Goal: Task Accomplishment & Management: Manage account settings

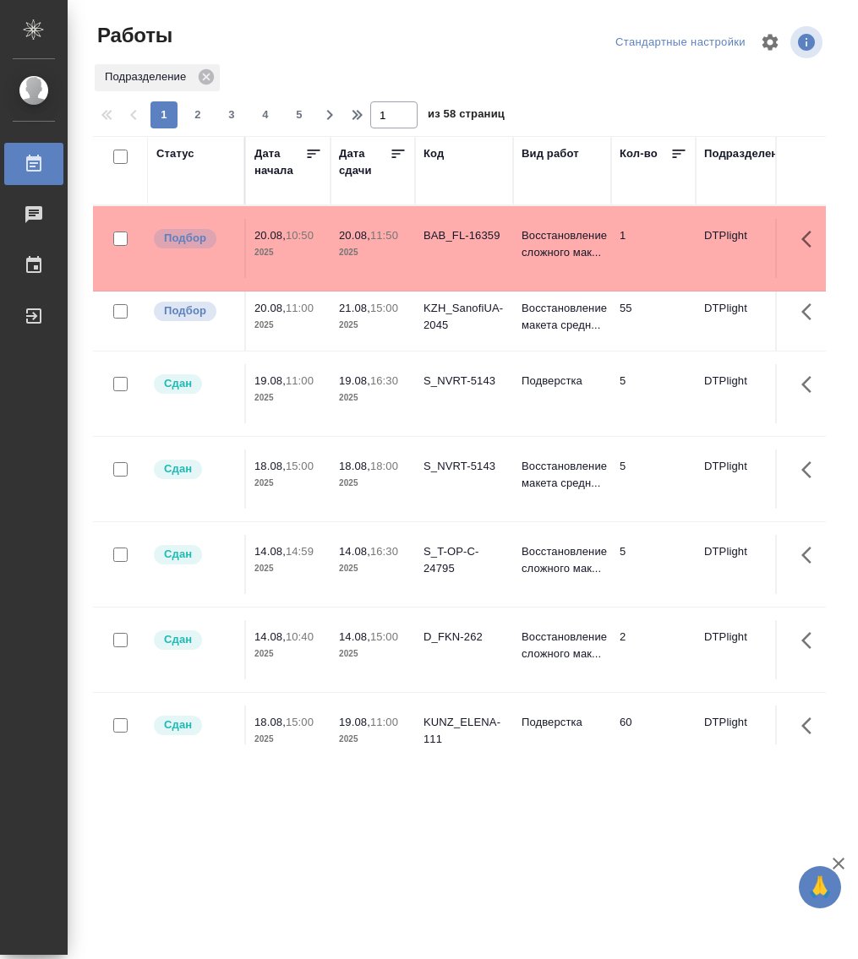
click at [174, 155] on div "Статус" at bounding box center [175, 153] width 38 height 17
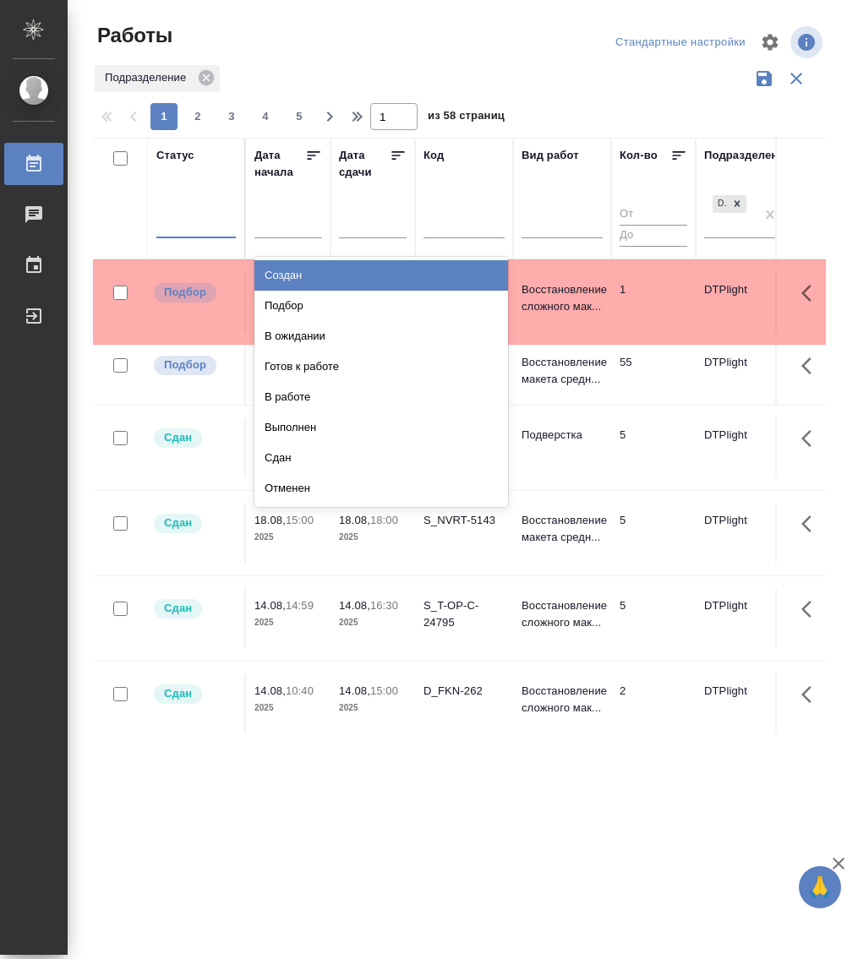
click at [184, 234] on div at bounding box center [195, 222] width 79 height 32
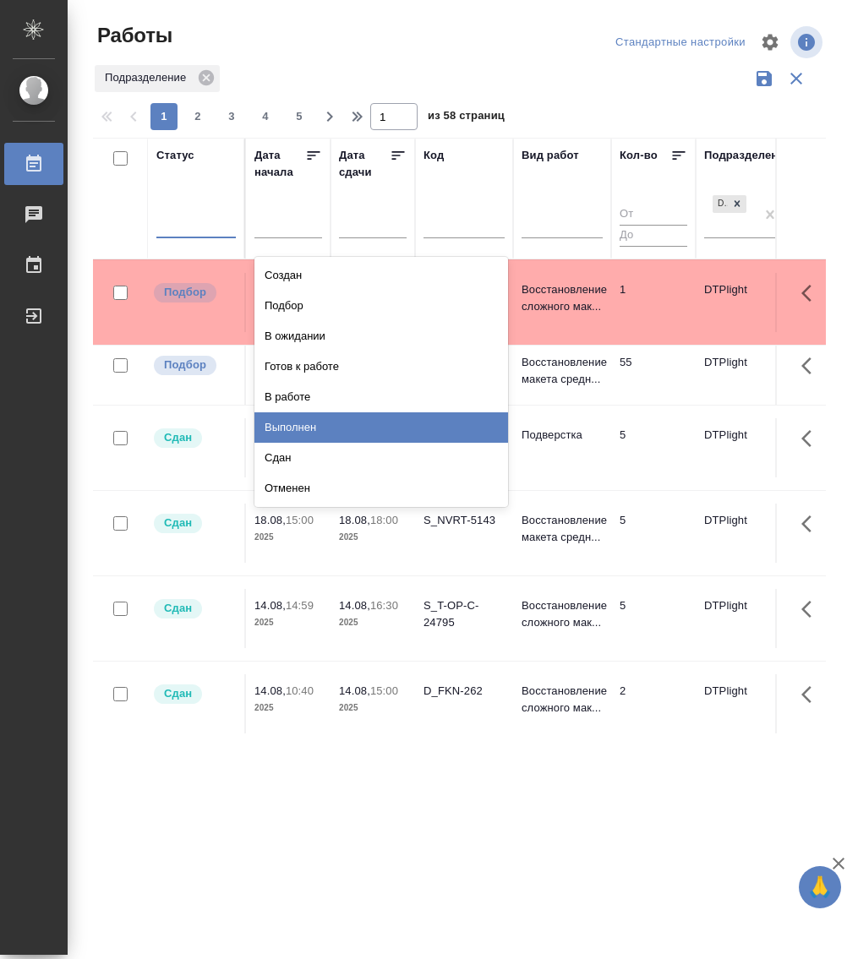
click at [308, 424] on div "Выполнен" at bounding box center [381, 428] width 254 height 30
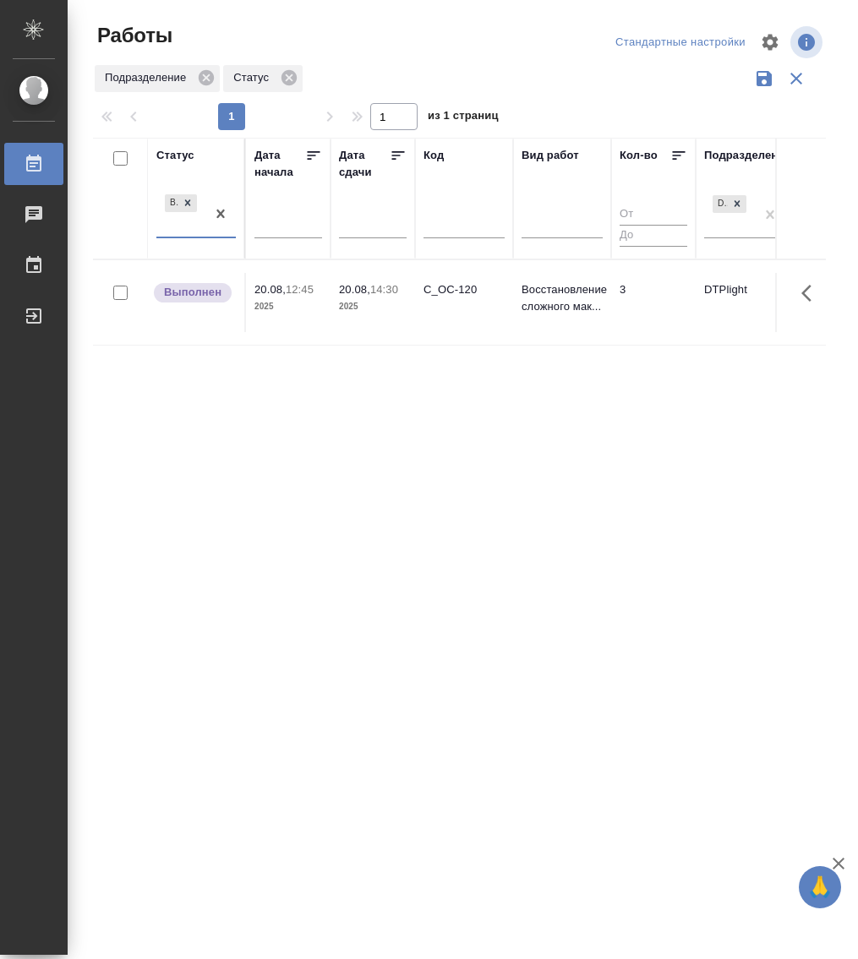
click at [179, 234] on div "Выполнен" at bounding box center [180, 214] width 49 height 46
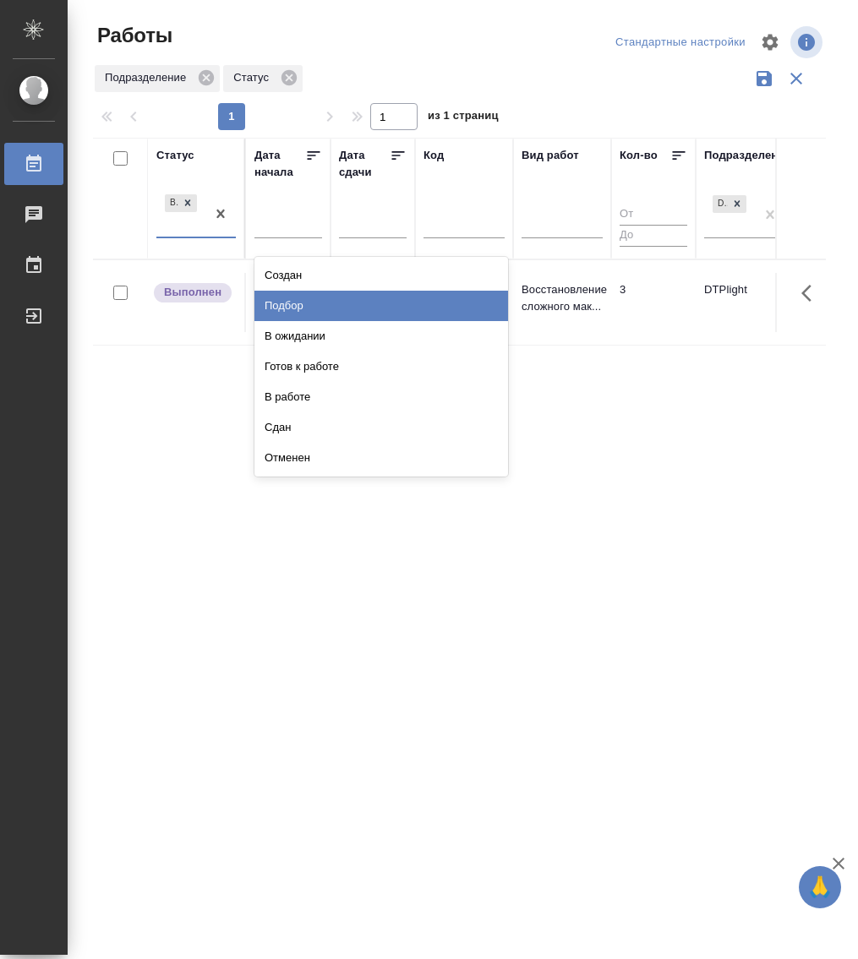
click at [292, 299] on div "Подбор" at bounding box center [381, 306] width 254 height 30
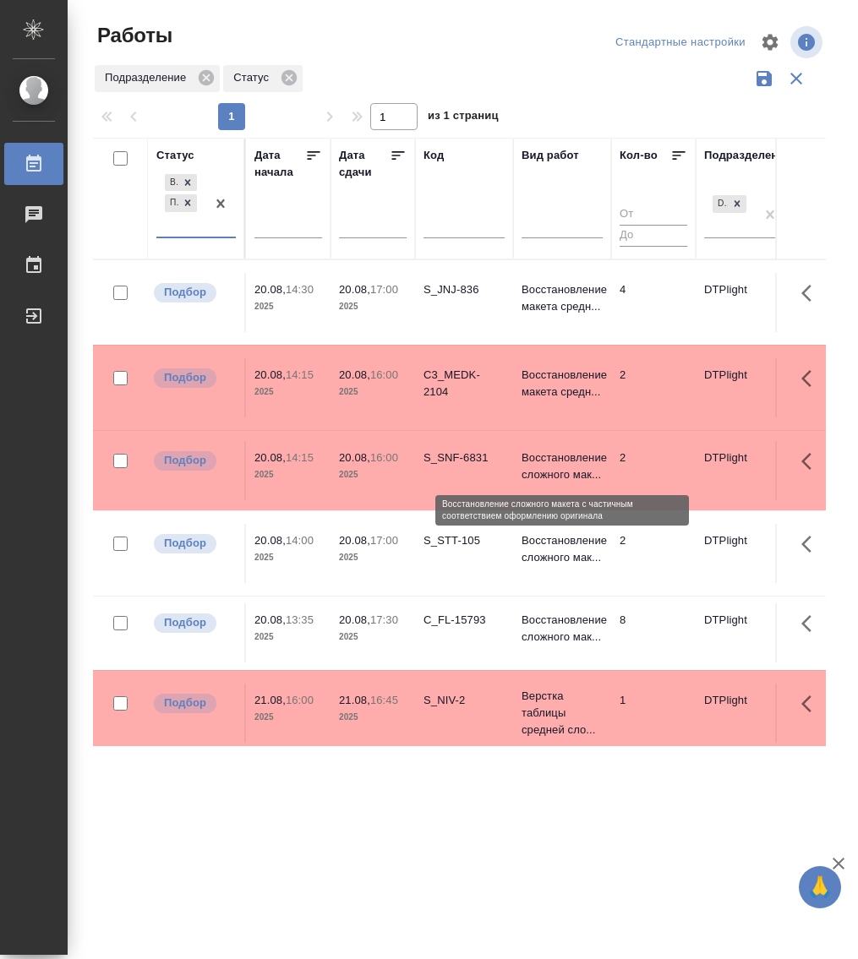
click at [559, 453] on p "Восстановление сложного мак..." at bounding box center [562, 467] width 81 height 34
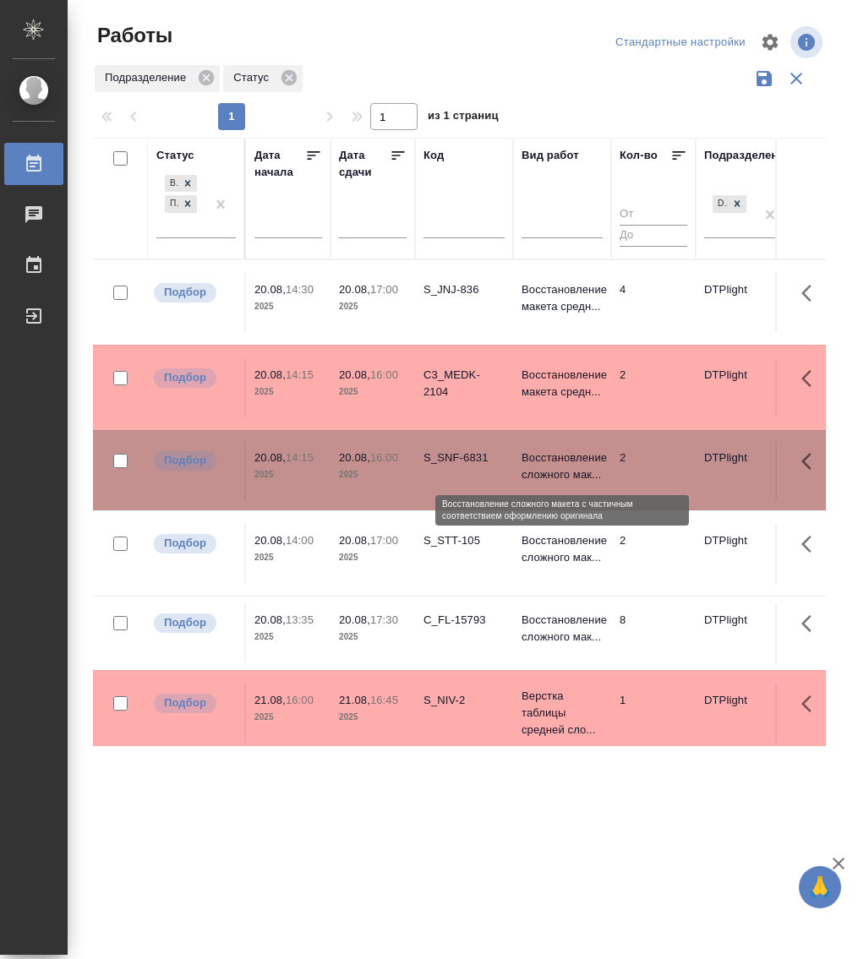
click at [559, 453] on p "Восстановление сложного мак..." at bounding box center [562, 467] width 81 height 34
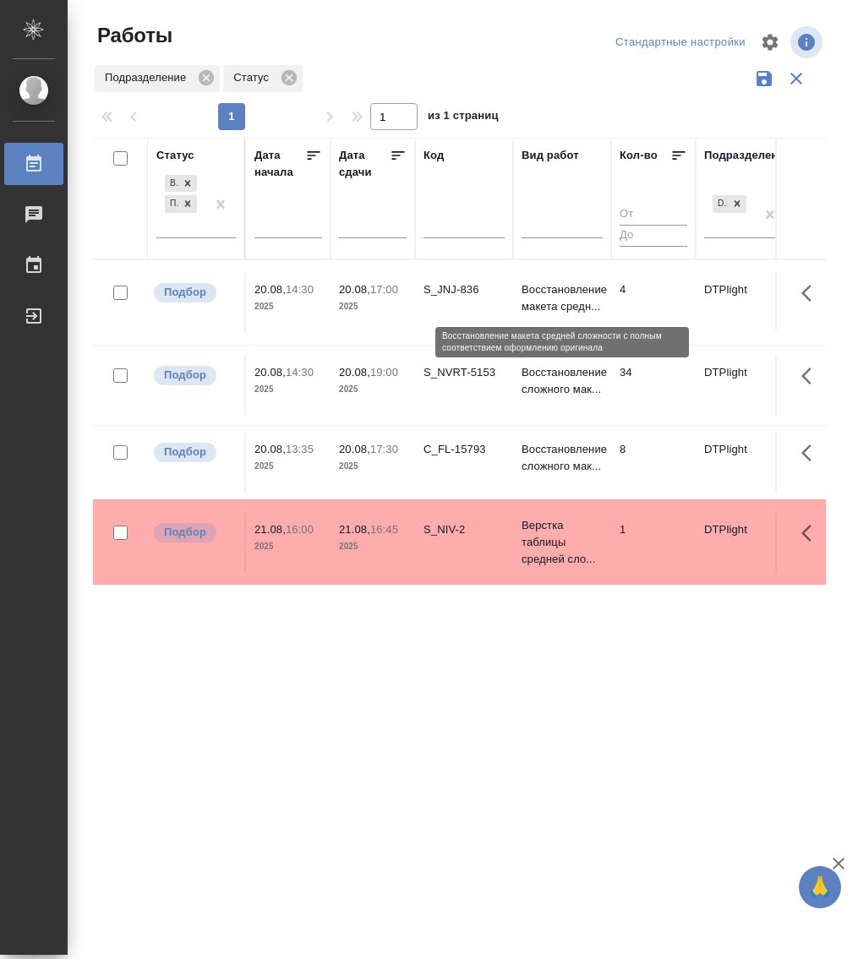
click at [551, 298] on p "Восстановление макета средн..." at bounding box center [562, 299] width 81 height 34
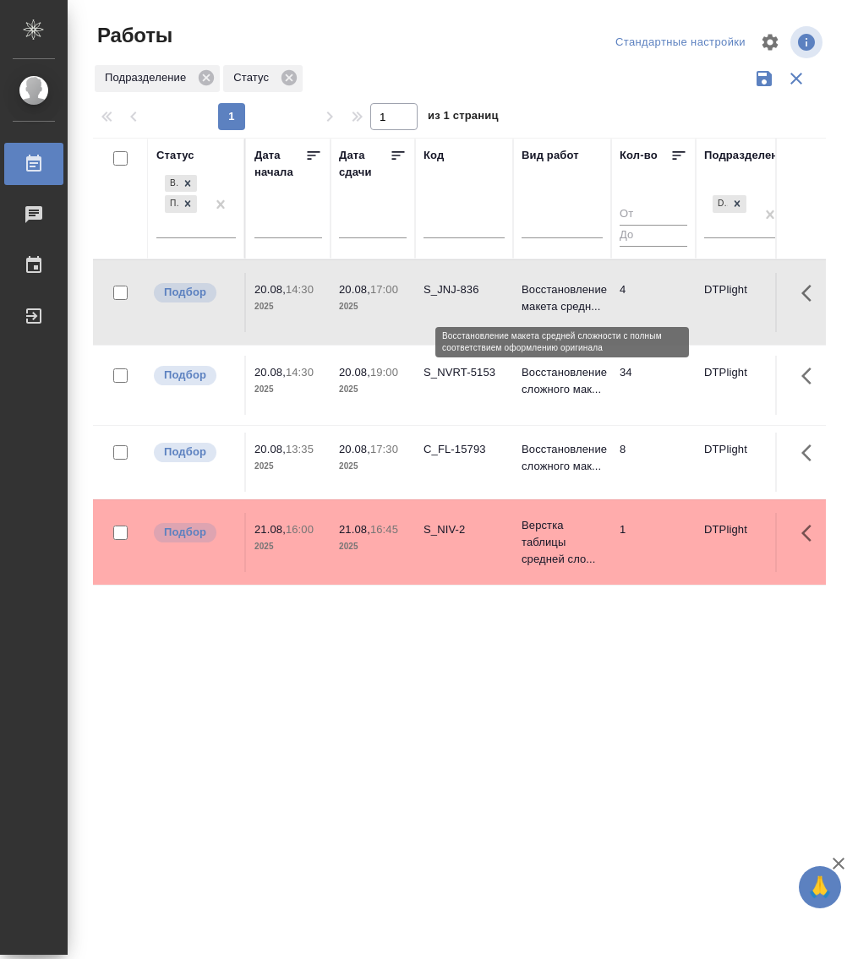
click at [551, 298] on p "Восстановление макета средн..." at bounding box center [562, 299] width 81 height 34
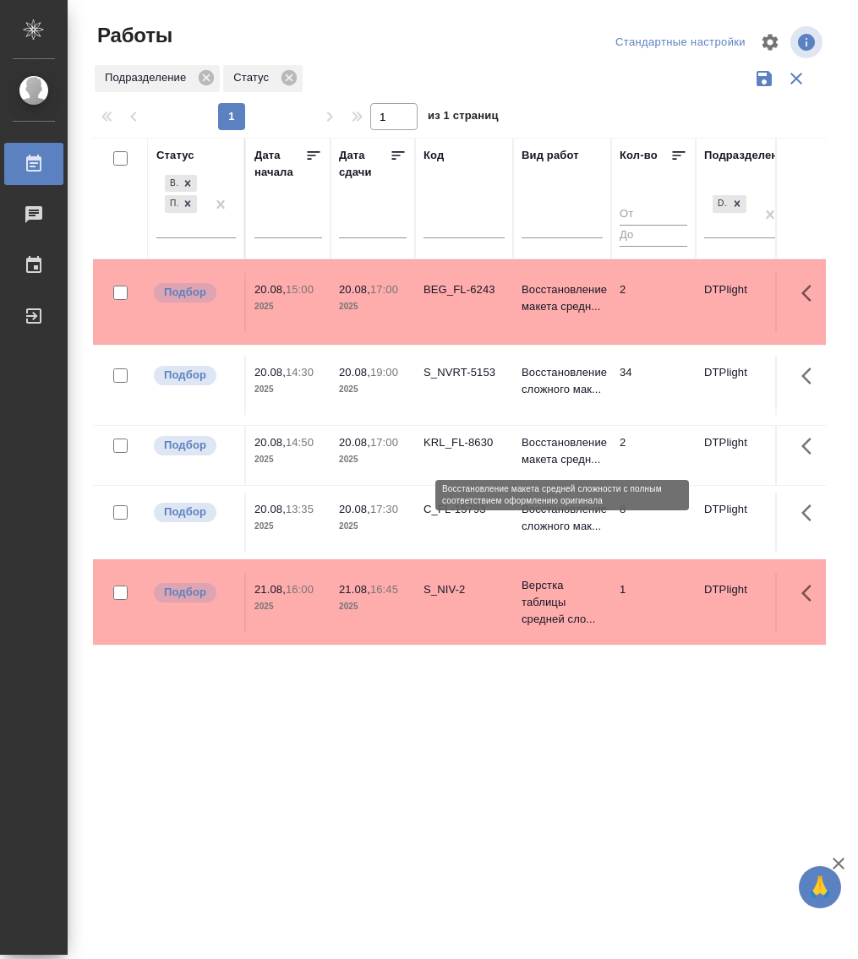
click at [554, 441] on p "Восстановление макета средн..." at bounding box center [562, 452] width 81 height 34
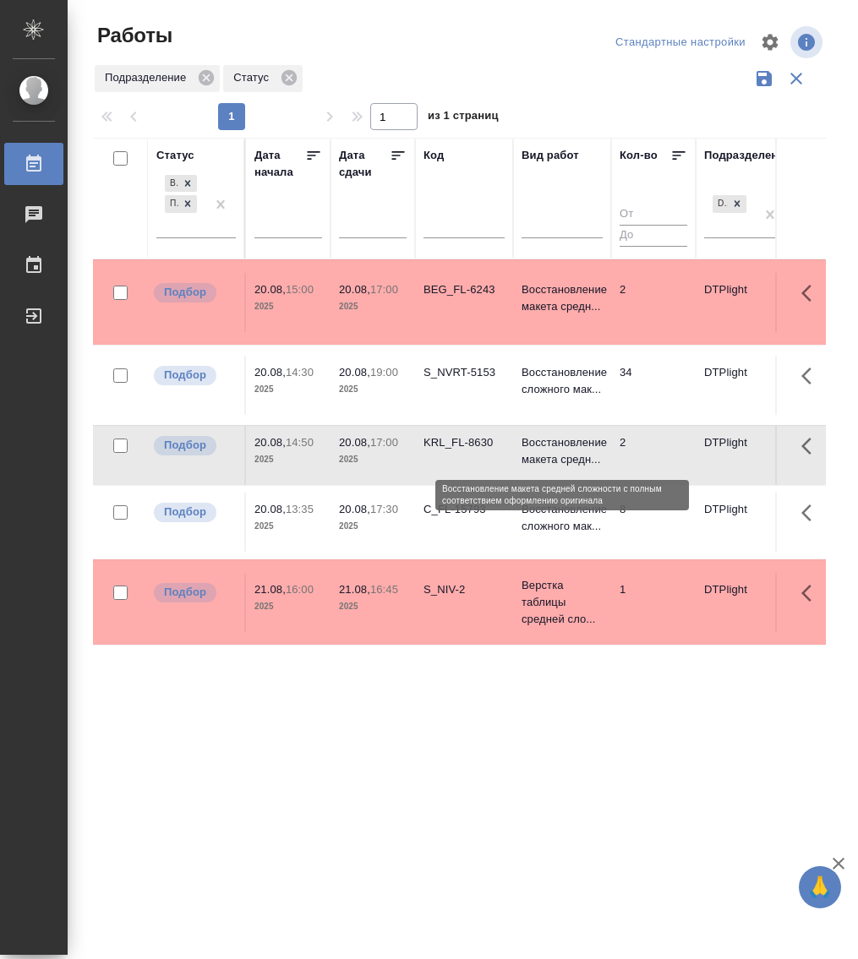
click at [554, 441] on p "Восстановление макета средн..." at bounding box center [562, 452] width 81 height 34
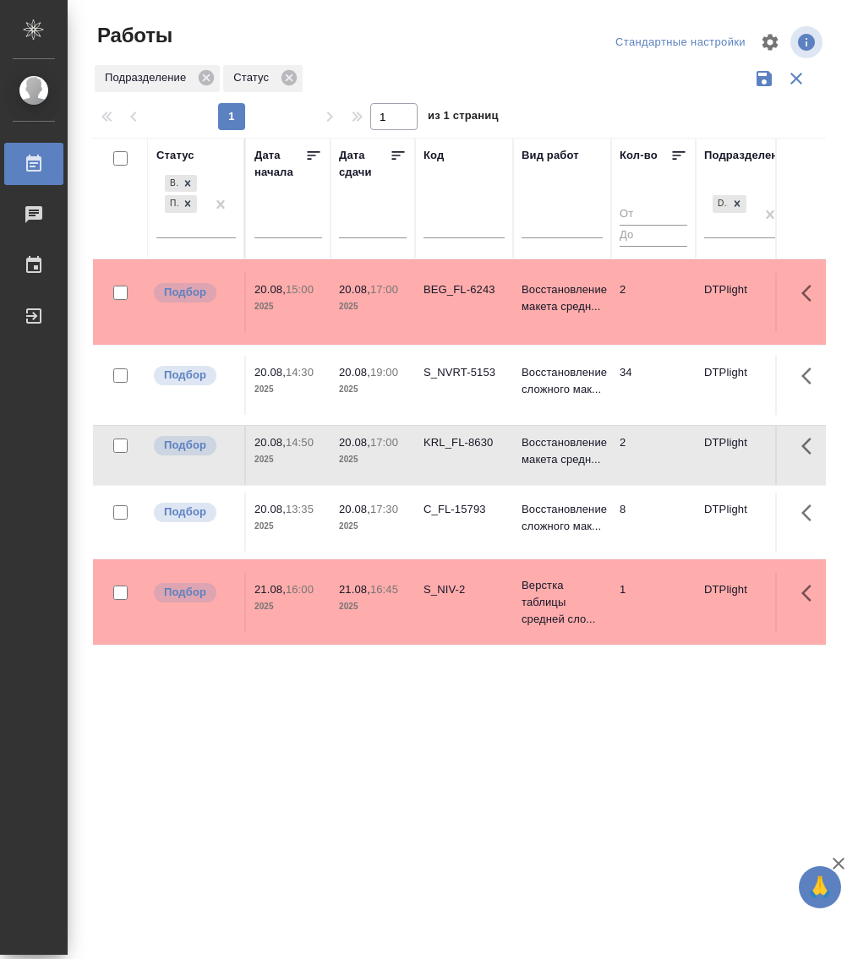
click at [449, 309] on td "BEG_FL-6243" at bounding box center [464, 302] width 98 height 59
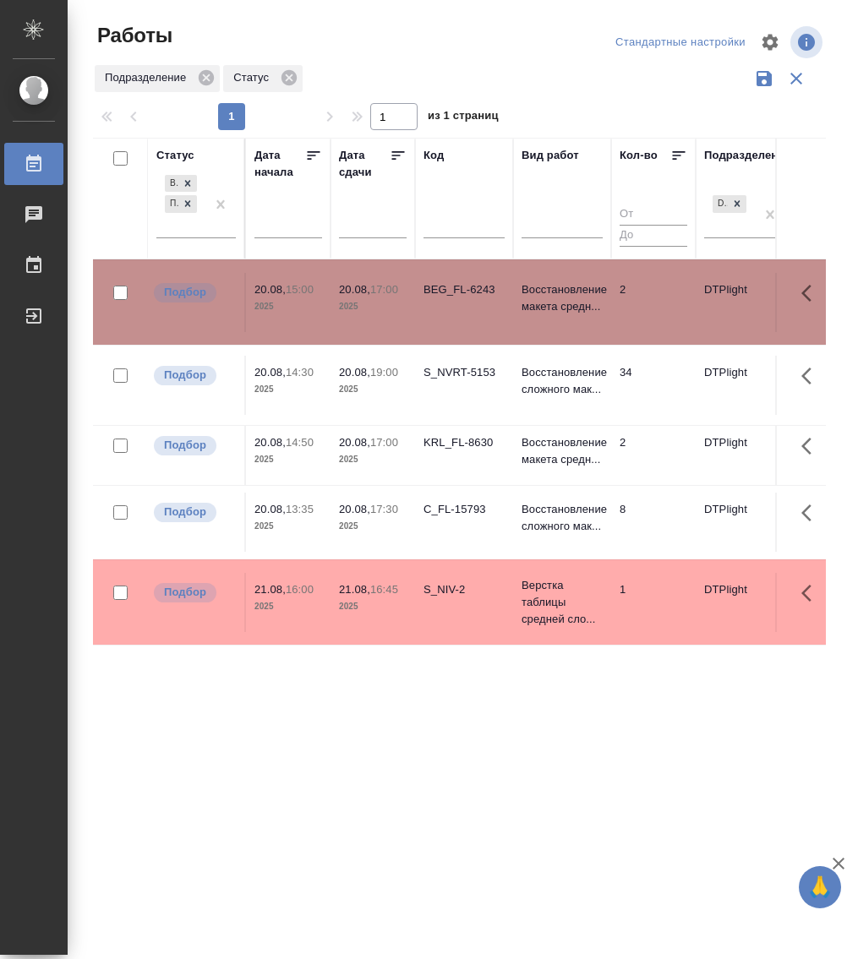
click at [449, 309] on td "BEG_FL-6243" at bounding box center [464, 302] width 98 height 59
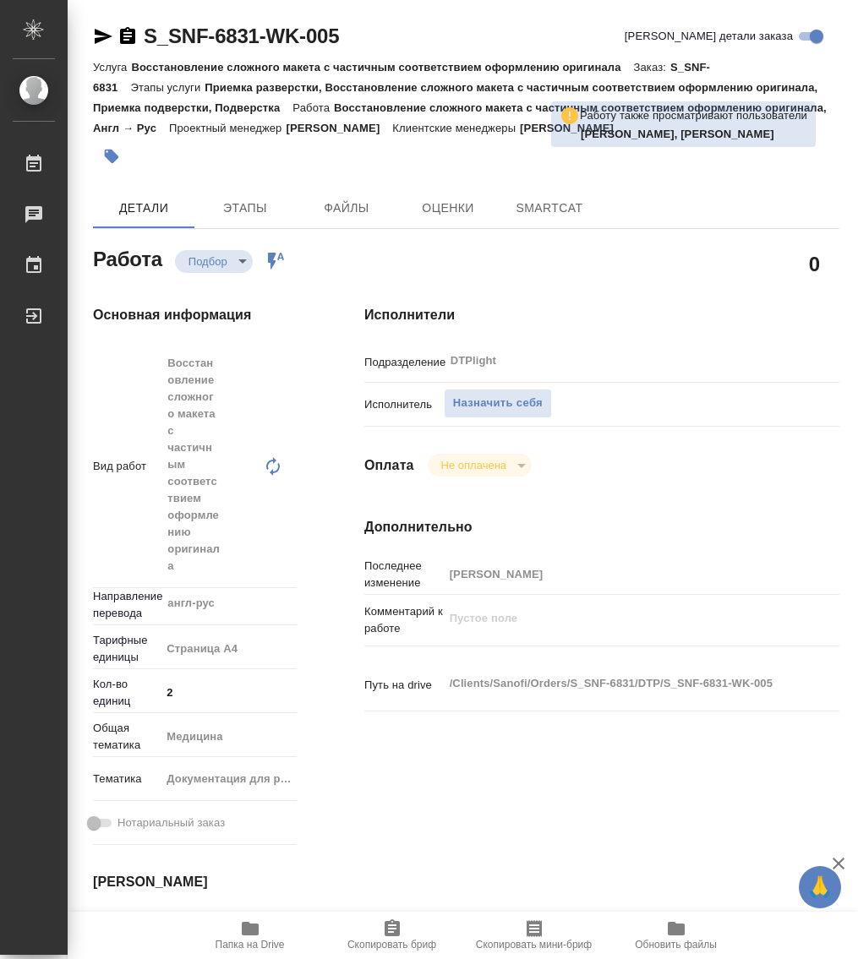
type textarea "x"
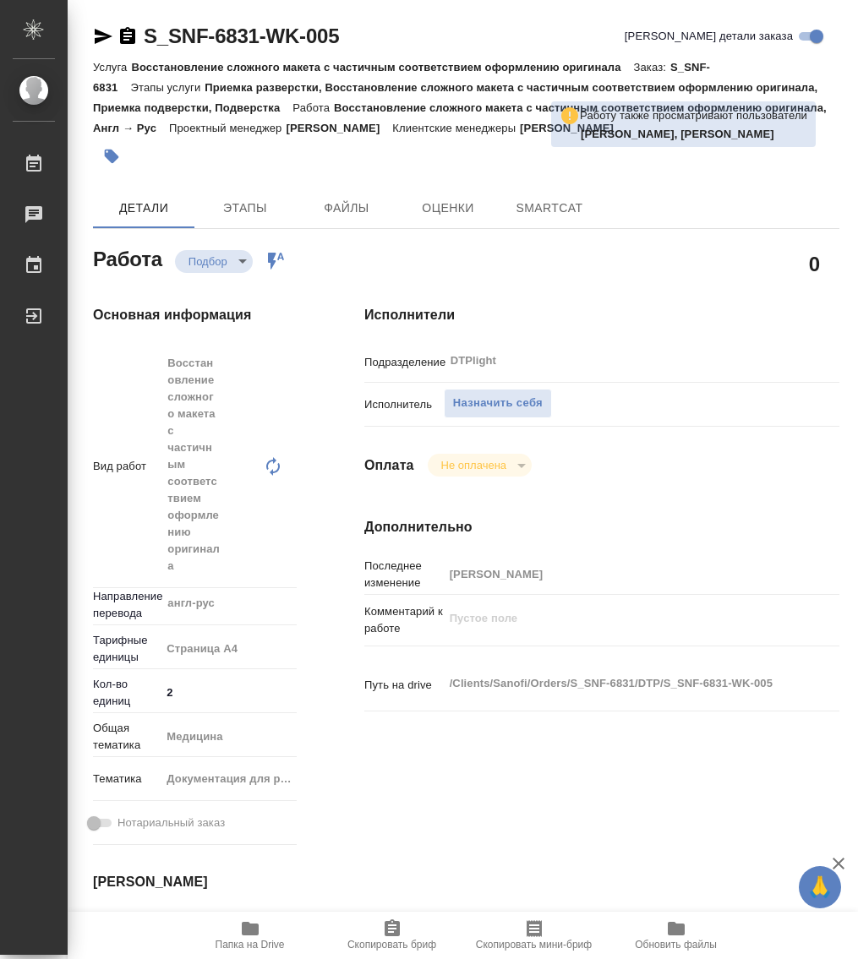
type textarea "x"
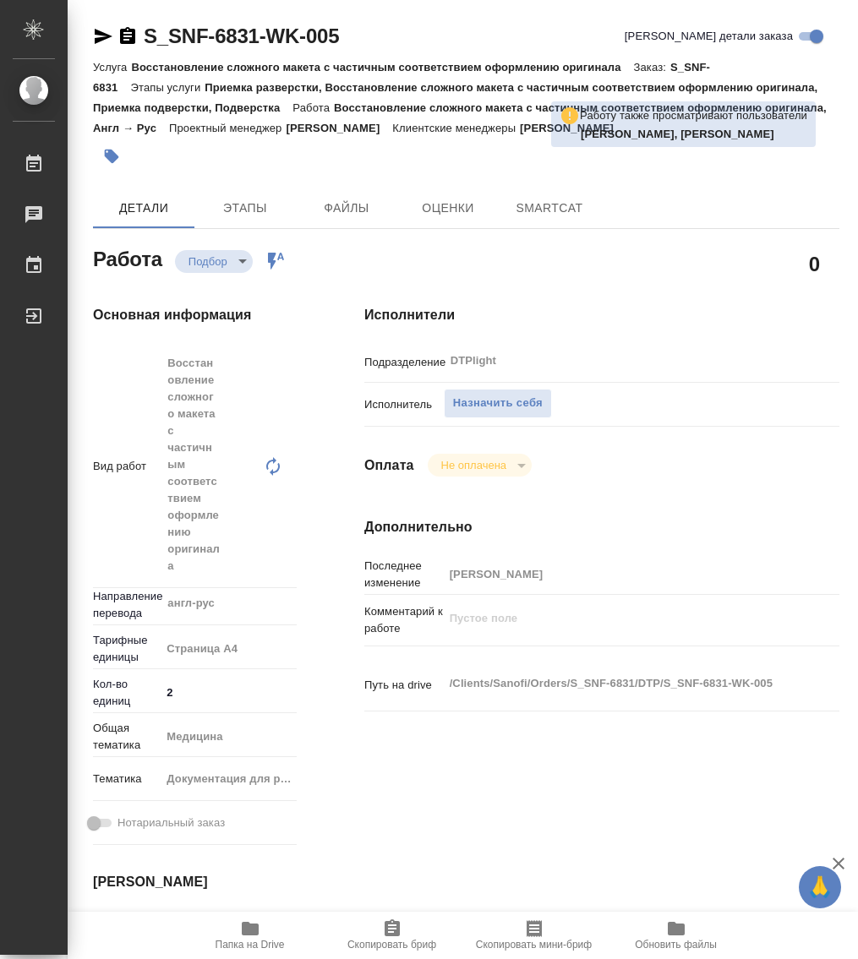
type textarea "x"
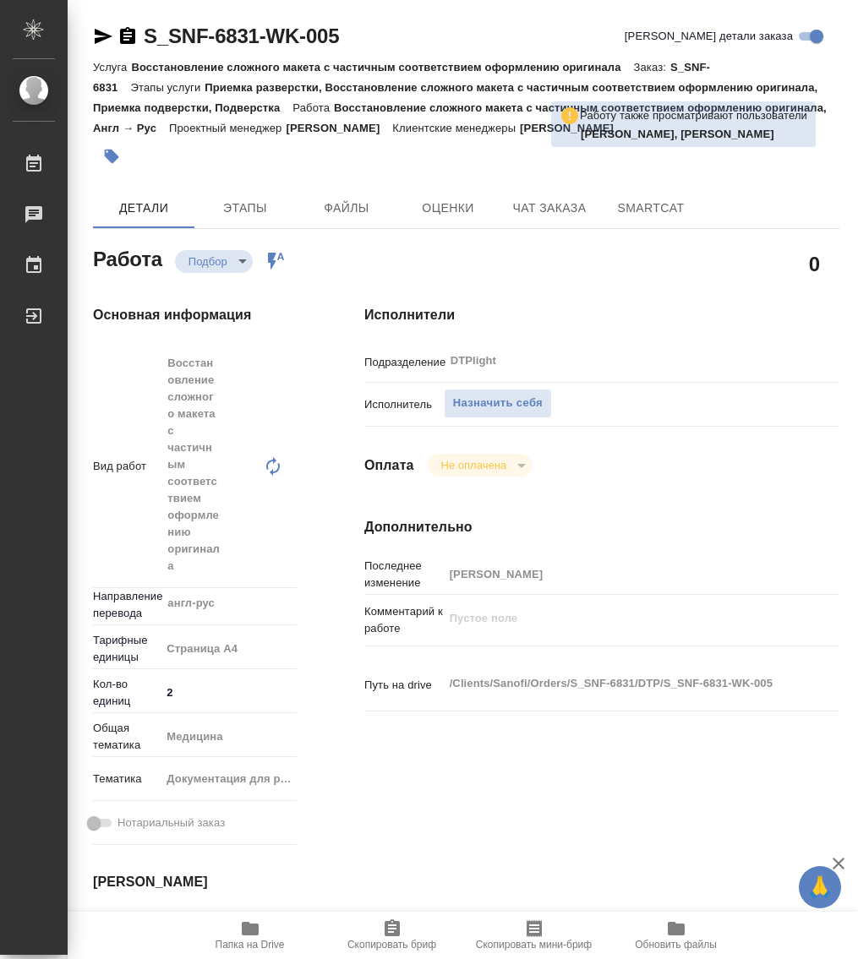
type textarea "x"
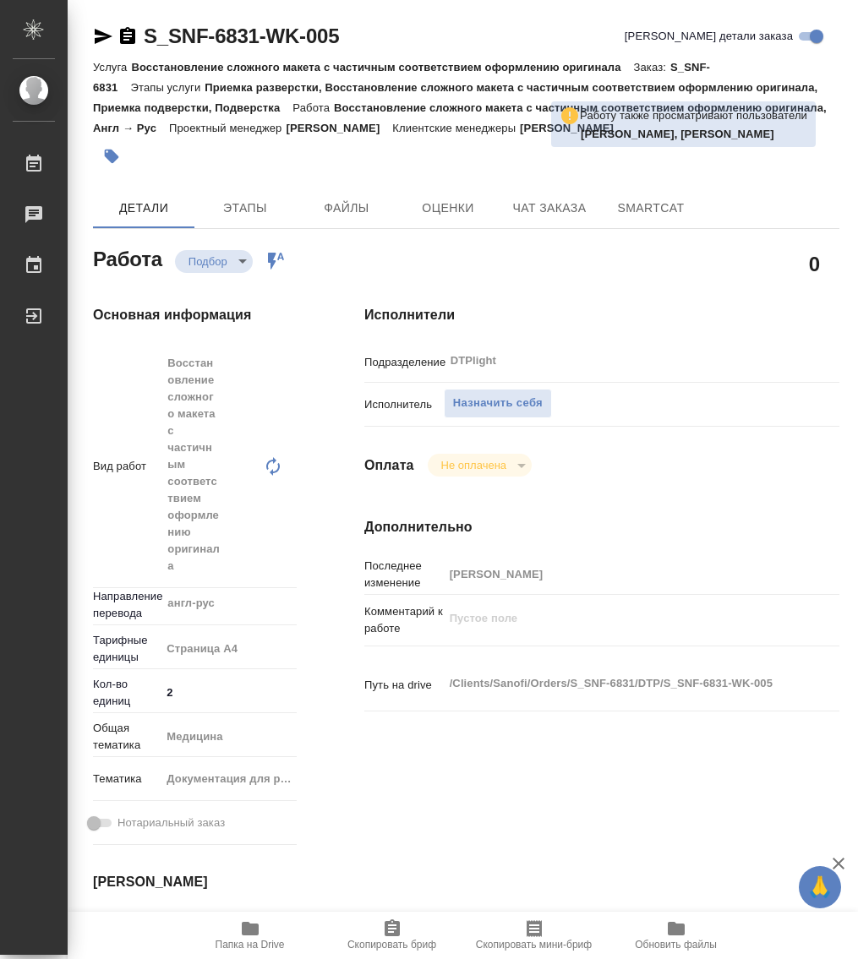
type textarea "x"
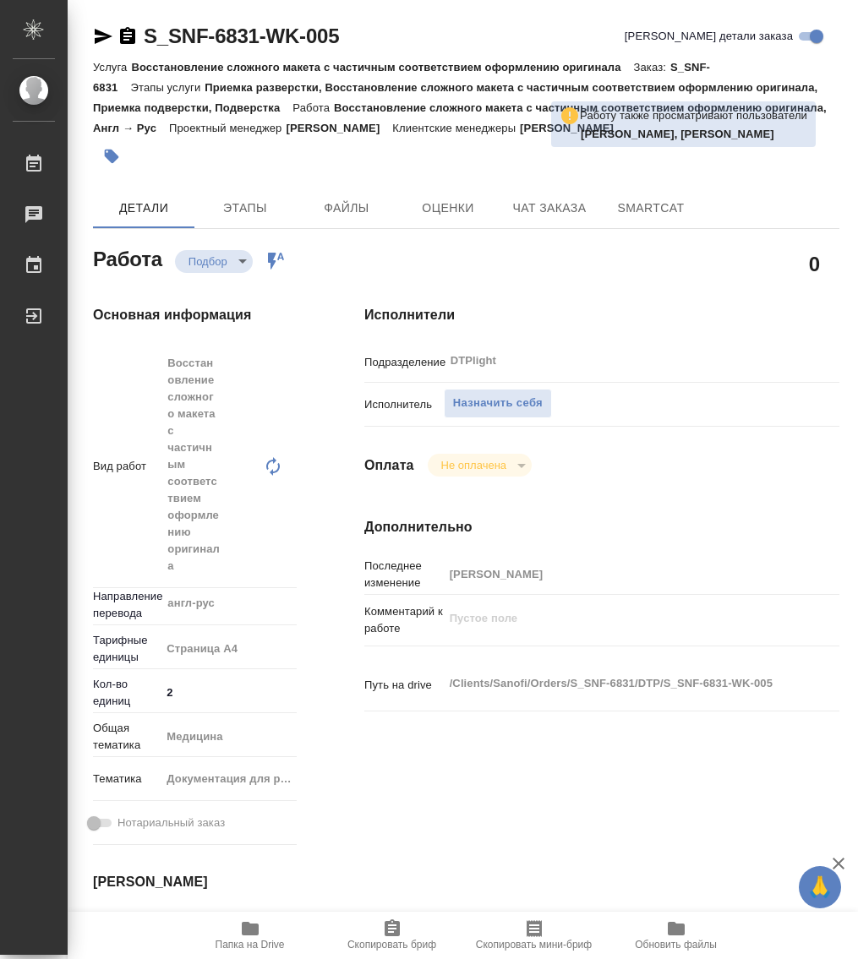
type textarea "x"
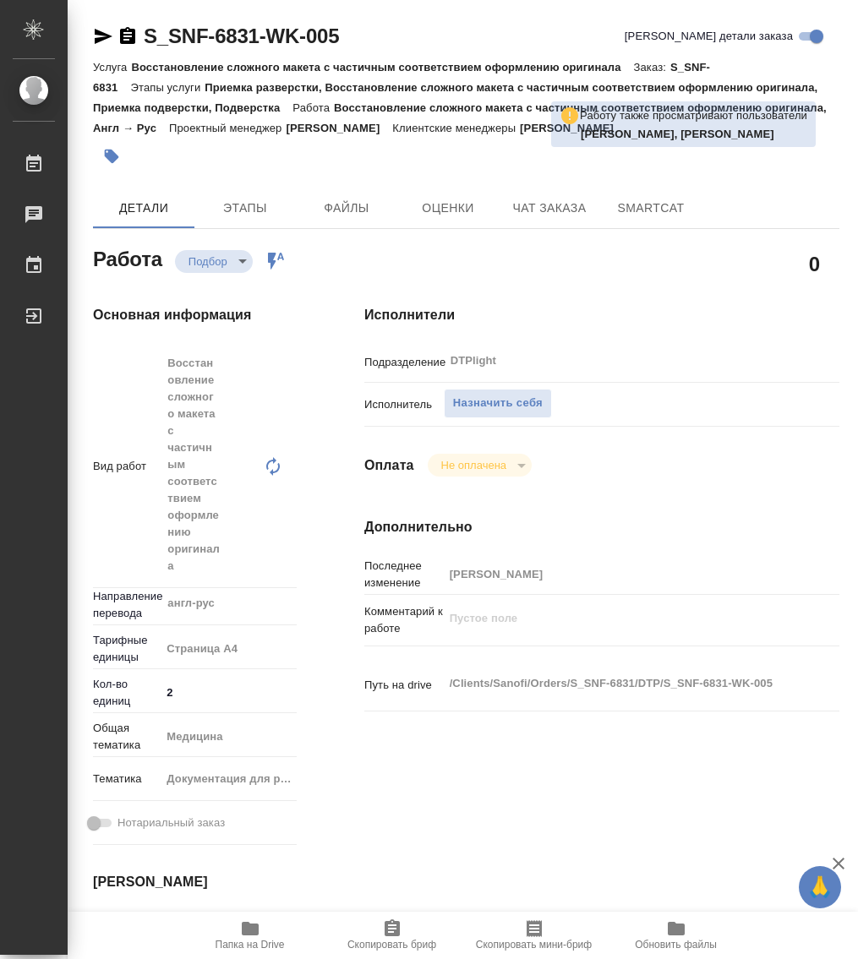
type textarea "x"
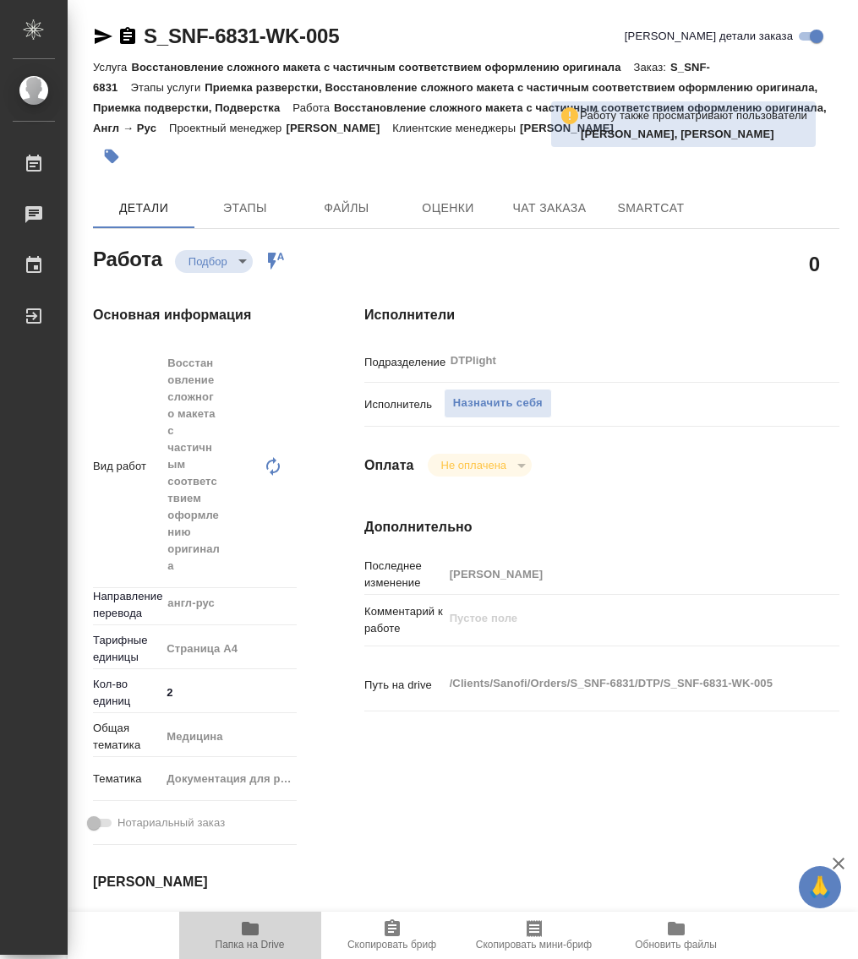
click at [254, 930] on icon "button" at bounding box center [250, 929] width 17 height 14
click at [505, 396] on span "Назначить себя" at bounding box center [498, 403] width 90 height 19
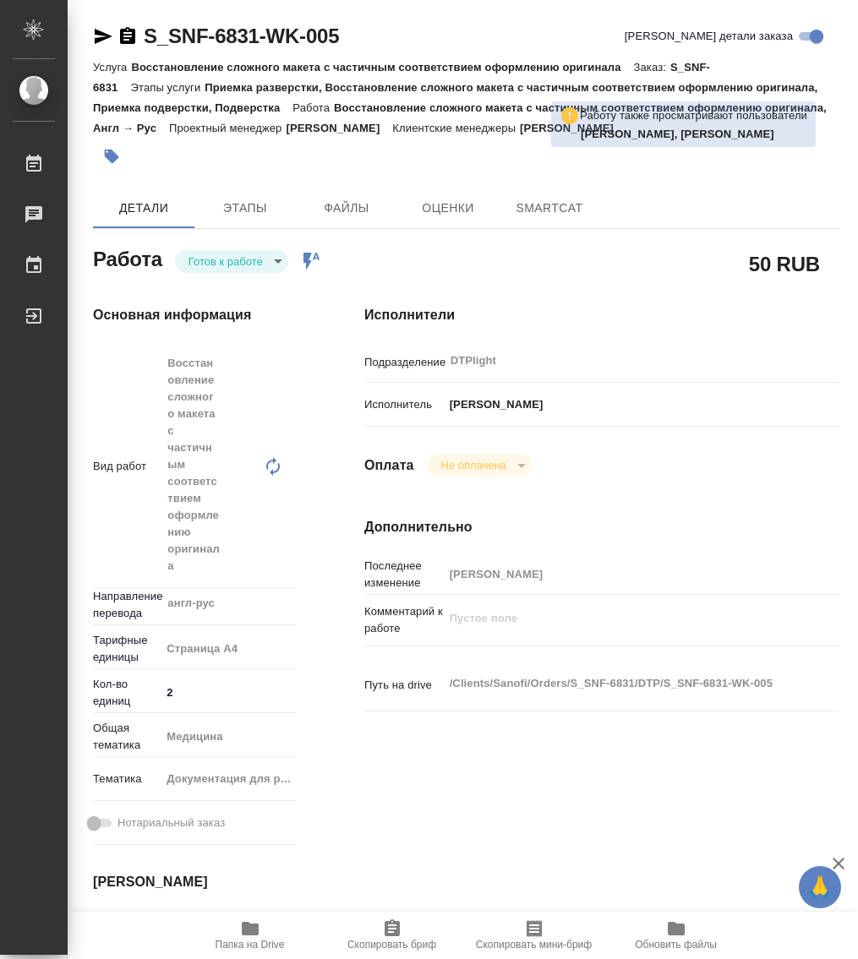
type textarea "x"
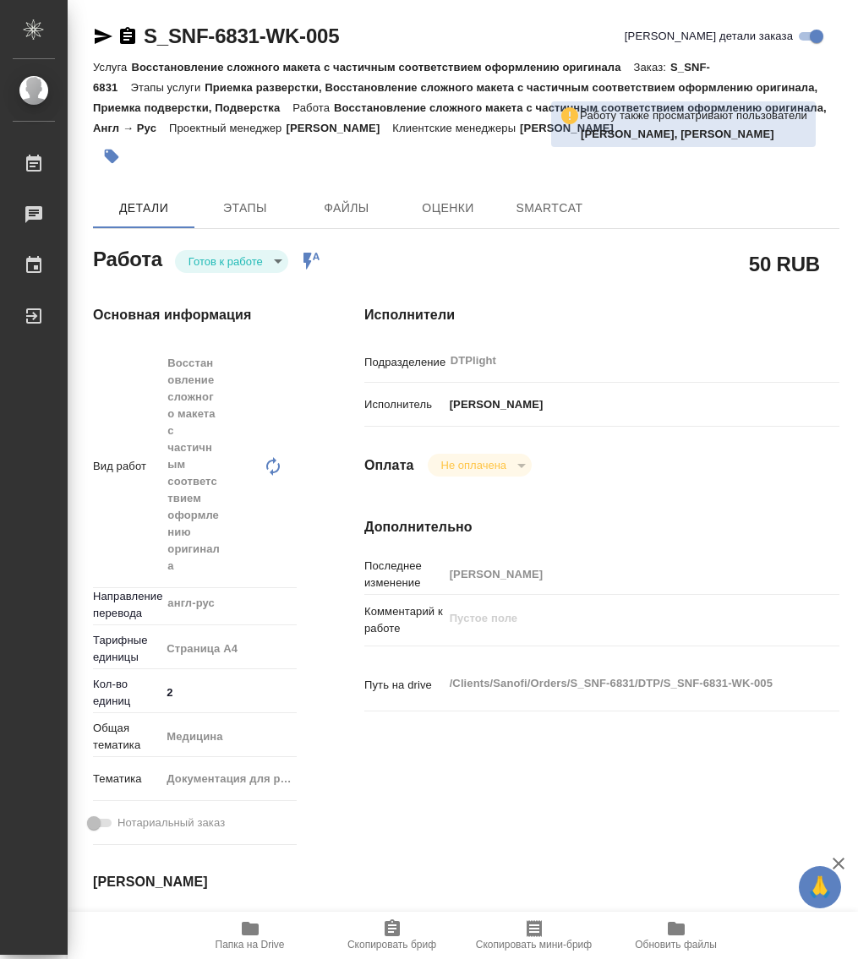
type textarea "x"
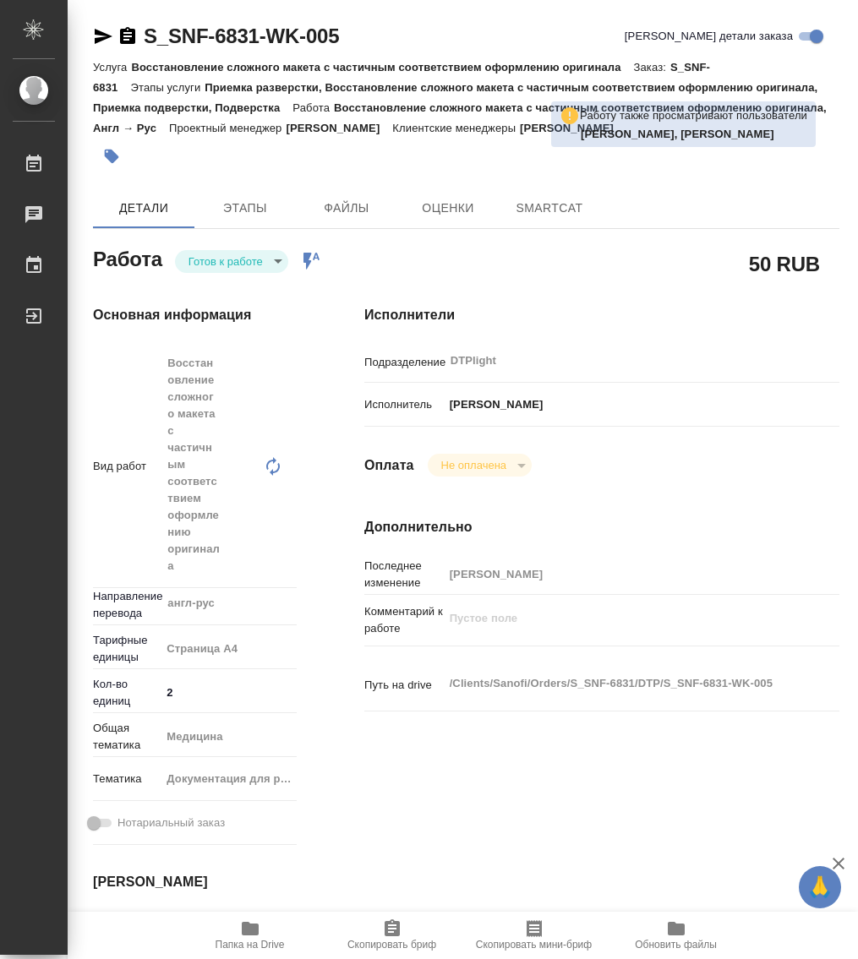
type textarea "x"
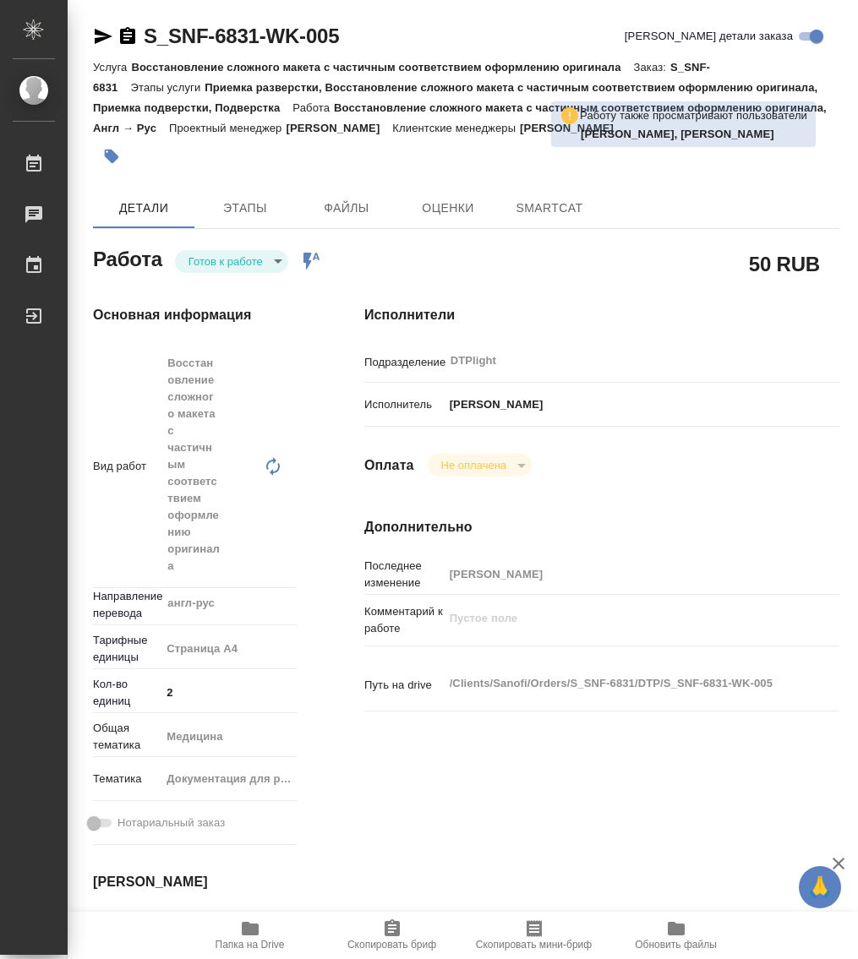
type textarea "x"
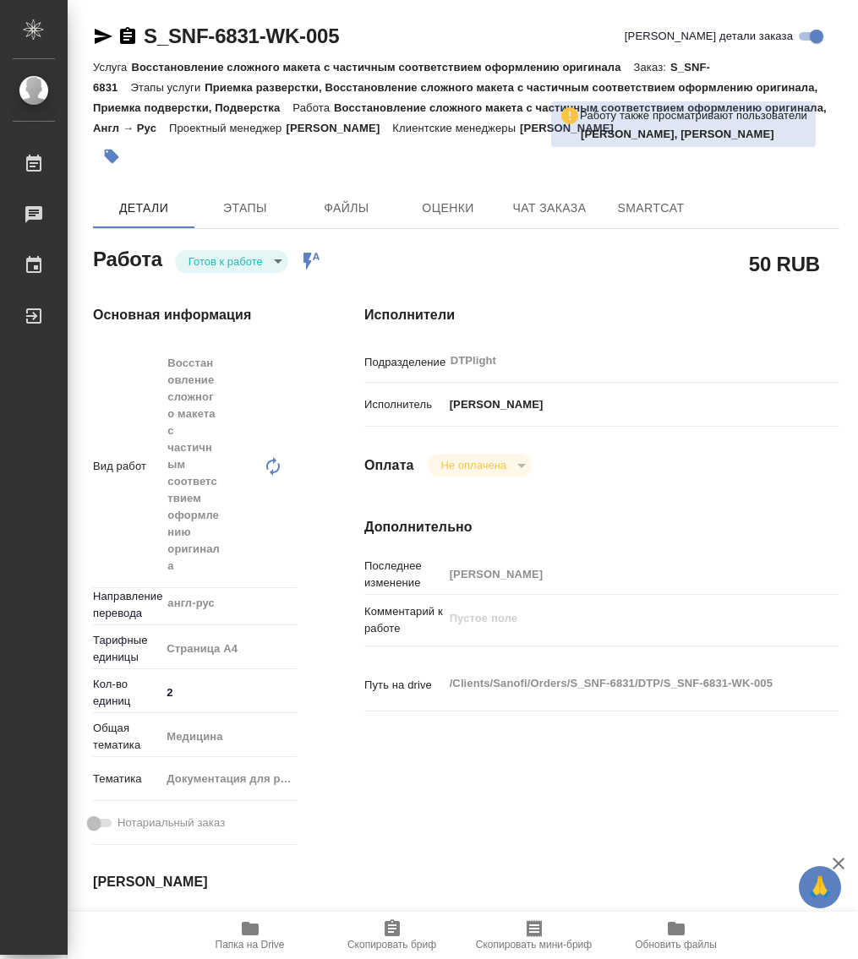
type textarea "x"
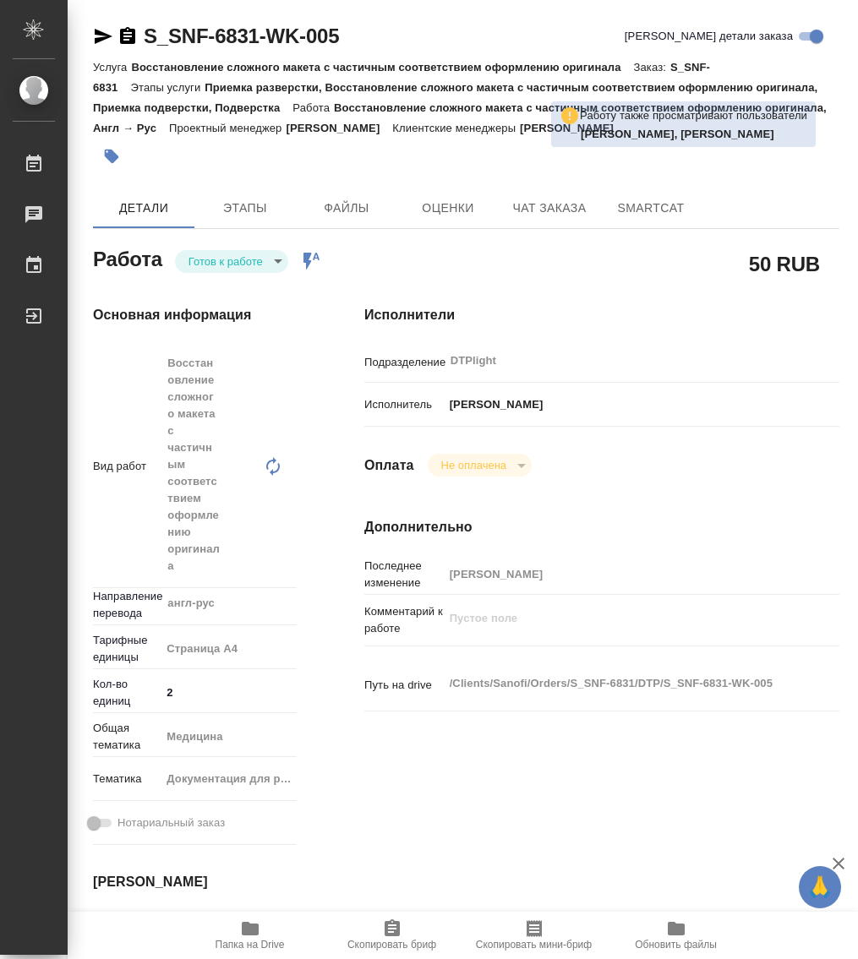
click at [236, 261] on body "🙏 .cls-1 fill:#fff; AWATERA Работы Чаты График Выйти S_SNF-6831-WK-005 Кратко д…" at bounding box center [429, 479] width 858 height 959
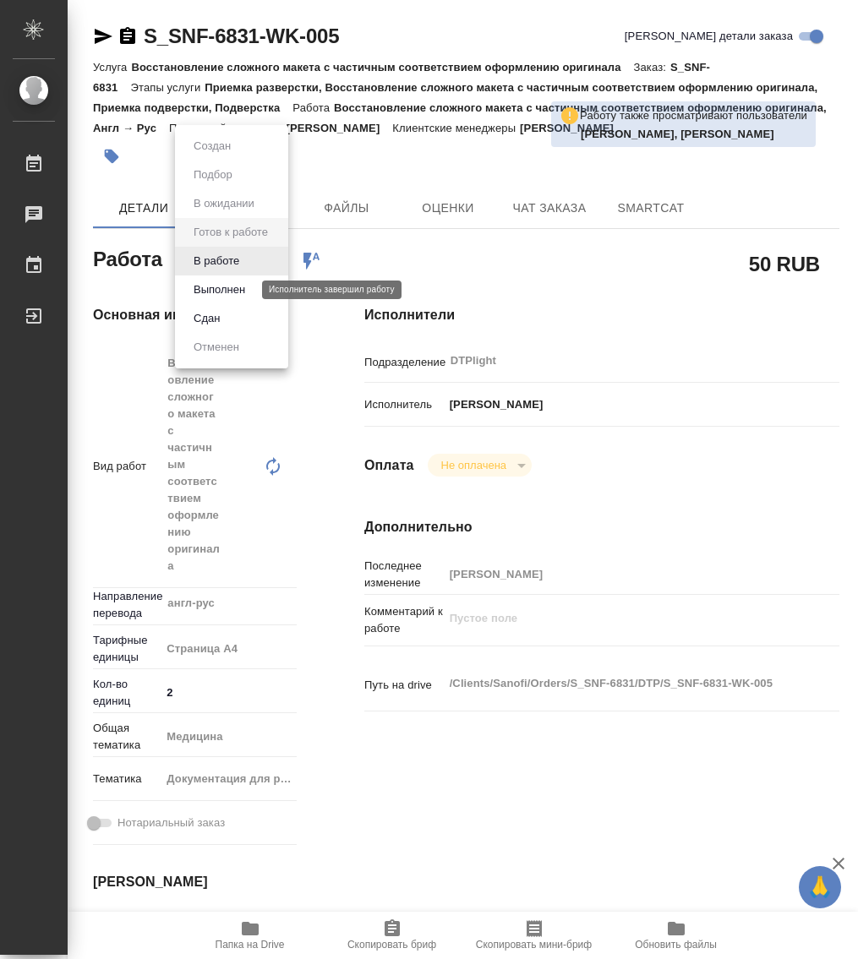
type textarea "x"
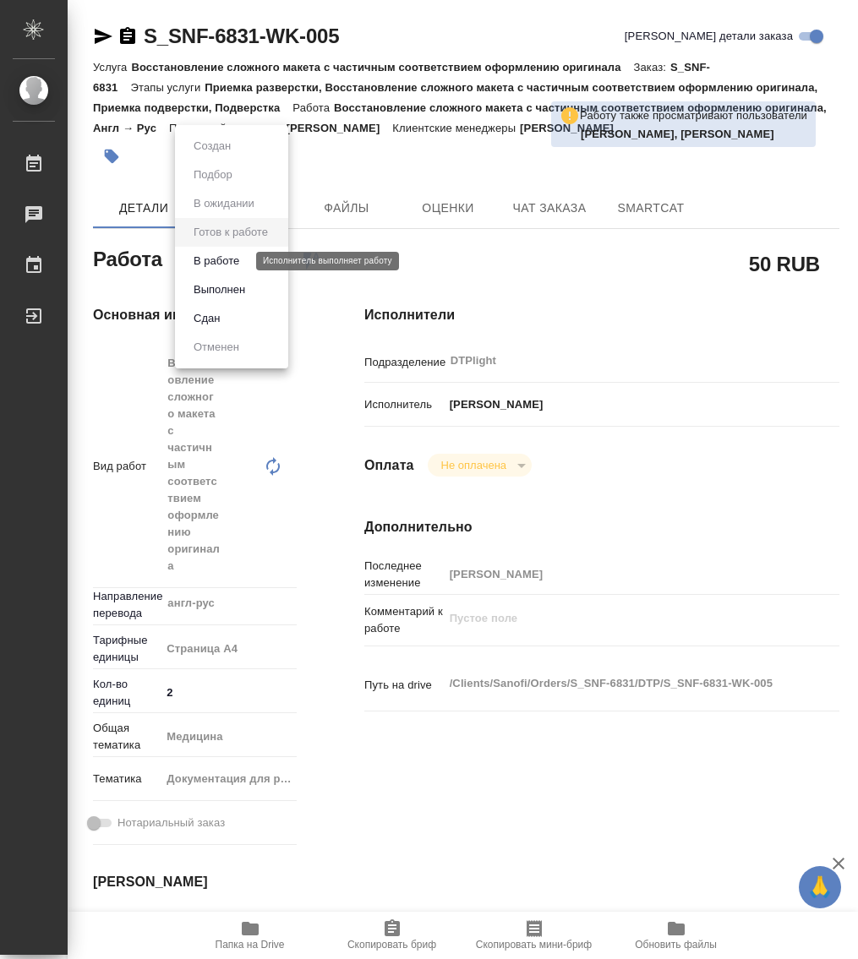
click at [225, 263] on button "В работе" at bounding box center [217, 261] width 56 height 19
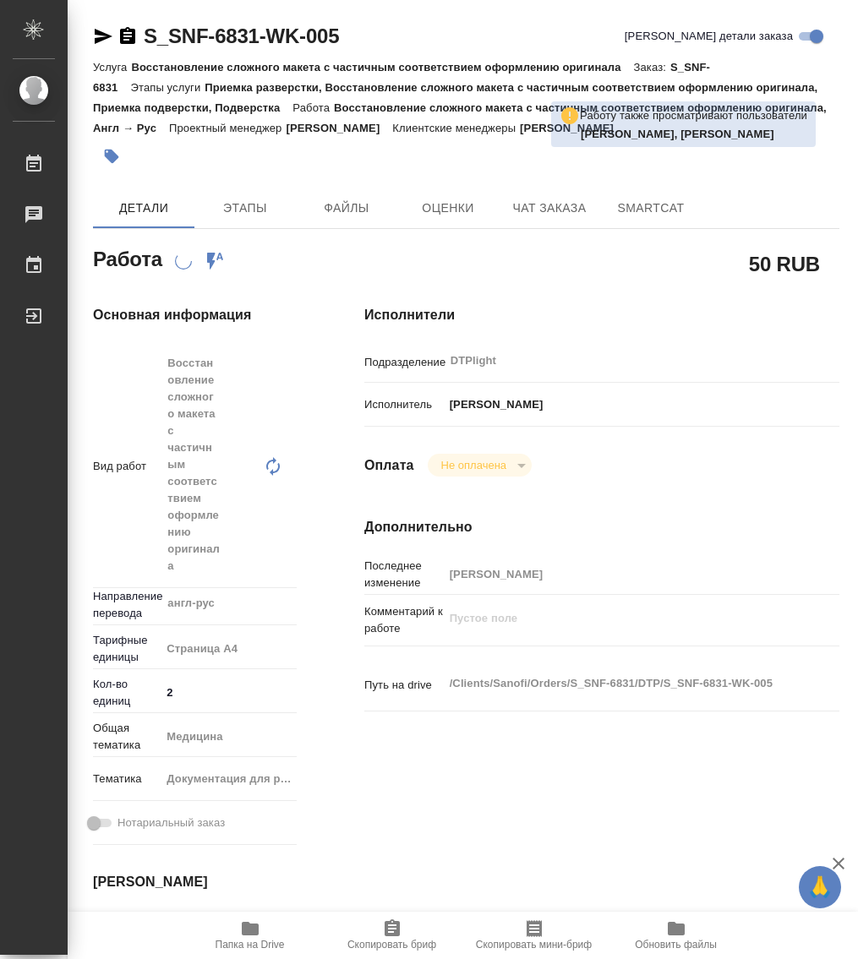
type textarea "x"
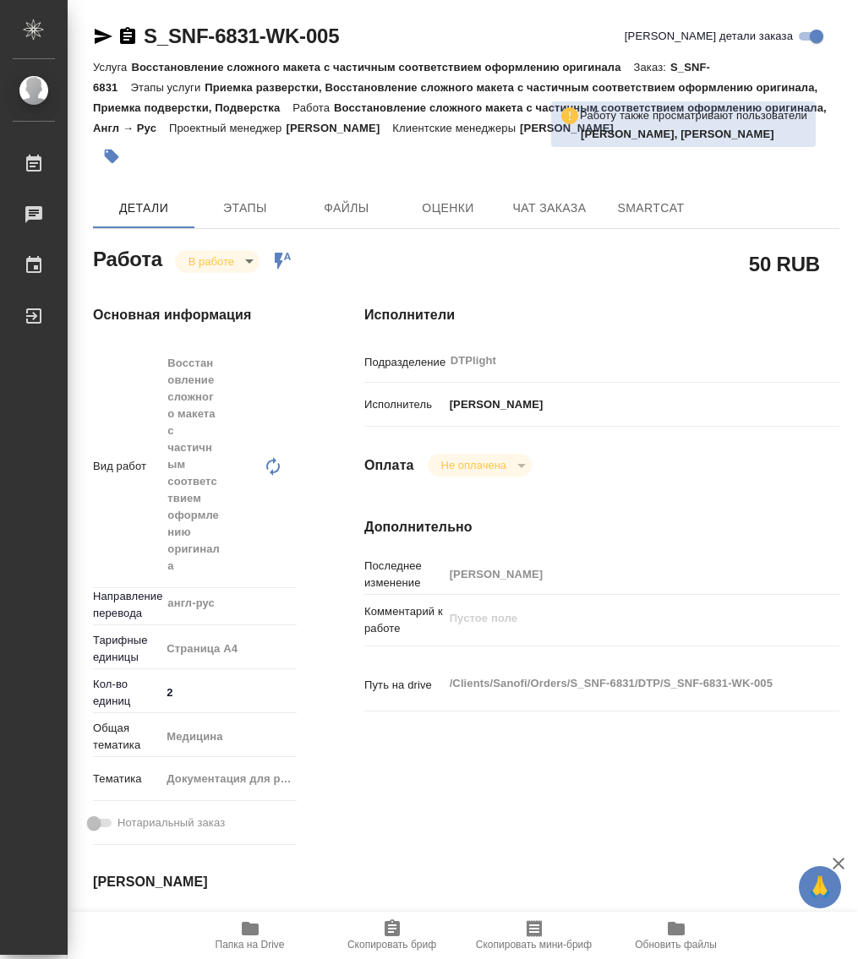
type textarea "x"
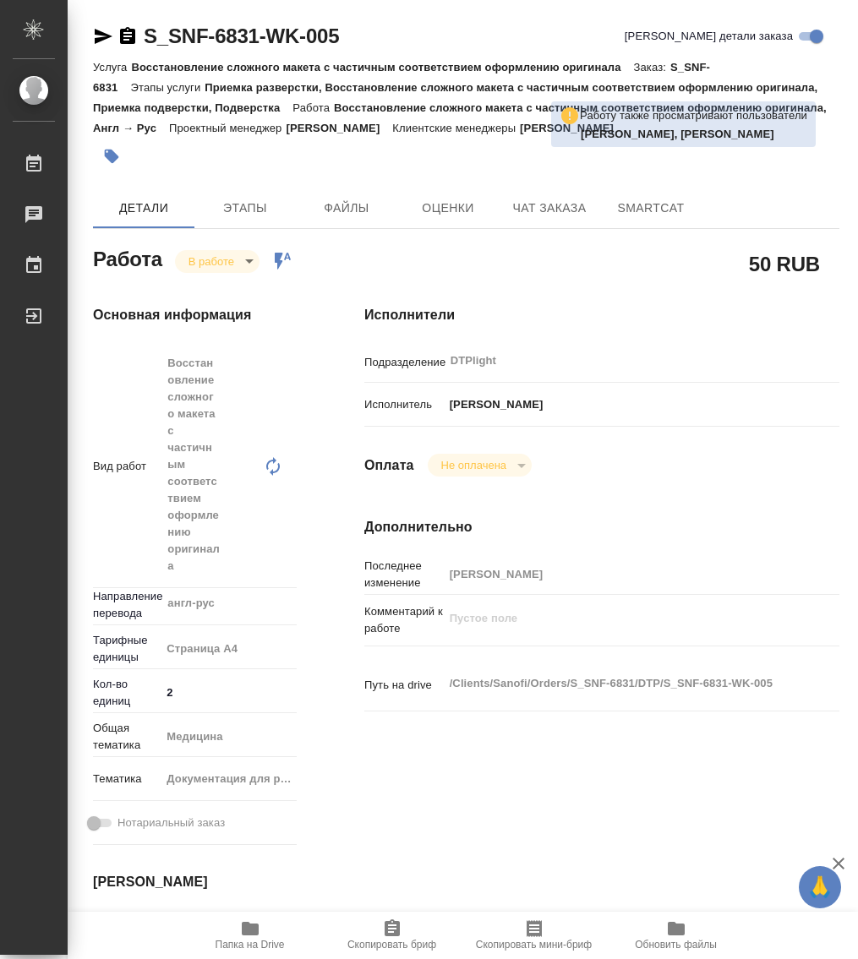
type textarea "x"
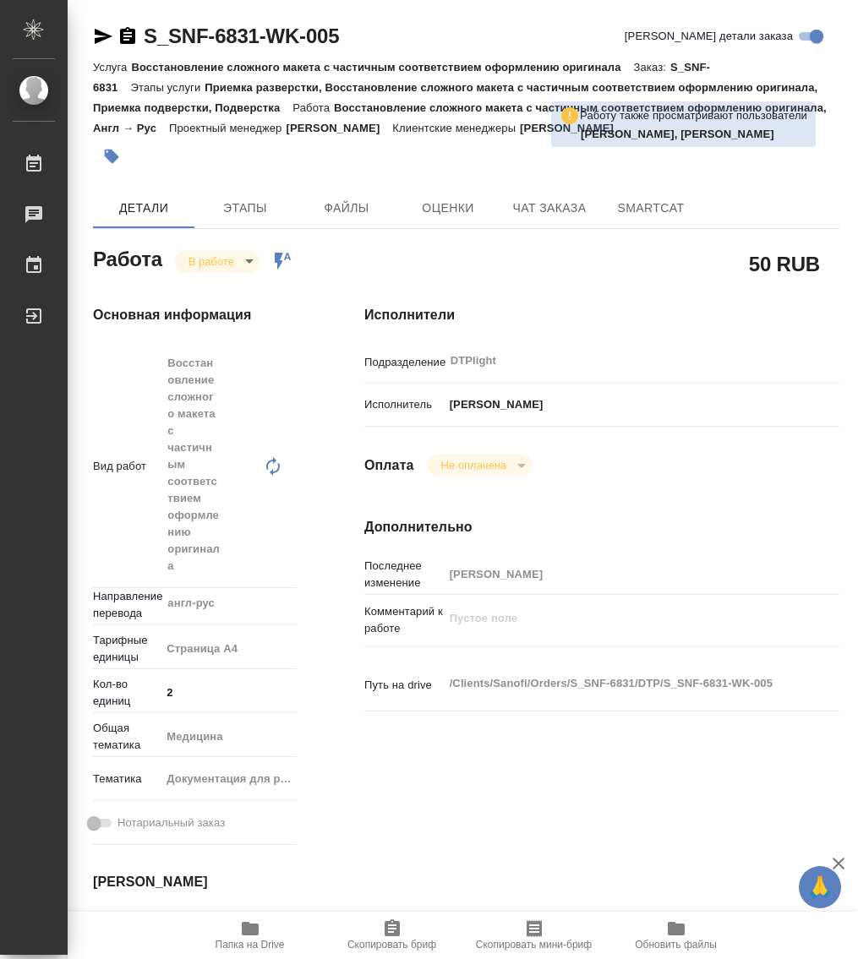
type textarea "x"
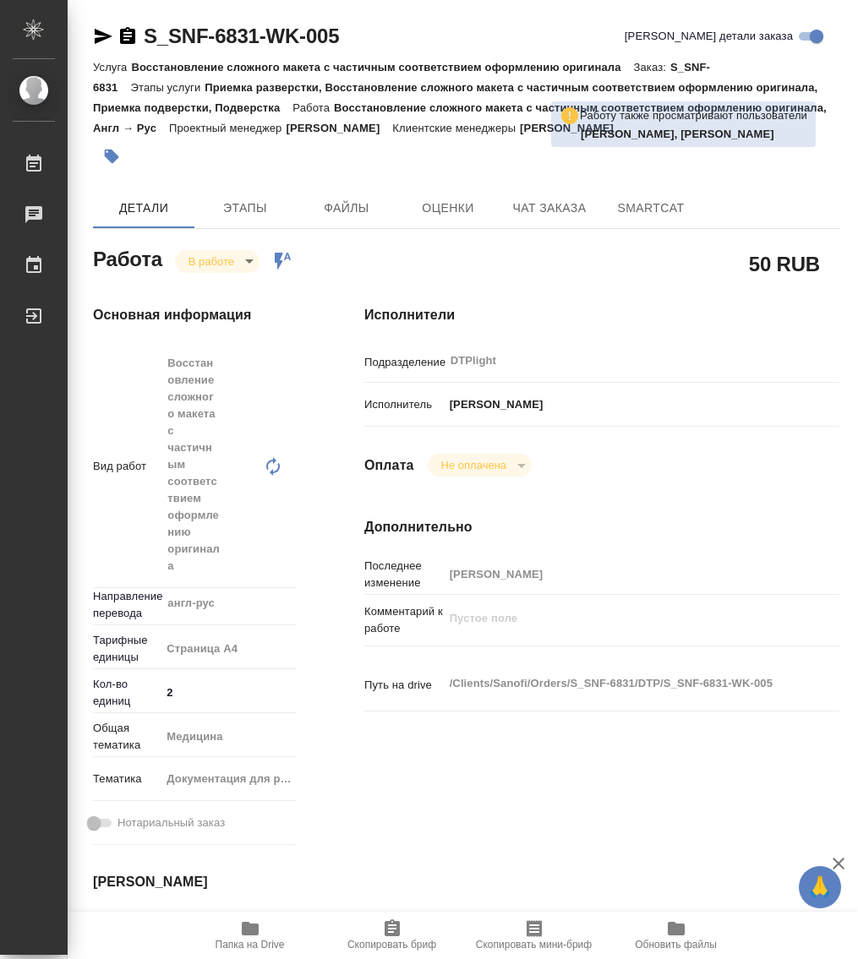
type textarea "x"
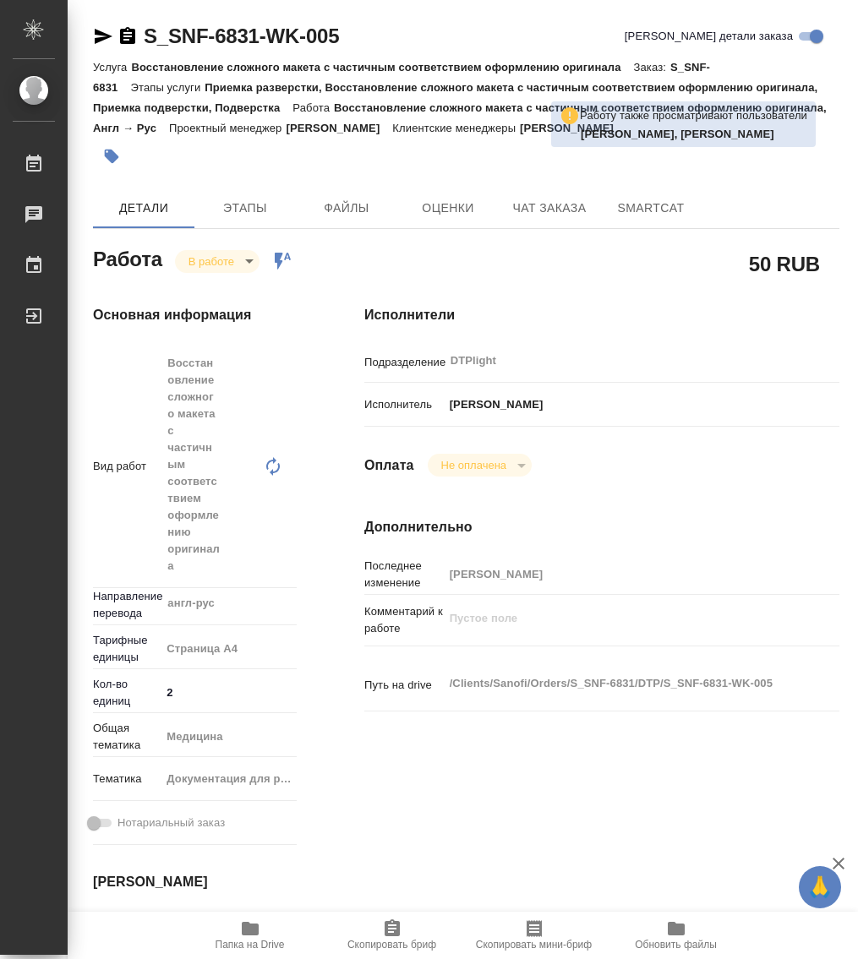
click at [126, 36] on icon "button" at bounding box center [128, 36] width 20 height 20
type textarea "x"
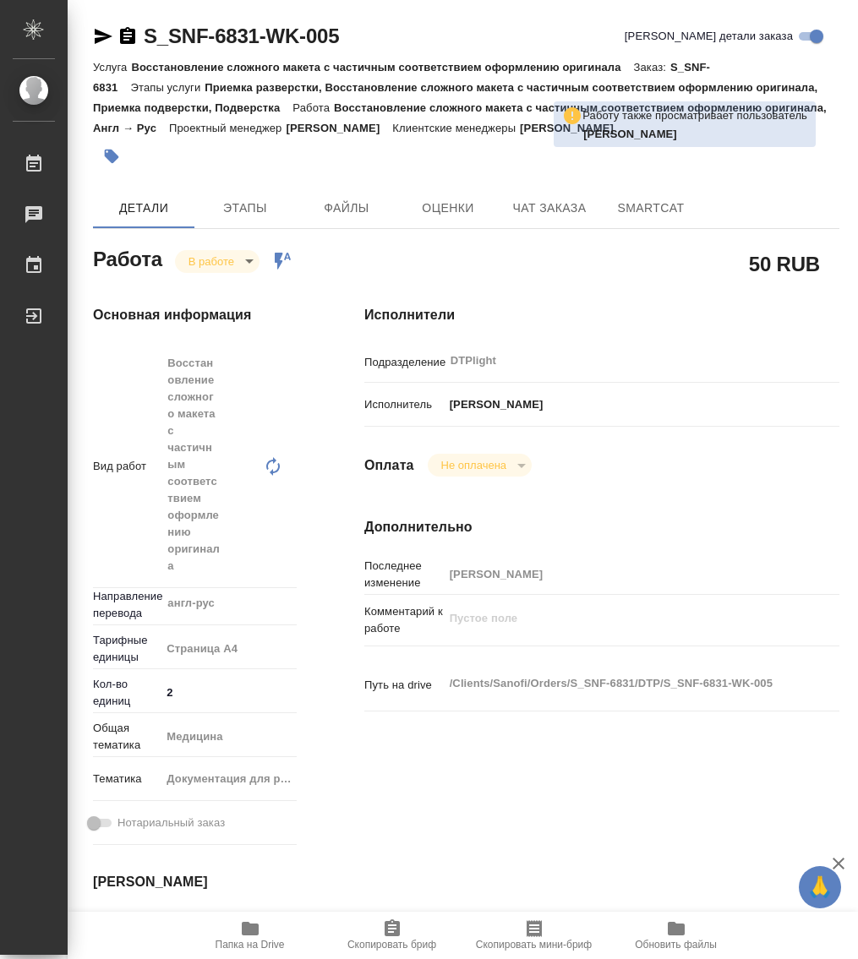
type textarea "x"
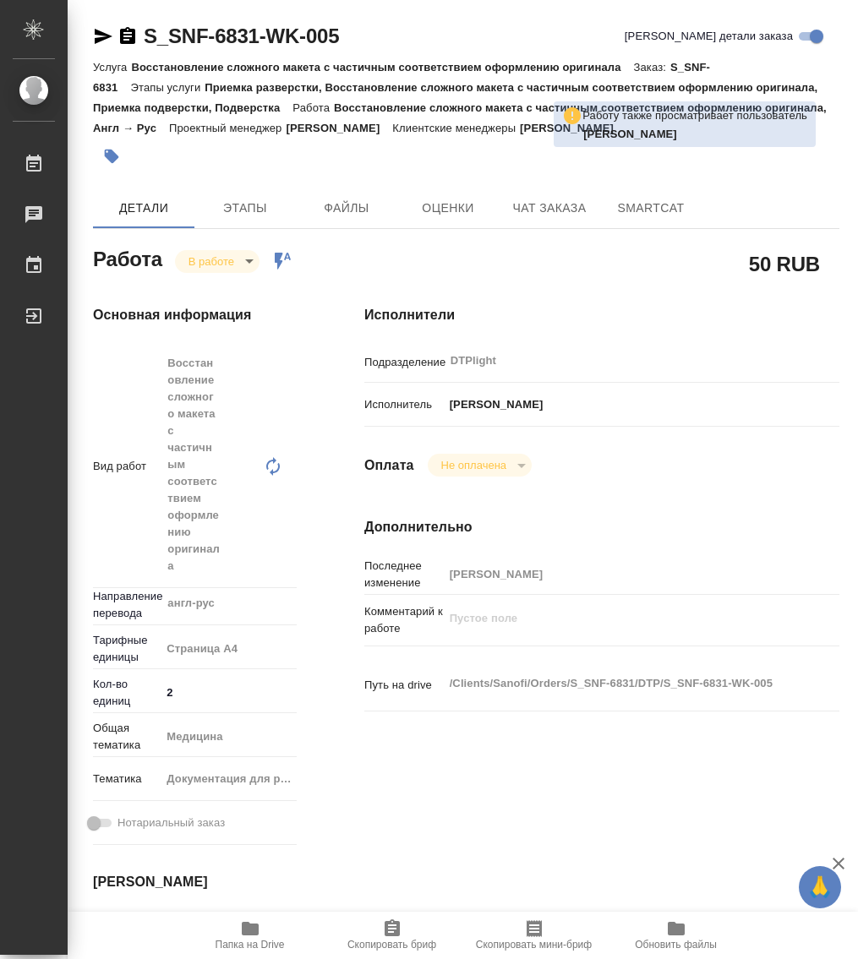
type textarea "x"
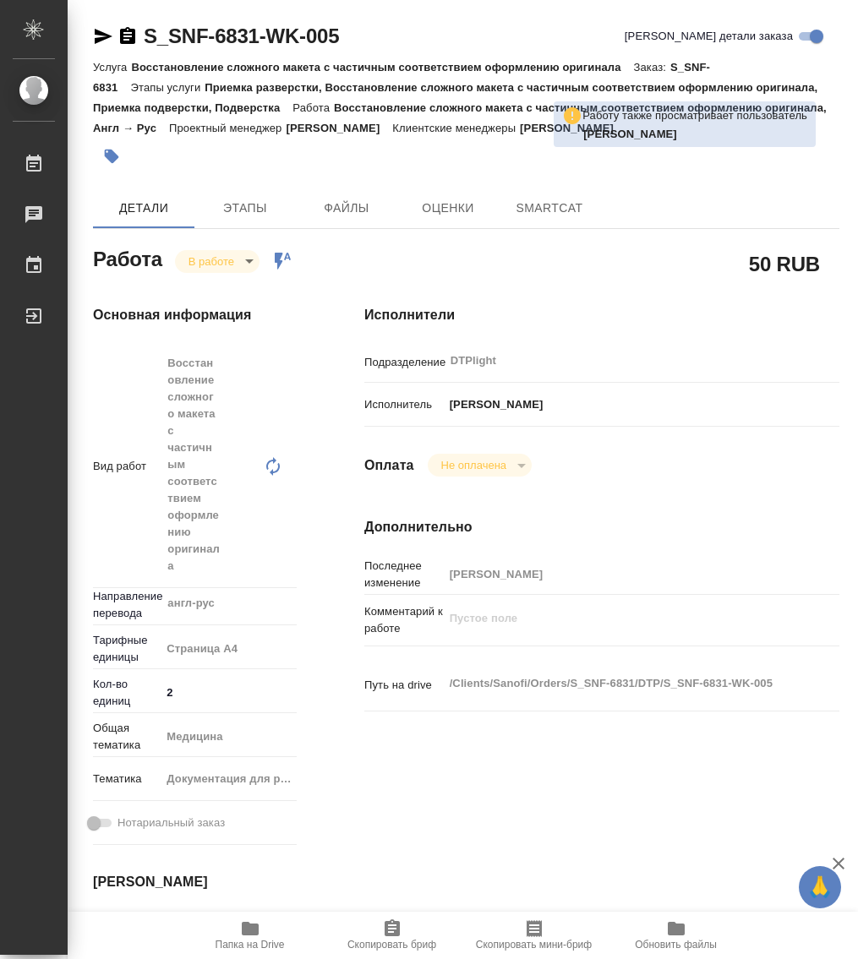
type textarea "x"
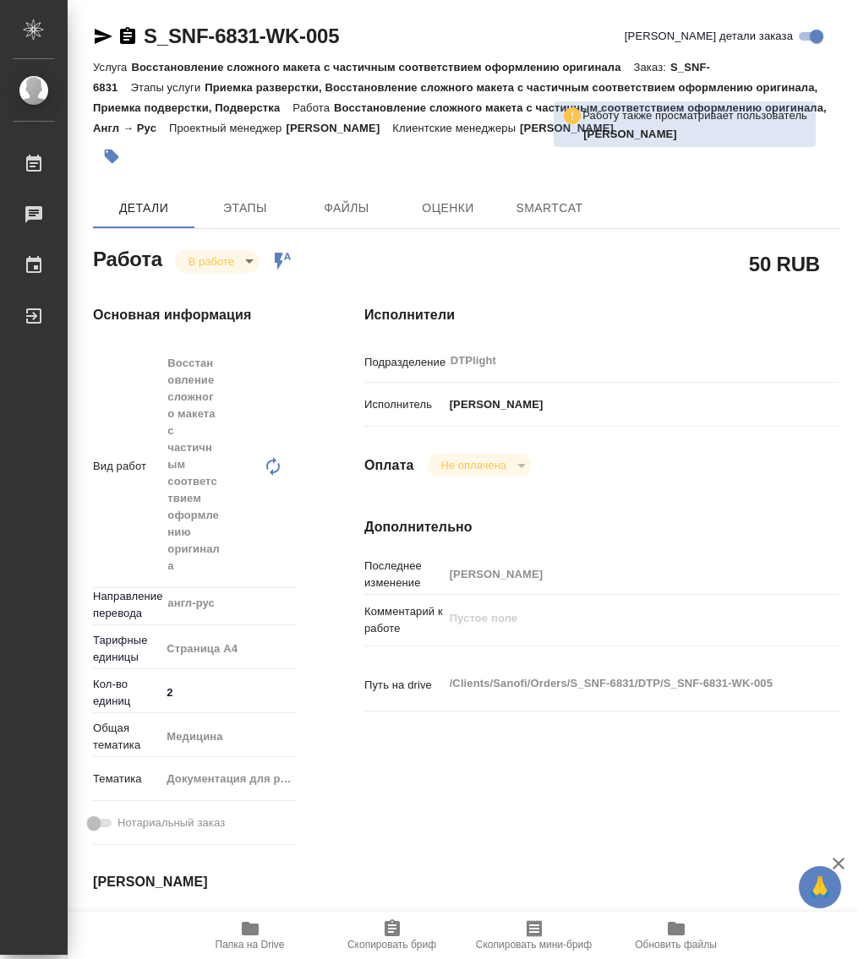
type textarea "x"
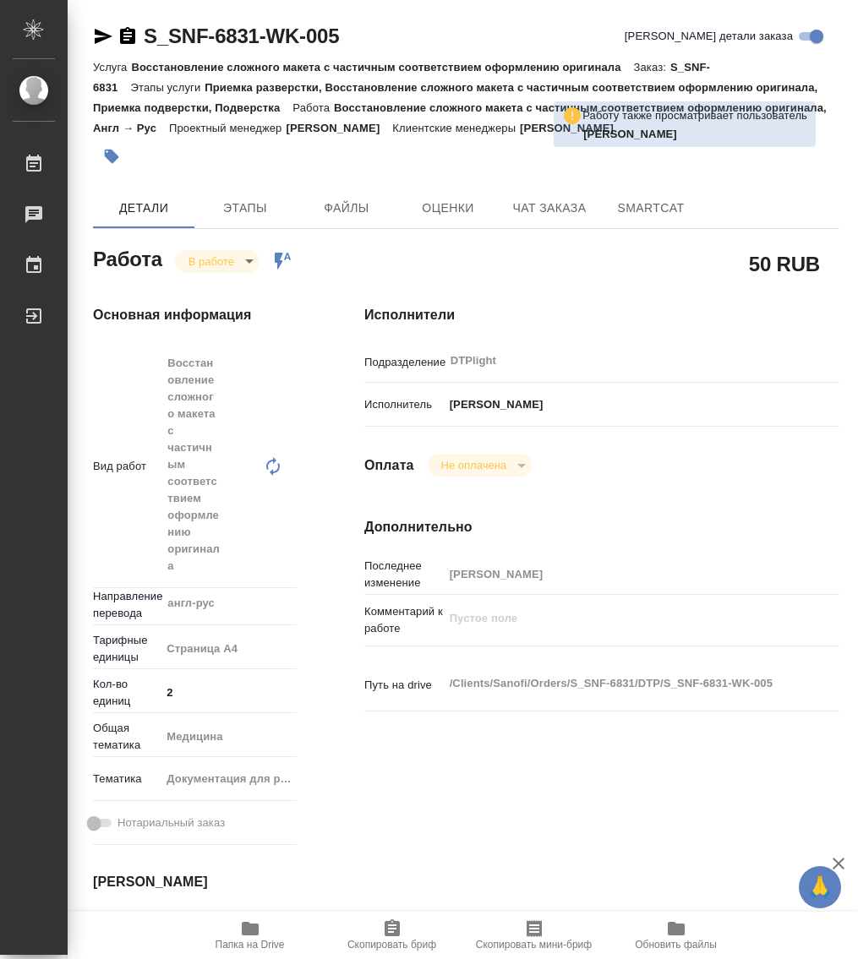
type textarea "x"
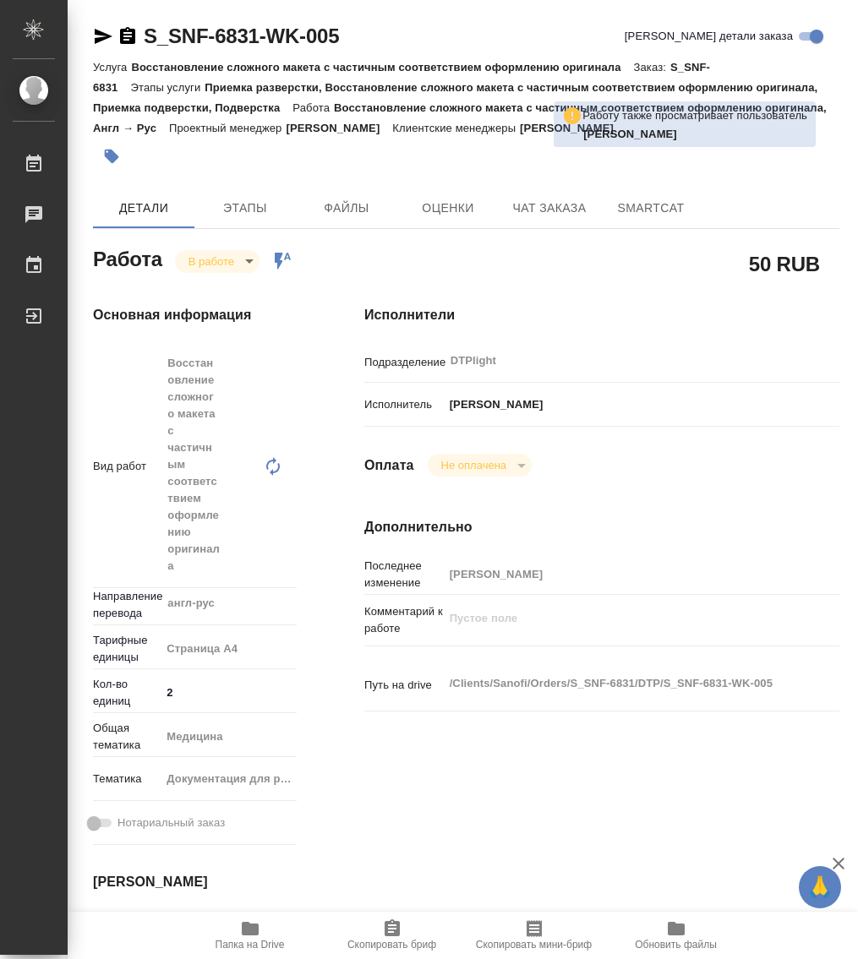
type textarea "x"
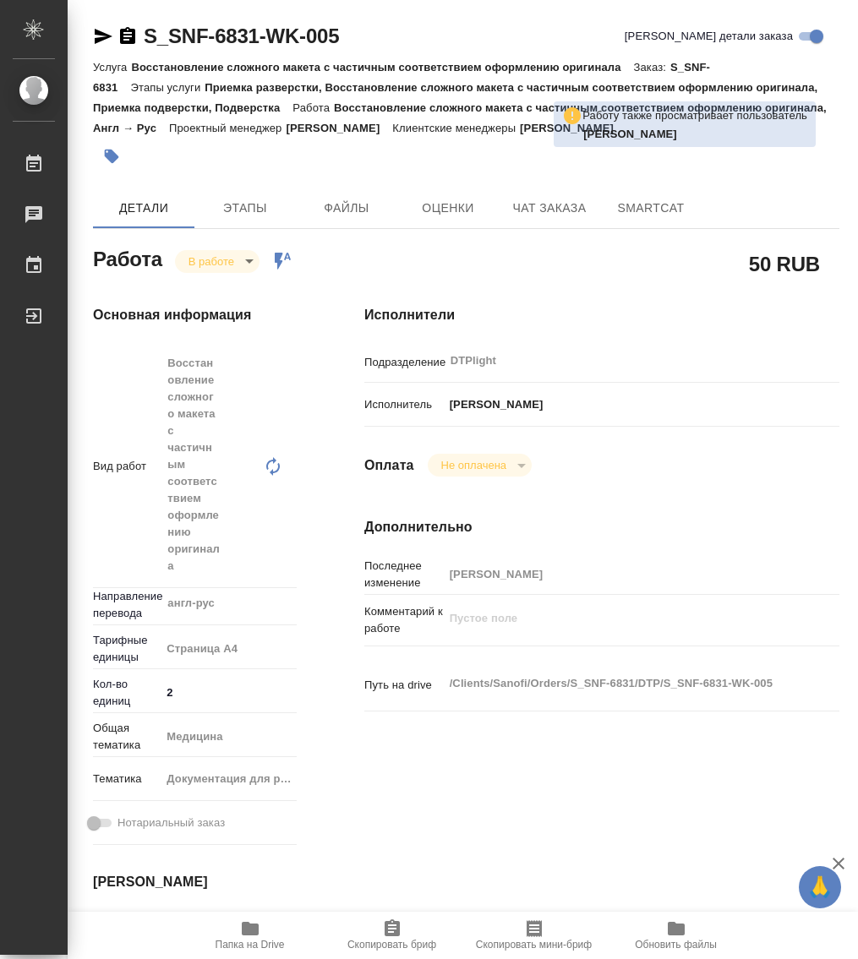
type textarea "x"
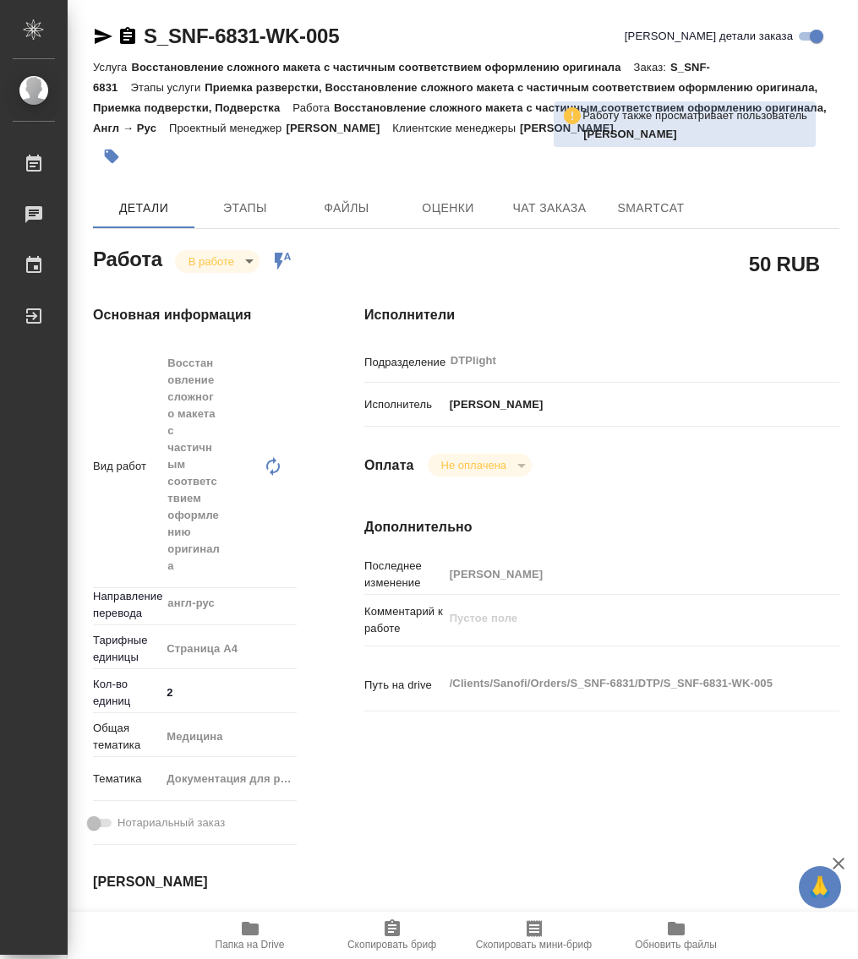
type textarea "x"
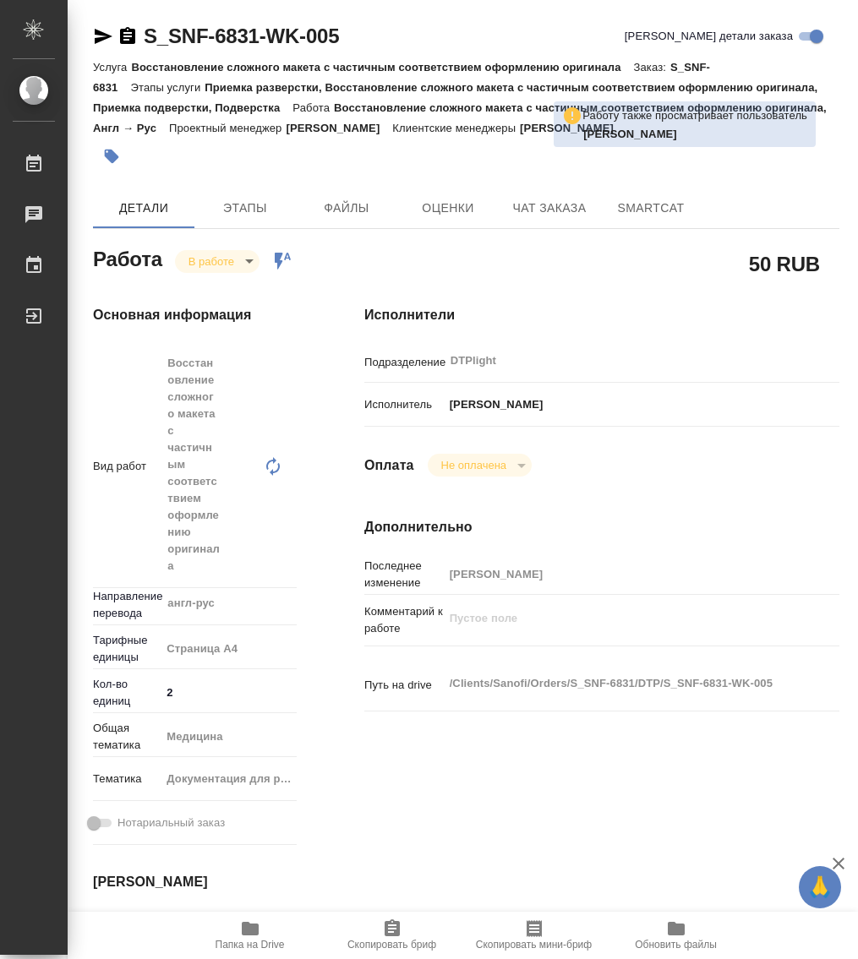
type textarea "x"
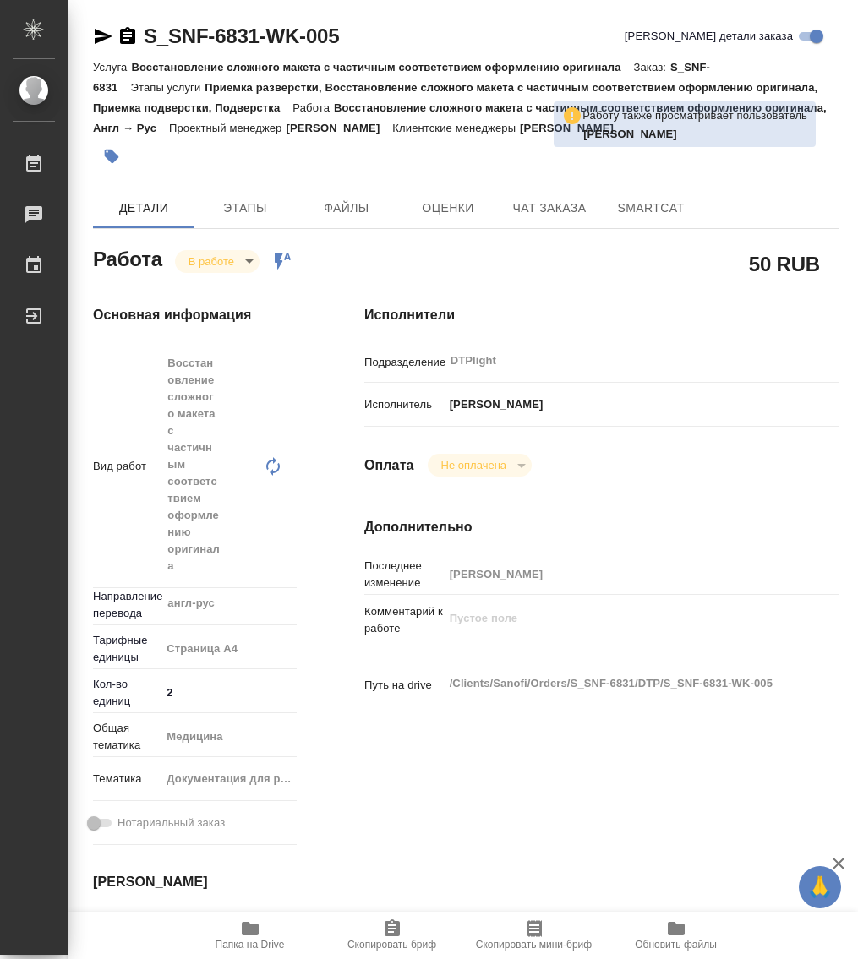
type textarea "x"
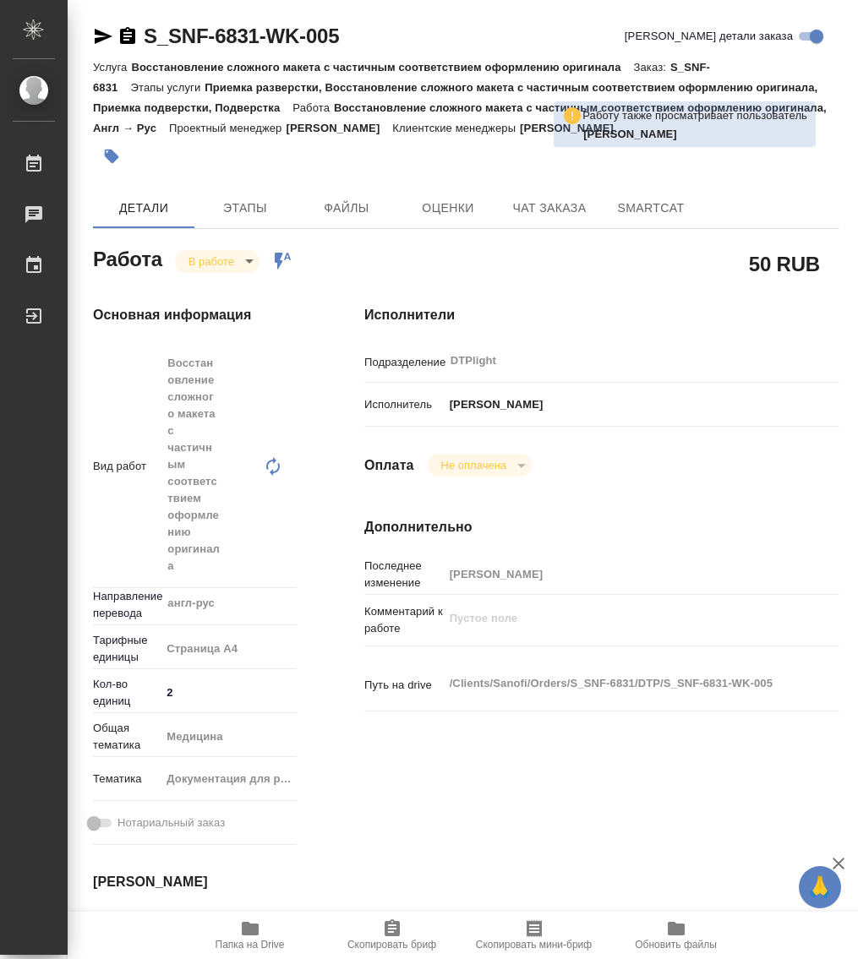
type textarea "x"
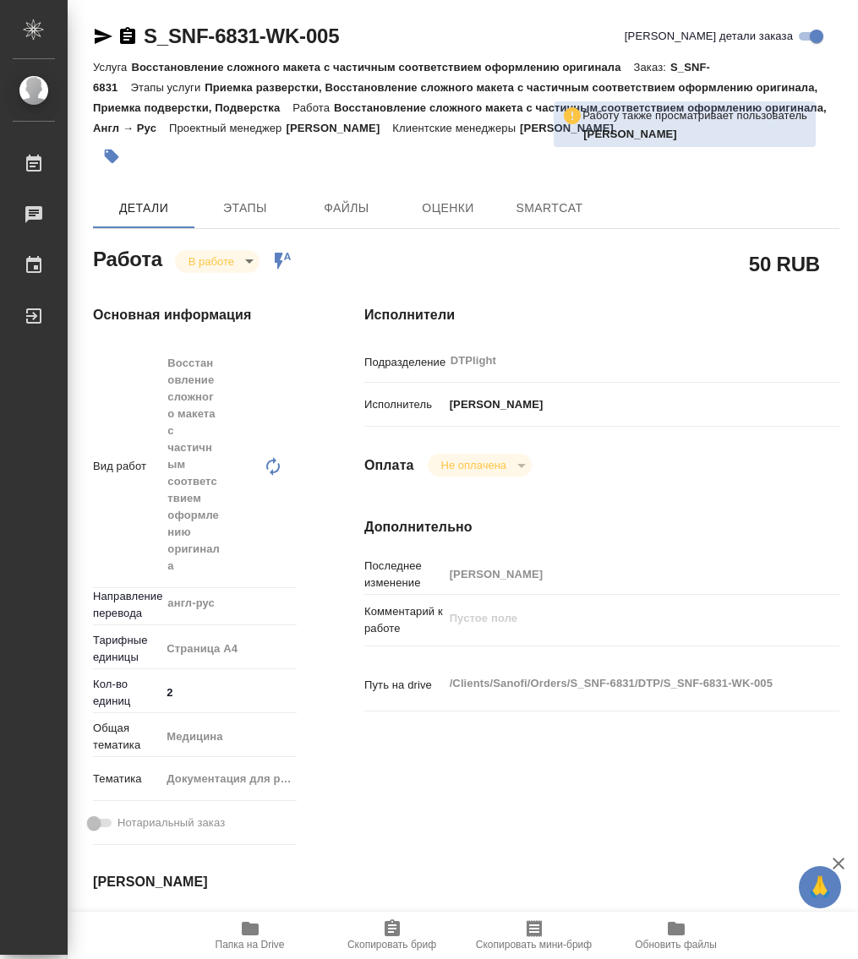
type textarea "x"
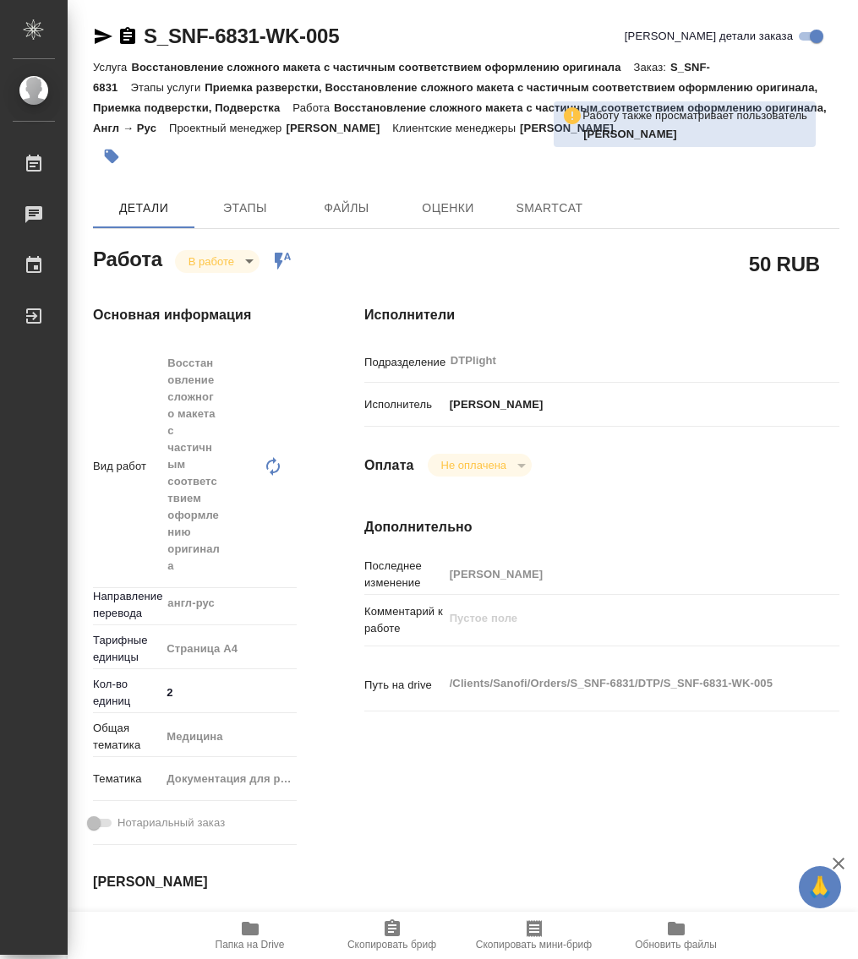
type textarea "x"
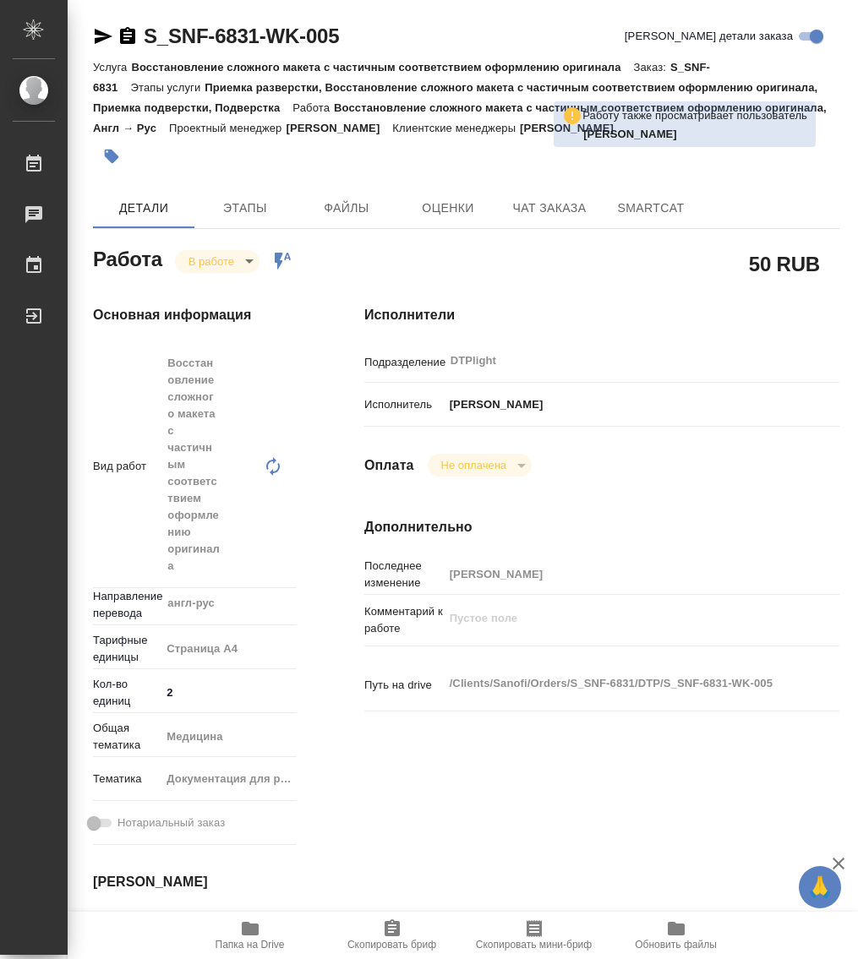
type textarea "x"
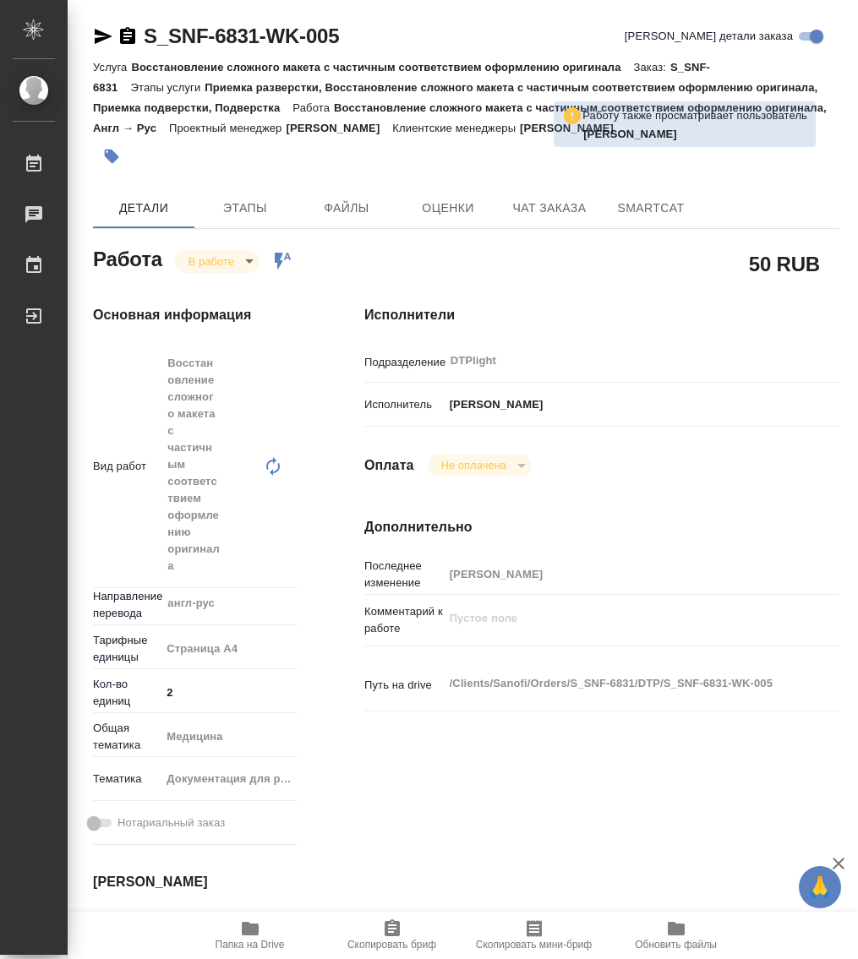
type textarea "x"
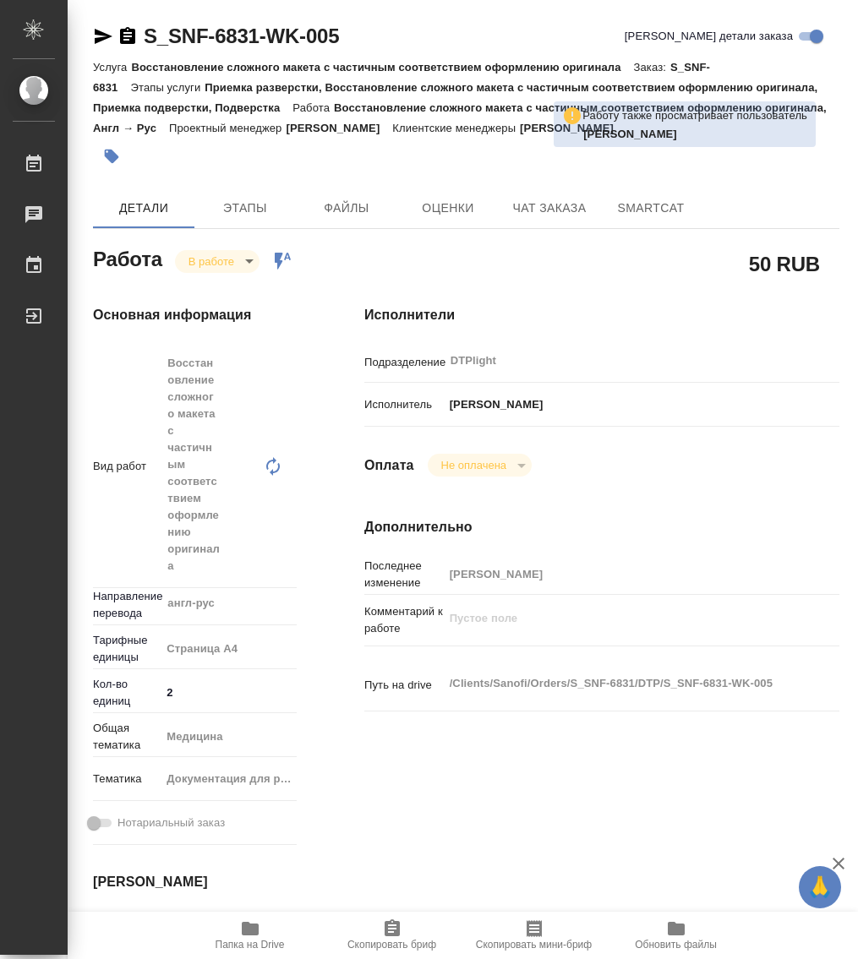
type textarea "x"
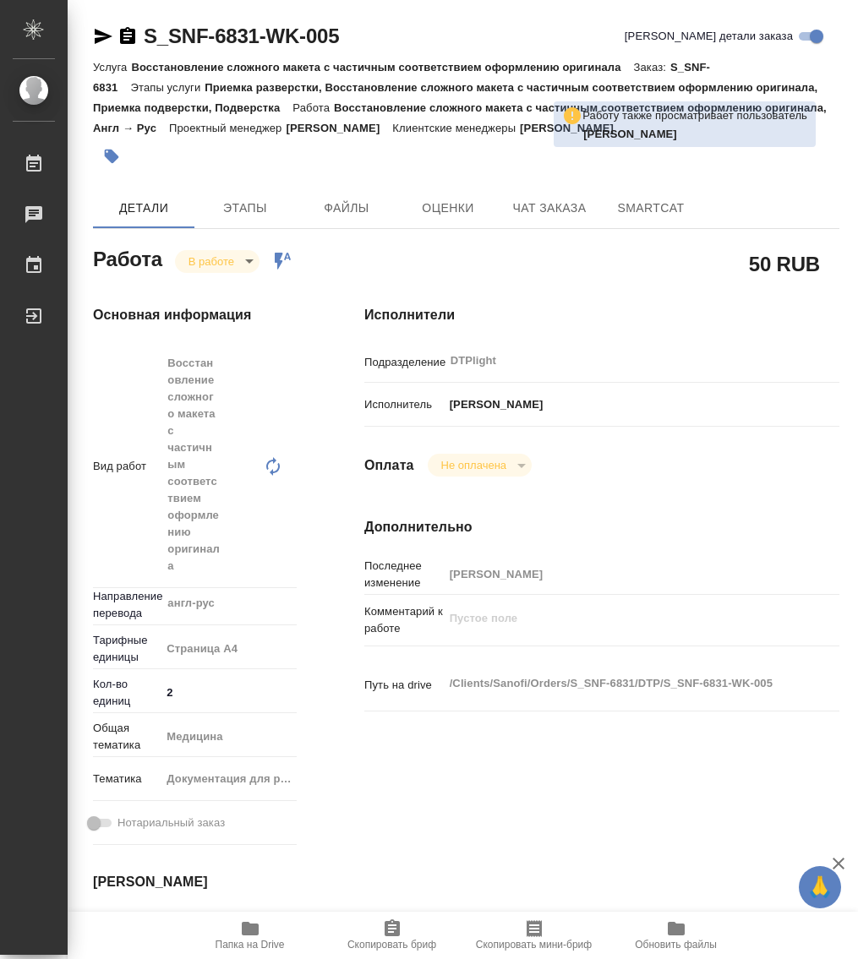
type textarea "x"
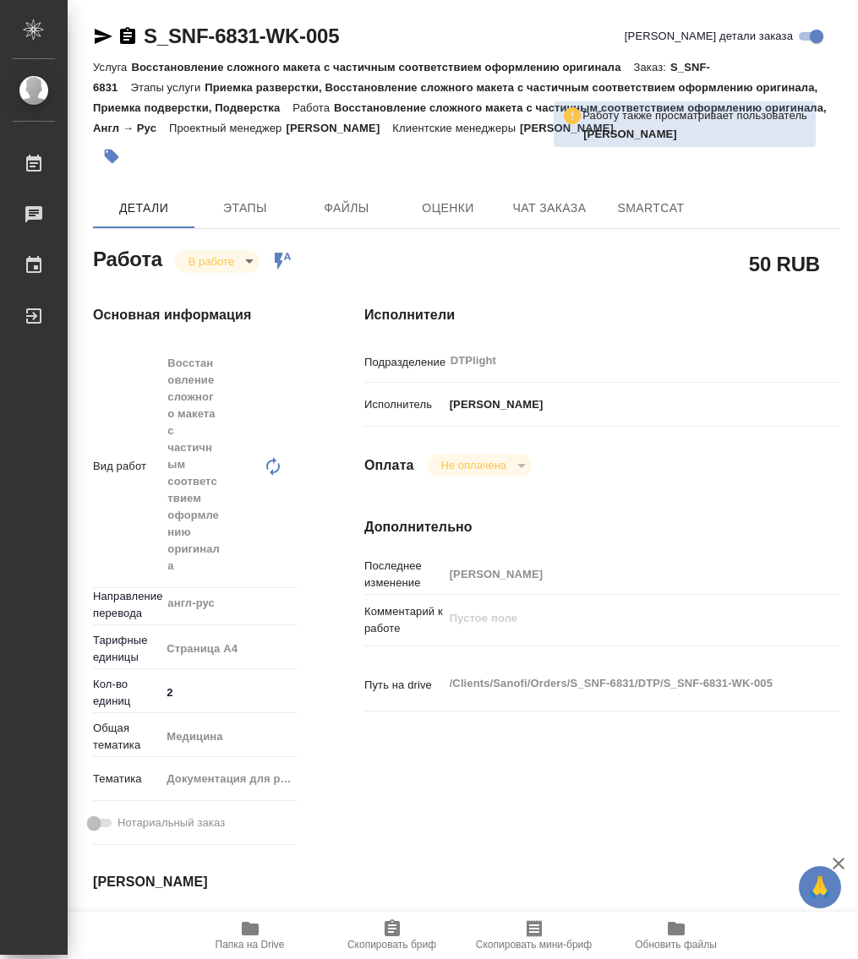
type textarea "x"
drag, startPoint x: 626, startPoint y: 472, endPoint x: 627, endPoint y: 459, distance: 12.7
click at [627, 459] on div "Оплата Не оплачена notPayed" at bounding box center [601, 465] width 475 height 23
type textarea "x"
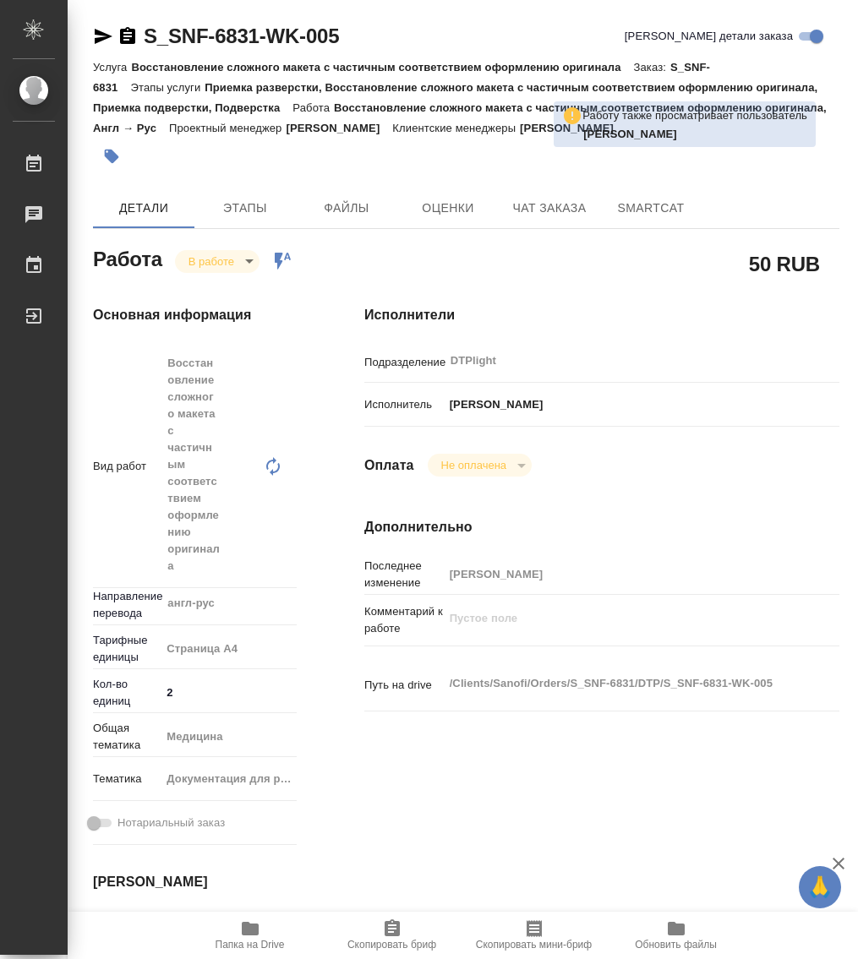
type textarea "x"
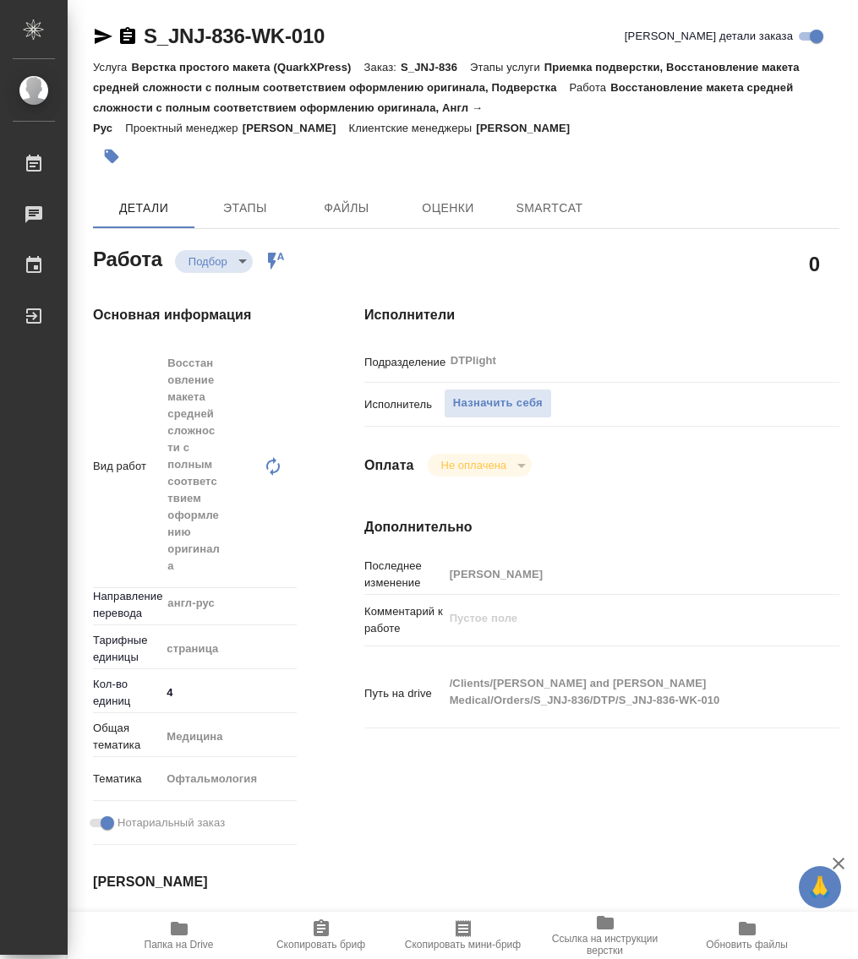
type textarea "x"
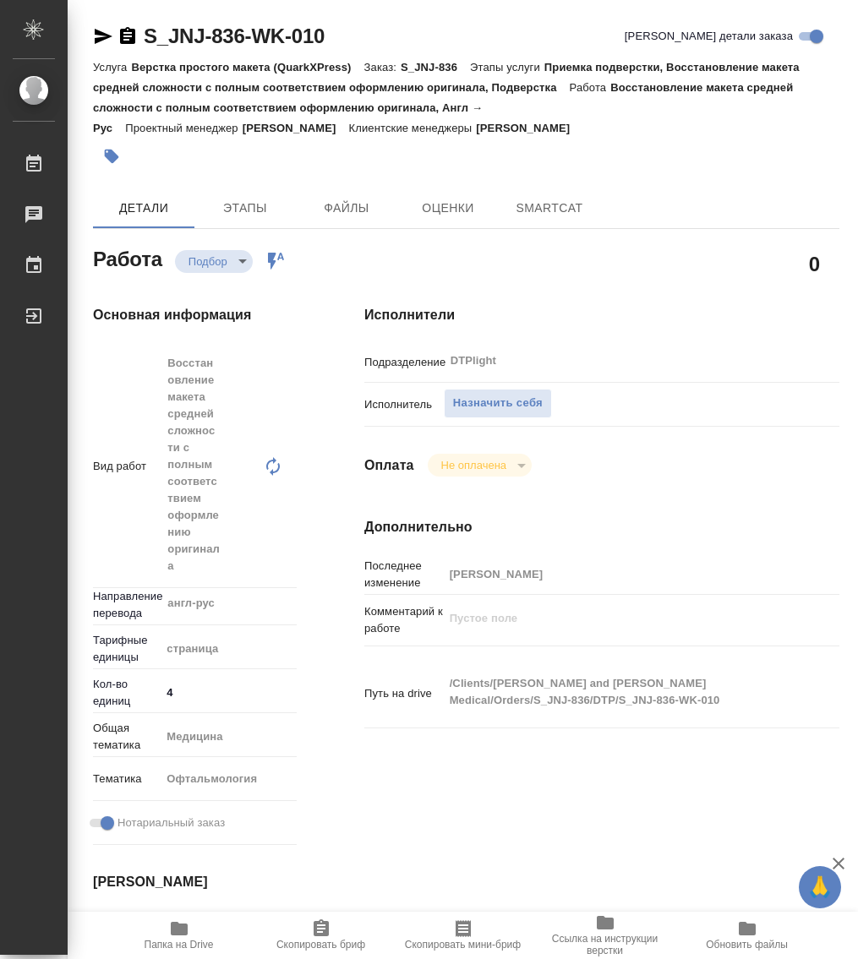
type textarea "x"
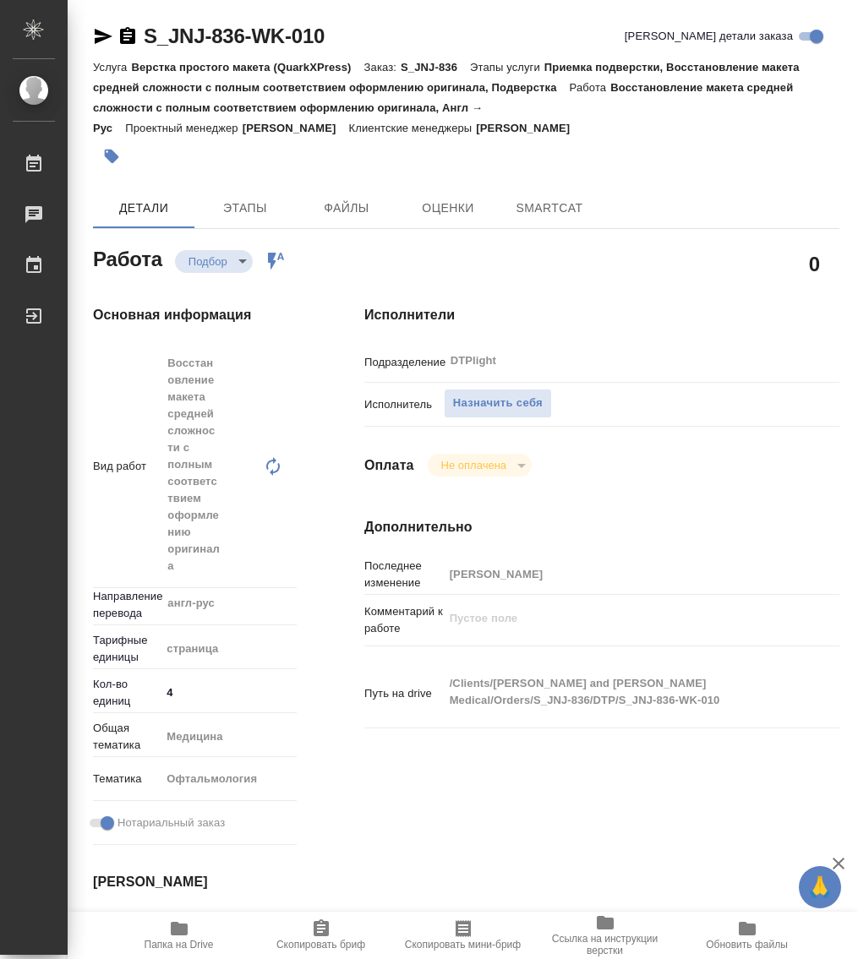
type textarea "x"
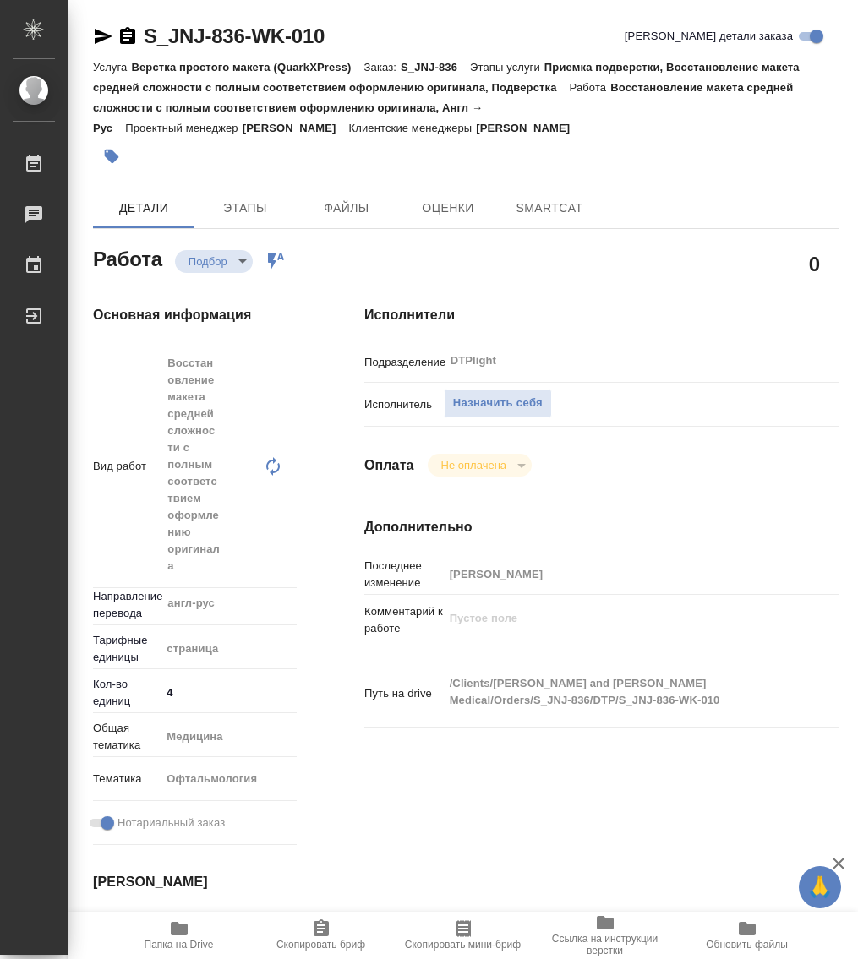
type textarea "x"
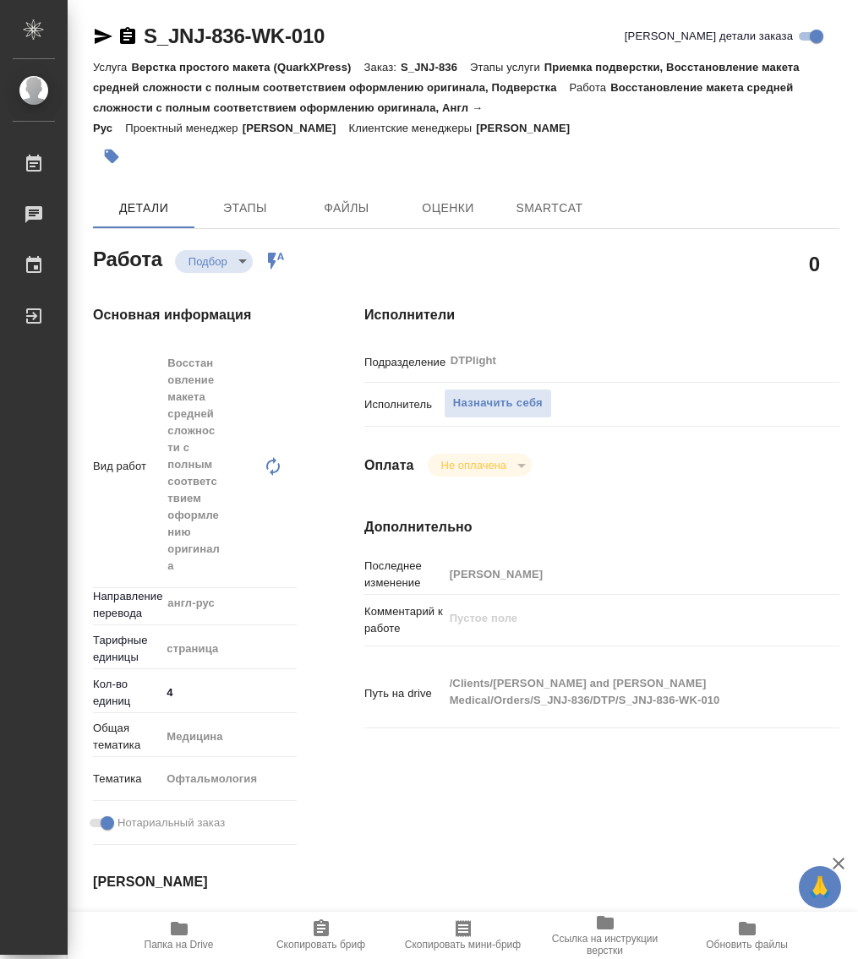
type textarea "x"
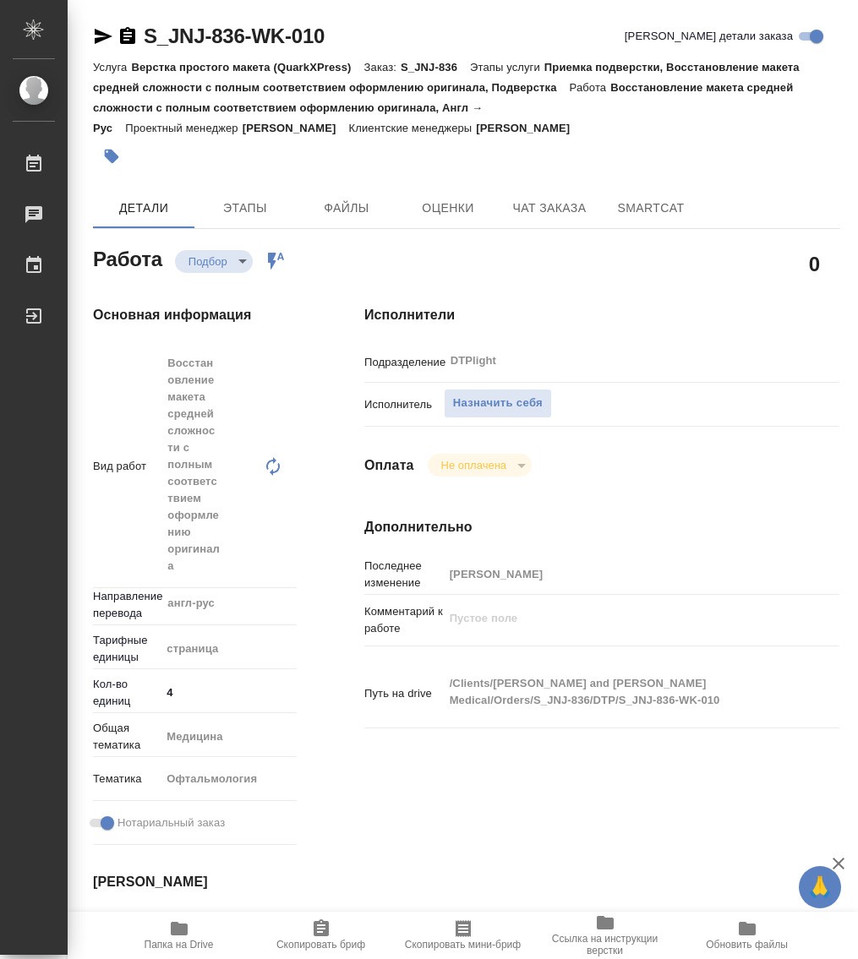
type textarea "x"
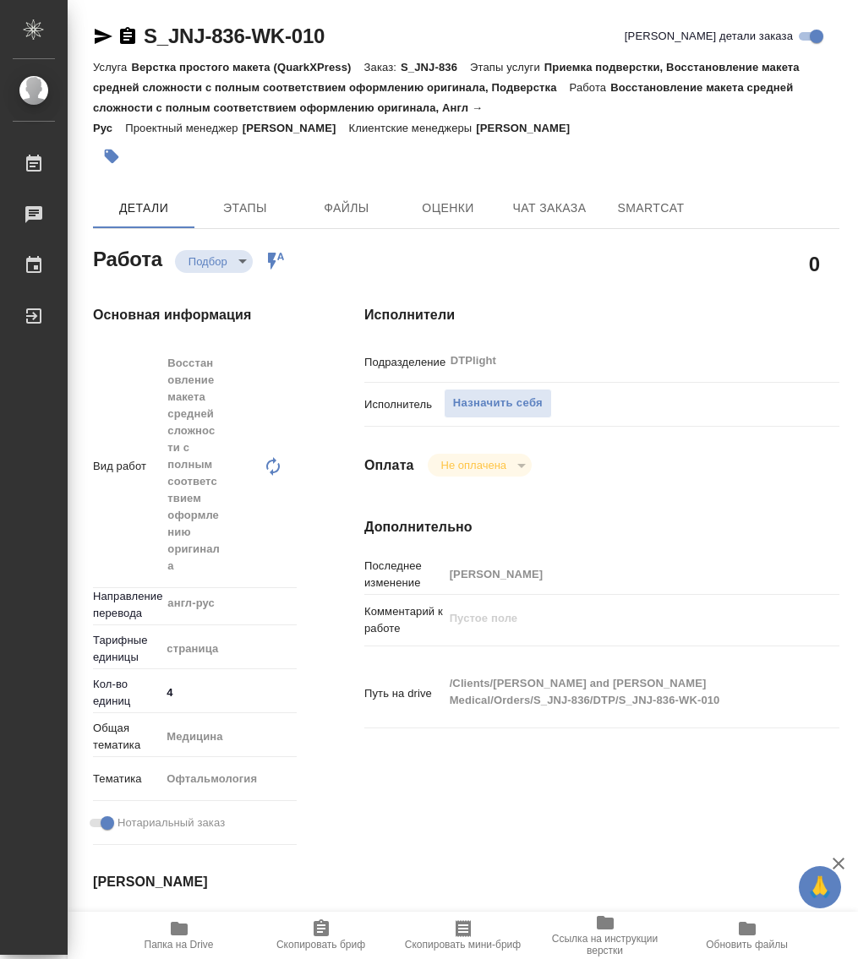
type textarea "x"
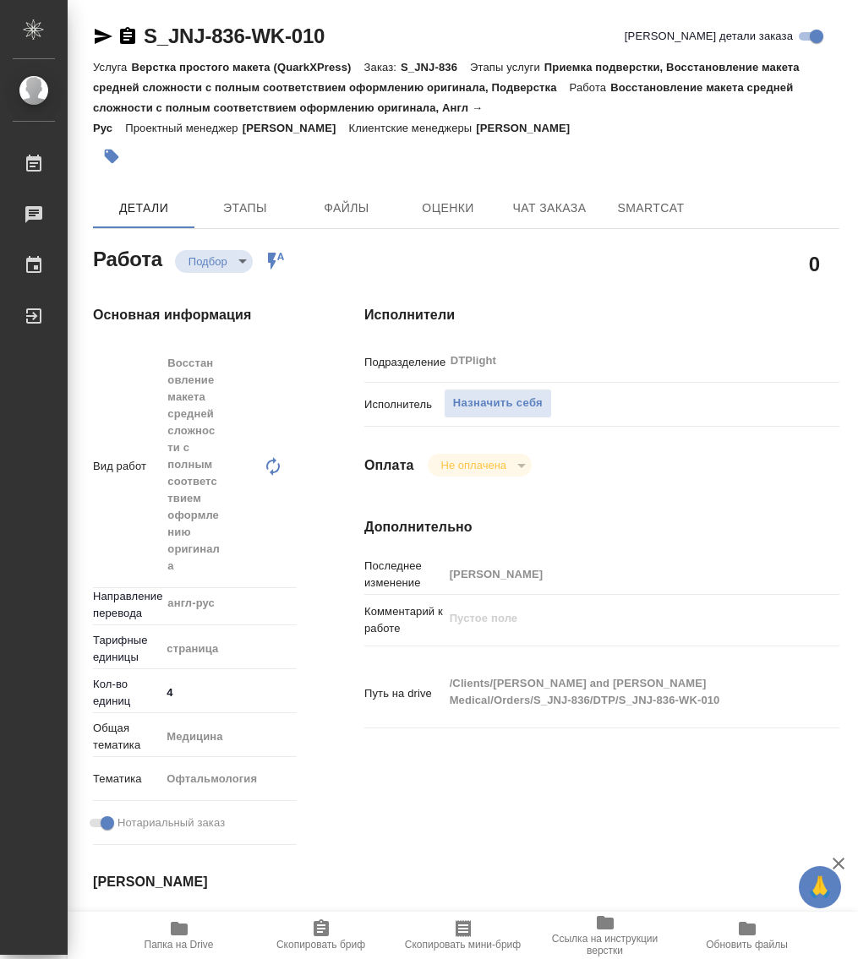
type textarea "x"
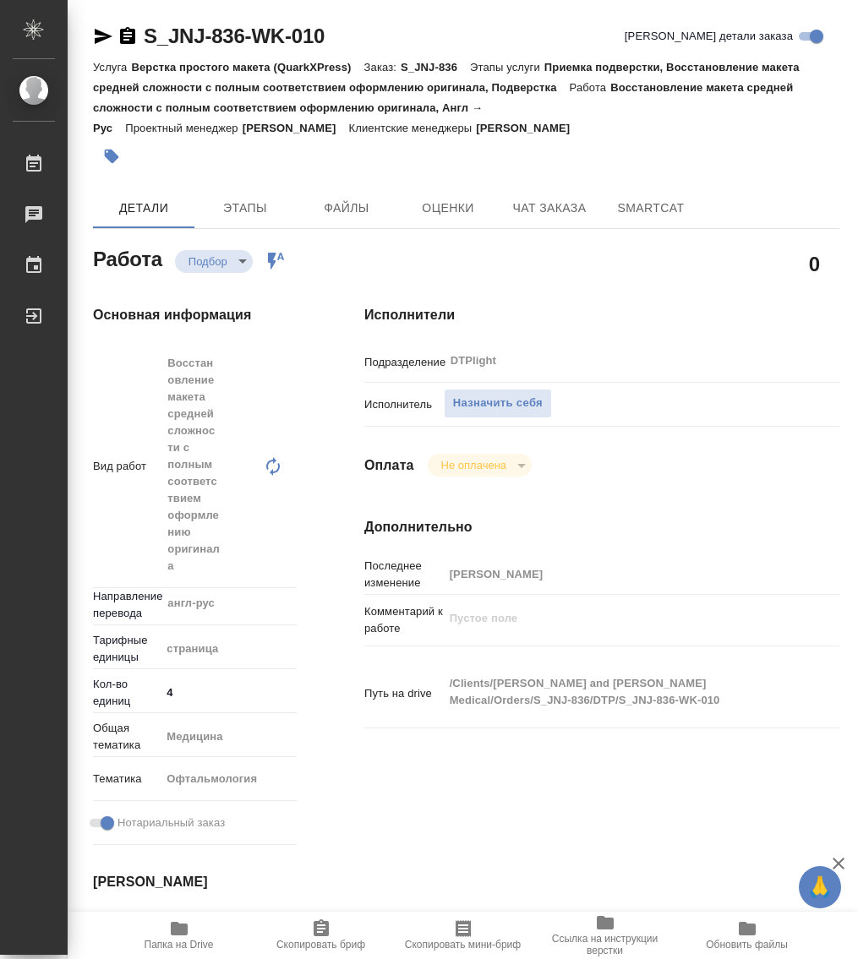
click at [183, 932] on icon "button" at bounding box center [179, 929] width 17 height 14
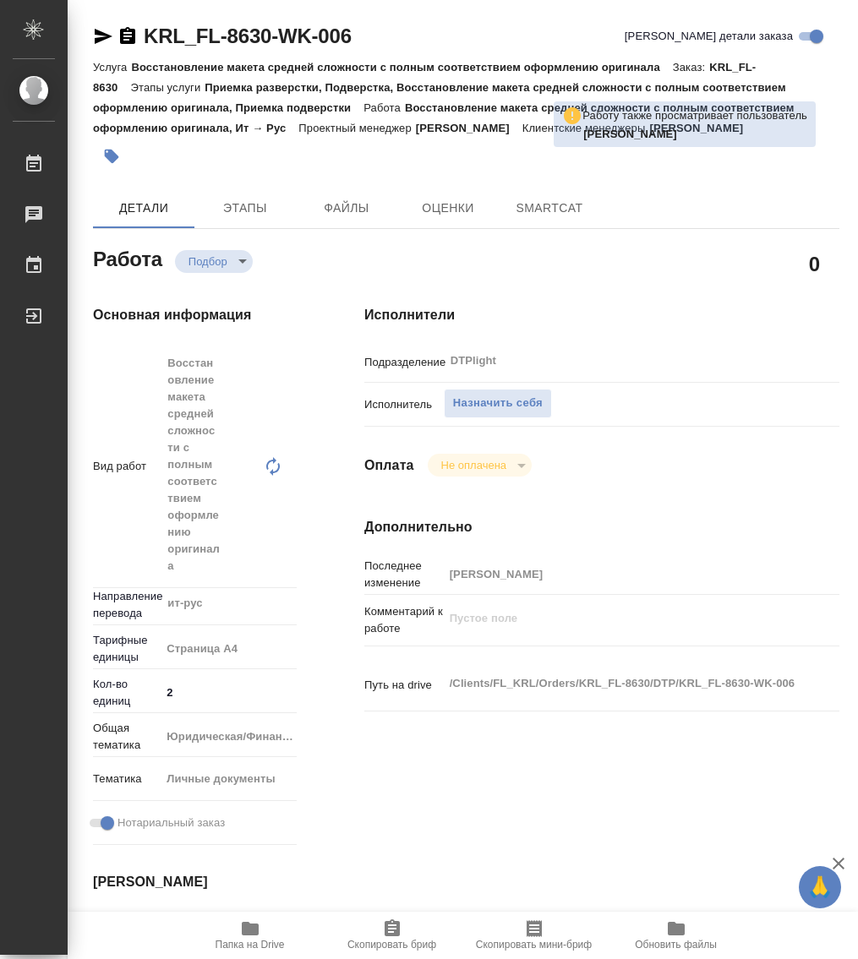
type textarea "x"
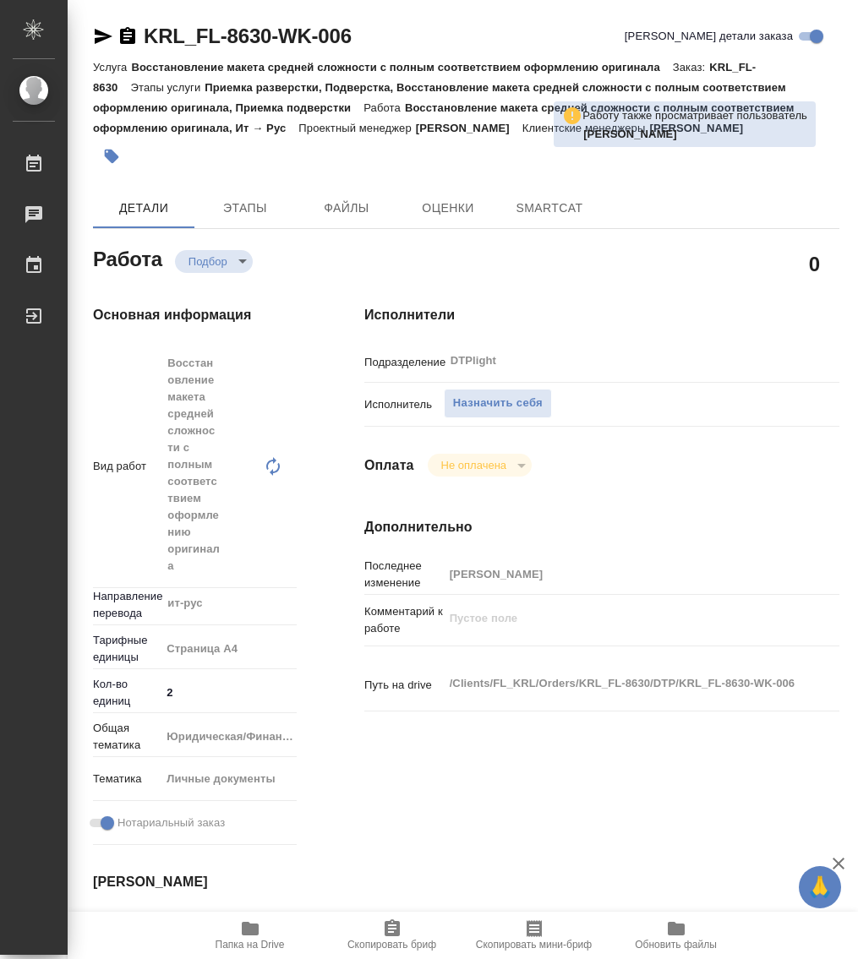
type textarea "x"
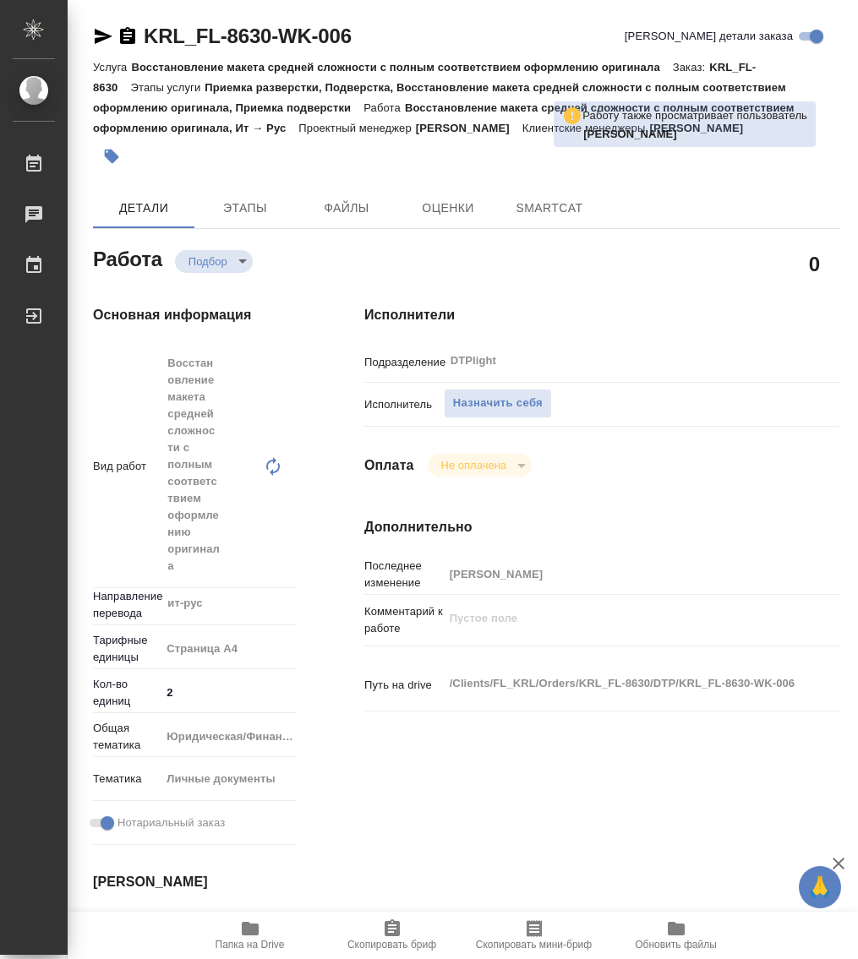
type textarea "x"
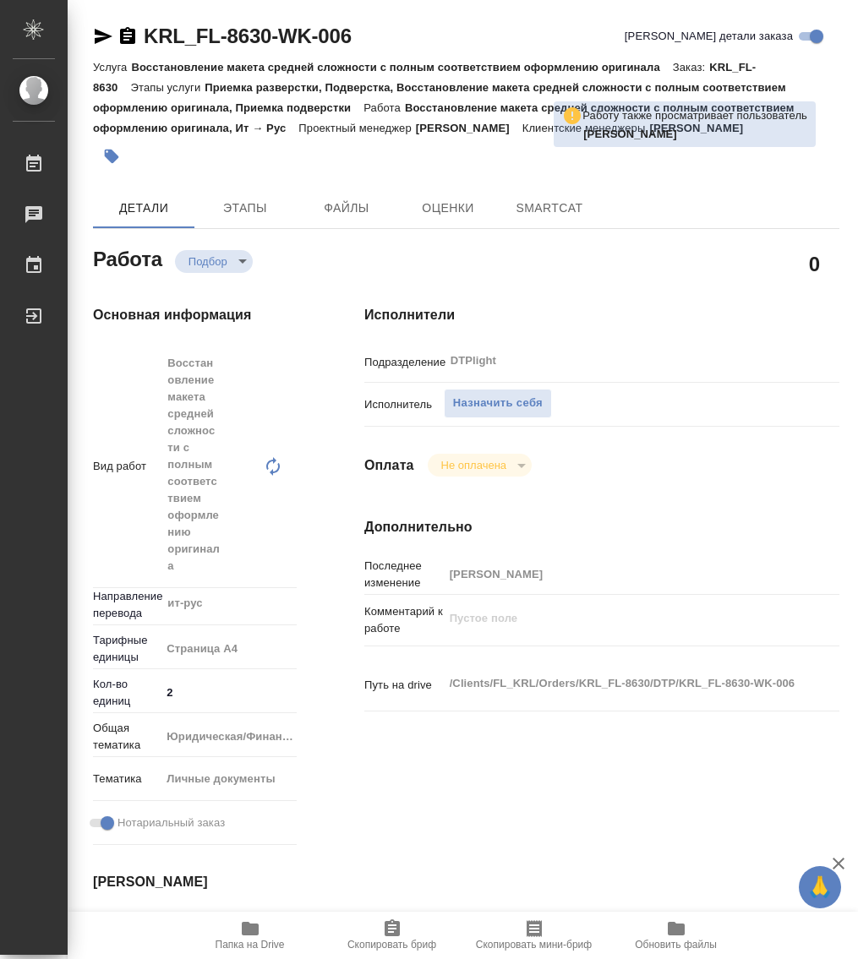
type textarea "x"
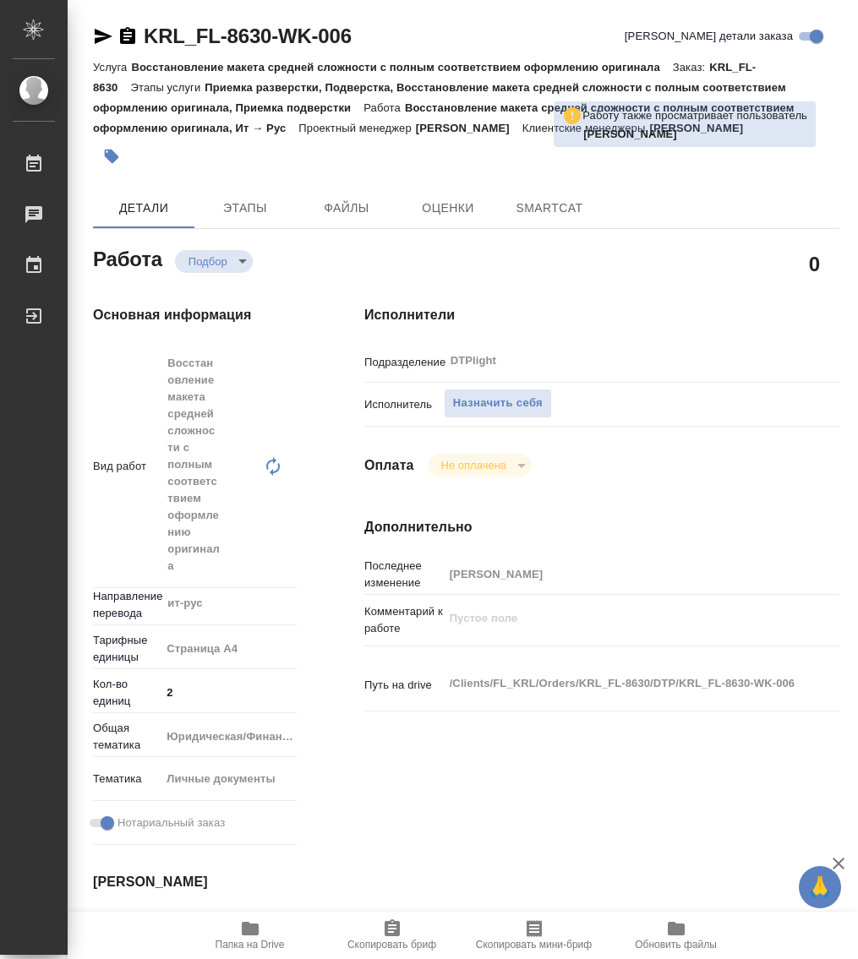
type textarea "x"
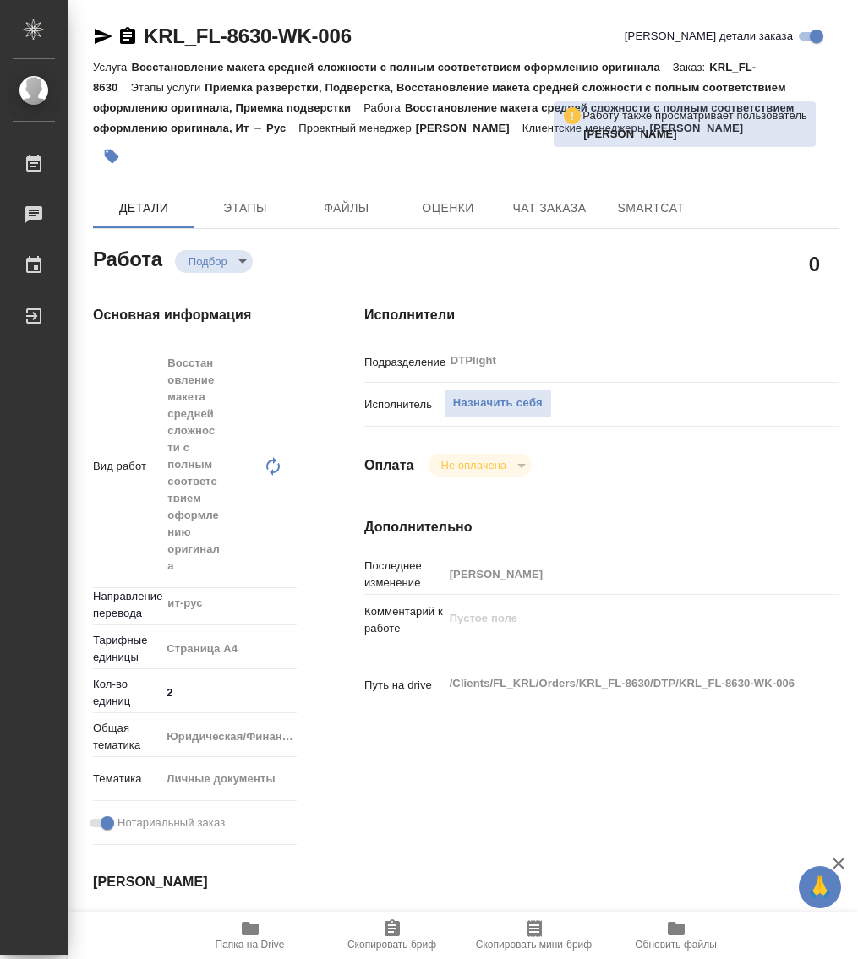
type textarea "x"
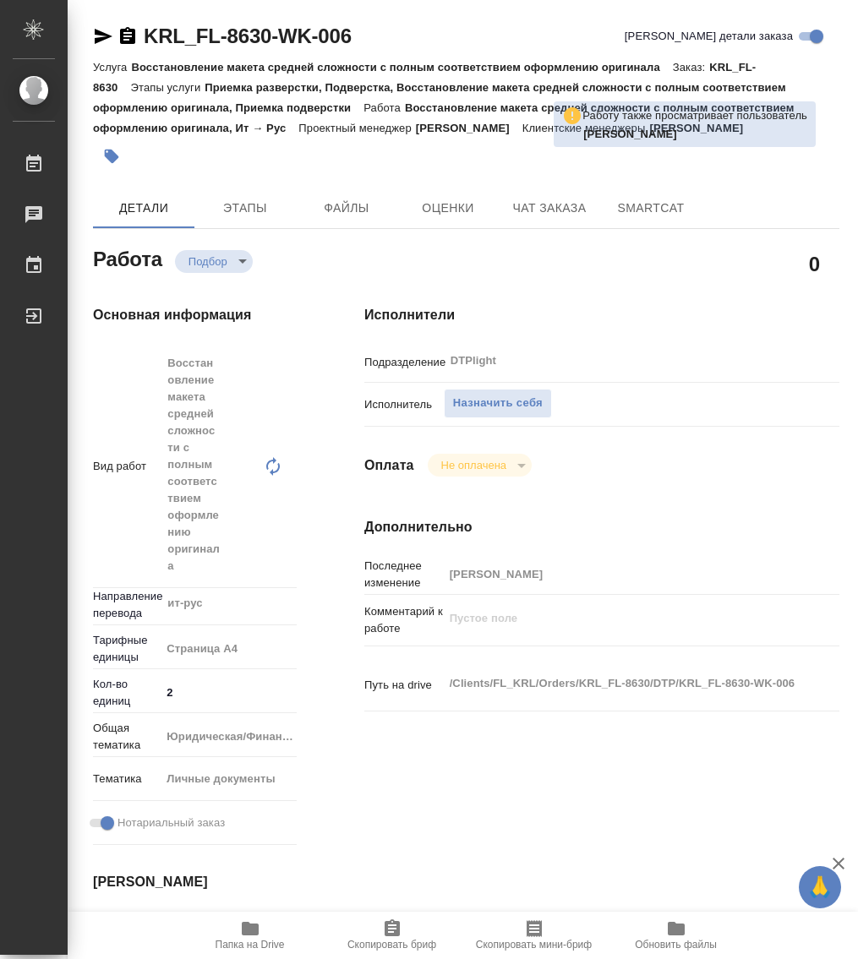
type textarea "x"
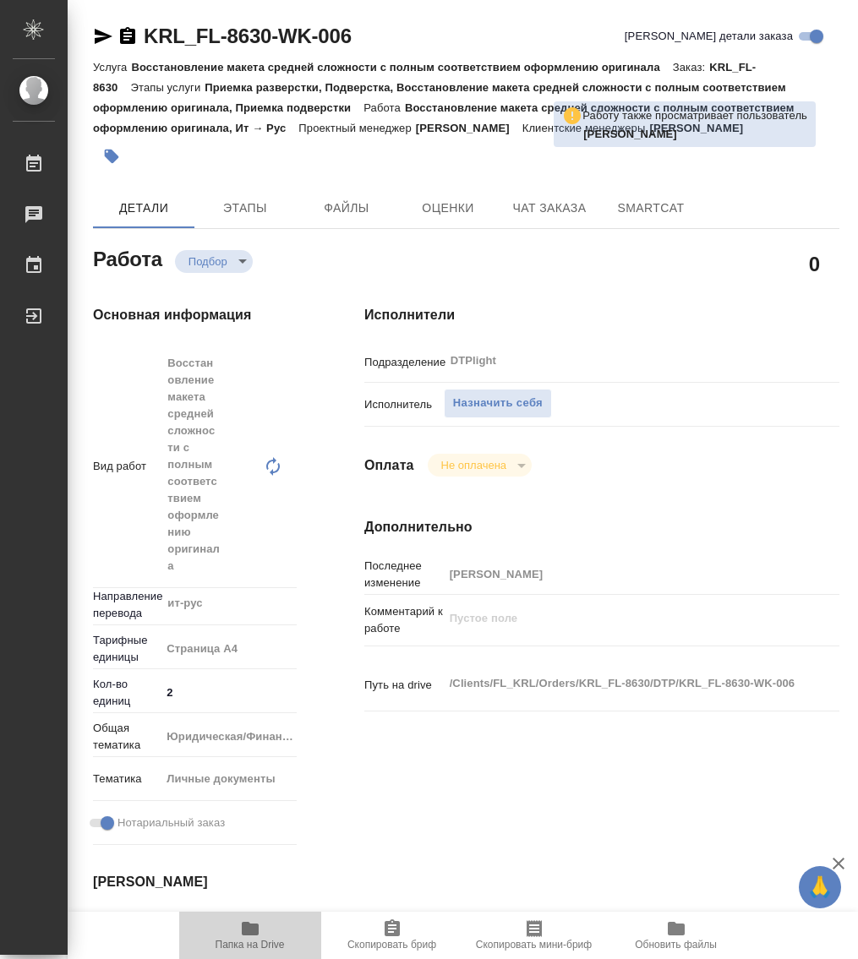
click at [243, 933] on icon "button" at bounding box center [250, 929] width 17 height 14
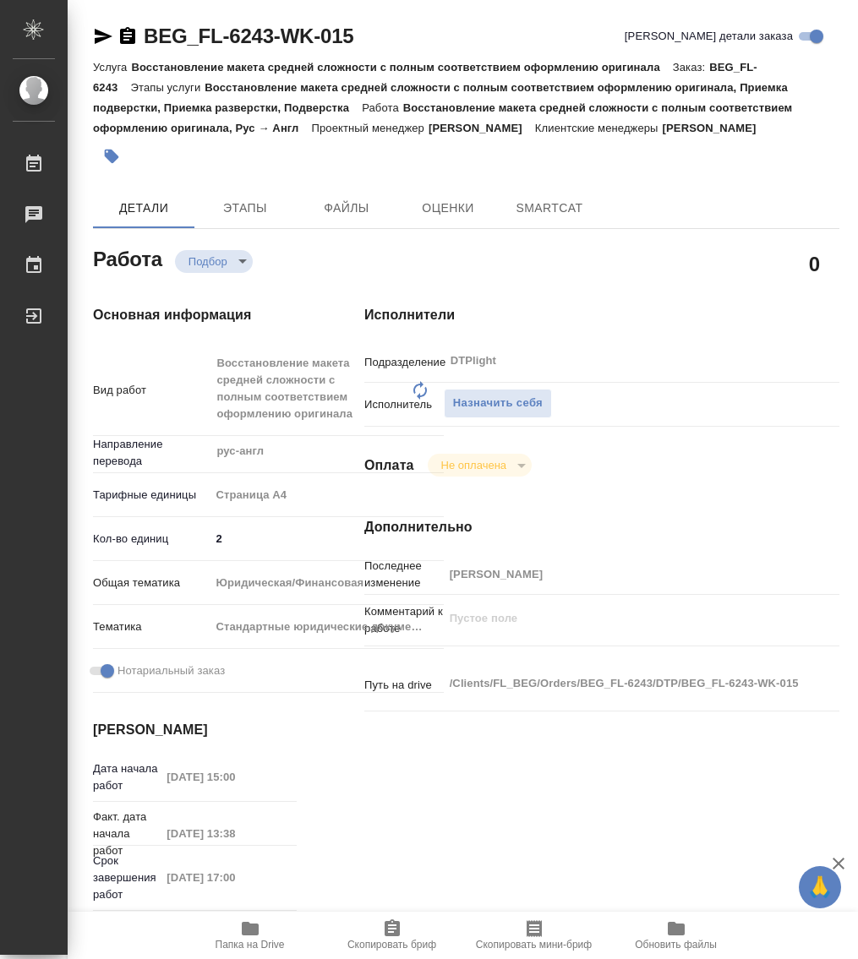
type textarea "x"
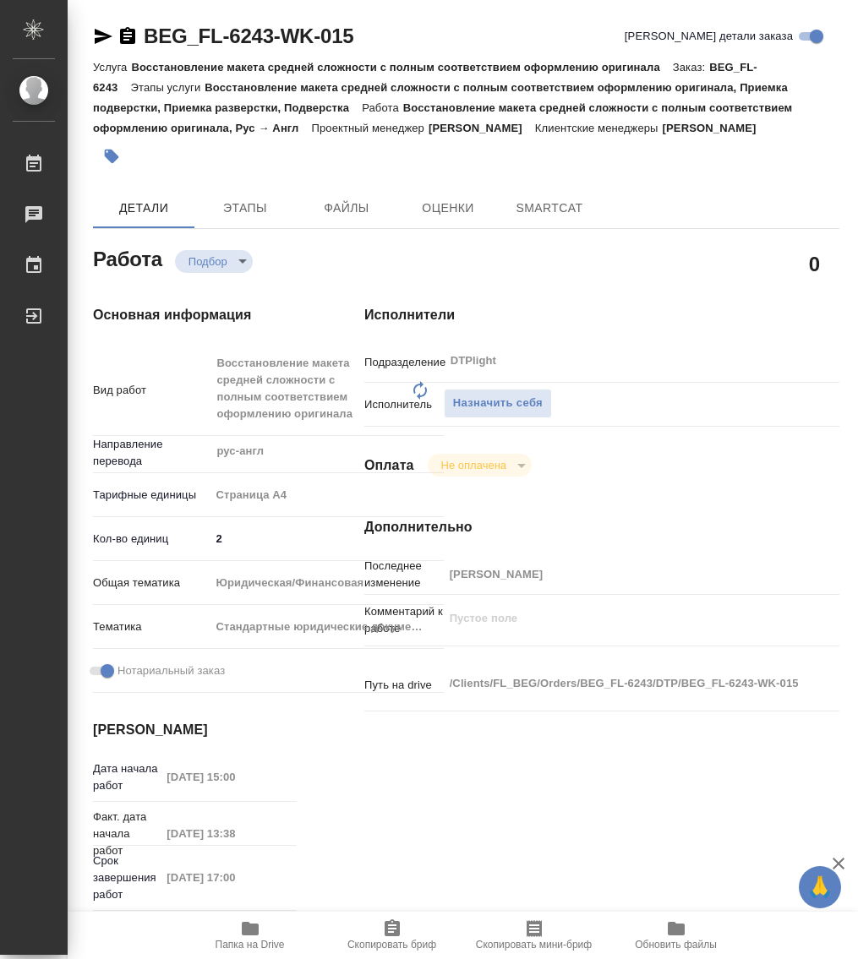
type textarea "x"
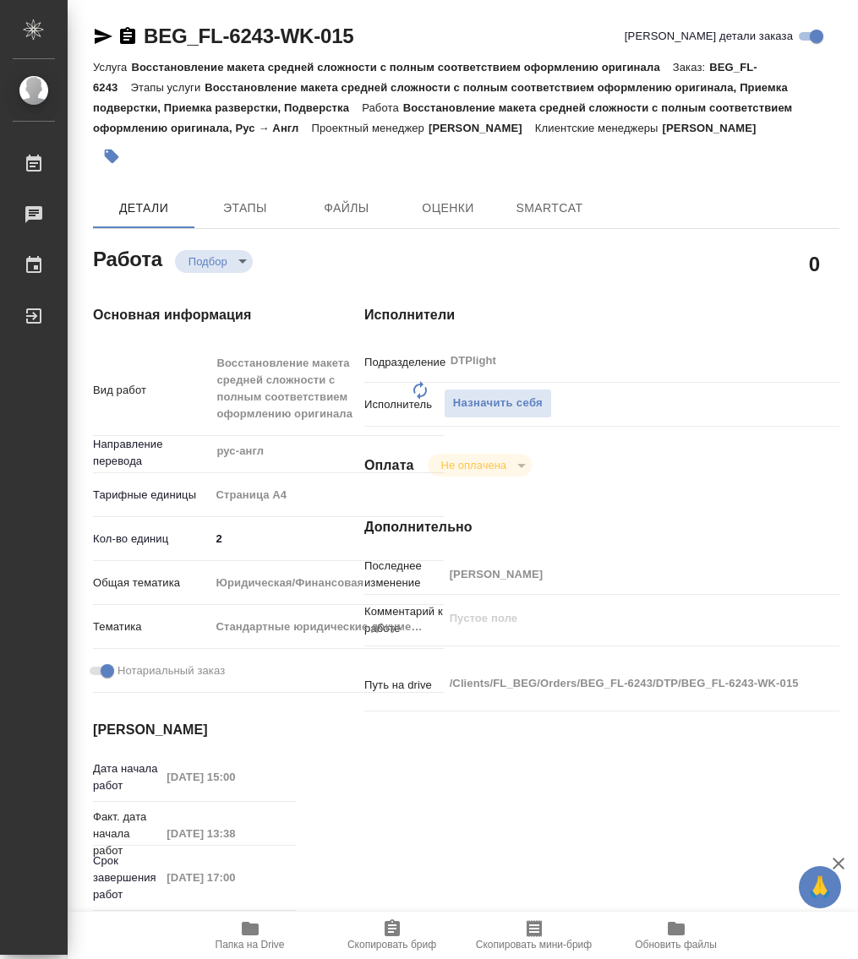
type textarea "x"
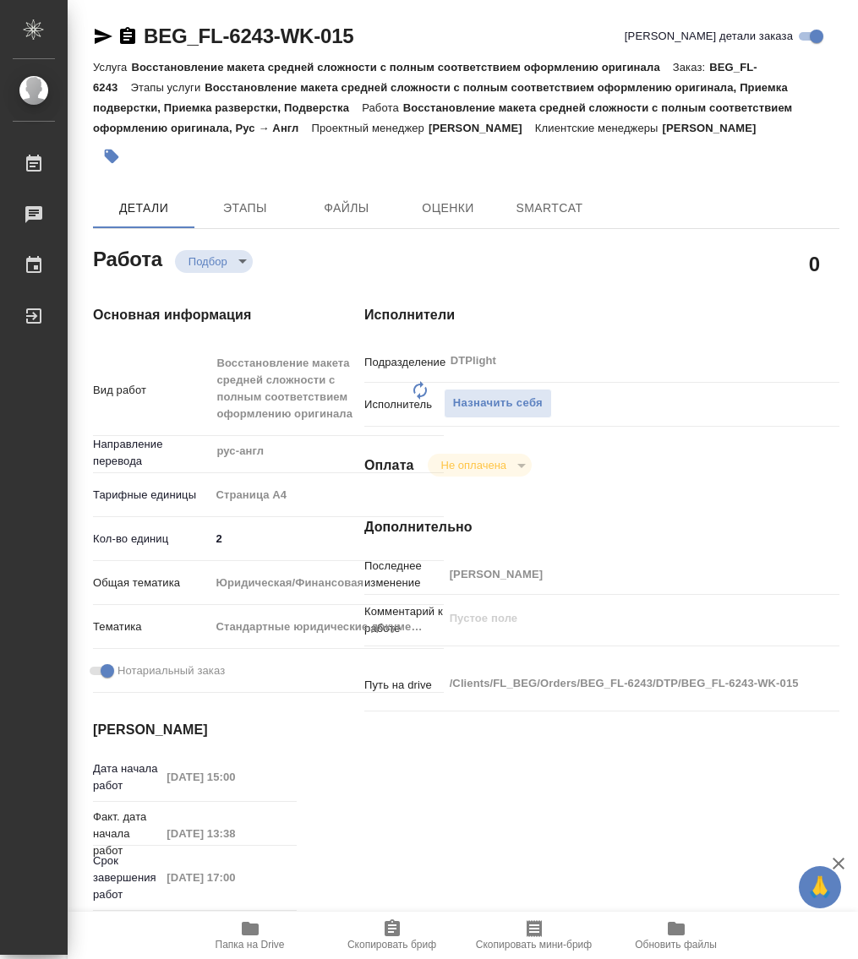
type textarea "x"
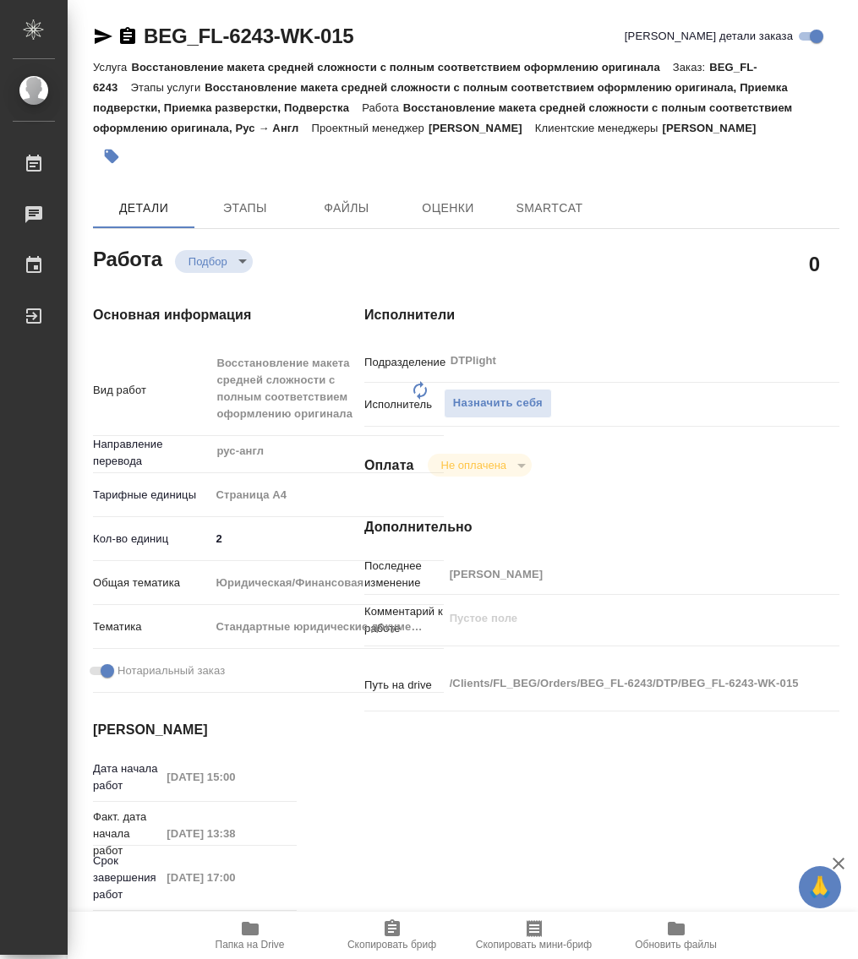
type textarea "x"
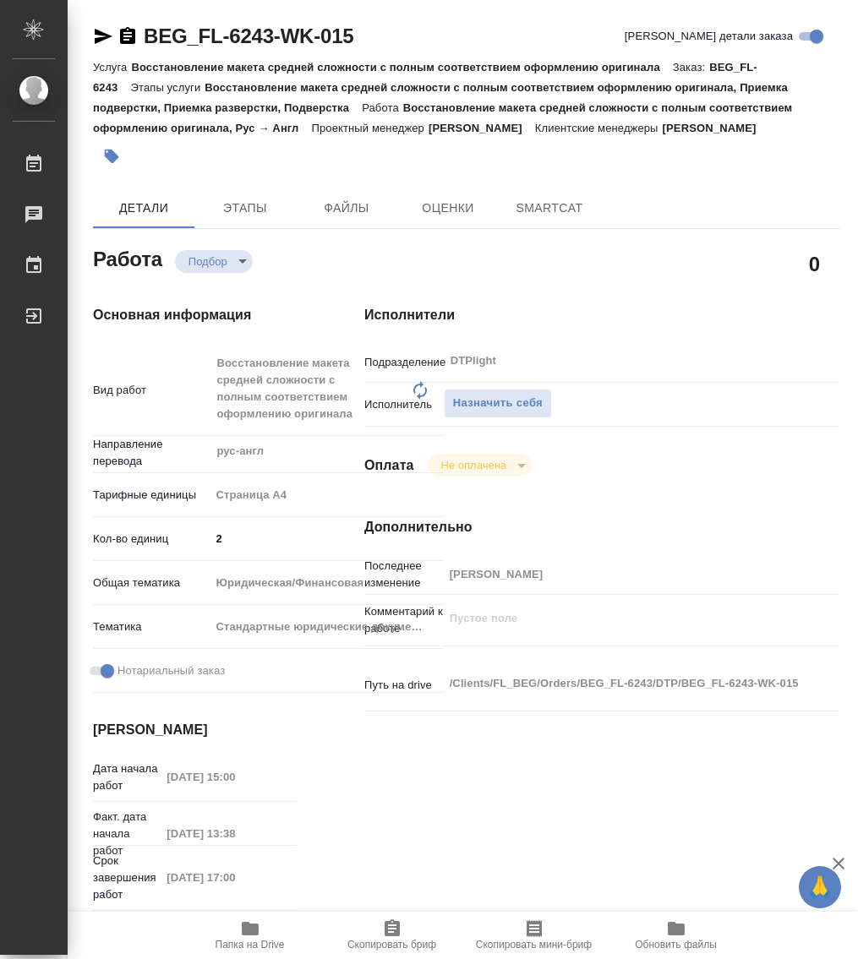
type textarea "x"
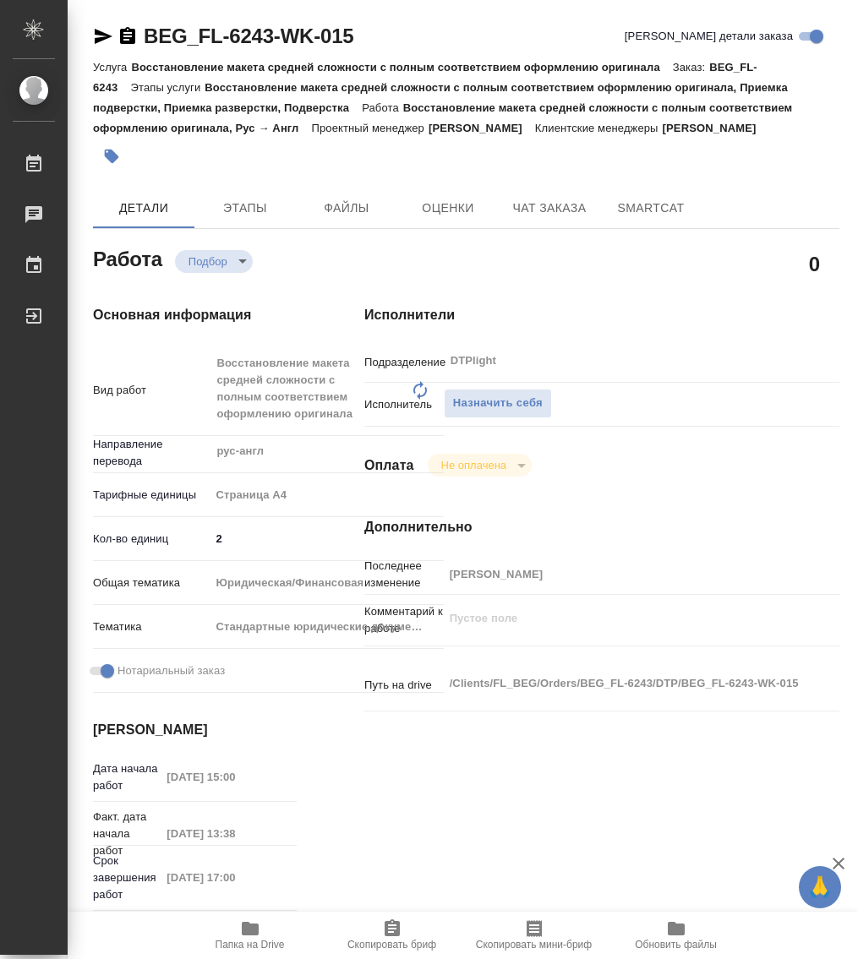
type textarea "x"
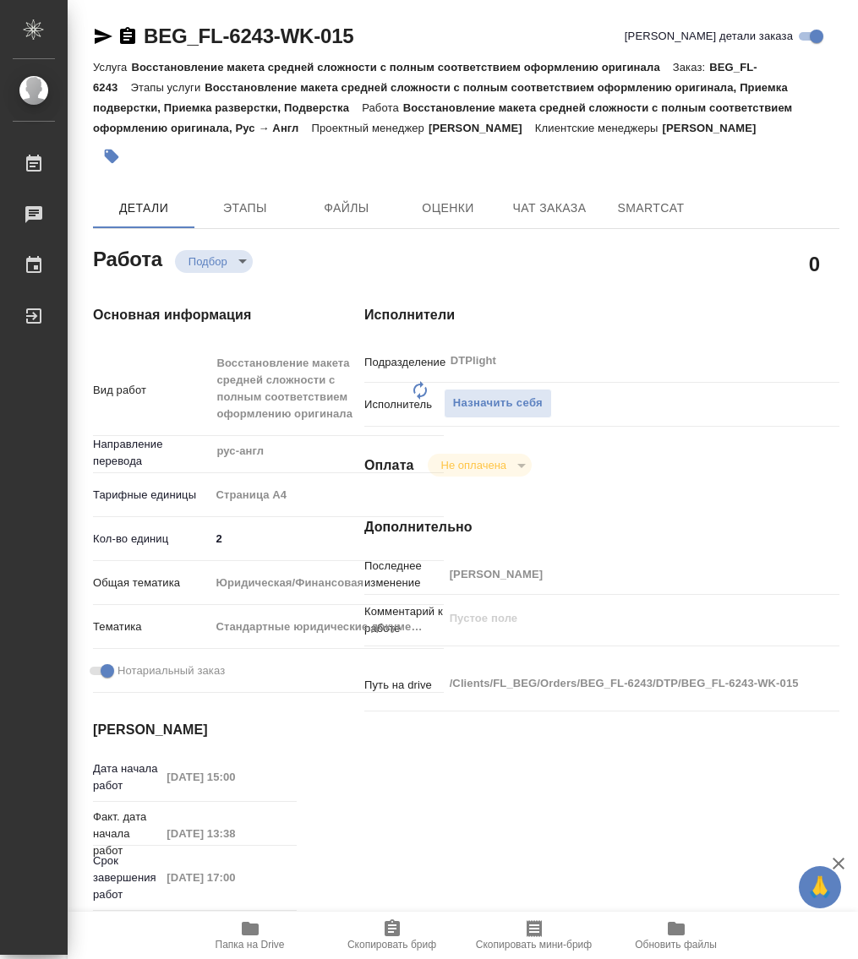
type textarea "x"
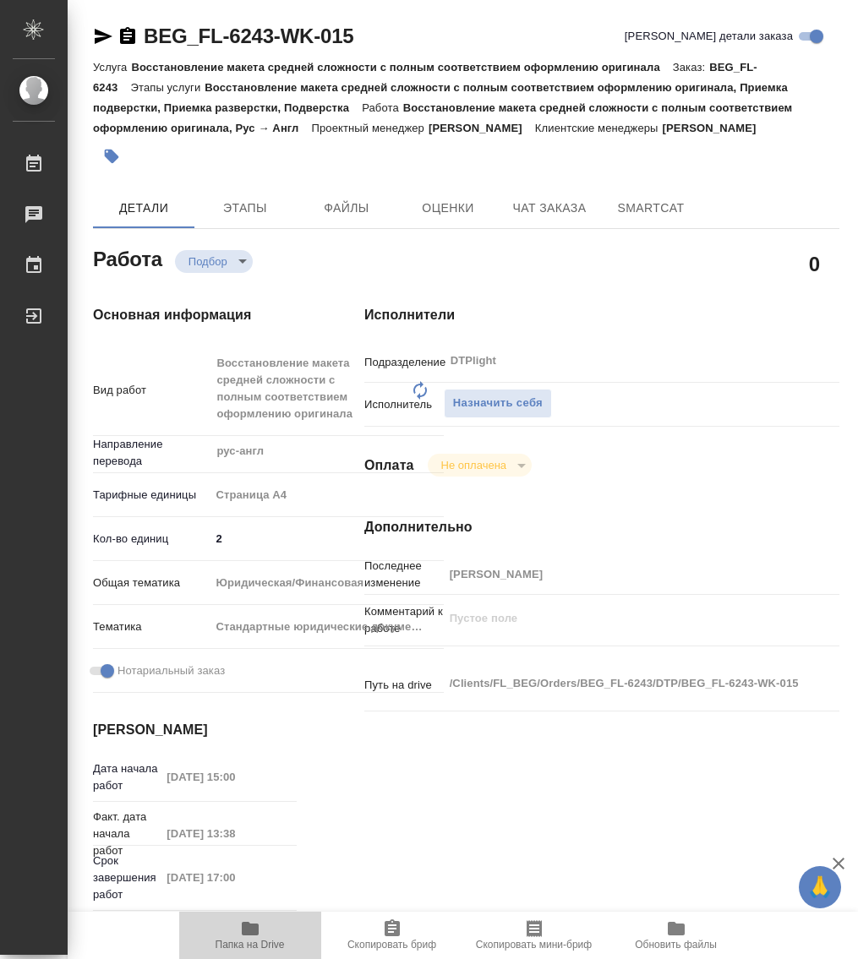
drag, startPoint x: 250, startPoint y: 931, endPoint x: 289, endPoint y: 894, distance: 53.2
click at [249, 931] on icon "button" at bounding box center [250, 929] width 17 height 14
type textarea "x"
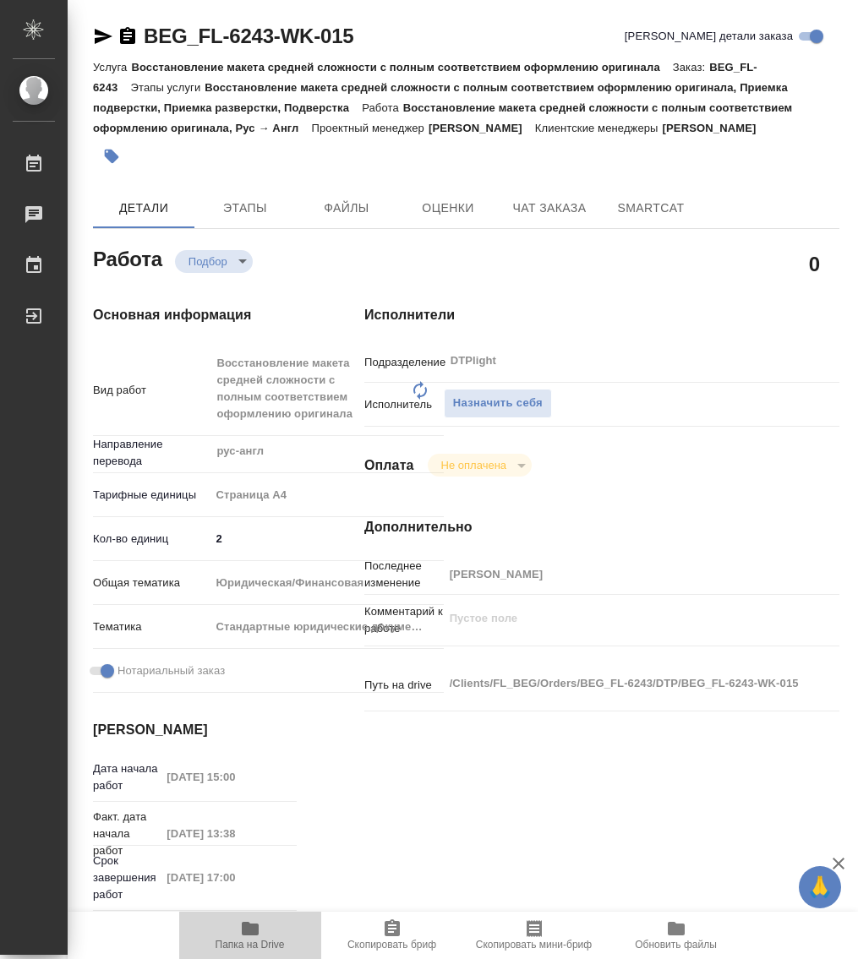
type textarea "x"
click at [486, 402] on span "Назначить себя" at bounding box center [498, 403] width 90 height 19
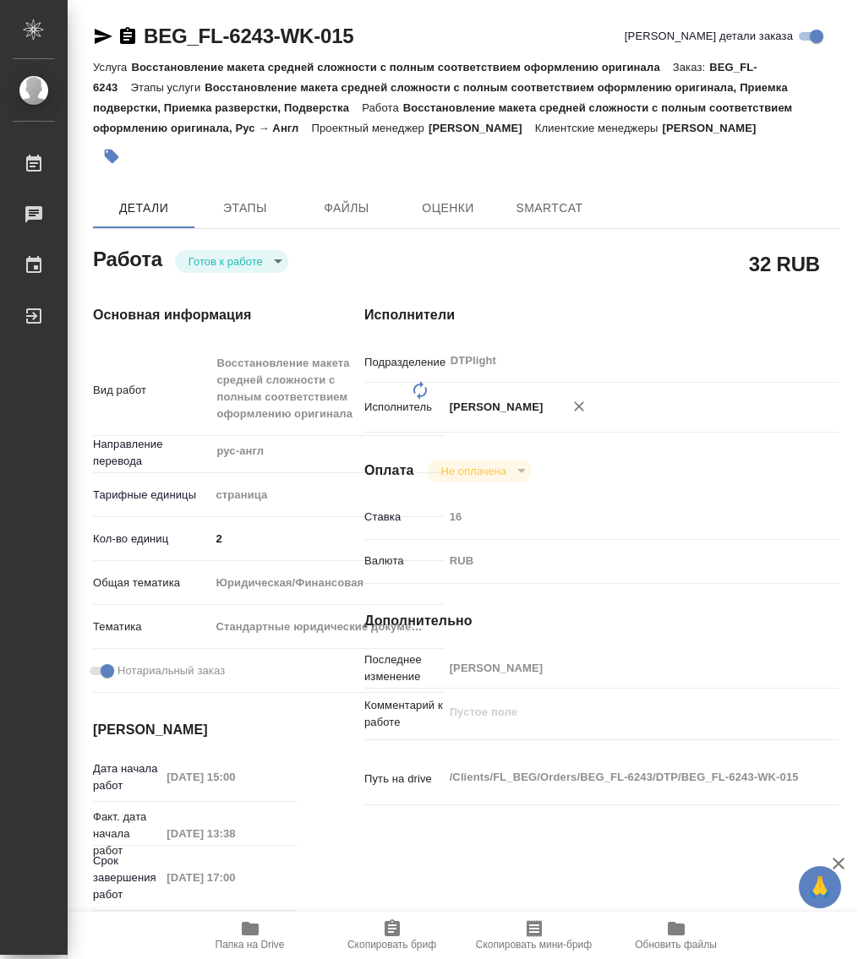
type textarea "x"
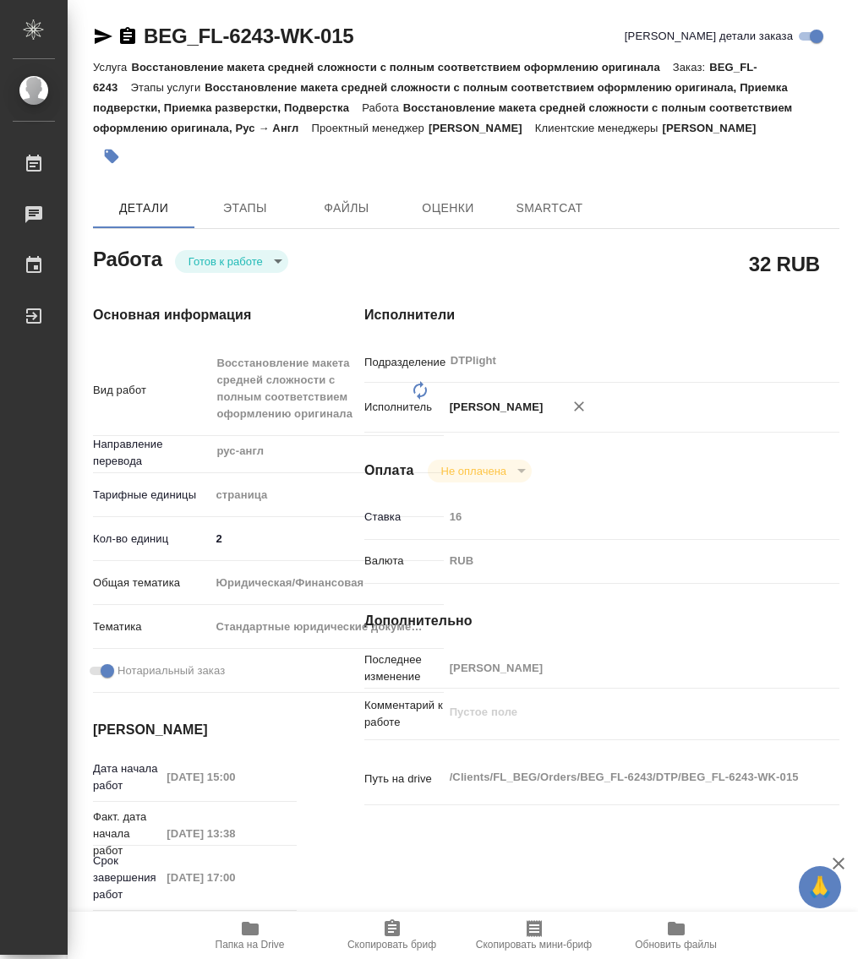
type textarea "x"
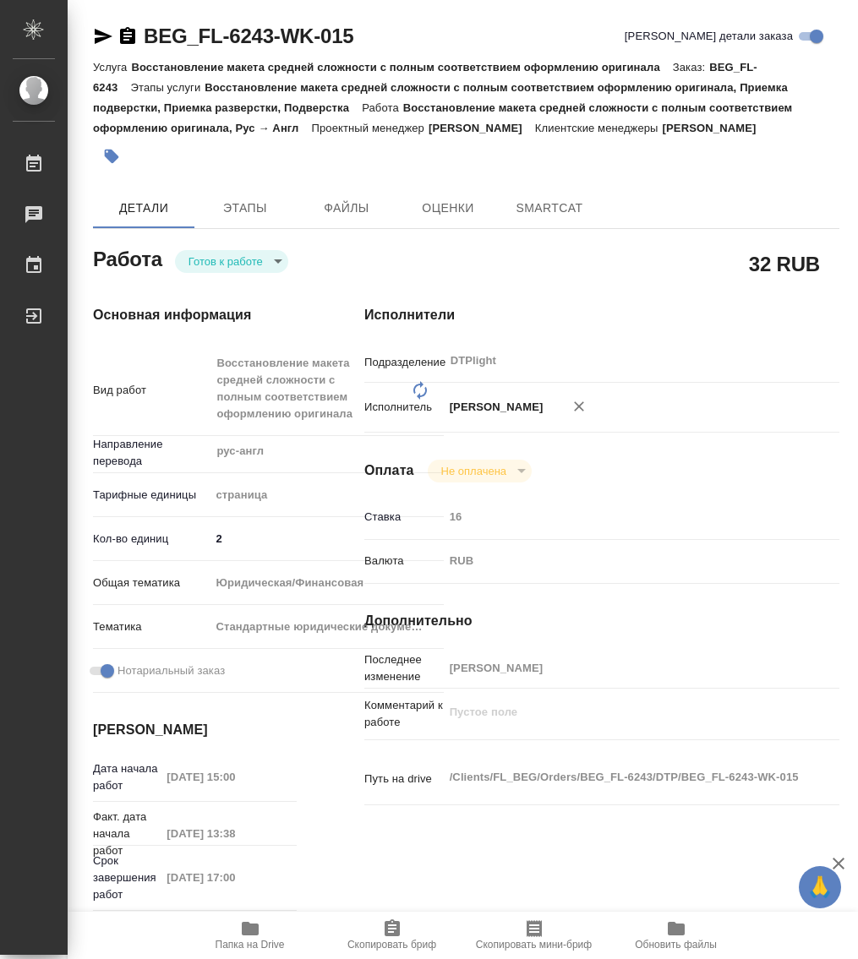
type textarea "x"
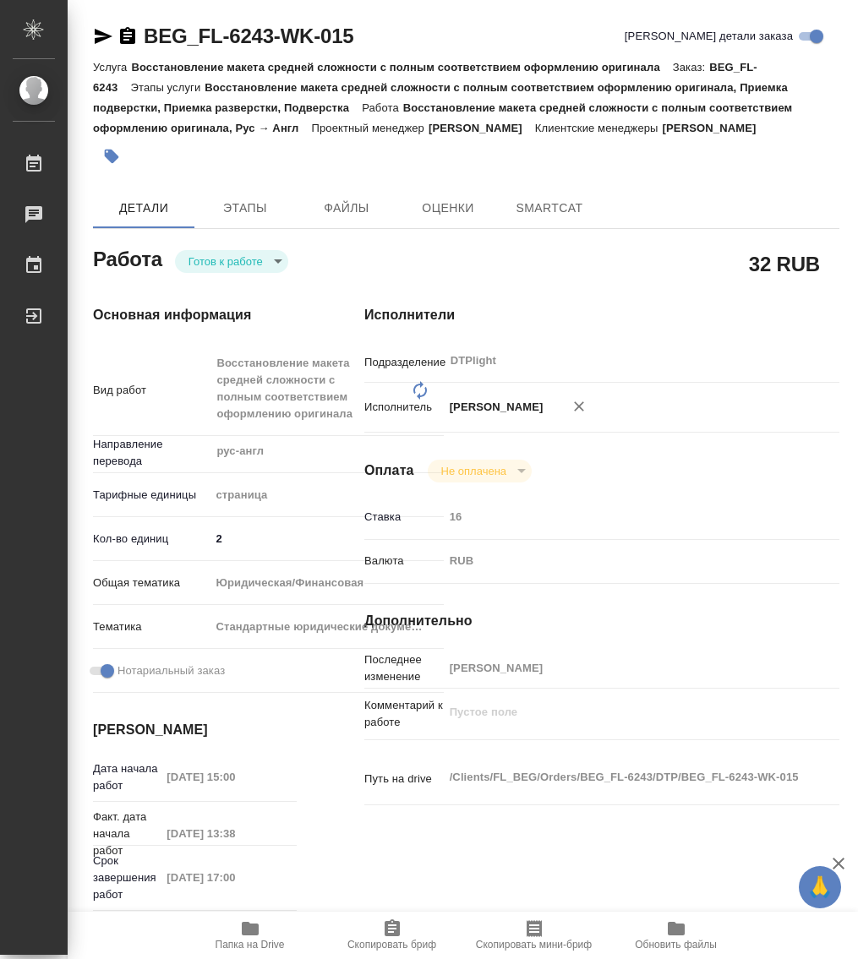
type textarea "x"
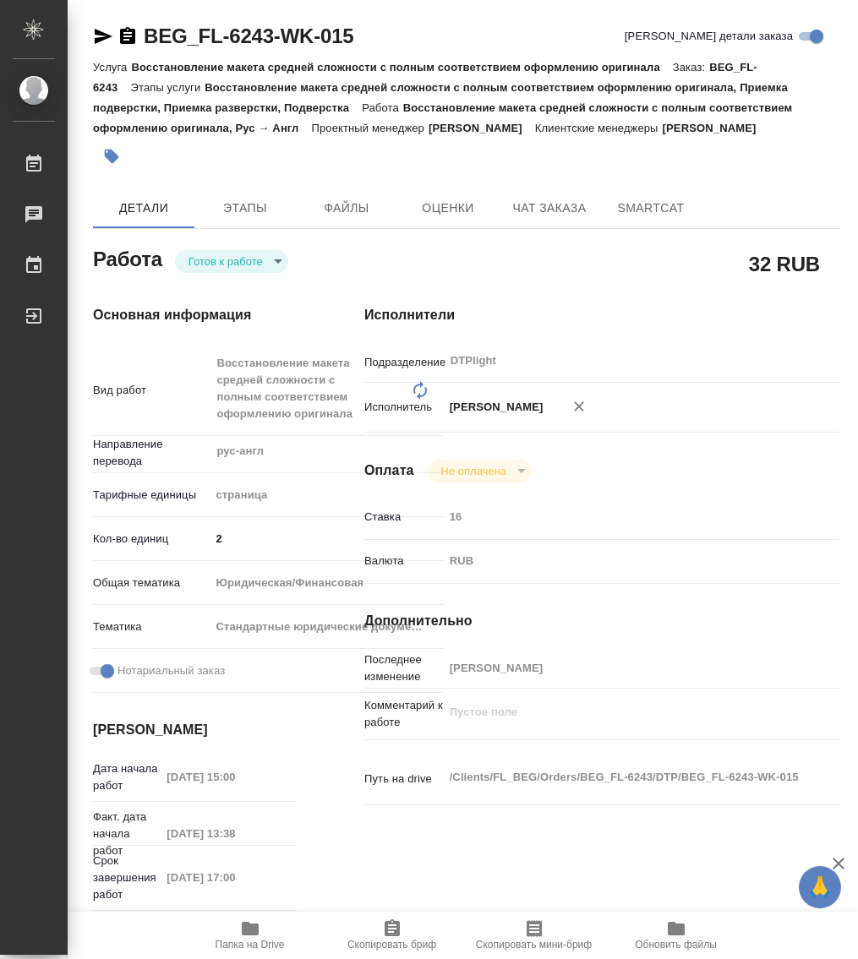
type textarea "x"
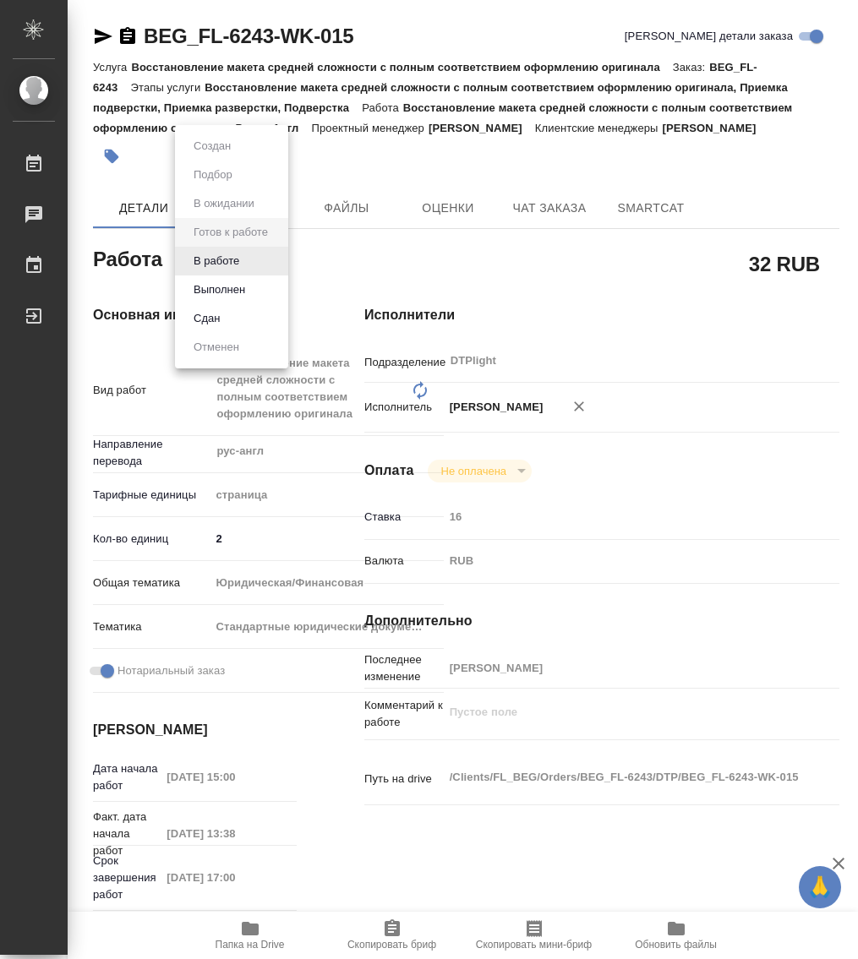
click at [229, 265] on body "🙏 .cls-1 fill:#fff; AWATERA Работы Чаты График Выйти BEG_FL-6243-WK-015 Кратко …" at bounding box center [429, 479] width 858 height 959
type textarea "x"
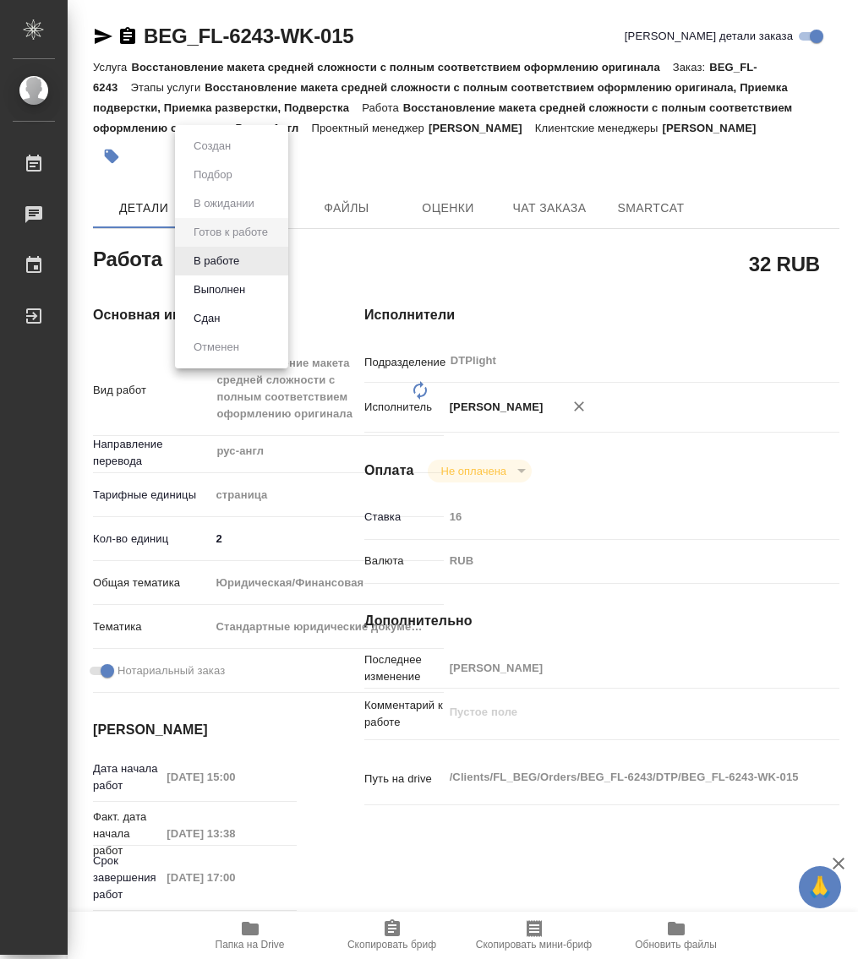
type textarea "x"
click at [227, 265] on button "В работе" at bounding box center [217, 261] width 56 height 19
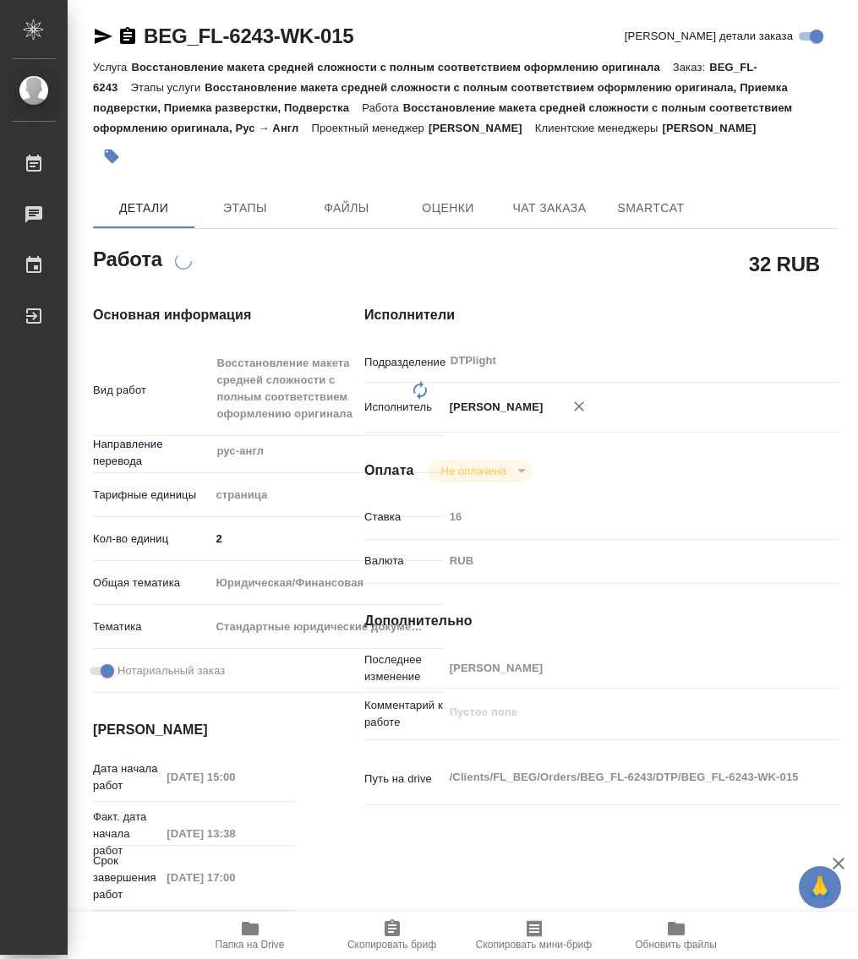
type textarea "x"
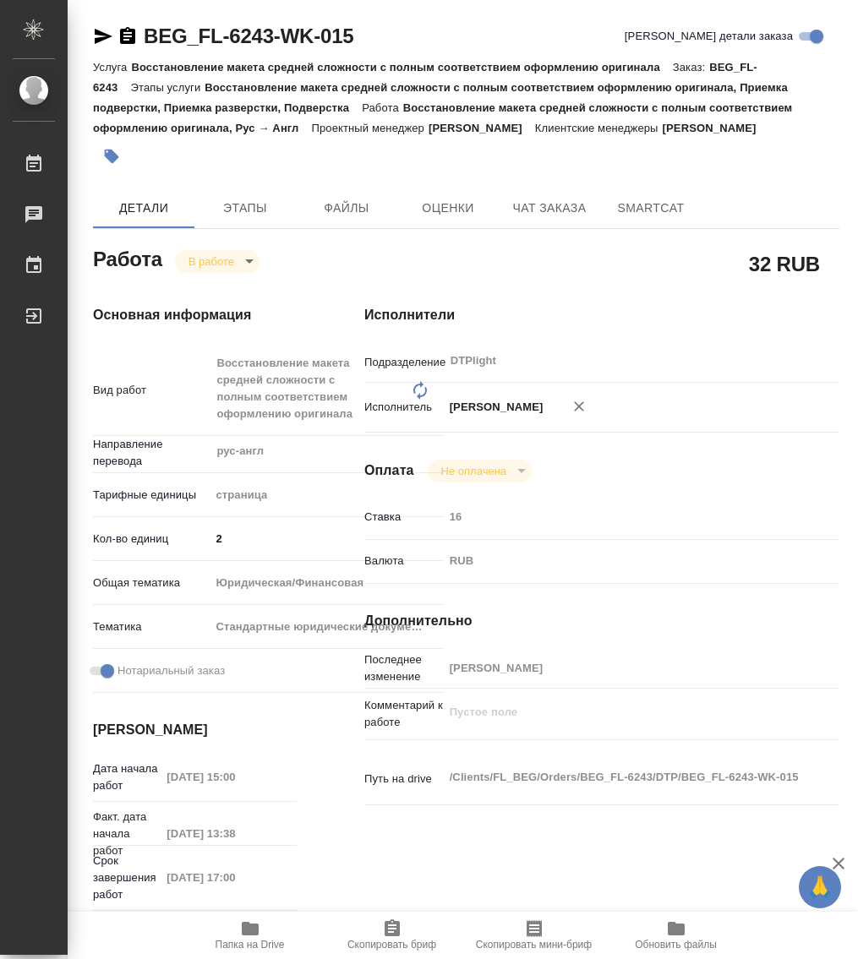
type textarea "x"
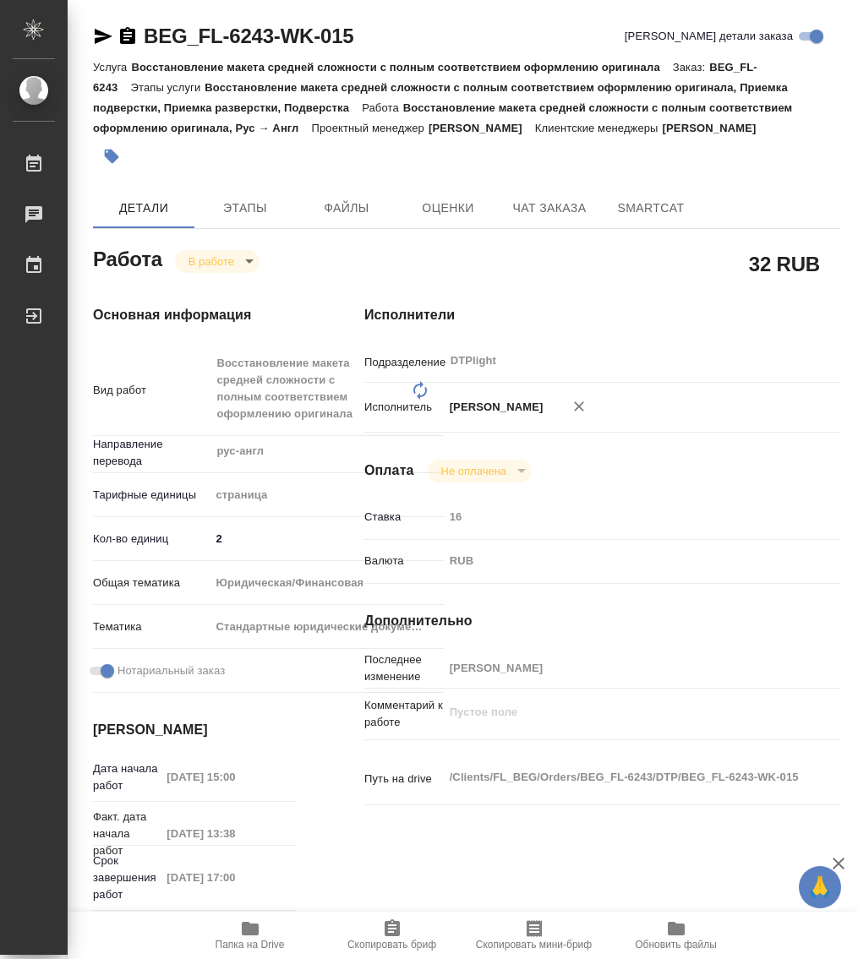
type textarea "x"
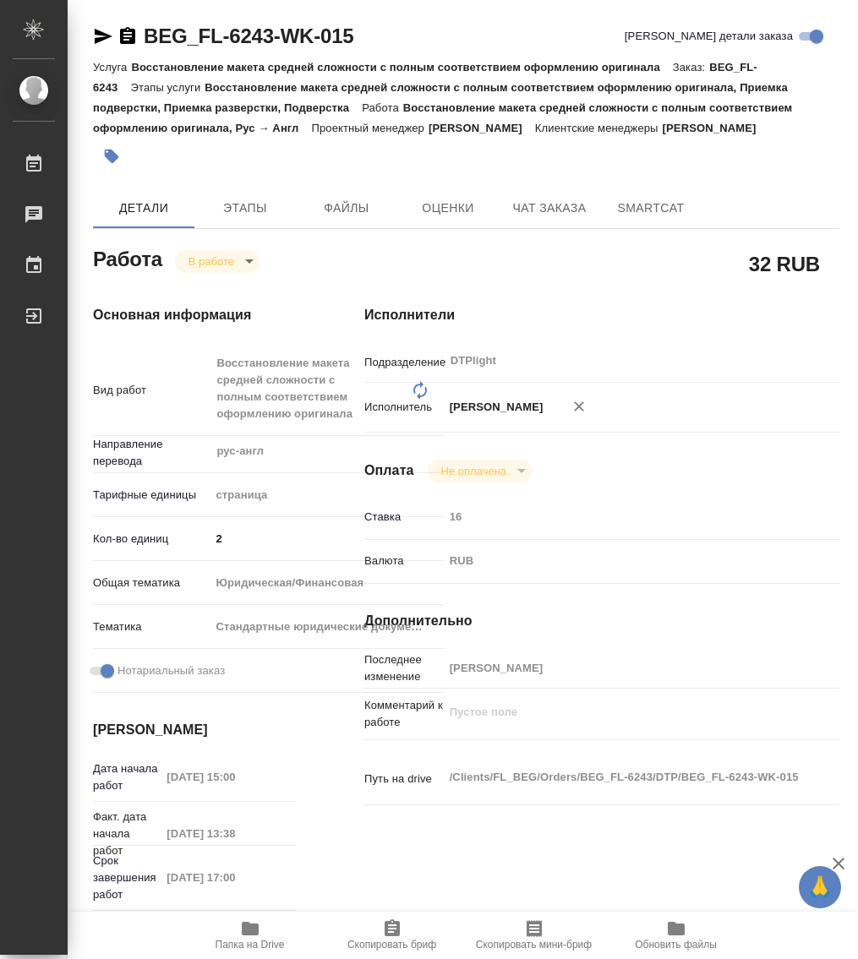
type textarea "x"
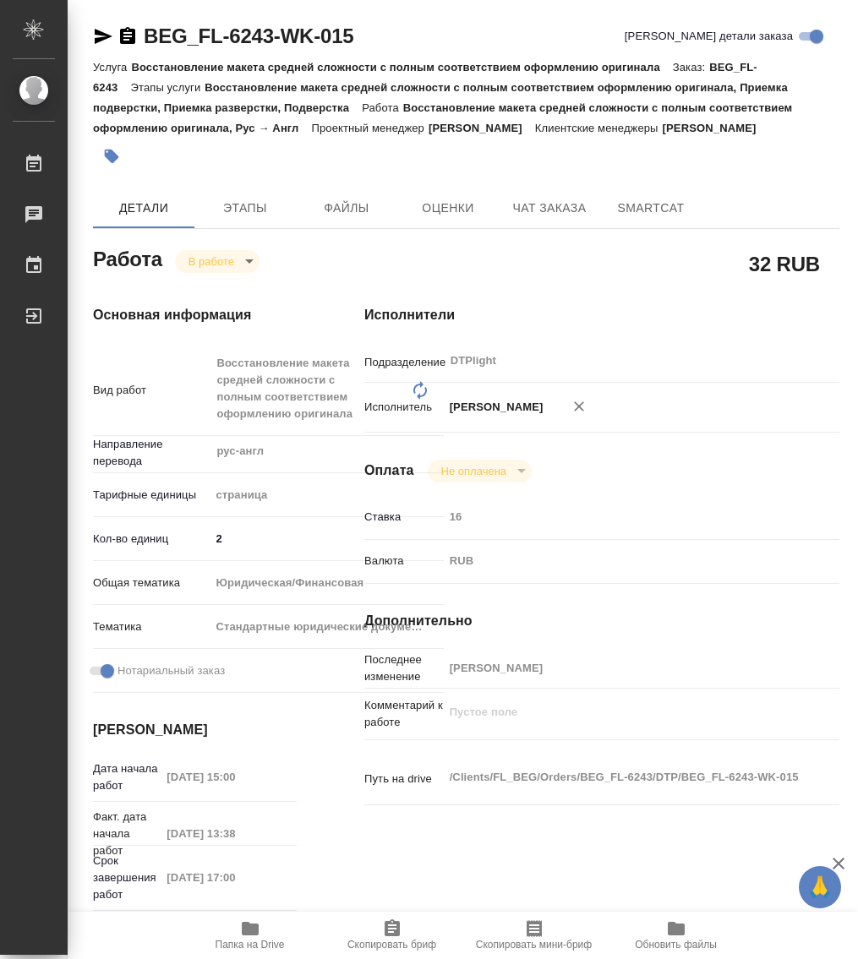
type textarea "x"
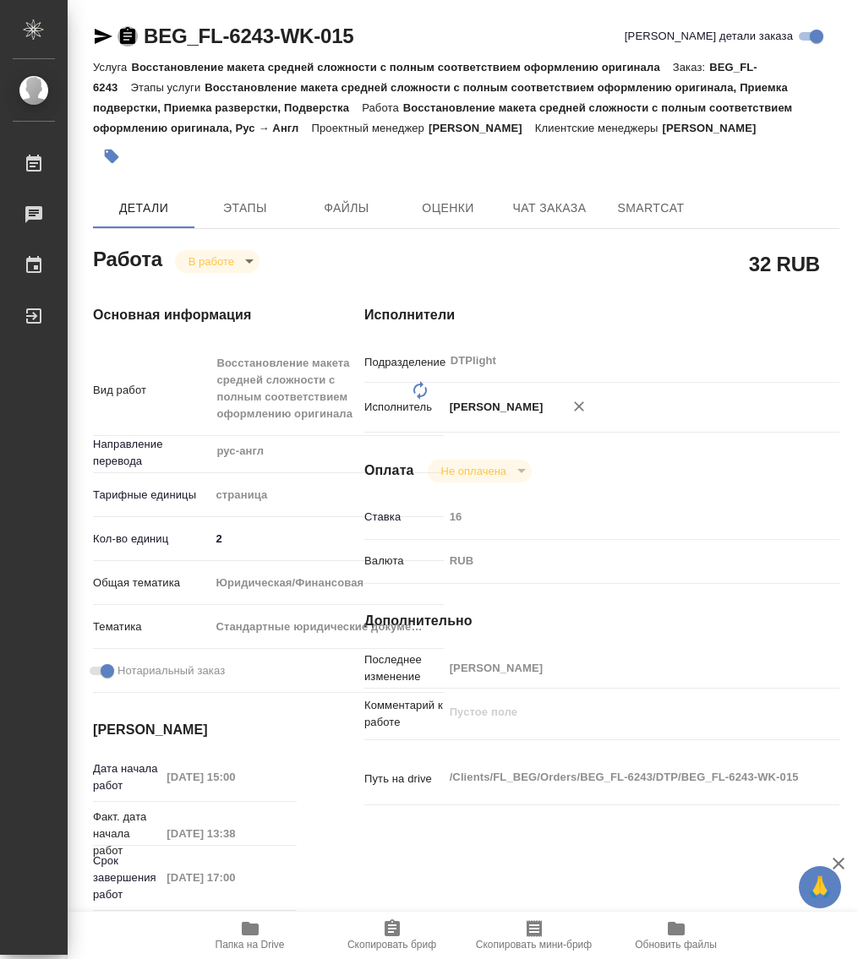
click at [134, 31] on icon "button" at bounding box center [127, 35] width 15 height 17
type textarea "x"
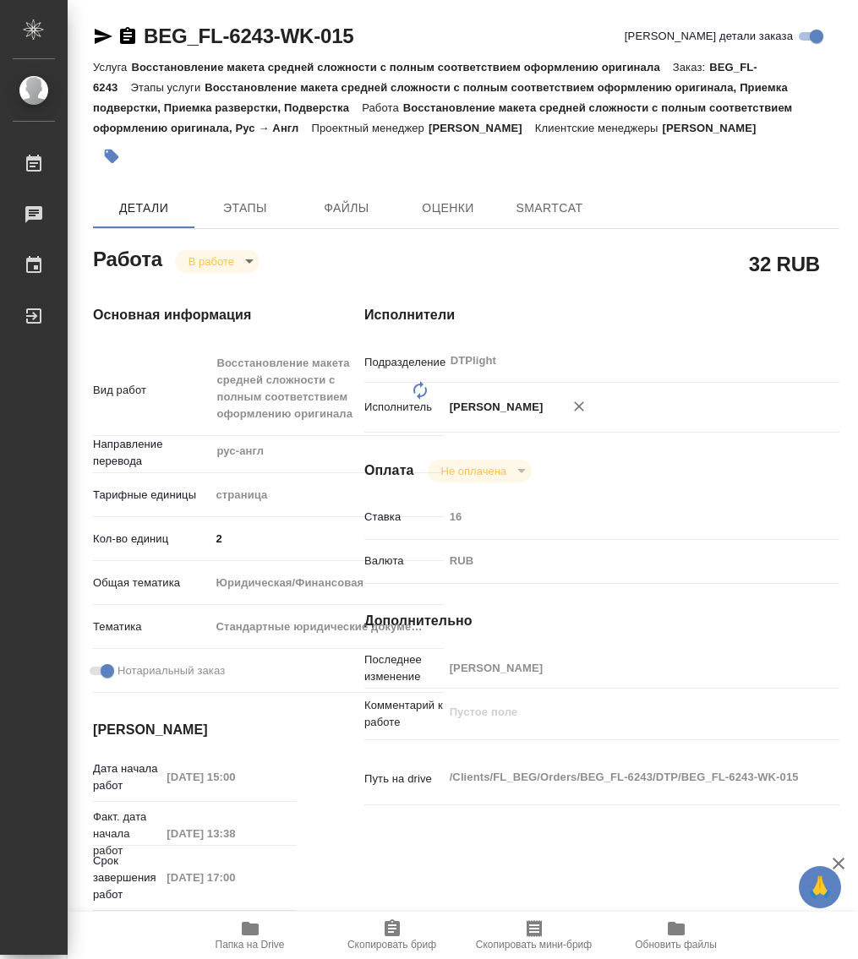
type textarea "x"
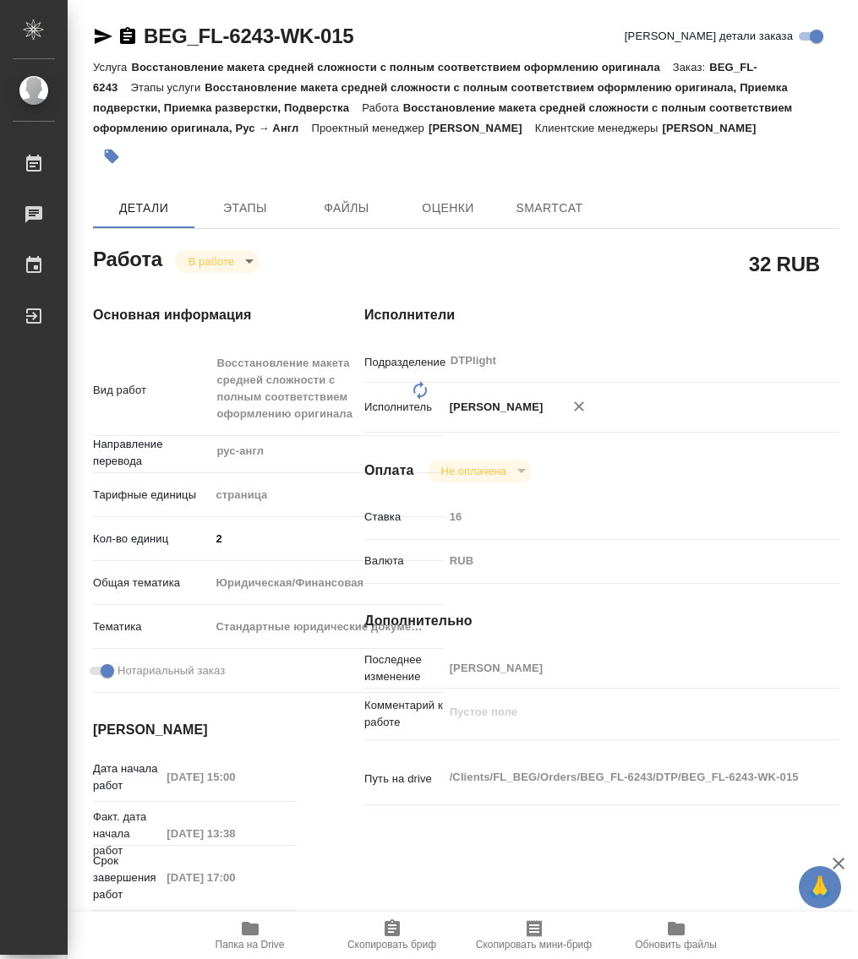
type textarea "x"
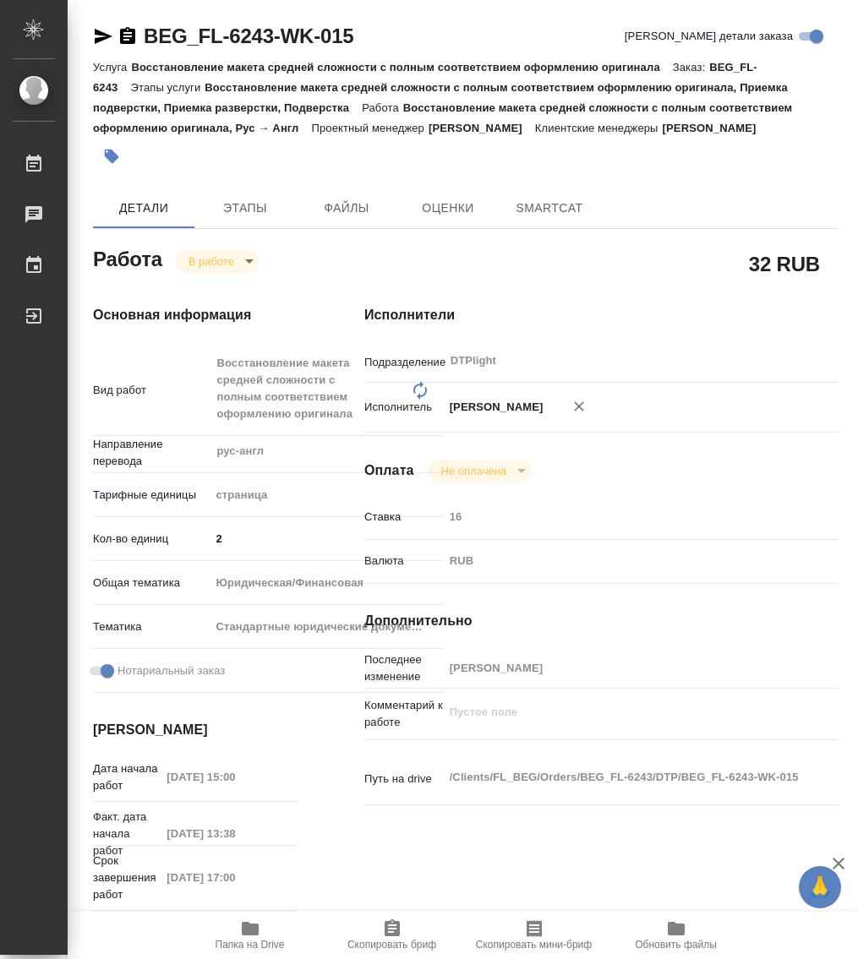
type textarea "x"
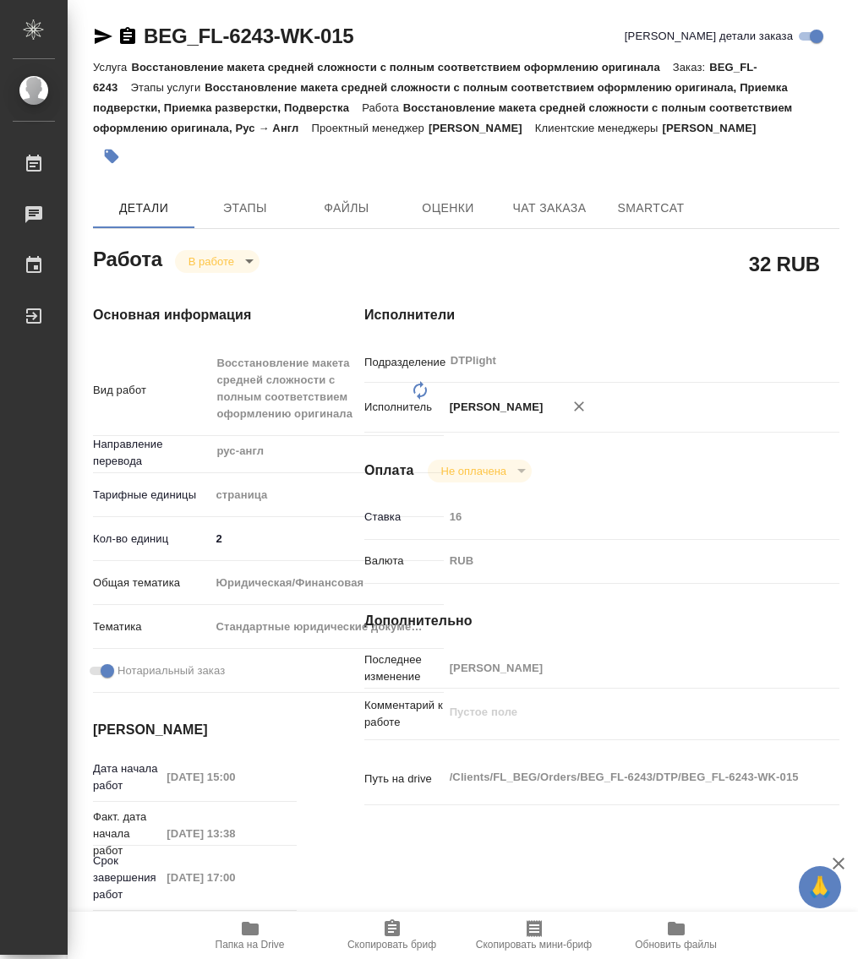
type textarea "x"
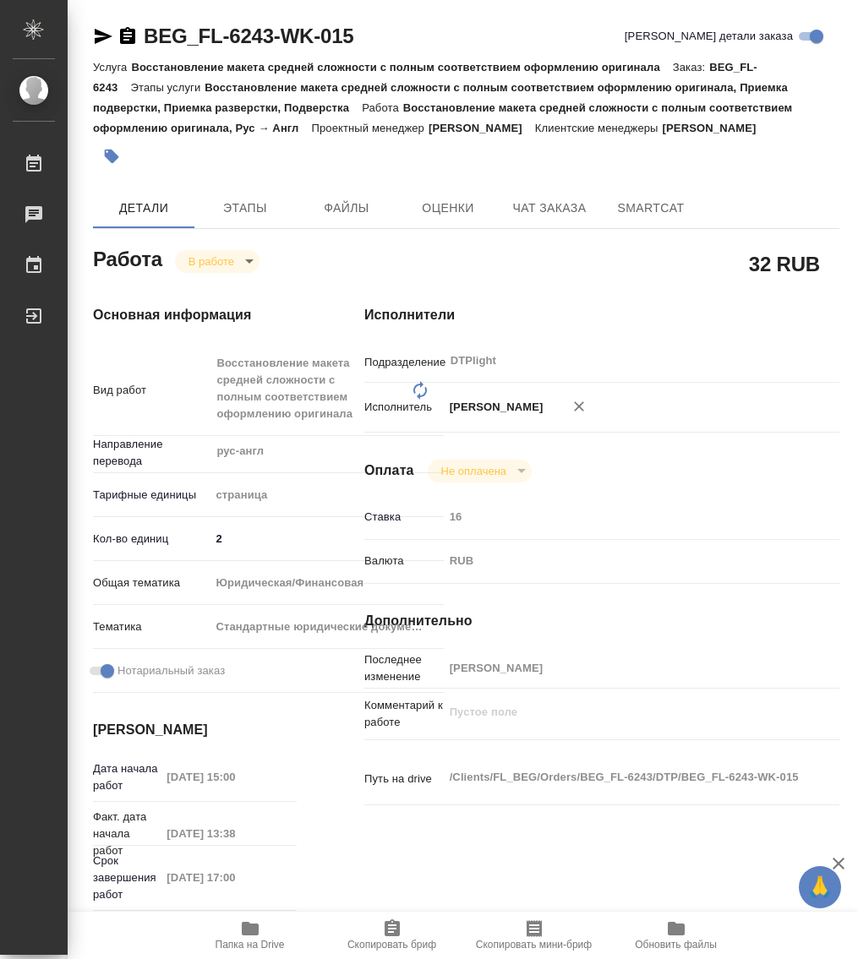
type textarea "x"
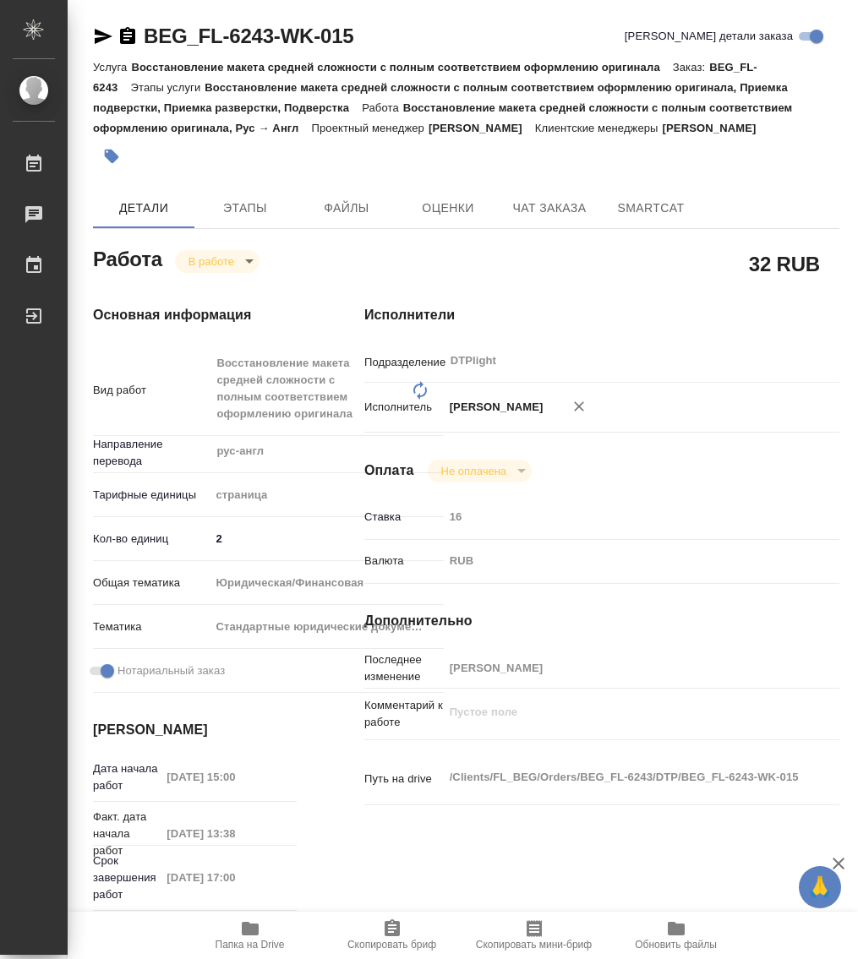
type textarea "x"
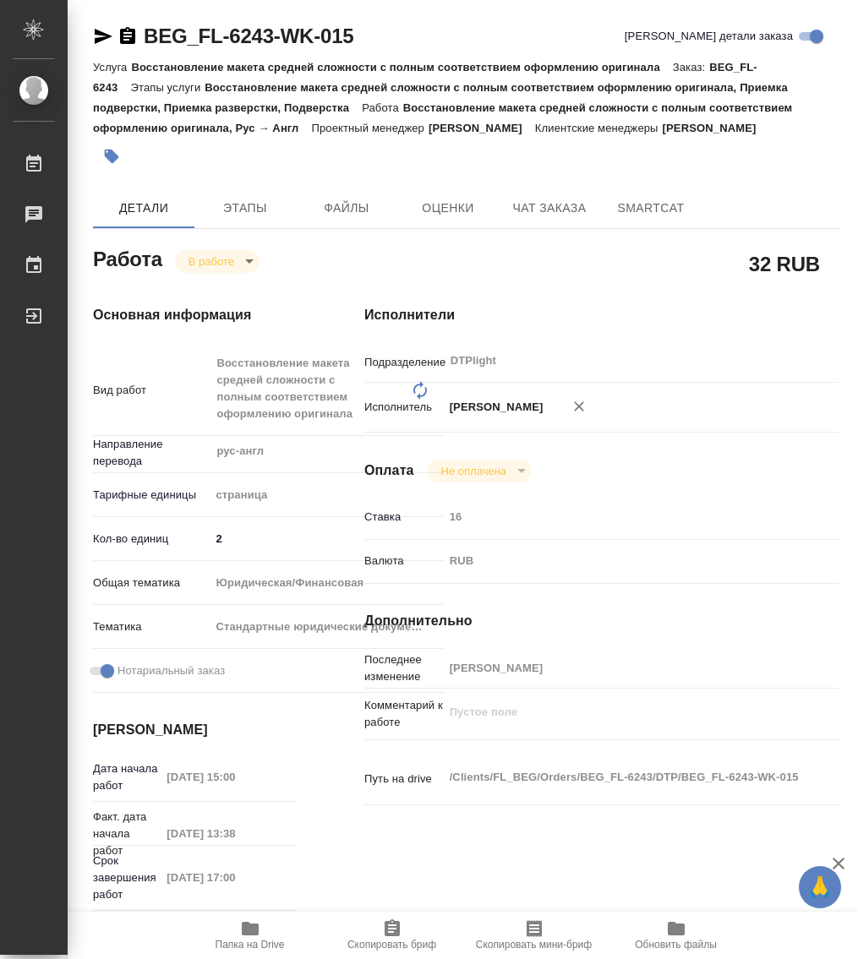
type textarea "x"
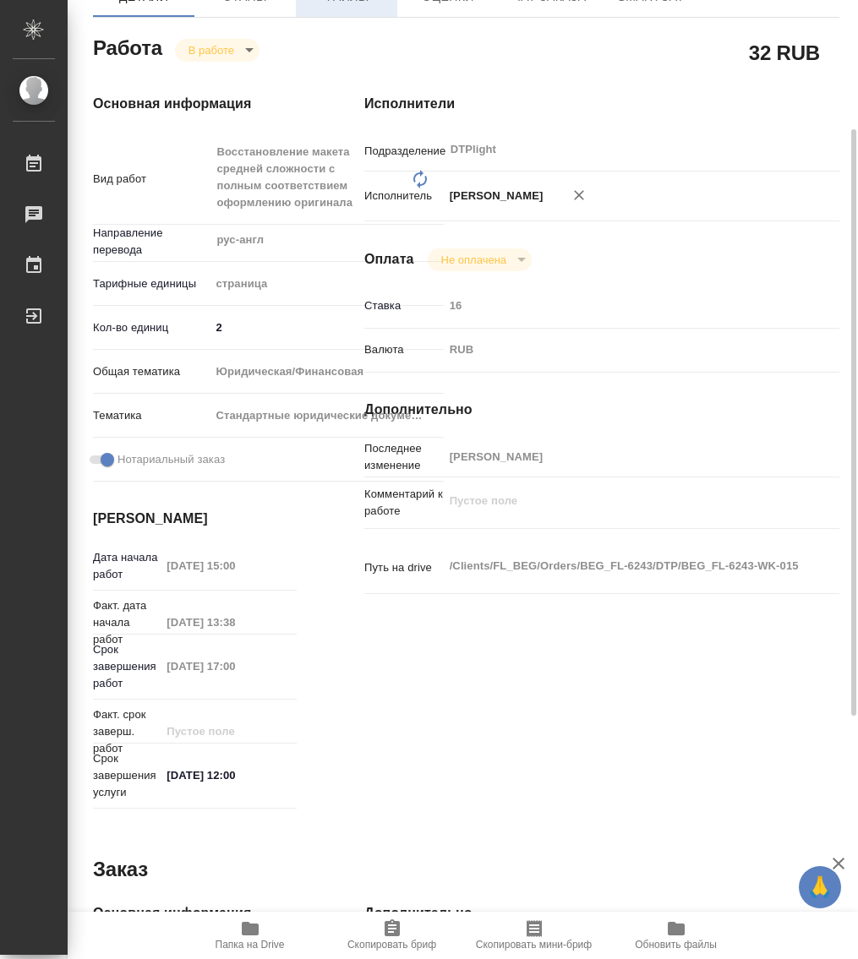
scroll to position [211, 0]
click at [246, 937] on icon "button" at bounding box center [250, 929] width 20 height 20
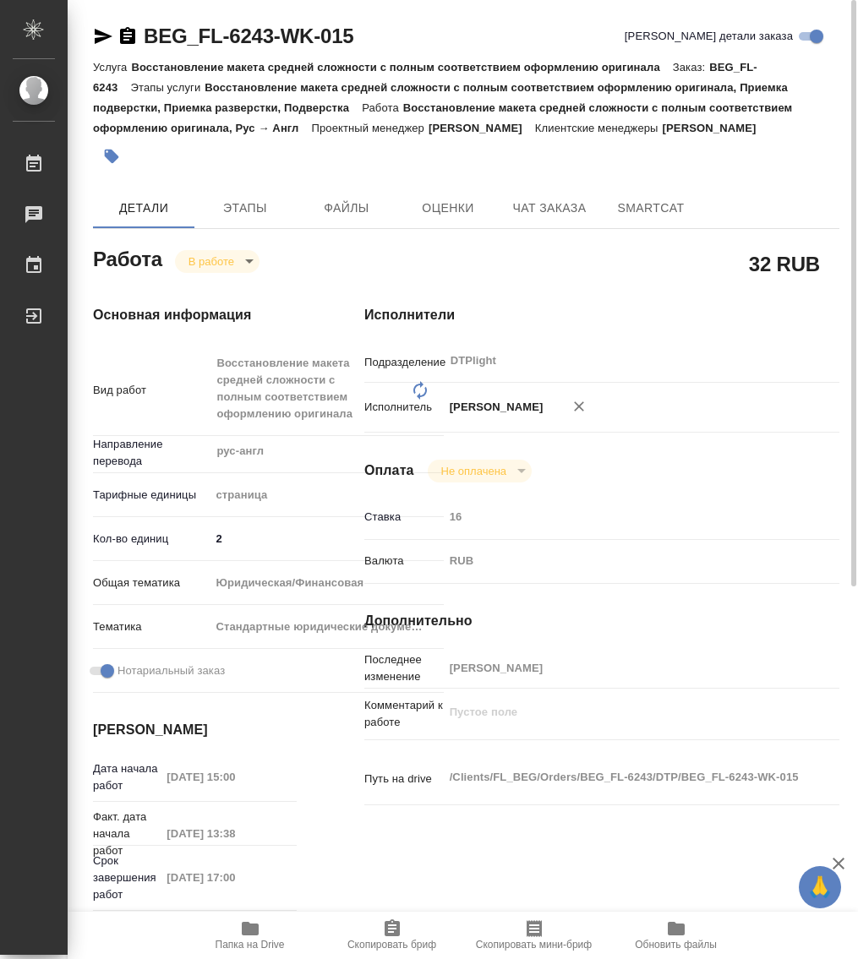
click at [222, 265] on body "🙏 .cls-1 fill:#fff; AWATERA Работы 0 Чаты График Выйти BEG_FL-6243-WK-015 Кратк…" at bounding box center [429, 479] width 858 height 959
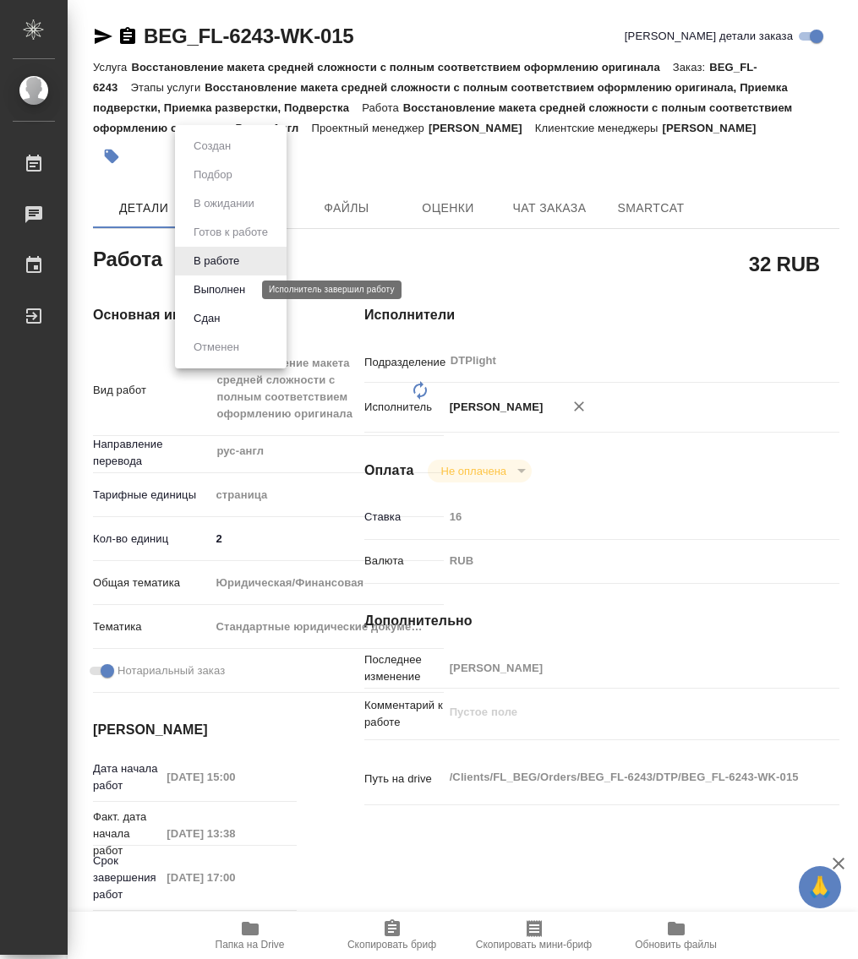
click at [223, 281] on button "Выполнен" at bounding box center [220, 290] width 62 height 19
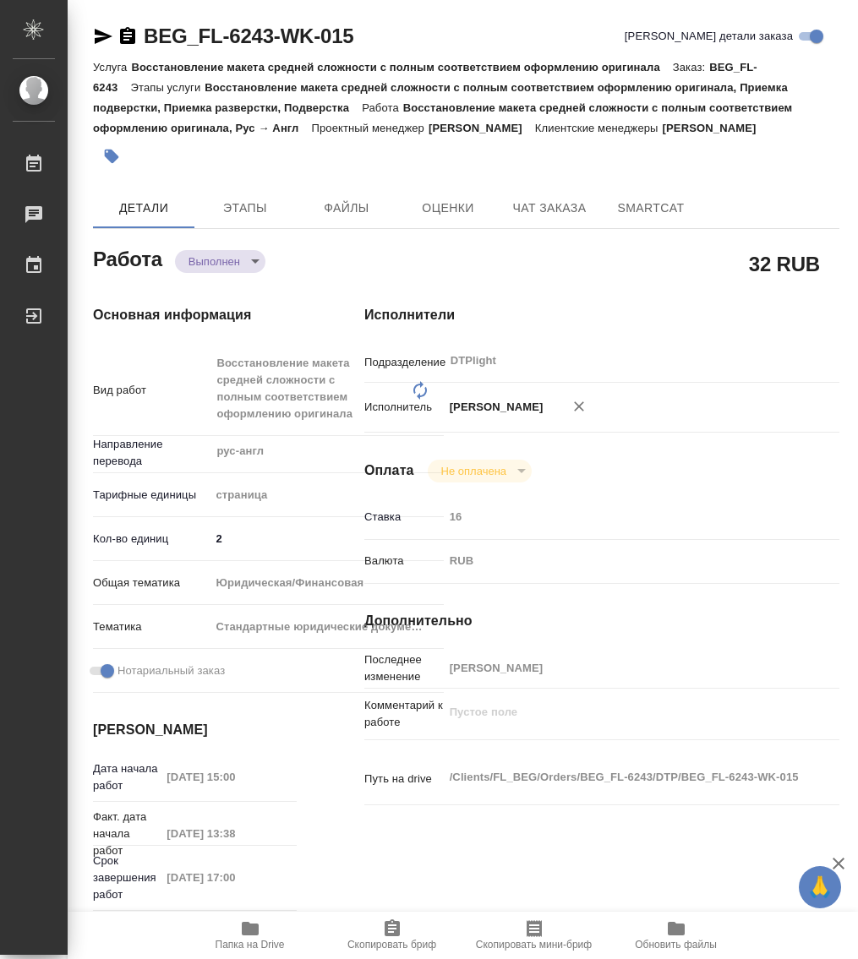
type textarea "x"
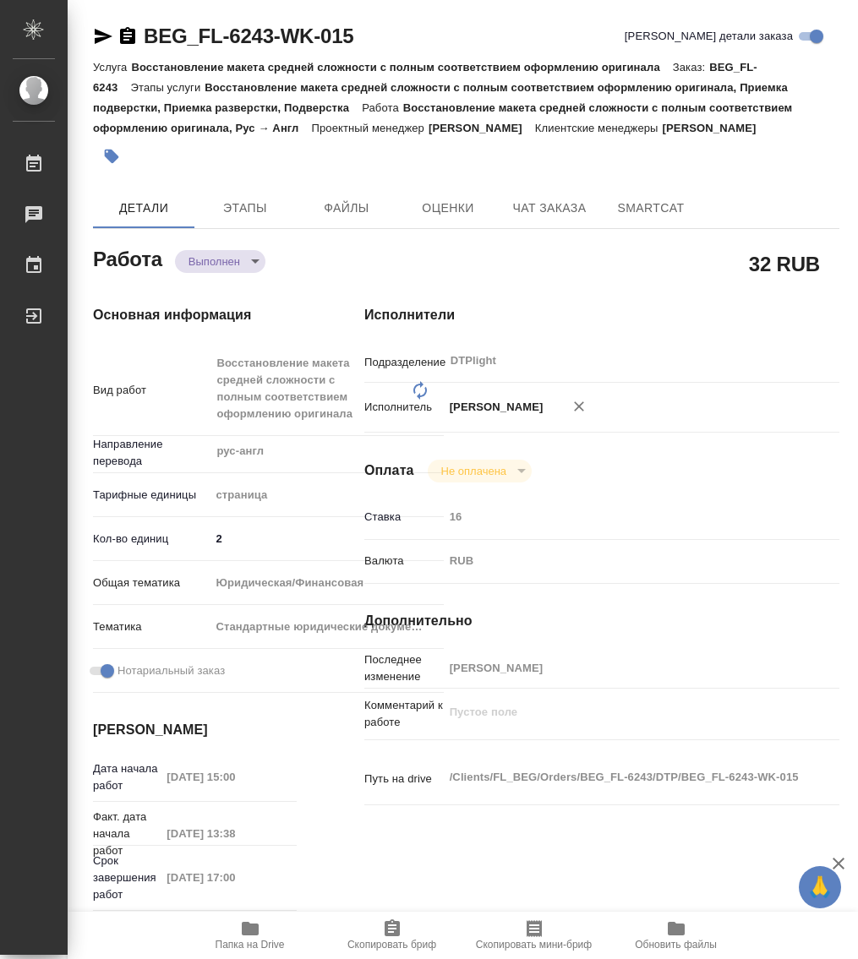
type textarea "x"
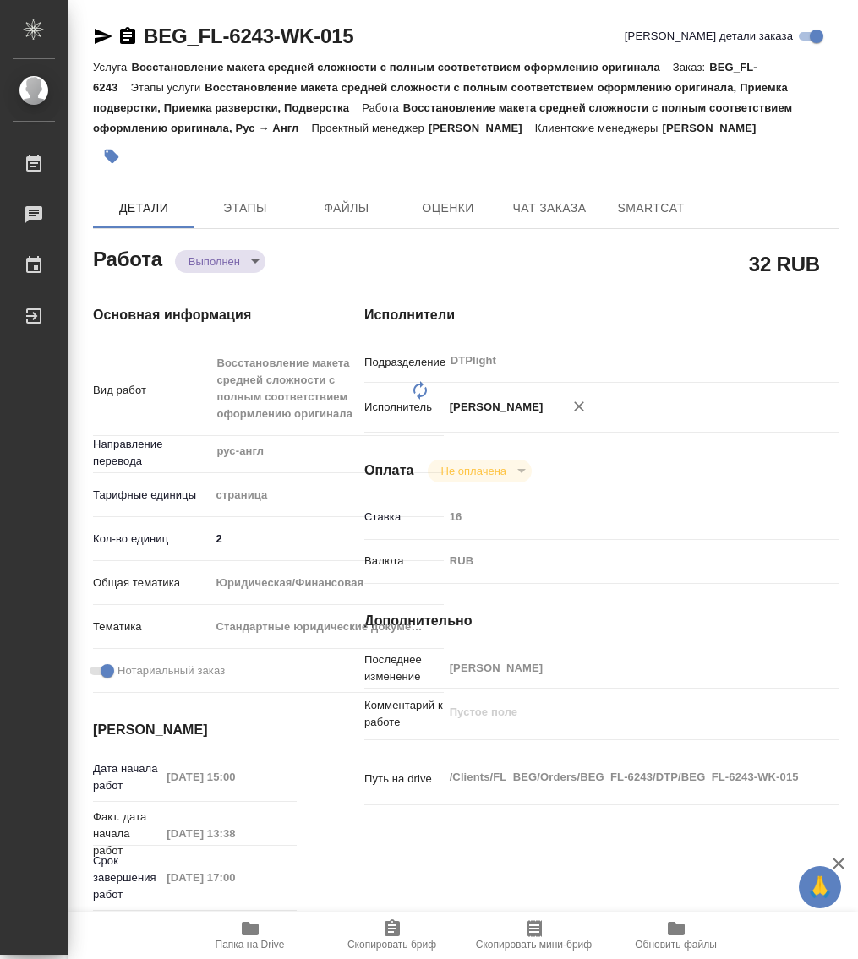
type textarea "x"
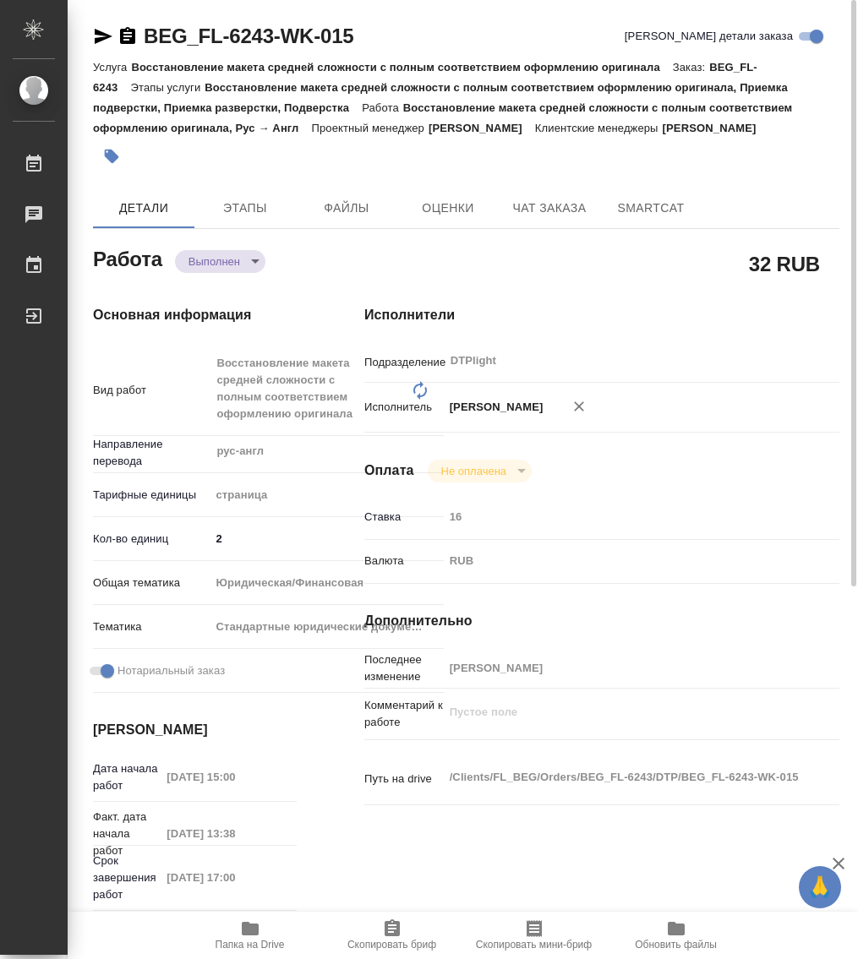
type textarea "x"
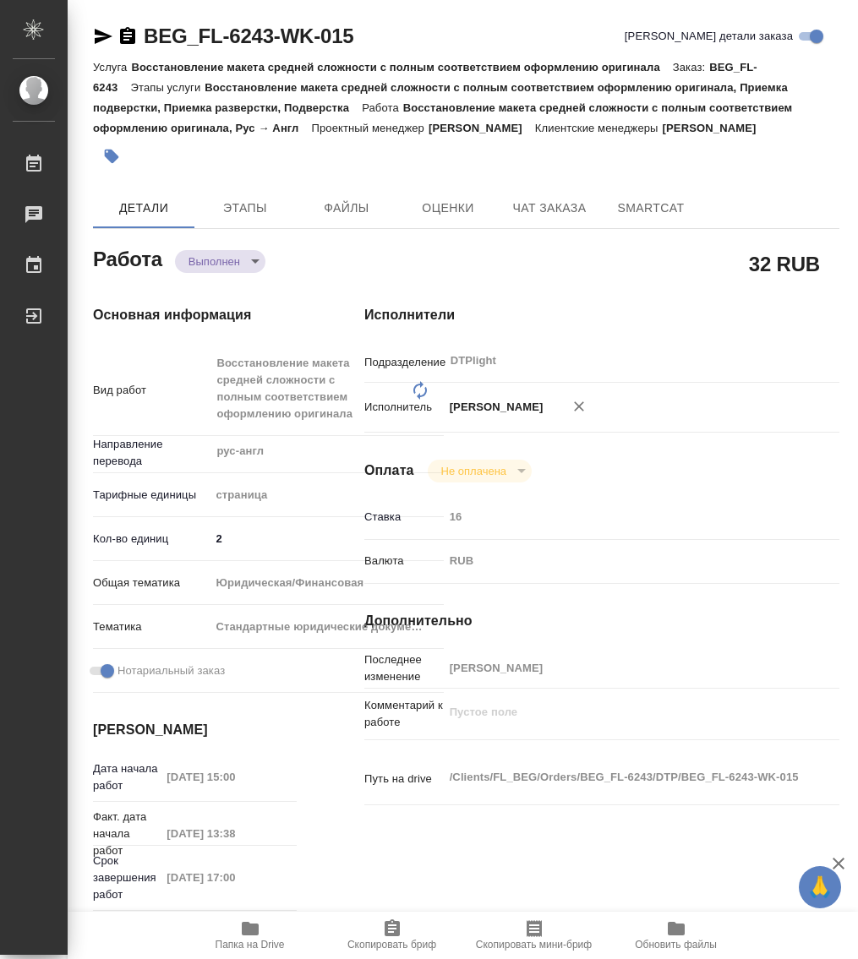
type textarea "x"
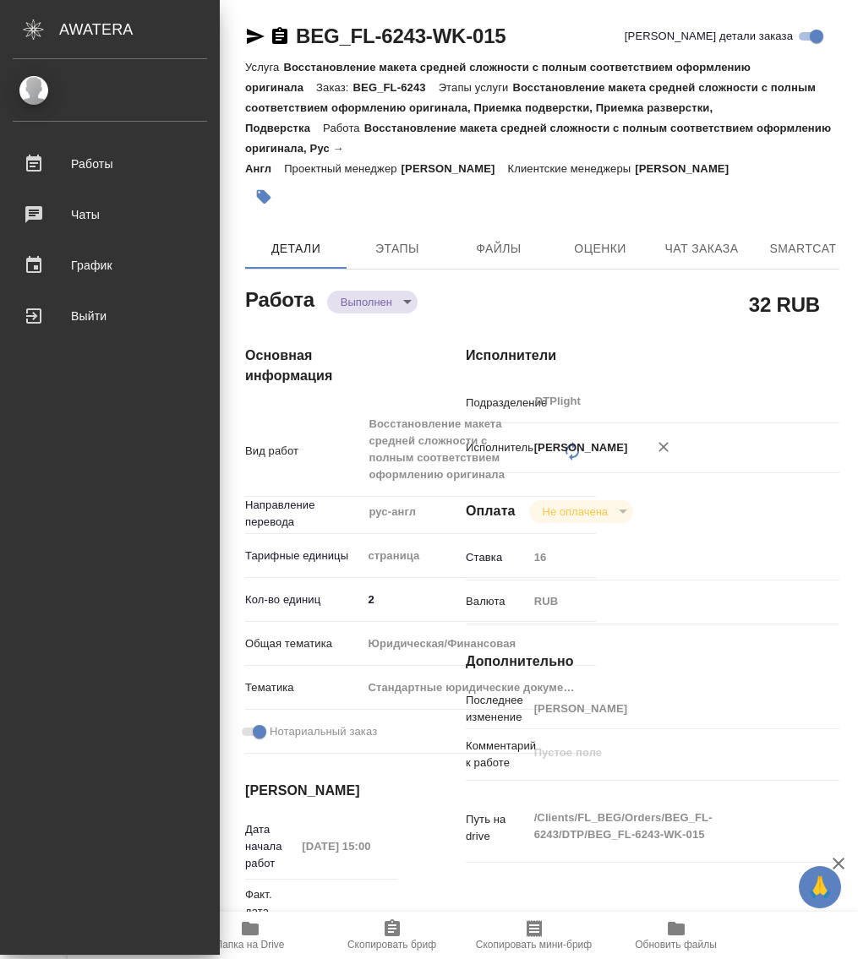
type textarea "x"
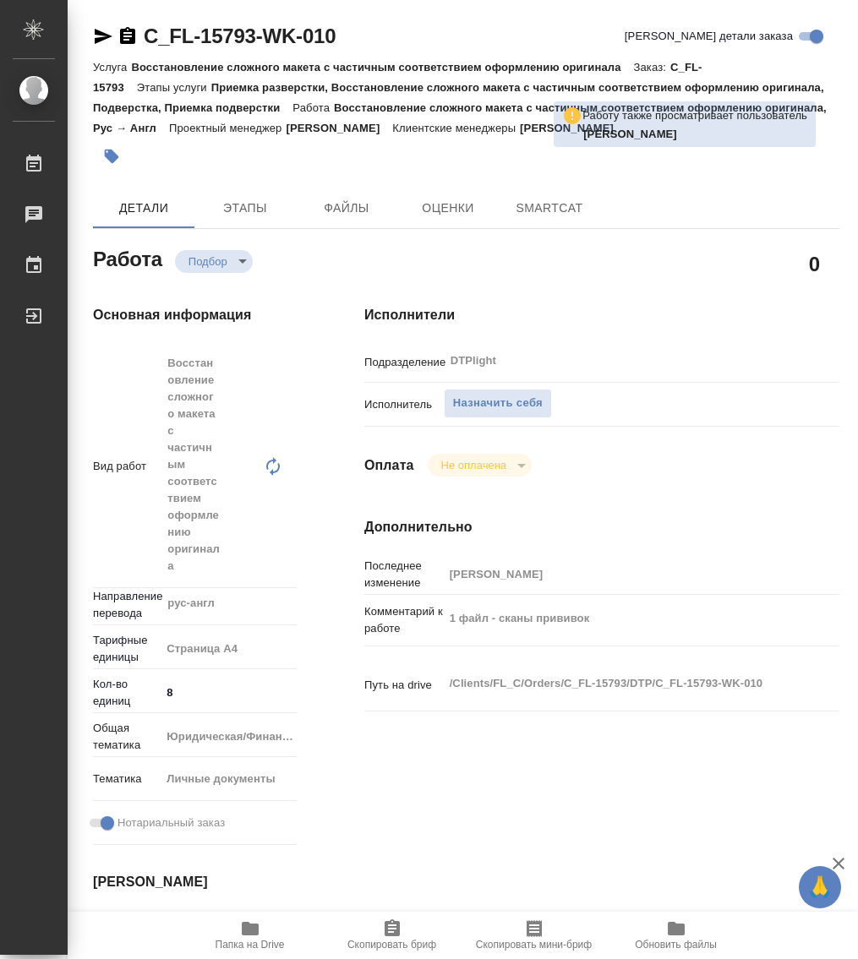
type textarea "x"
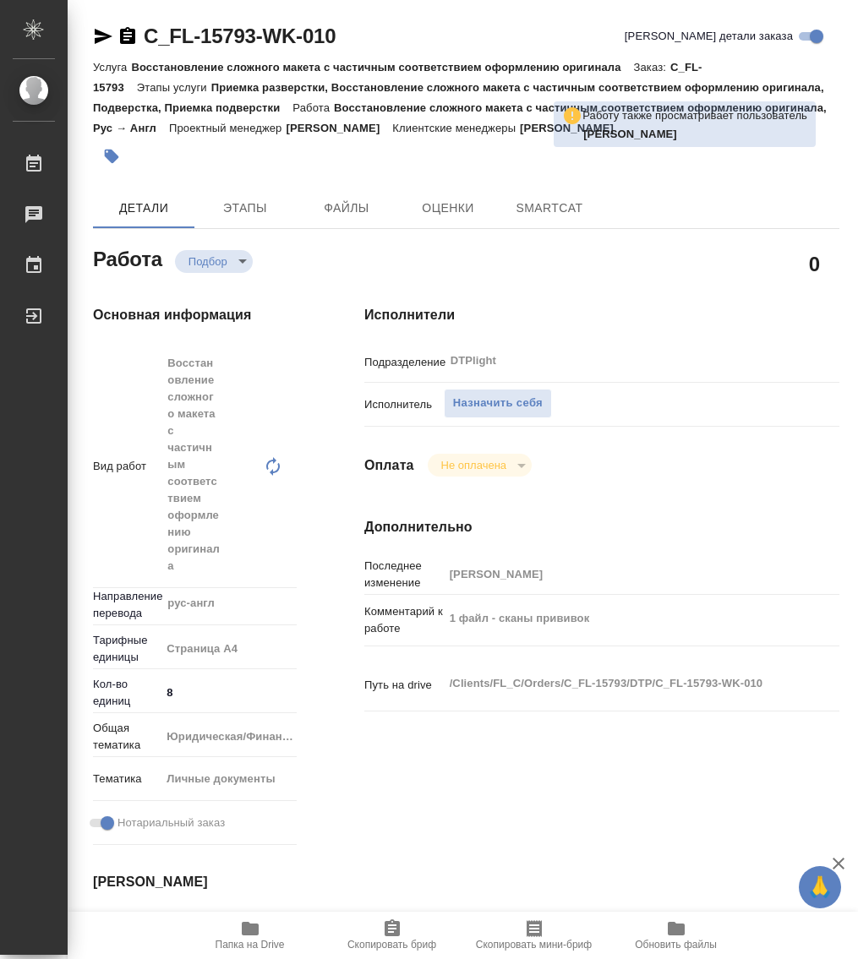
type textarea "x"
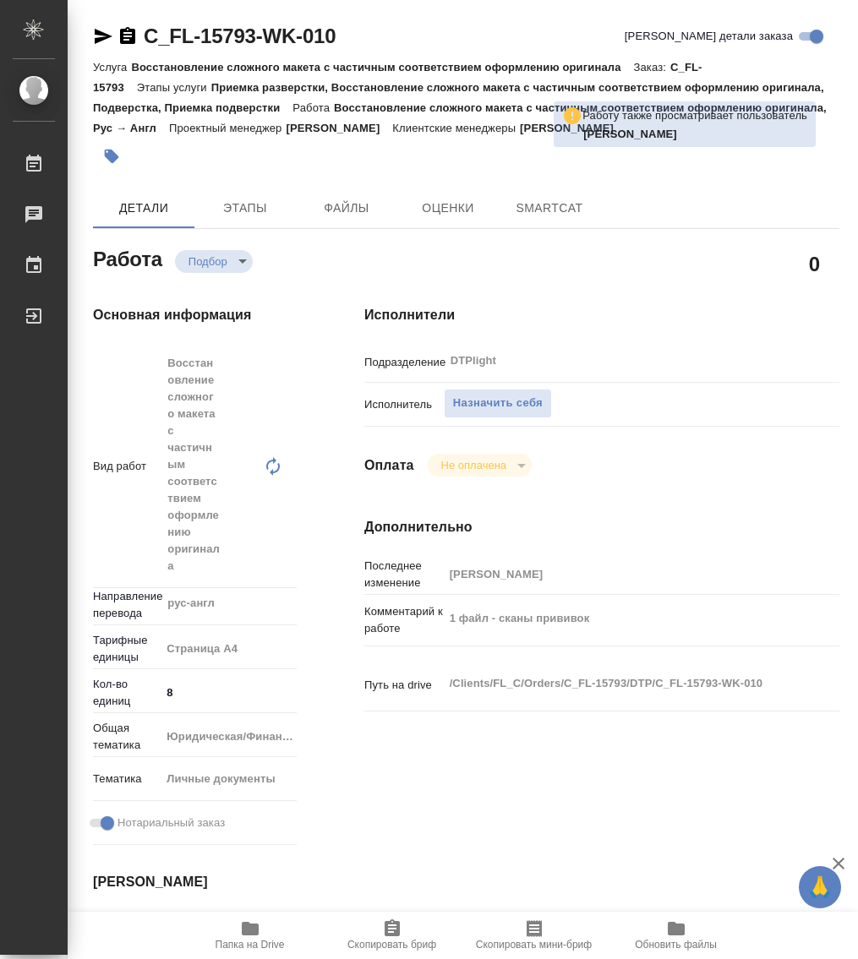
type textarea "x"
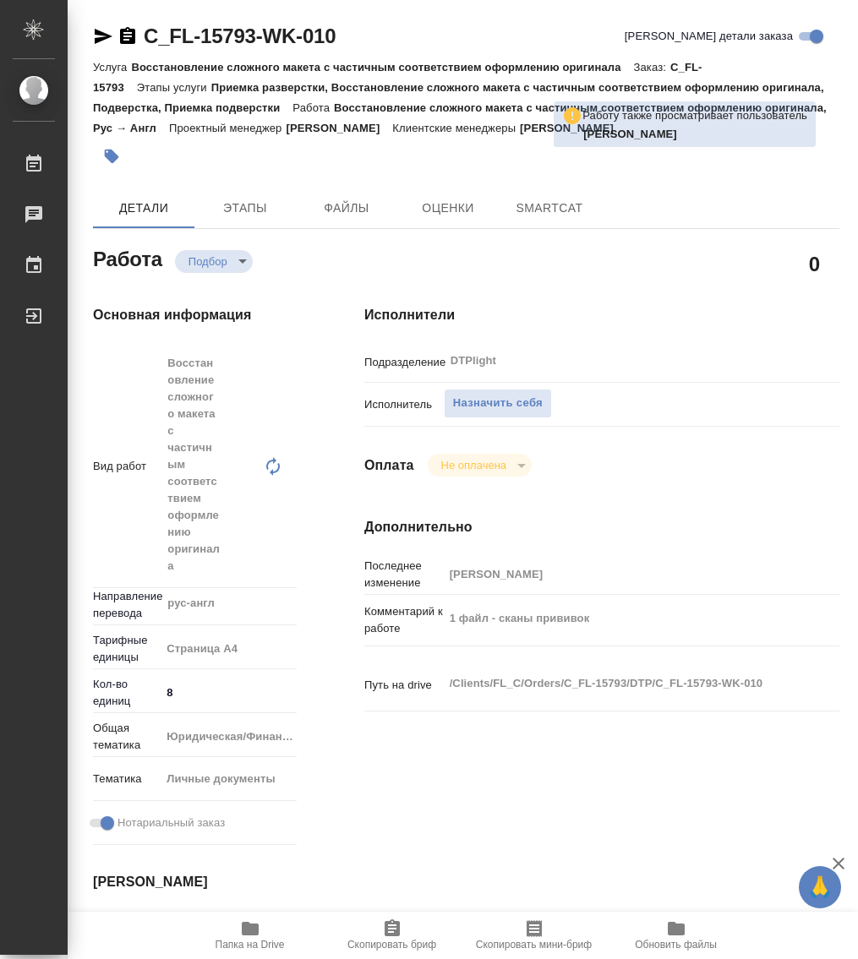
type textarea "x"
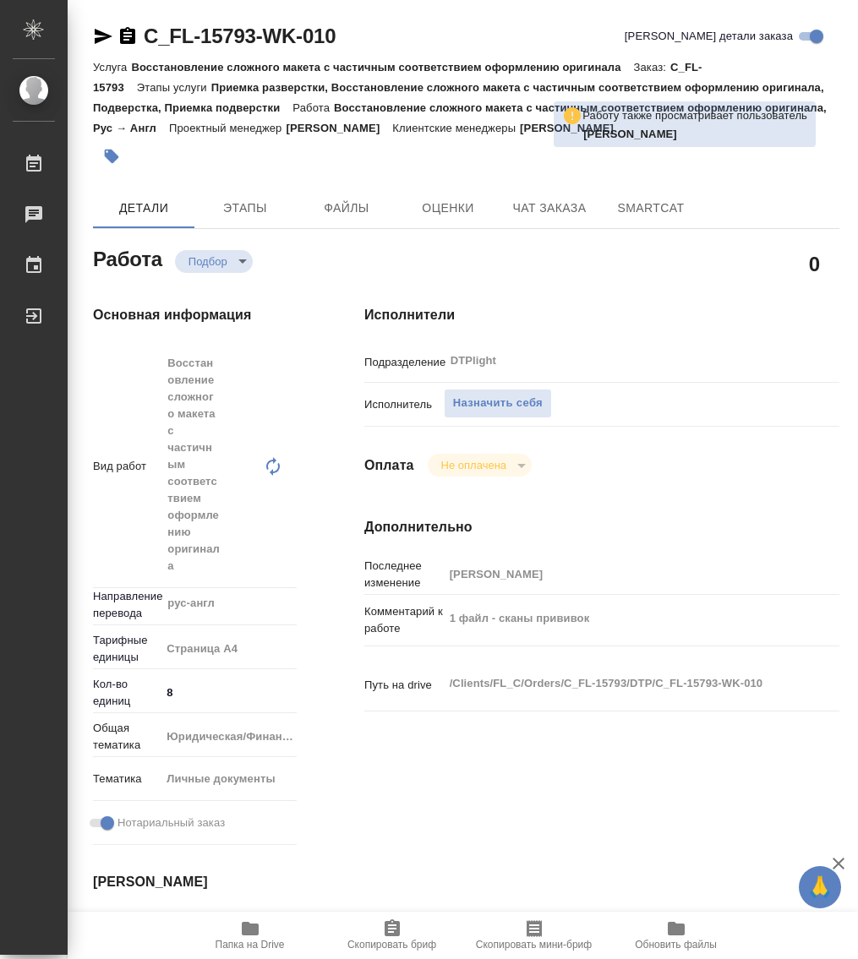
type textarea "x"
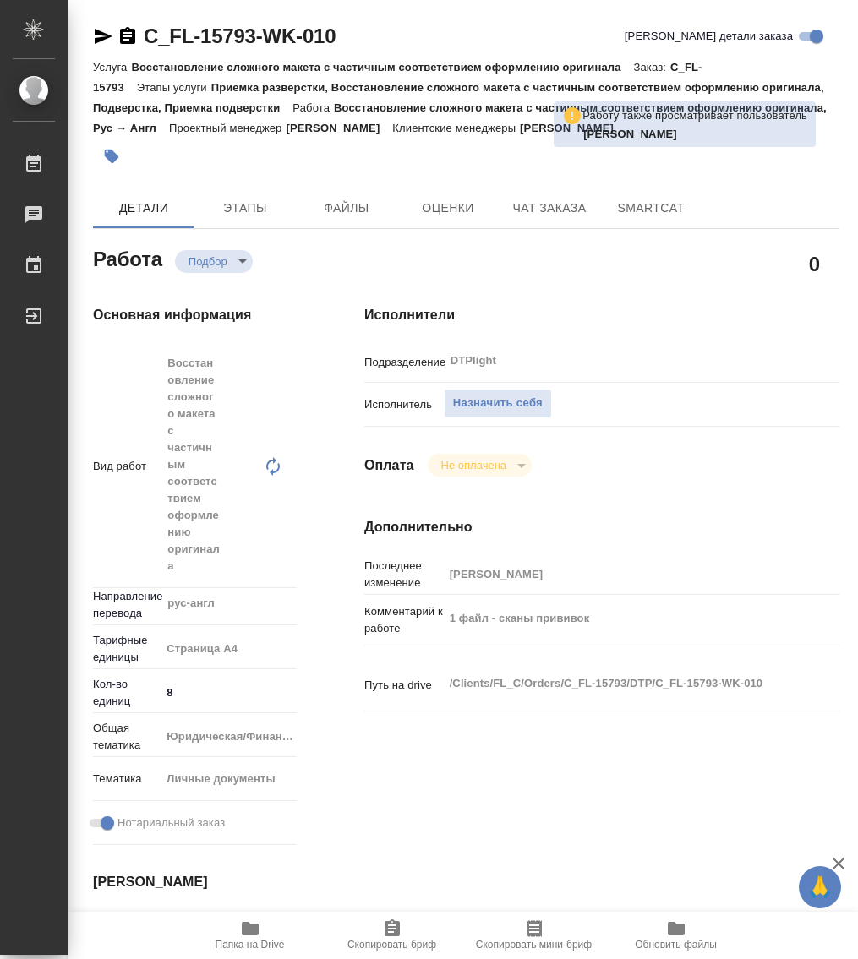
type textarea "x"
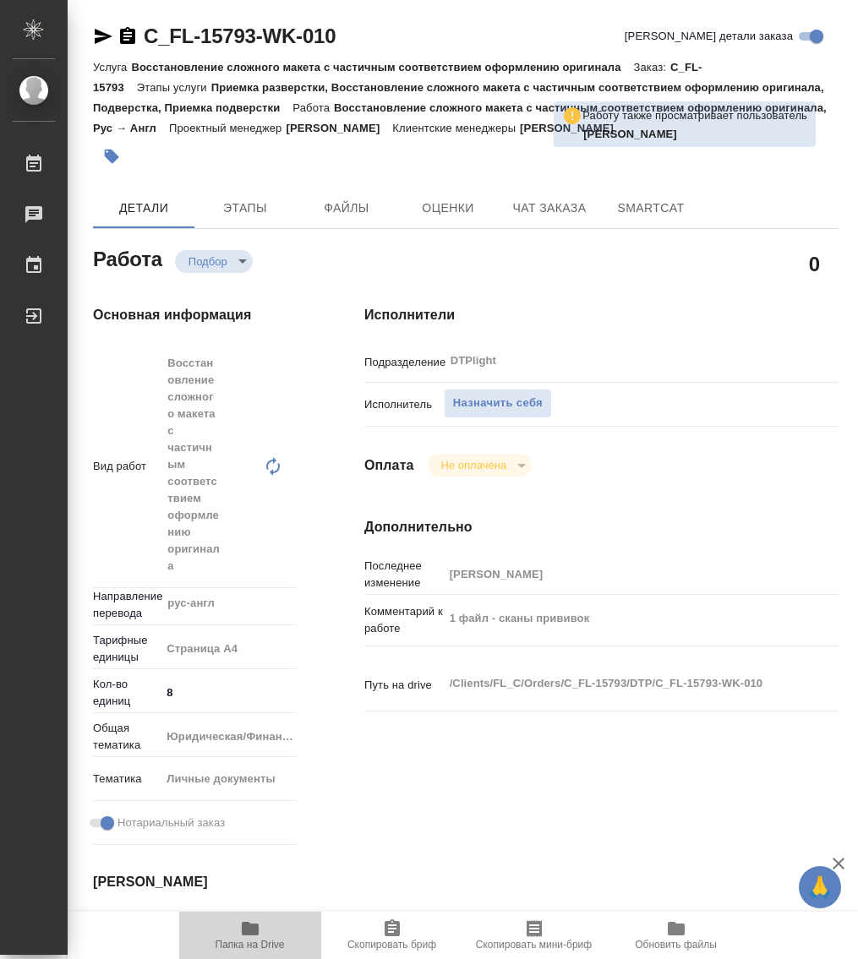
click at [242, 932] on icon "button" at bounding box center [250, 929] width 17 height 14
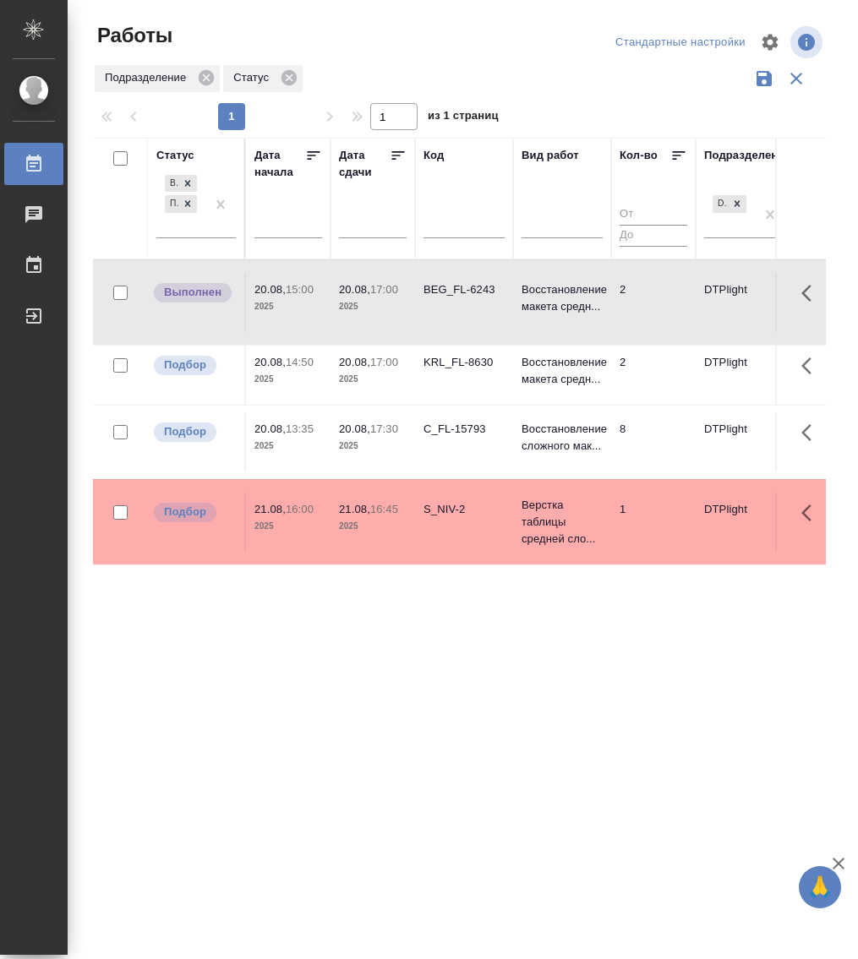
click at [461, 298] on div "KRL_FL-8630" at bounding box center [464, 290] width 81 height 17
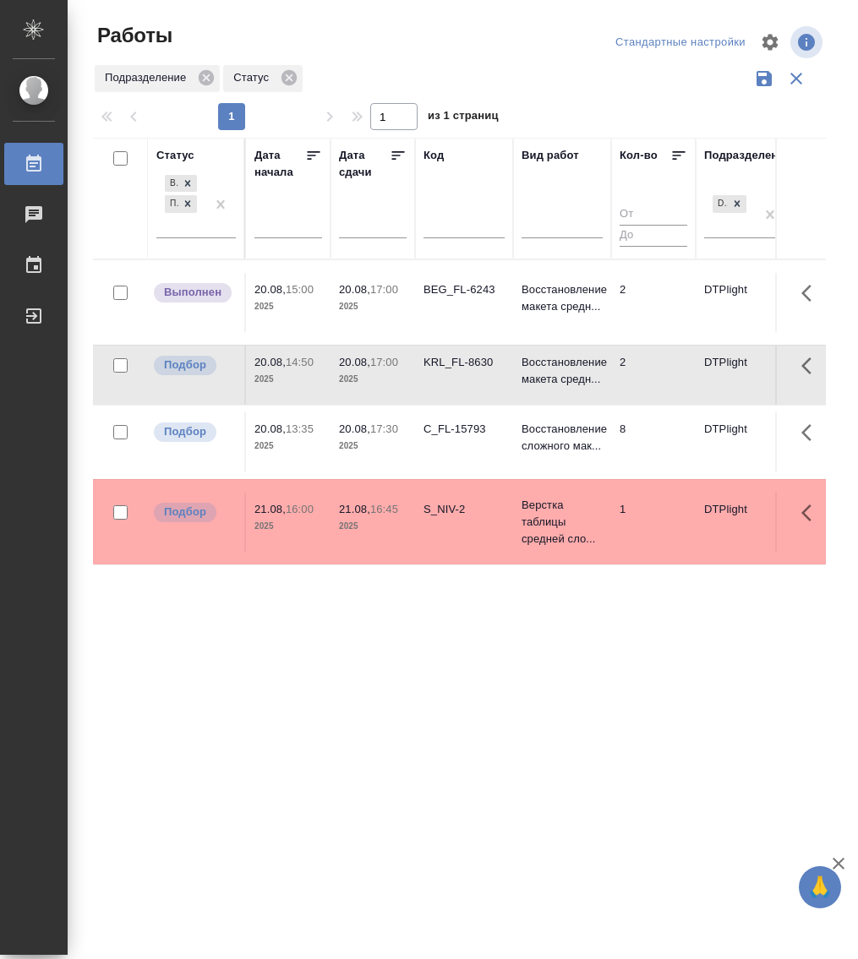
click at [461, 298] on div "KRL_FL-8630" at bounding box center [464, 290] width 81 height 17
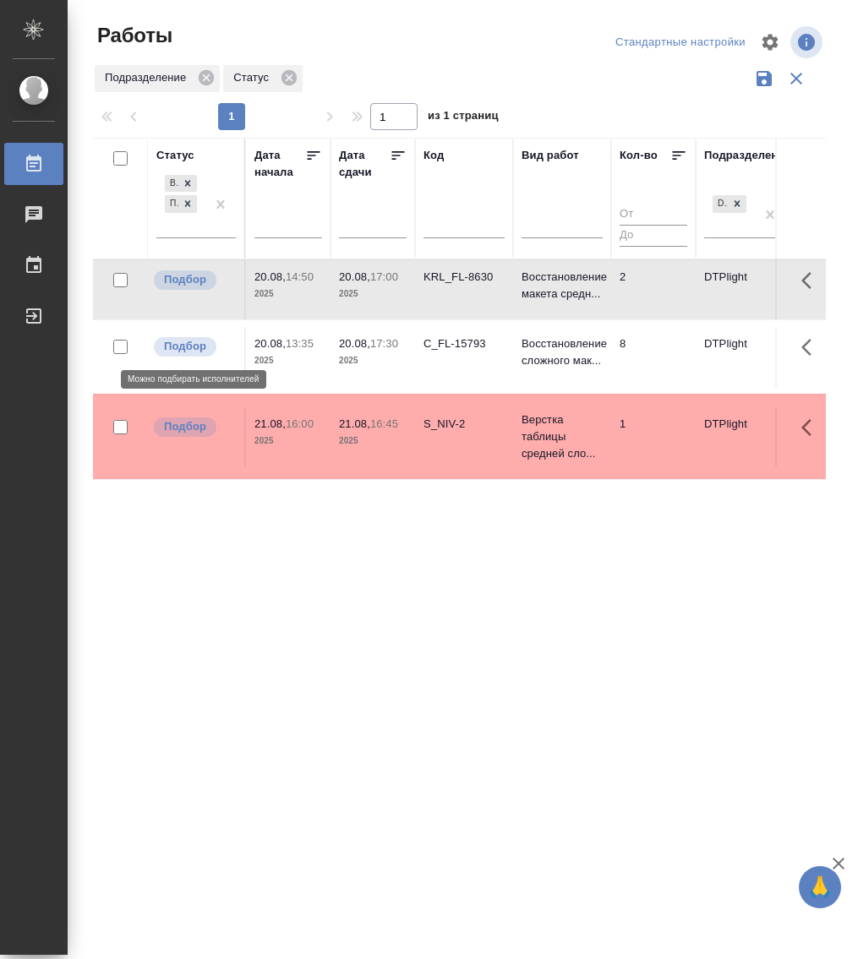
click at [185, 354] on p "Подбор" at bounding box center [185, 346] width 42 height 17
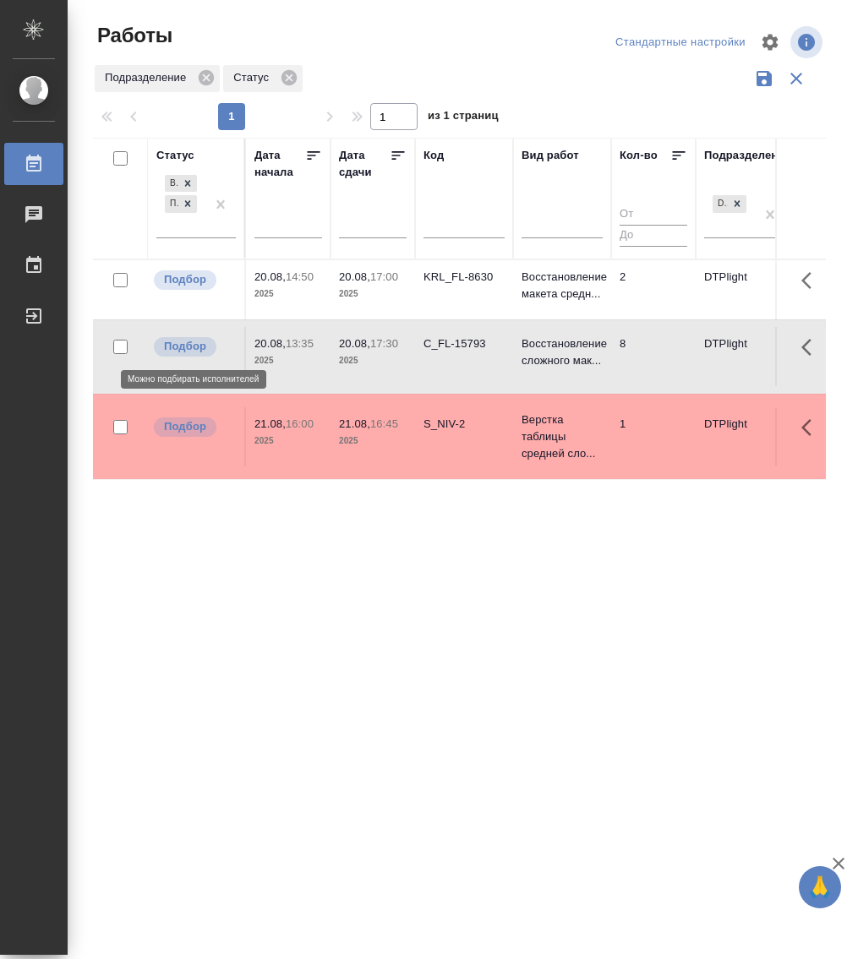
click at [185, 354] on p "Подбор" at bounding box center [185, 346] width 42 height 17
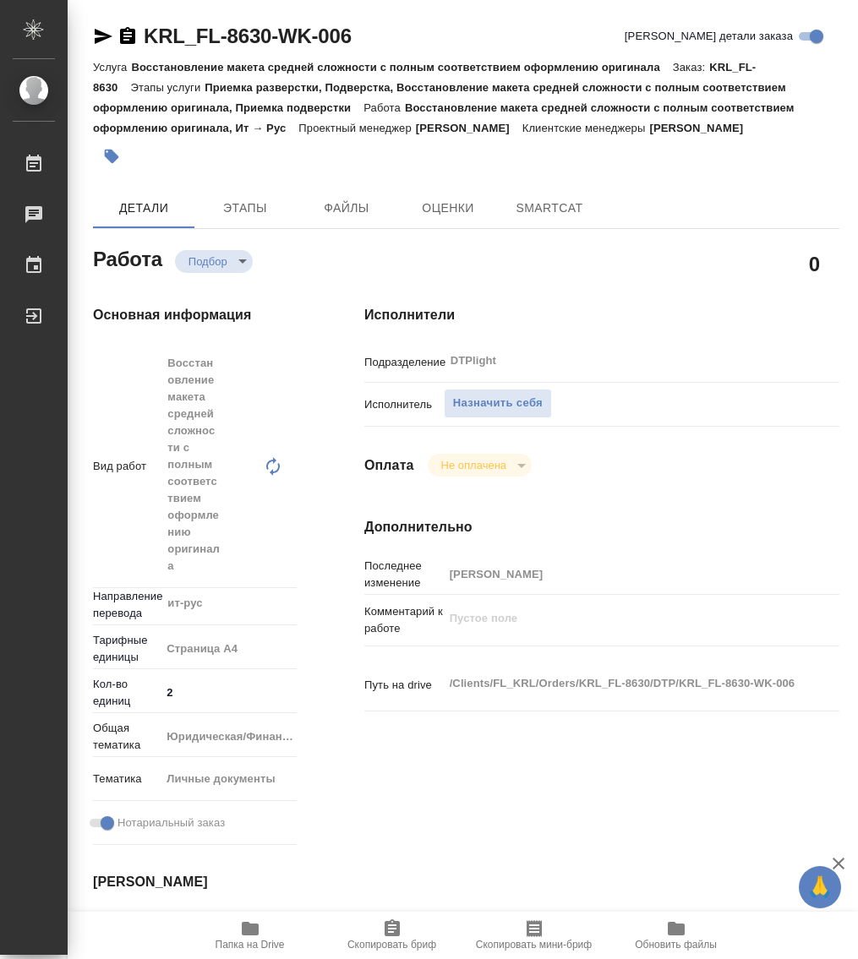
type textarea "x"
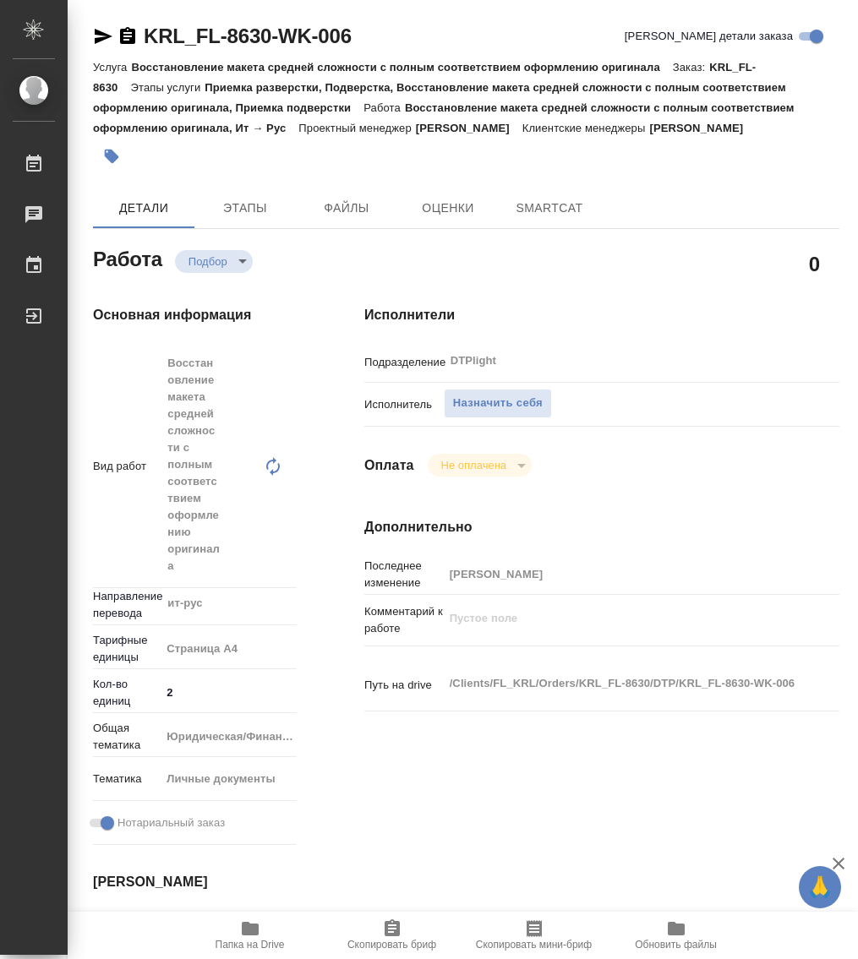
type textarea "x"
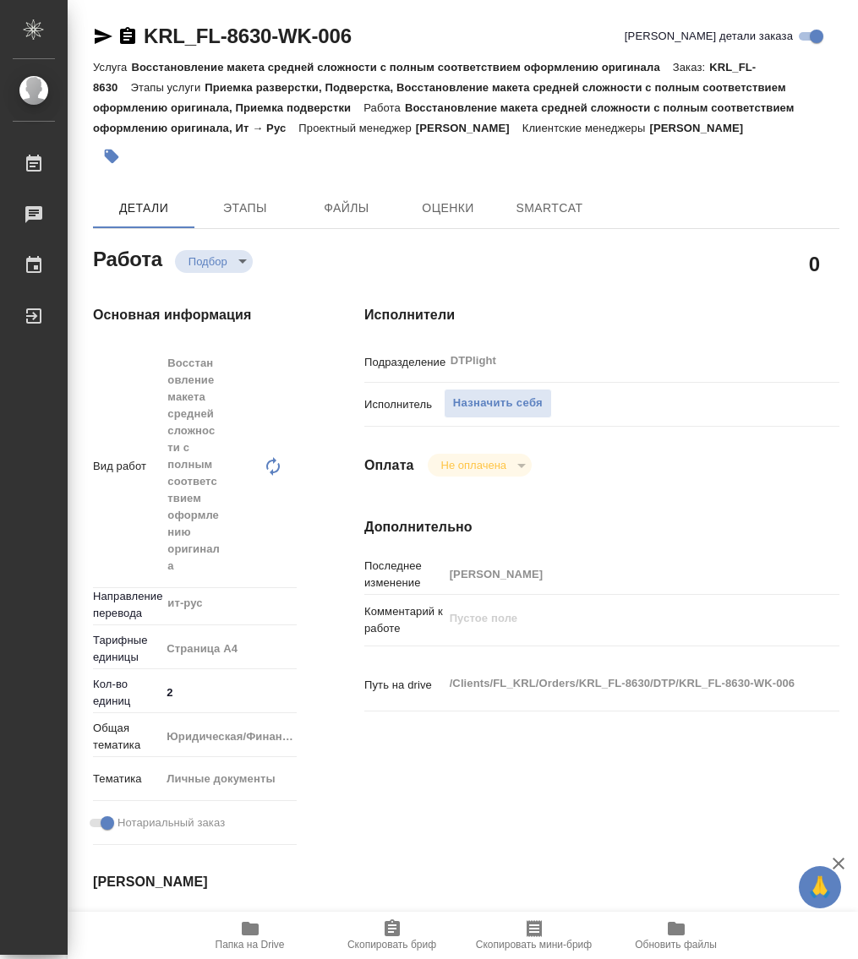
type textarea "x"
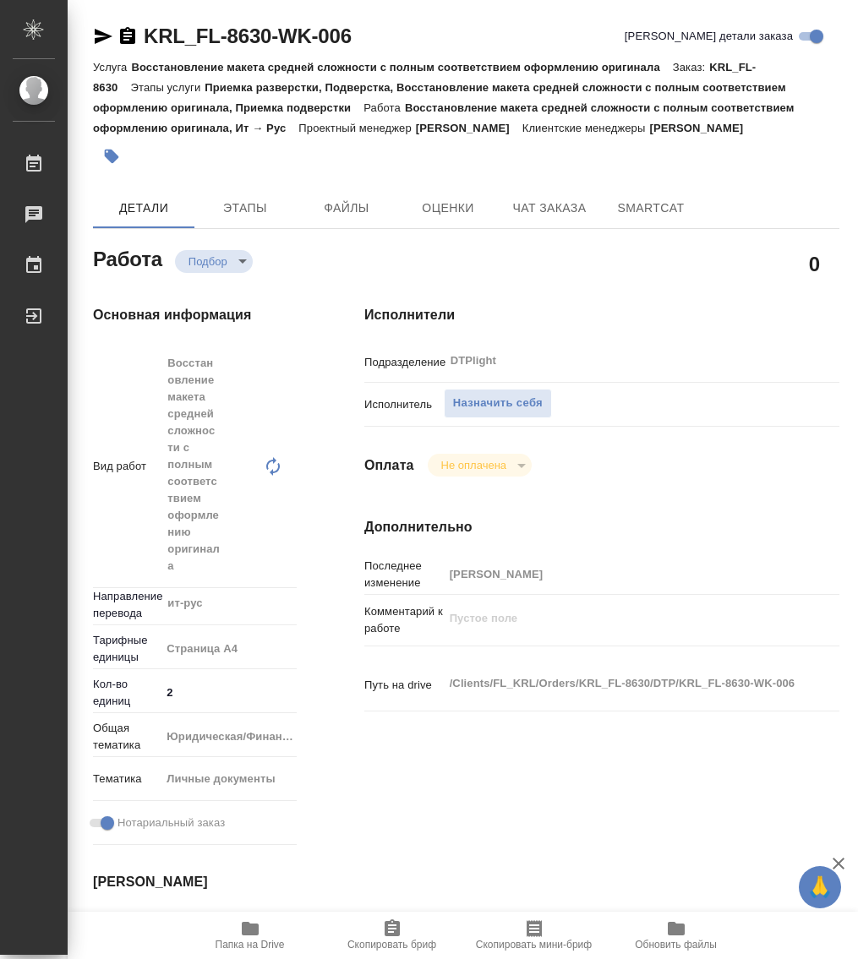
type textarea "x"
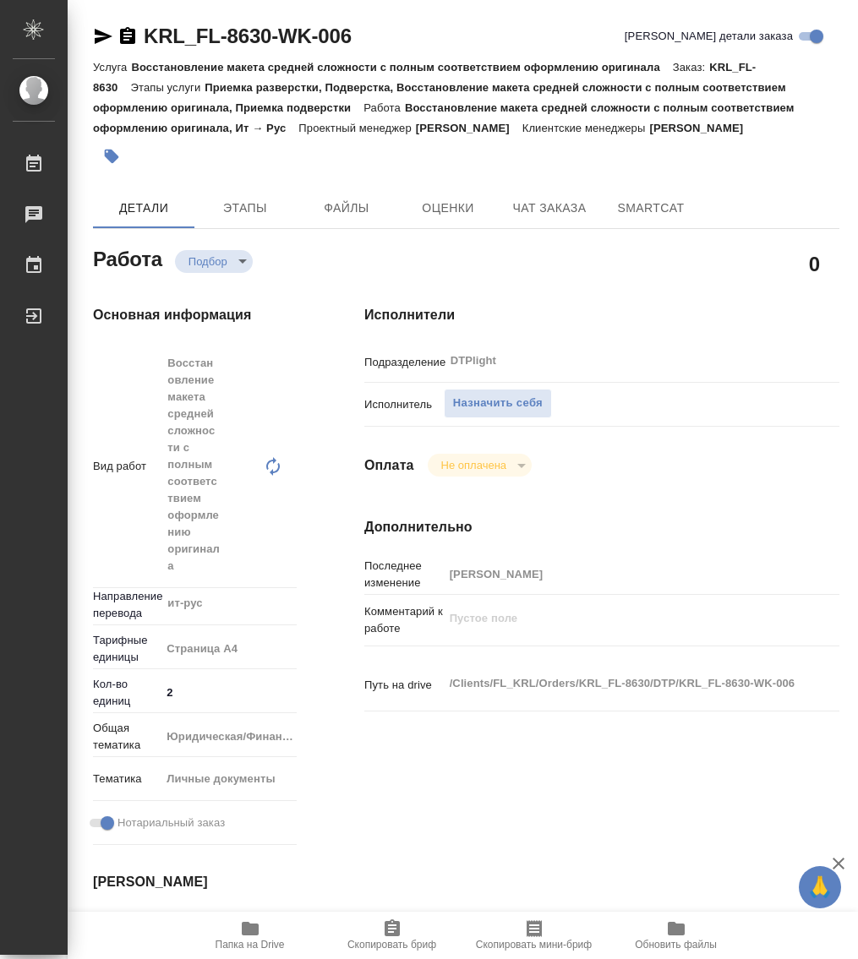
type textarea "x"
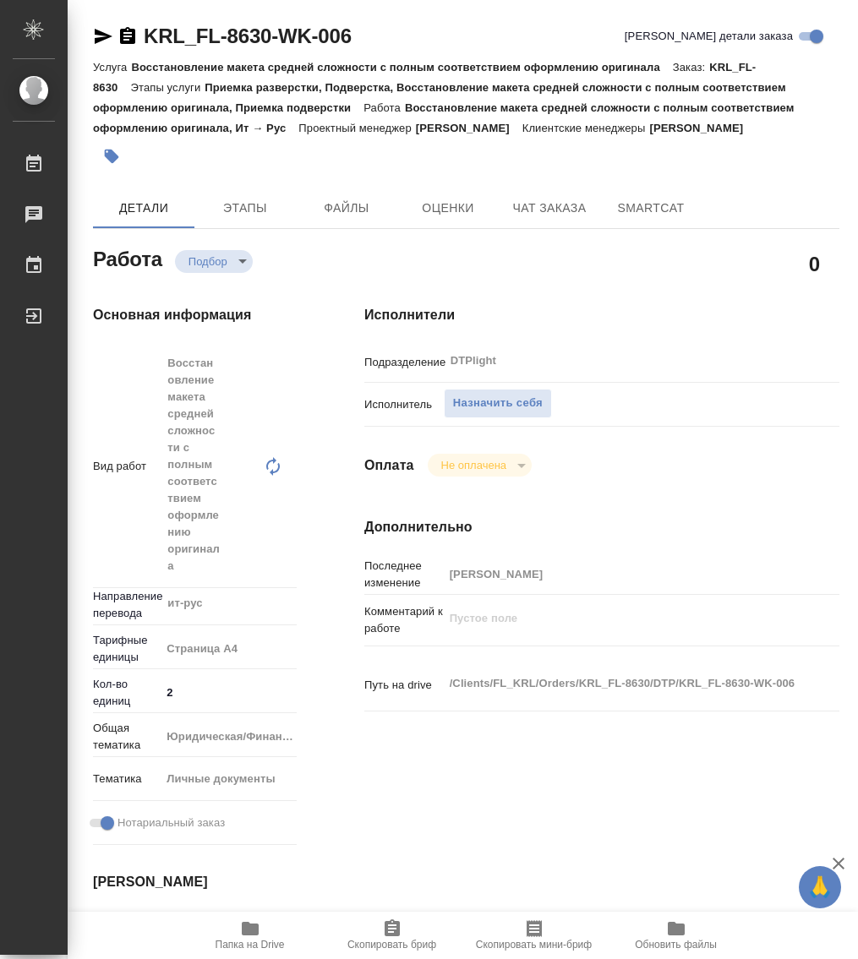
type textarea "x"
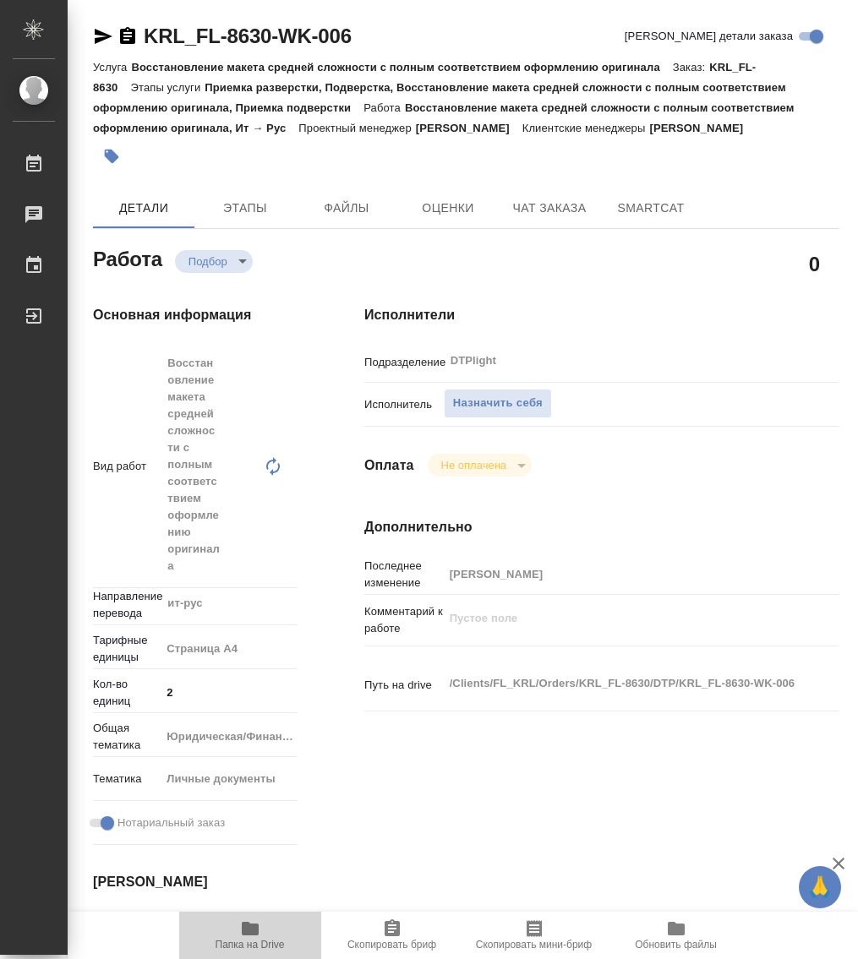
click at [252, 929] on icon "button" at bounding box center [250, 929] width 17 height 14
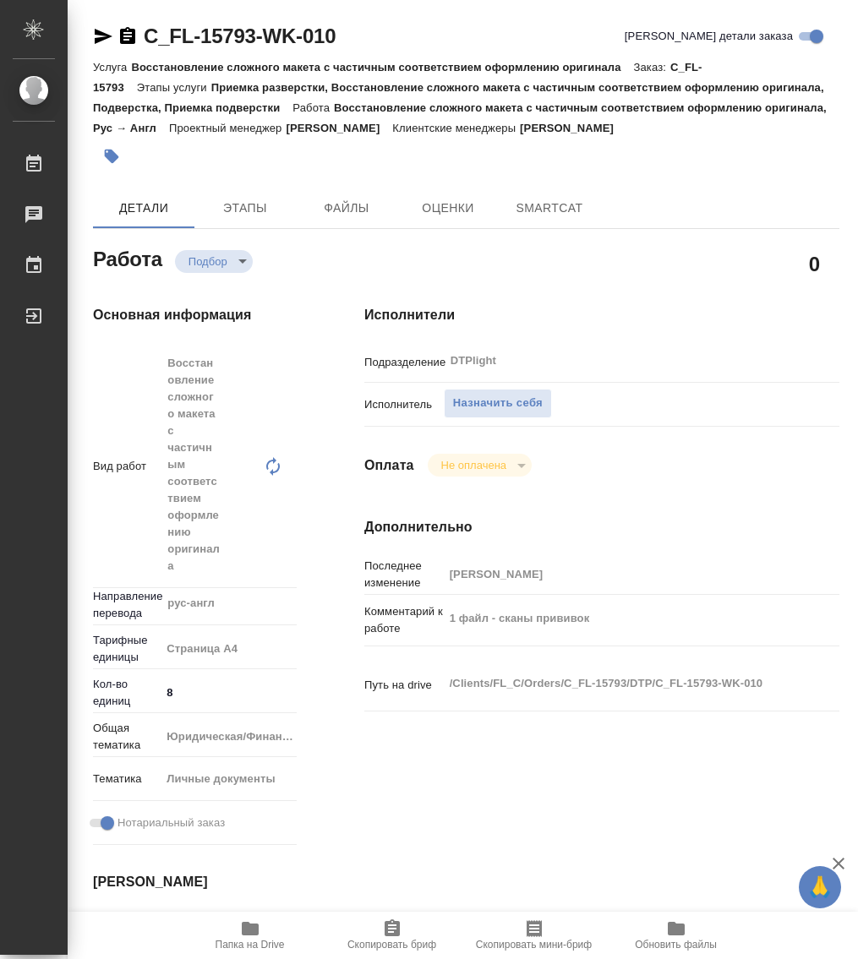
type textarea "x"
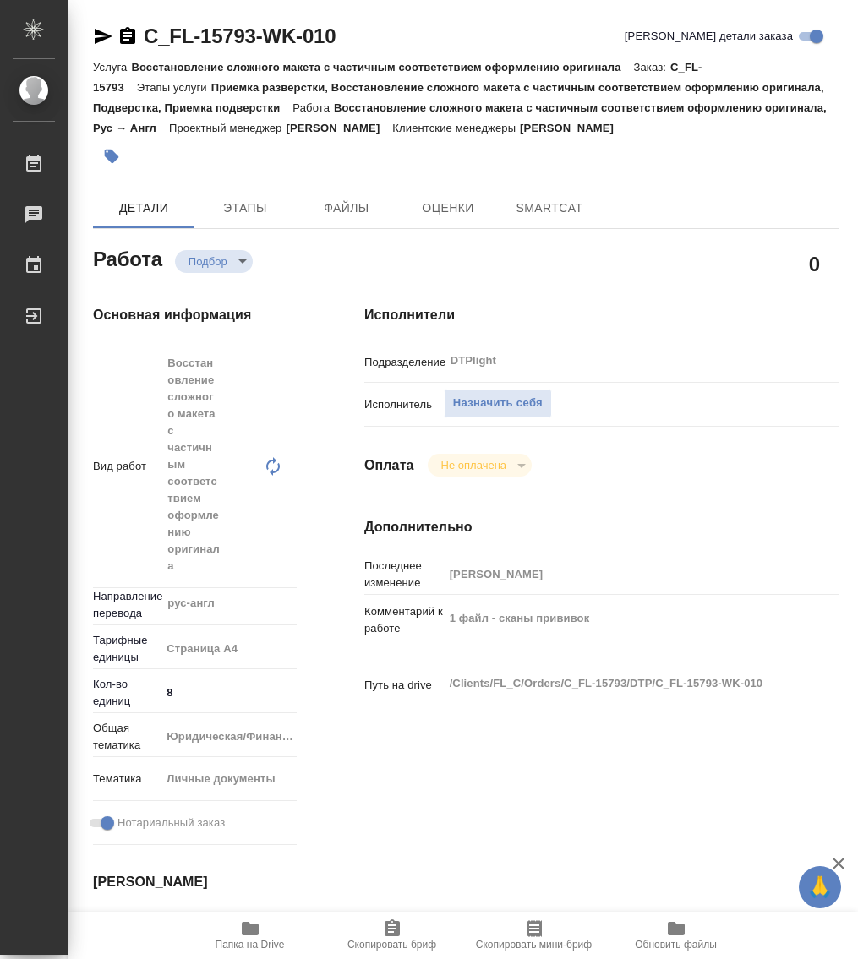
type textarea "x"
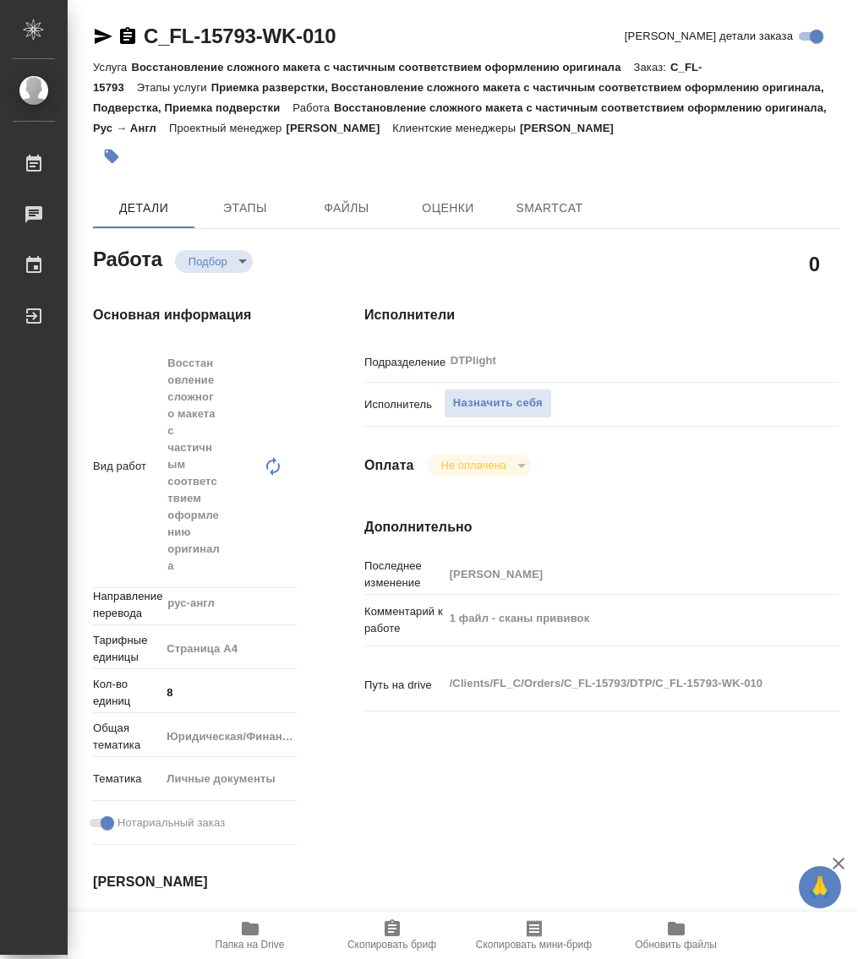
type textarea "x"
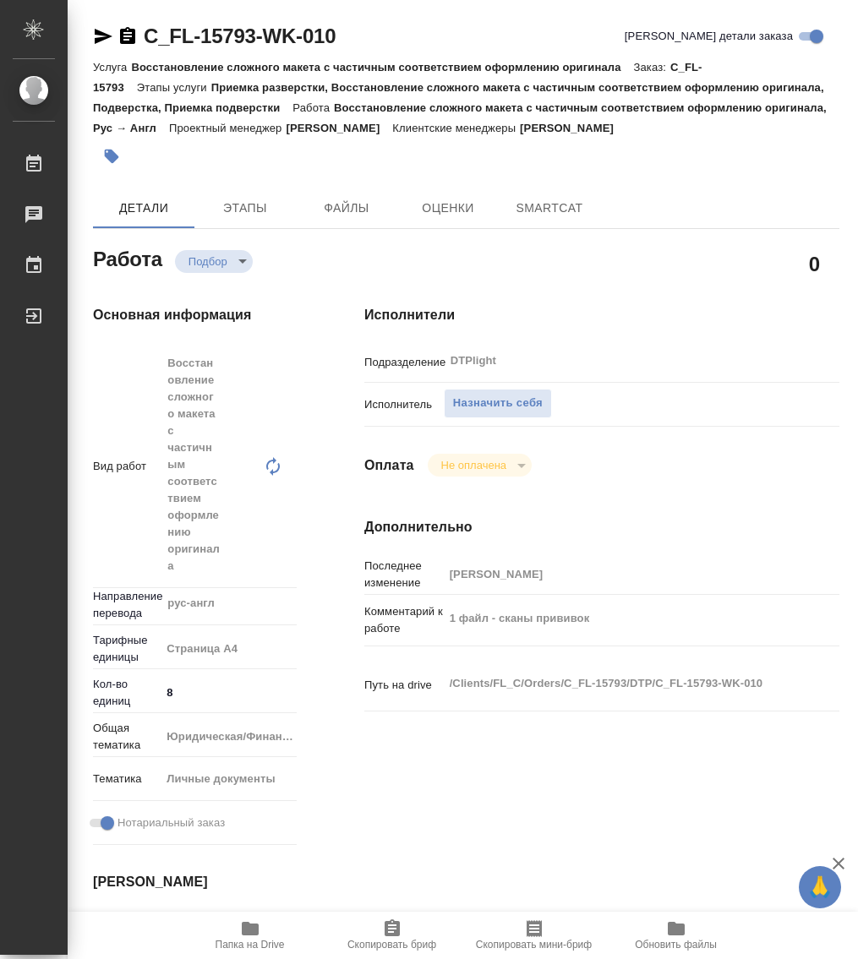
type textarea "x"
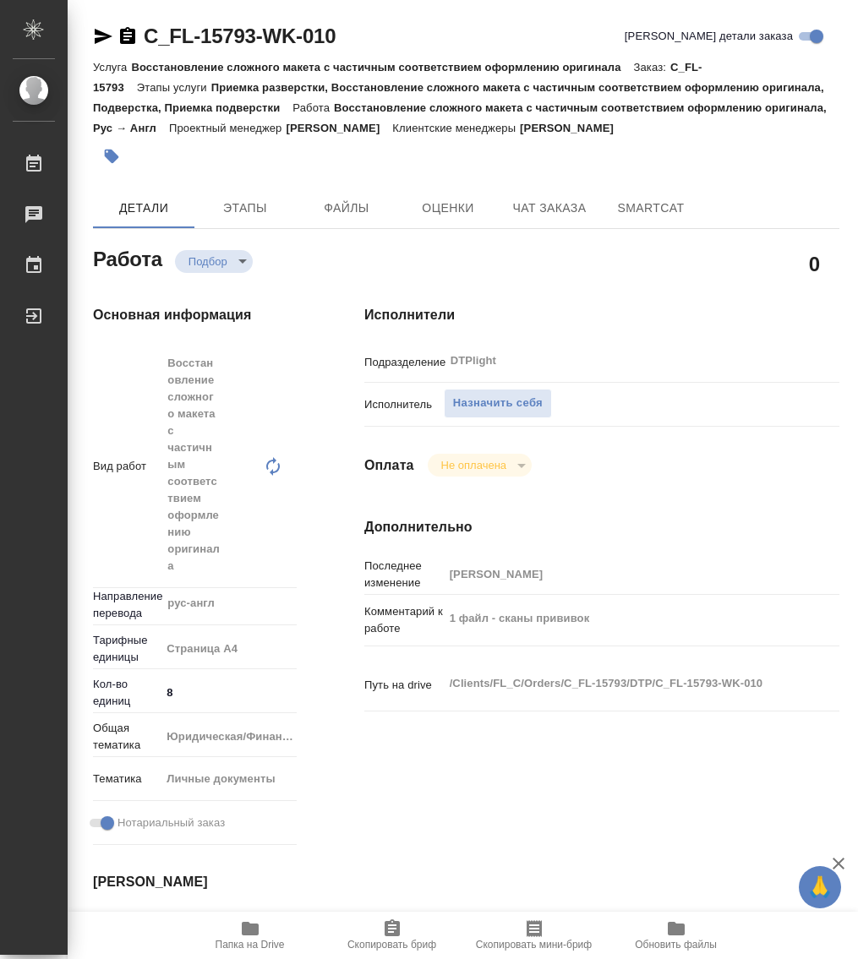
type textarea "x"
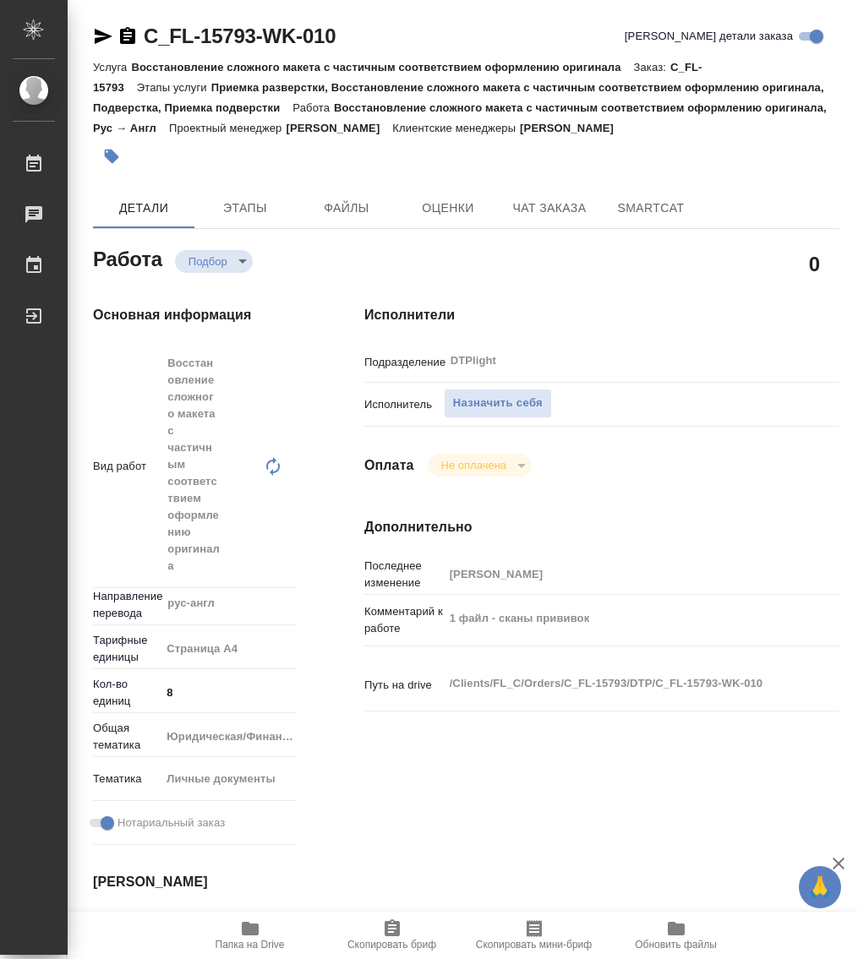
type textarea "x"
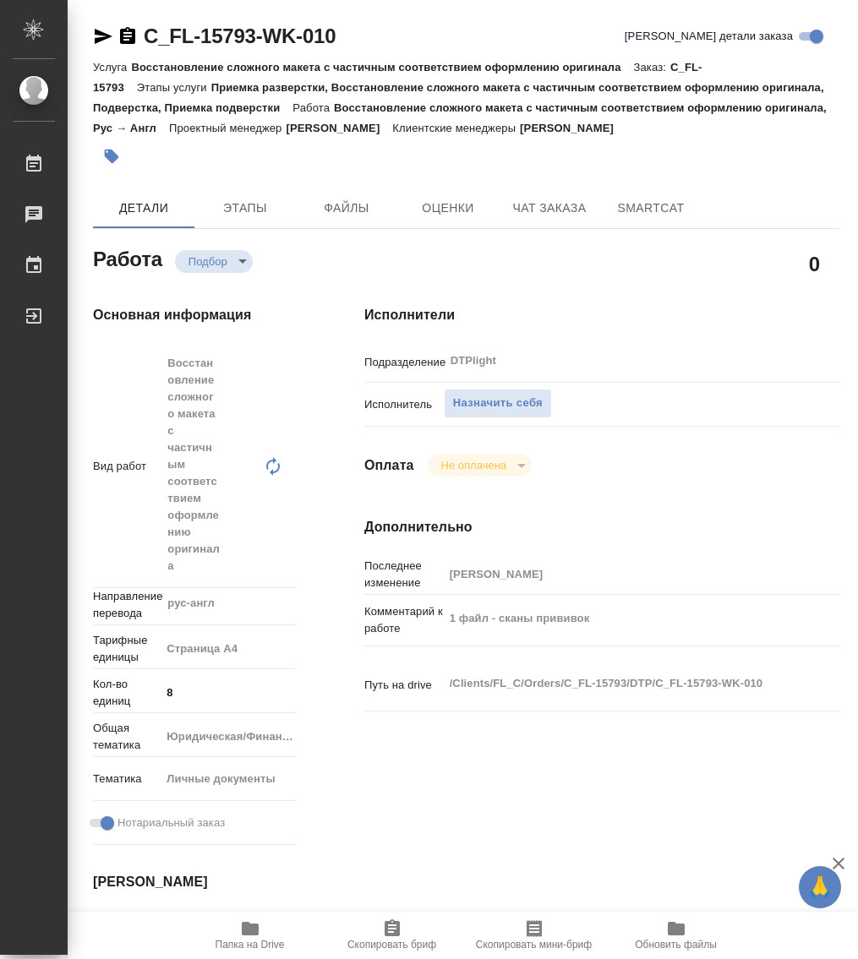
type textarea "x"
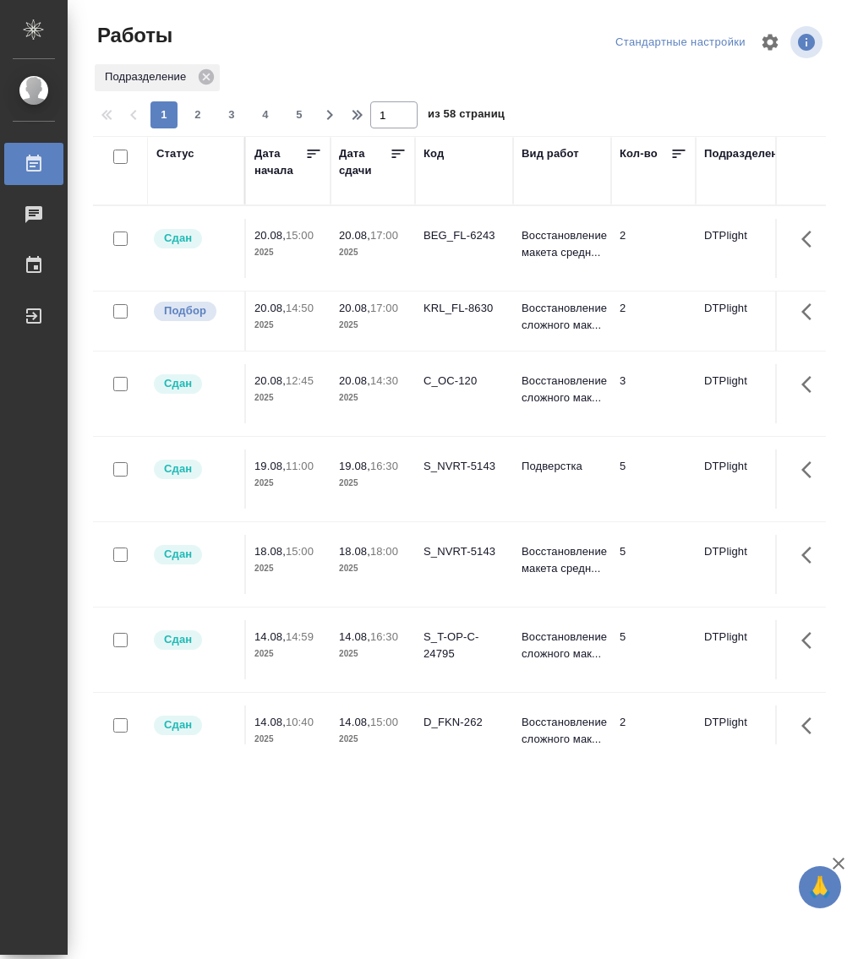
click at [176, 150] on div "Статус" at bounding box center [175, 153] width 38 height 17
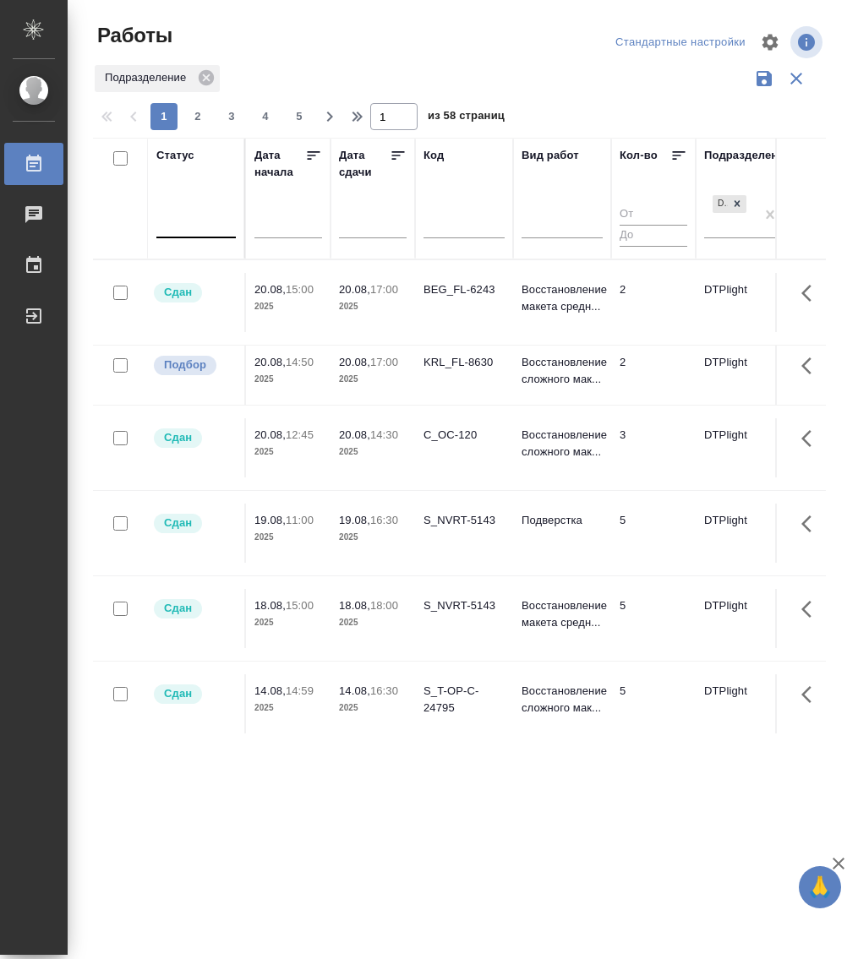
click at [199, 235] on div at bounding box center [195, 222] width 79 height 32
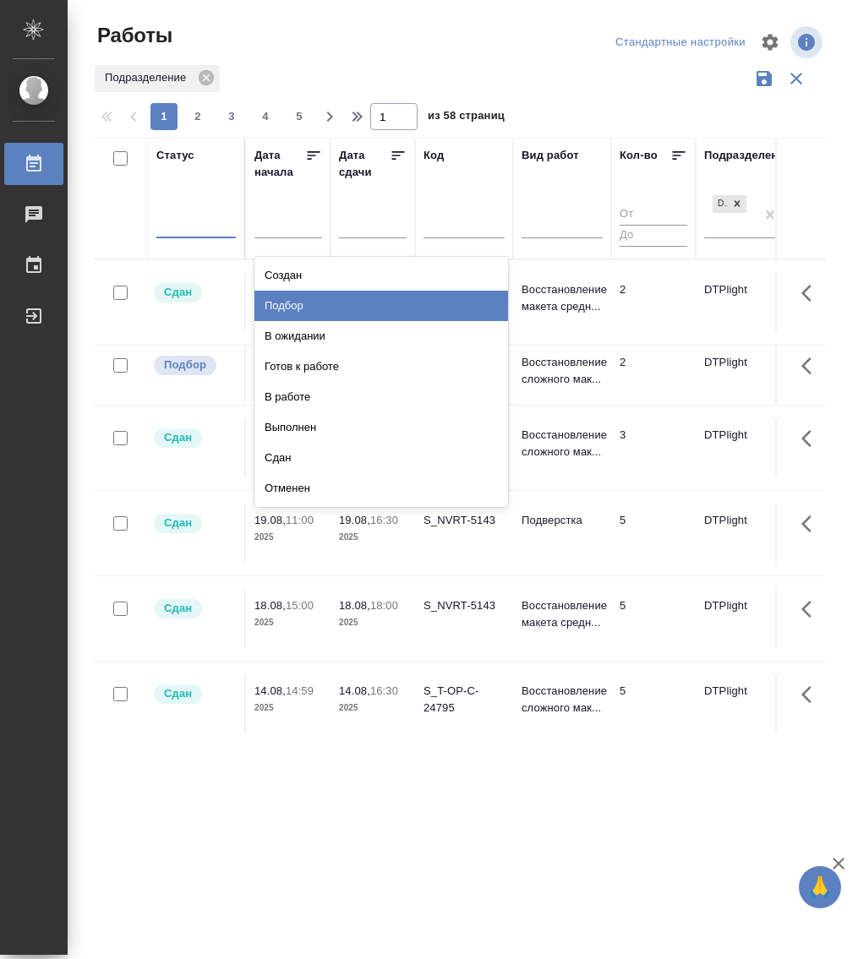
click at [313, 294] on div "Подбор" at bounding box center [381, 306] width 254 height 30
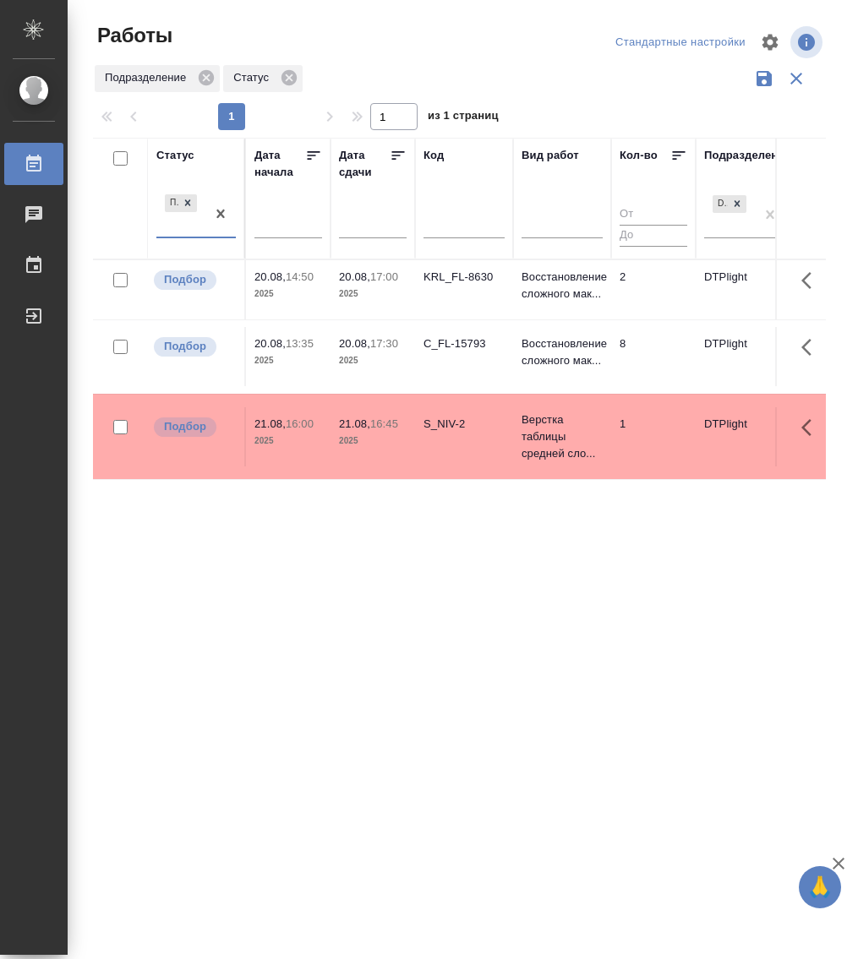
click at [395, 584] on div "Статус option Подбор, selected. 0 results available. Select is focused ,type to…" at bounding box center [459, 442] width 733 height 609
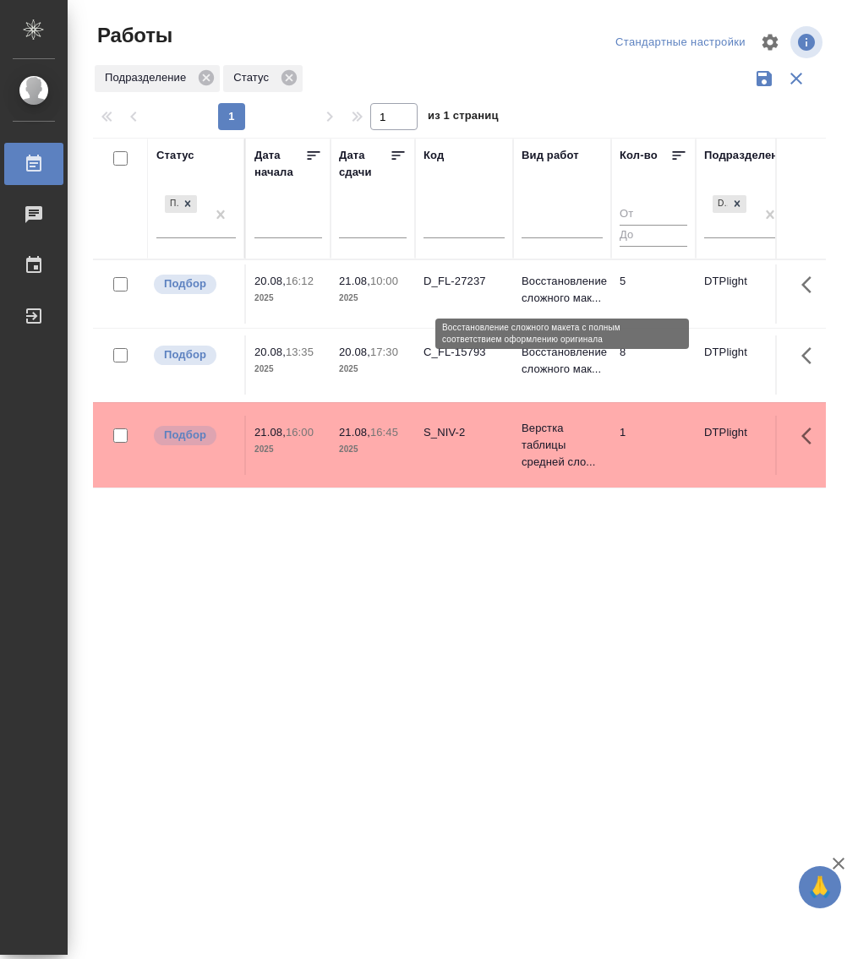
click at [571, 280] on p "Восстановление сложного мак..." at bounding box center [562, 290] width 81 height 34
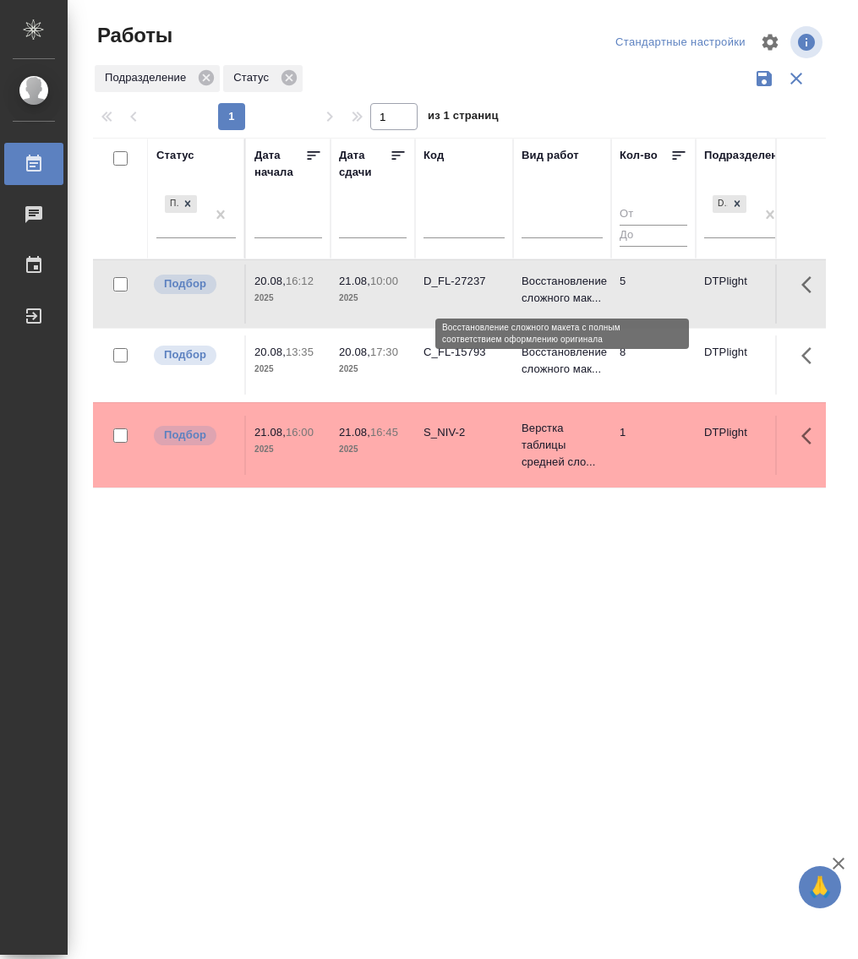
click at [571, 280] on p "Восстановление сложного мак..." at bounding box center [562, 290] width 81 height 34
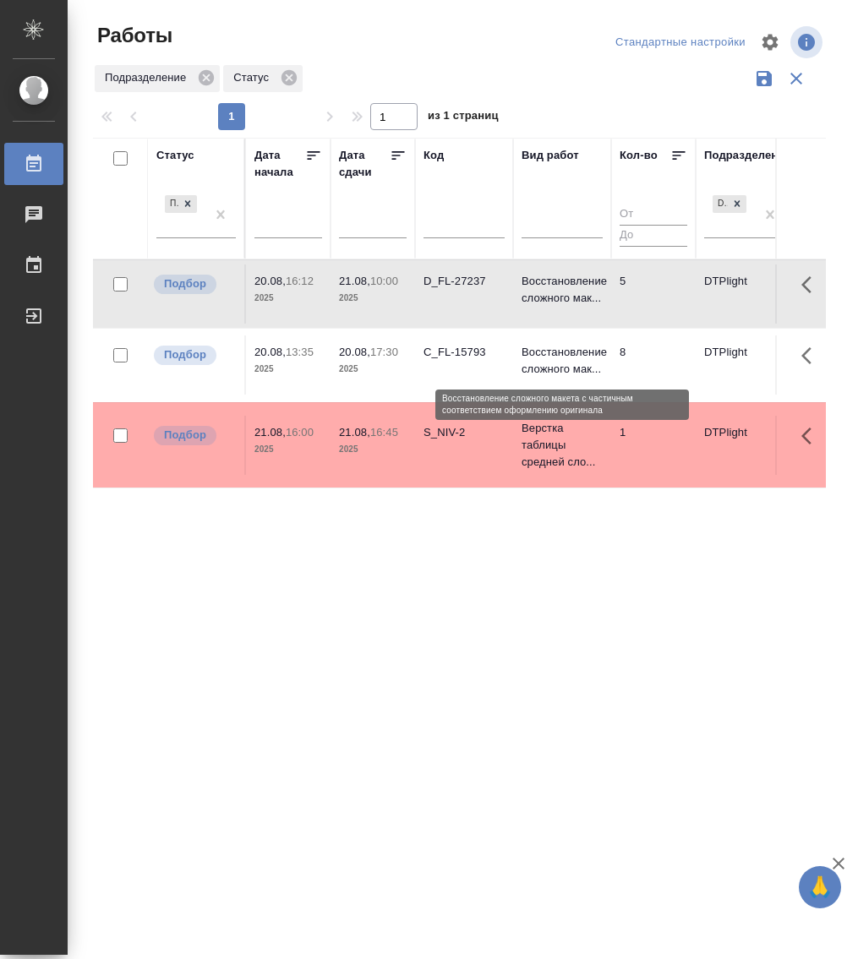
click at [539, 357] on p "Восстановление сложного мак..." at bounding box center [562, 361] width 81 height 34
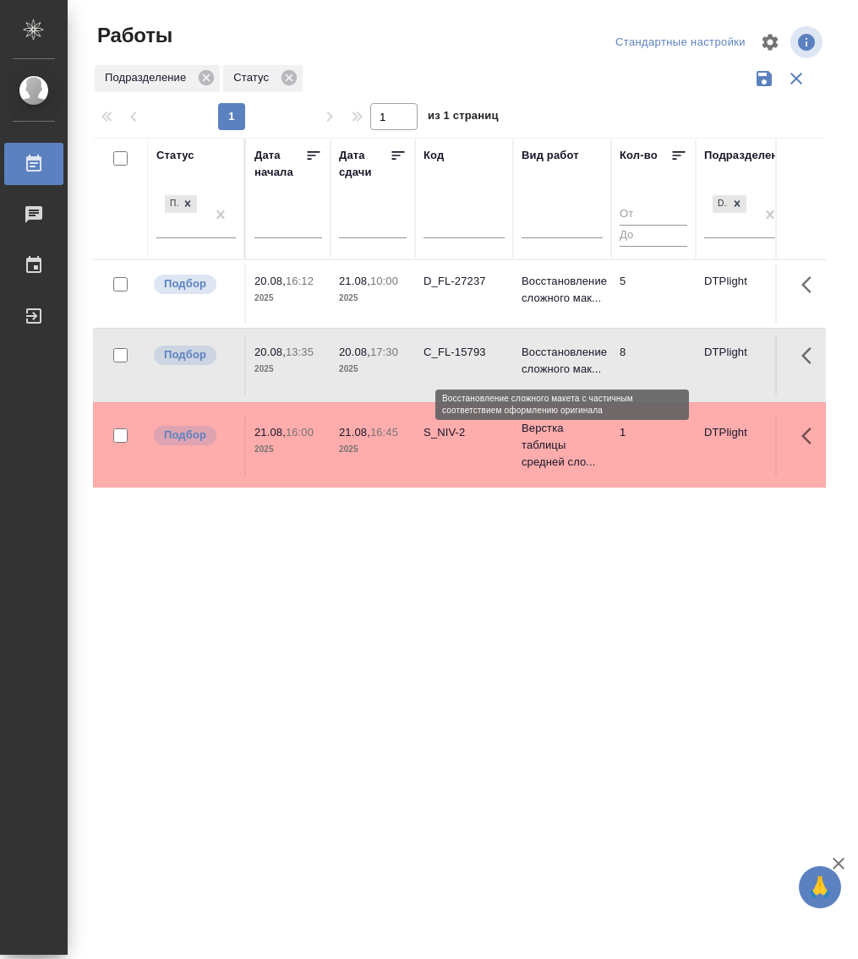
click at [555, 348] on p "Восстановление сложного мак..." at bounding box center [562, 361] width 81 height 34
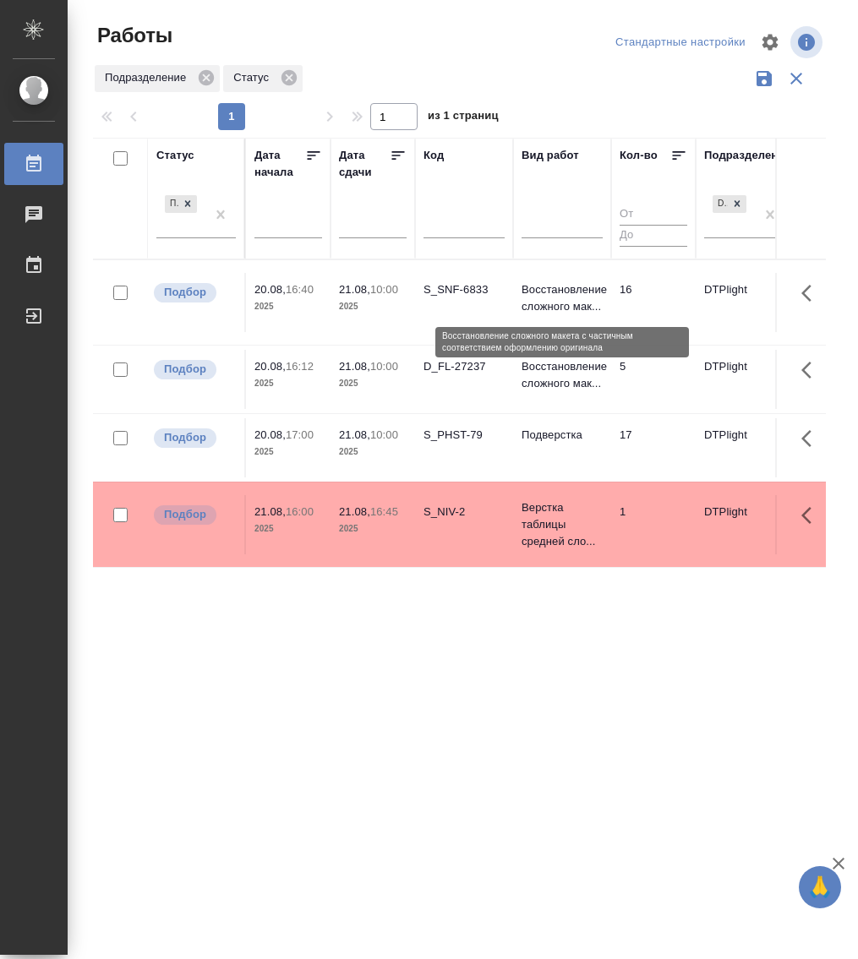
click at [550, 295] on p "Восстановление сложного мак..." at bounding box center [562, 299] width 81 height 34
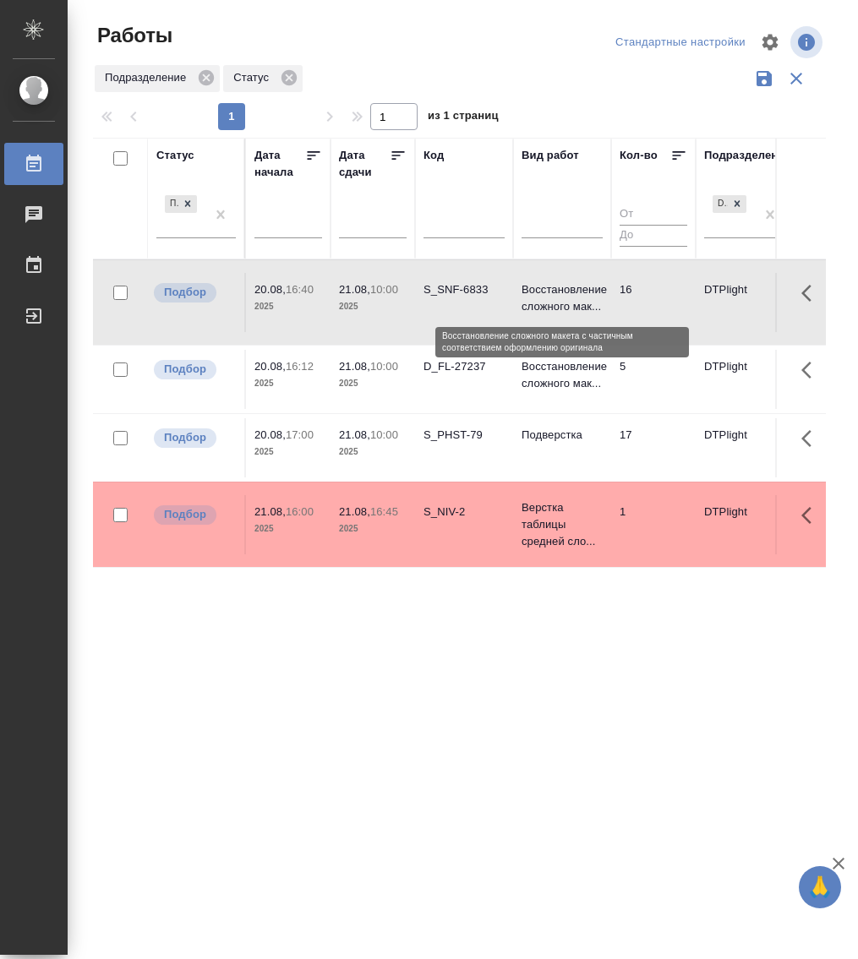
click at [550, 295] on p "Восстановление сложного мак..." at bounding box center [562, 299] width 81 height 34
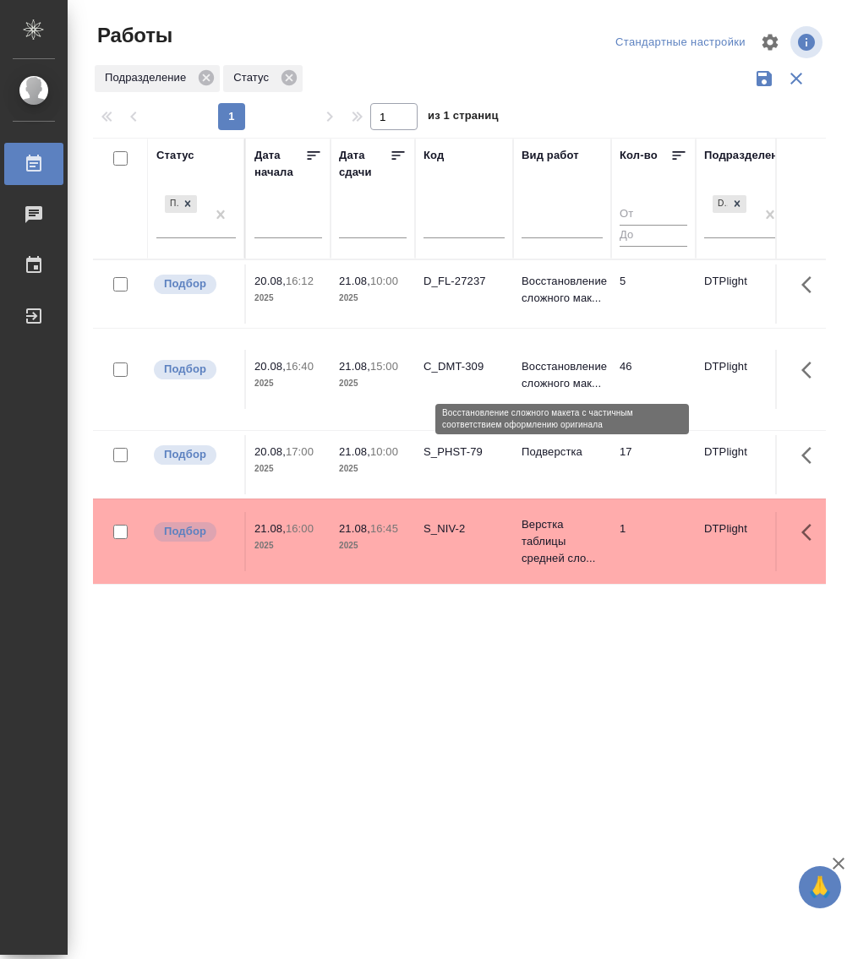
click at [543, 361] on p "Восстановление сложного мак..." at bounding box center [562, 375] width 81 height 34
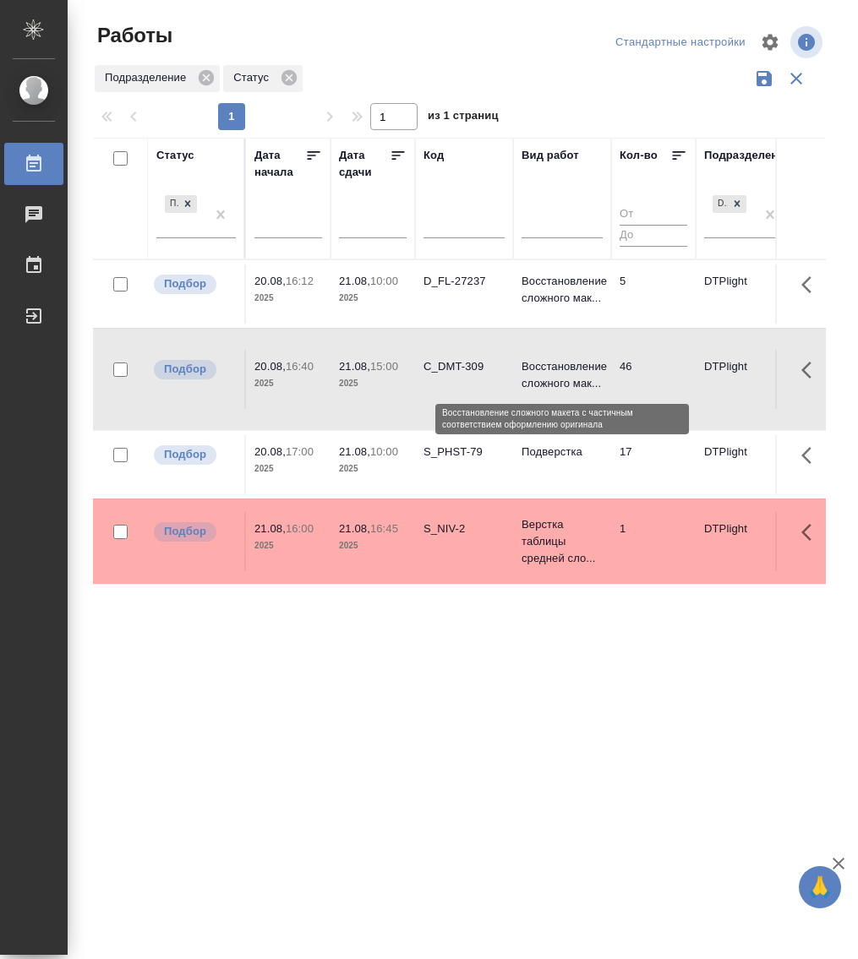
click at [543, 361] on p "Восстановление сложного мак..." at bounding box center [562, 375] width 81 height 34
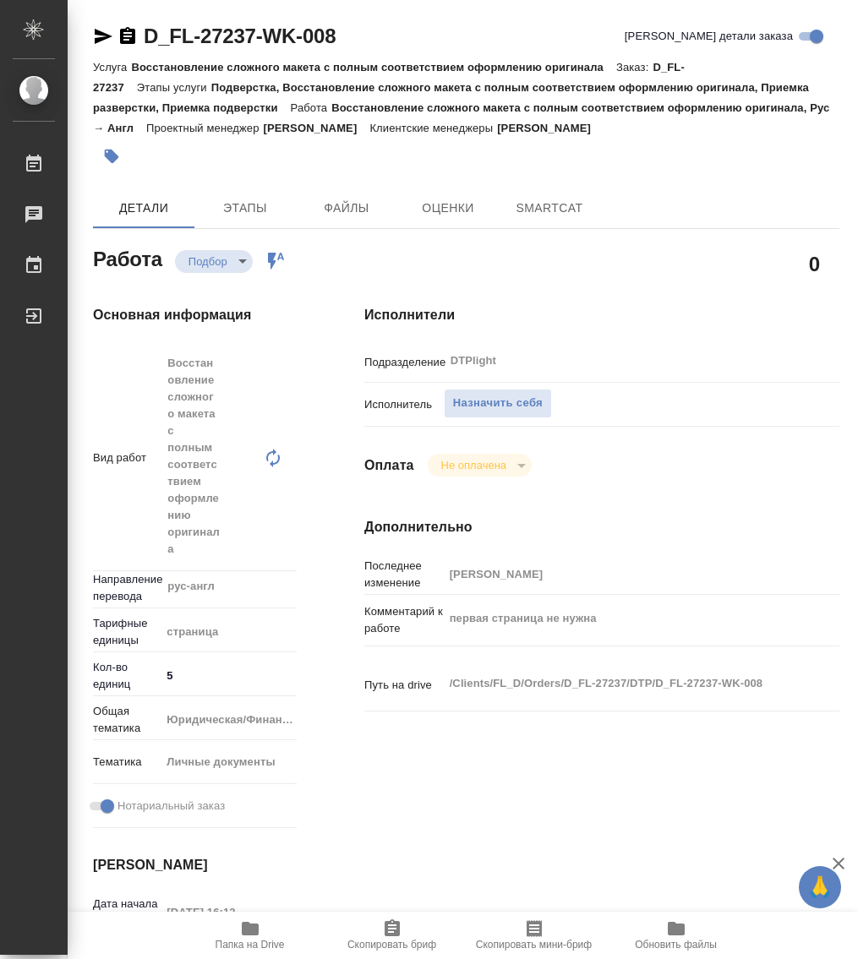
type textarea "x"
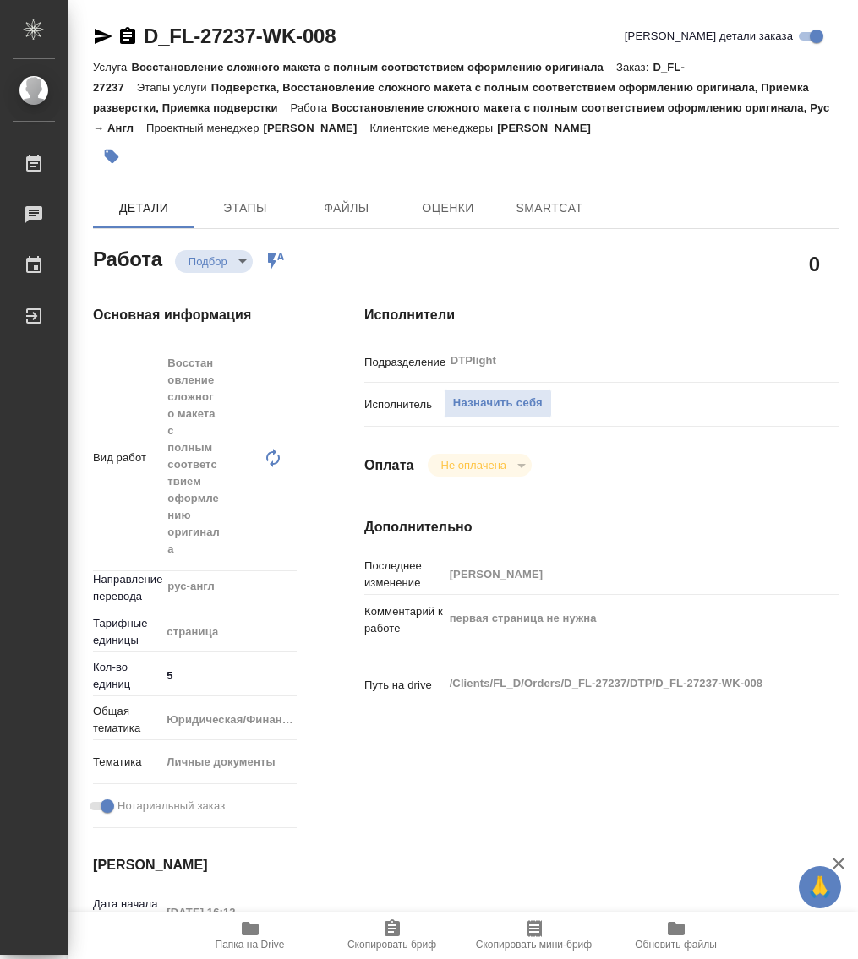
type textarea "x"
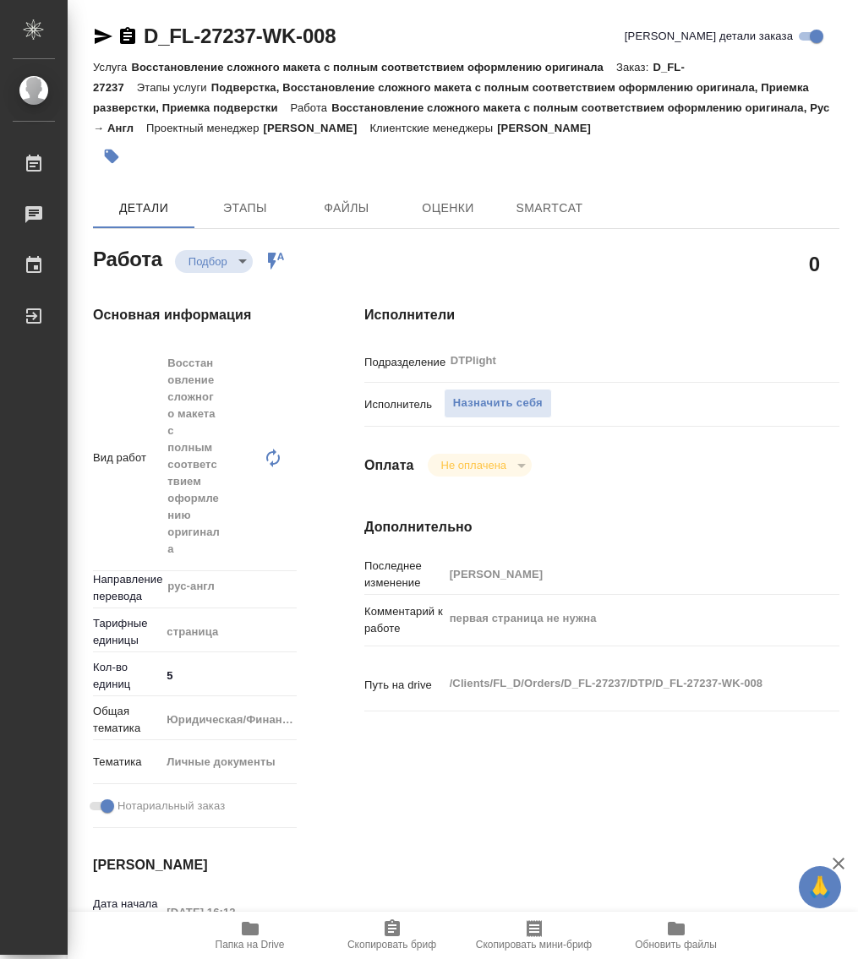
type textarea "x"
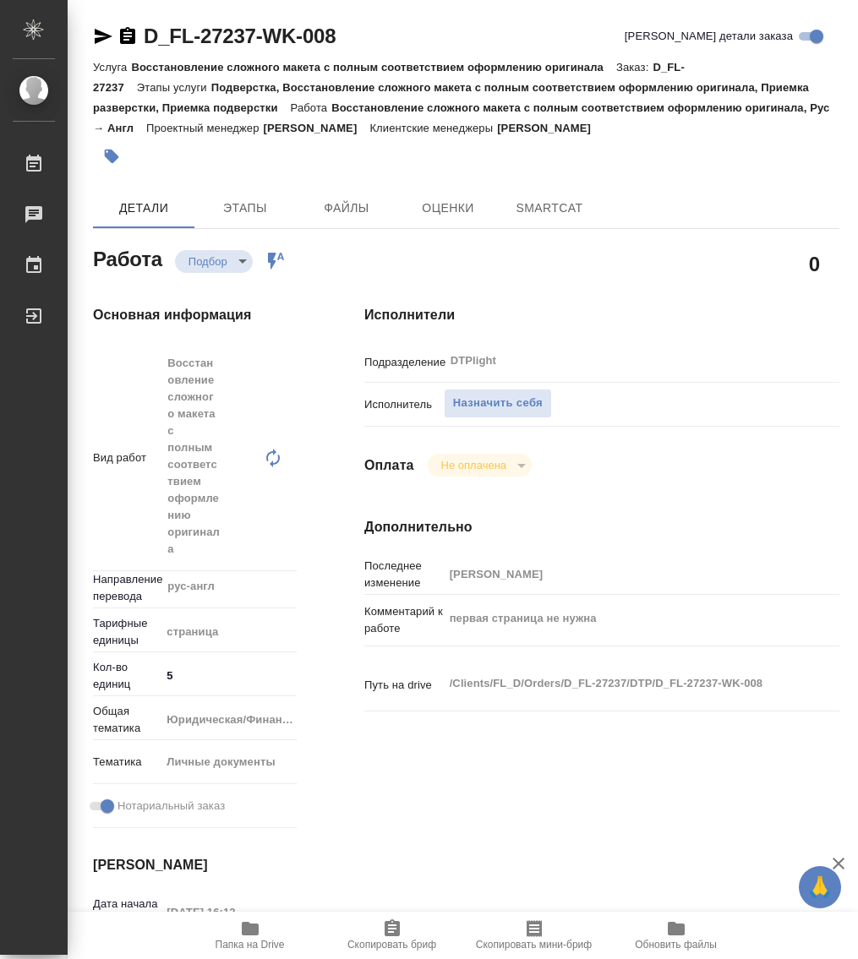
type textarea "x"
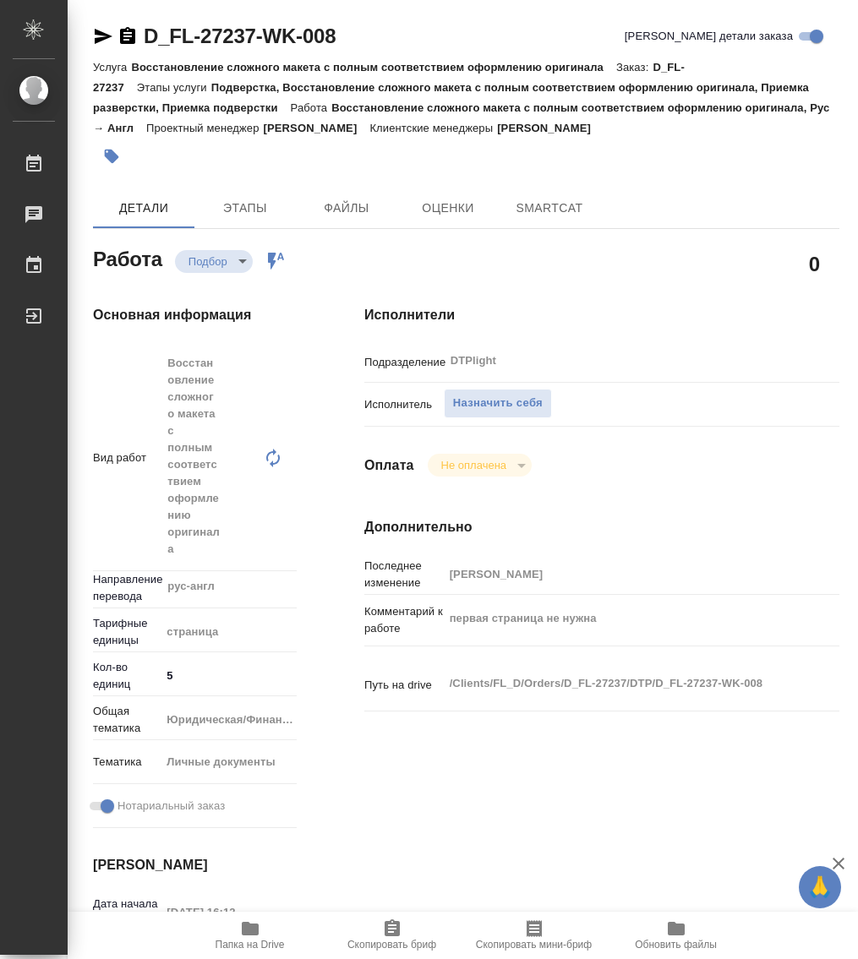
type textarea "x"
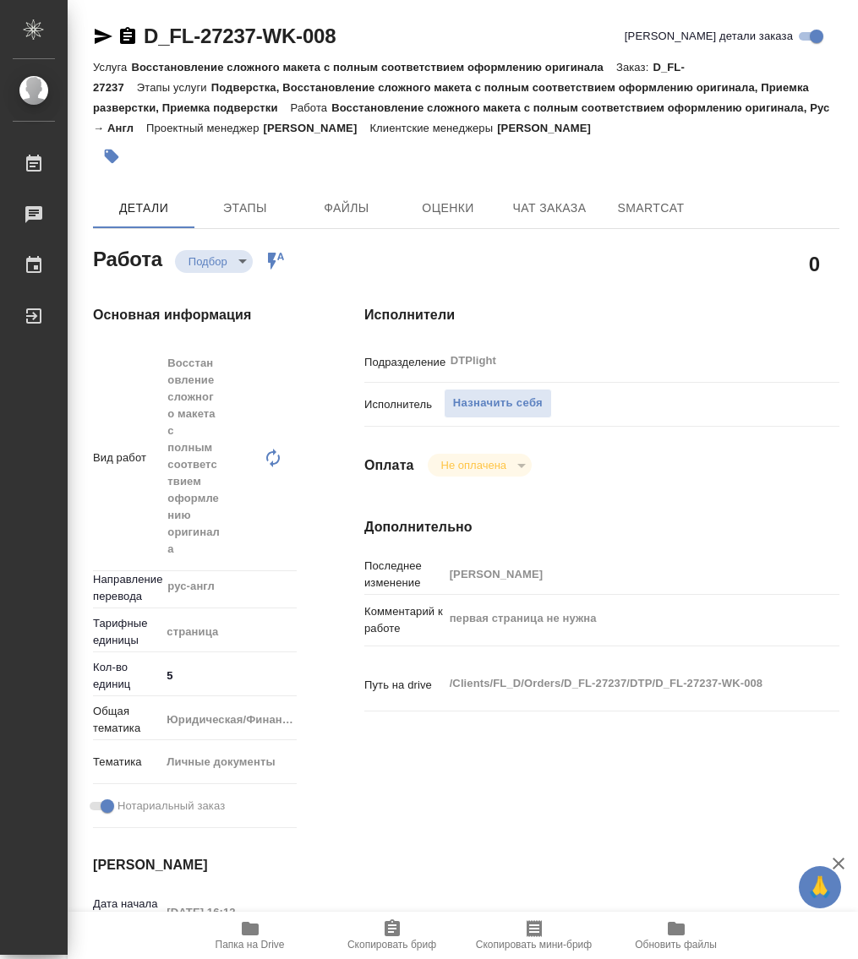
type textarea "x"
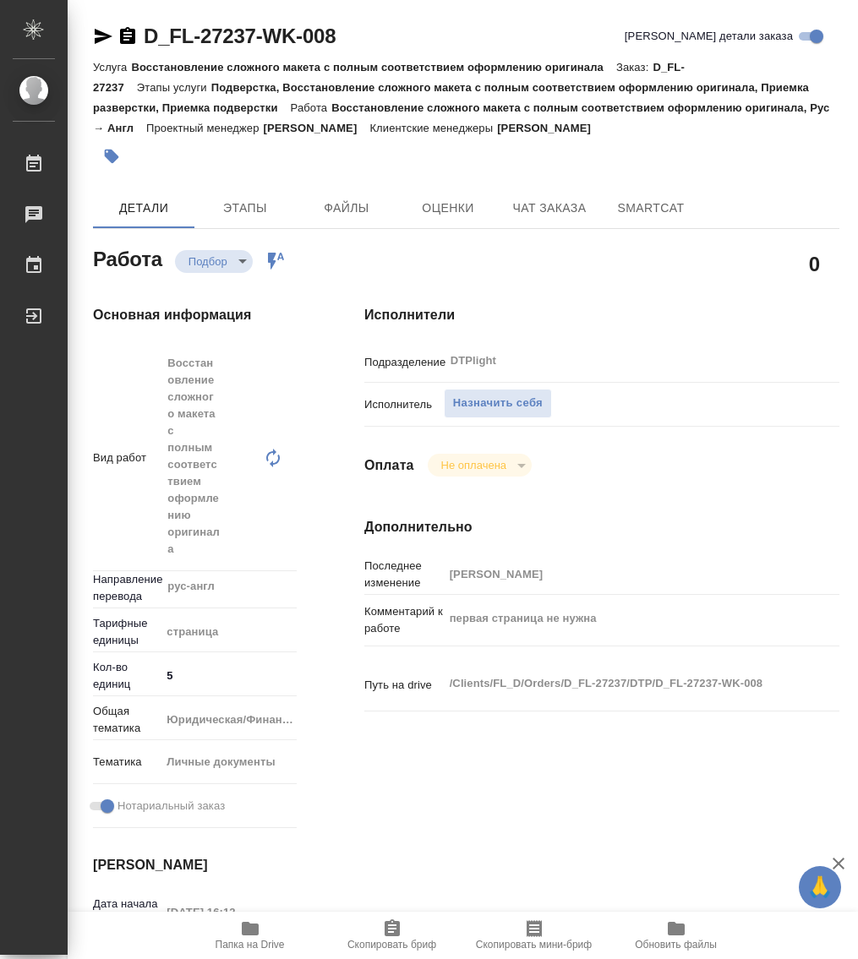
type textarea "x"
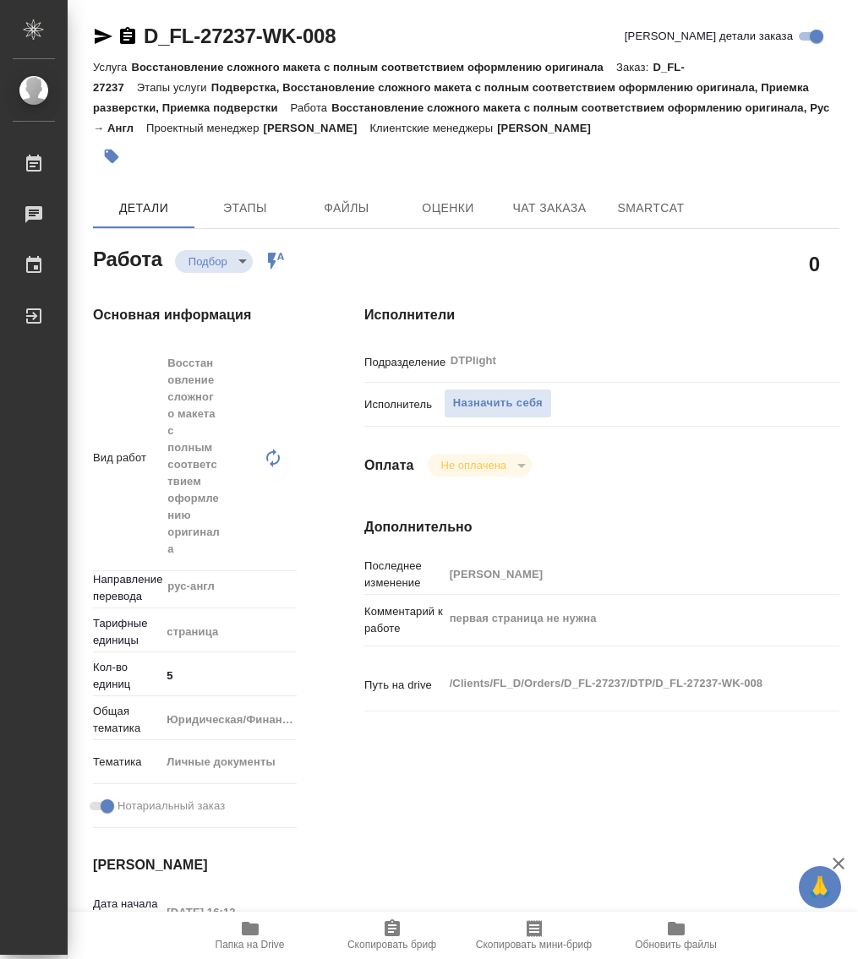
drag, startPoint x: 247, startPoint y: 932, endPoint x: 255, endPoint y: 919, distance: 15.2
click at [246, 932] on icon "button" at bounding box center [250, 929] width 17 height 14
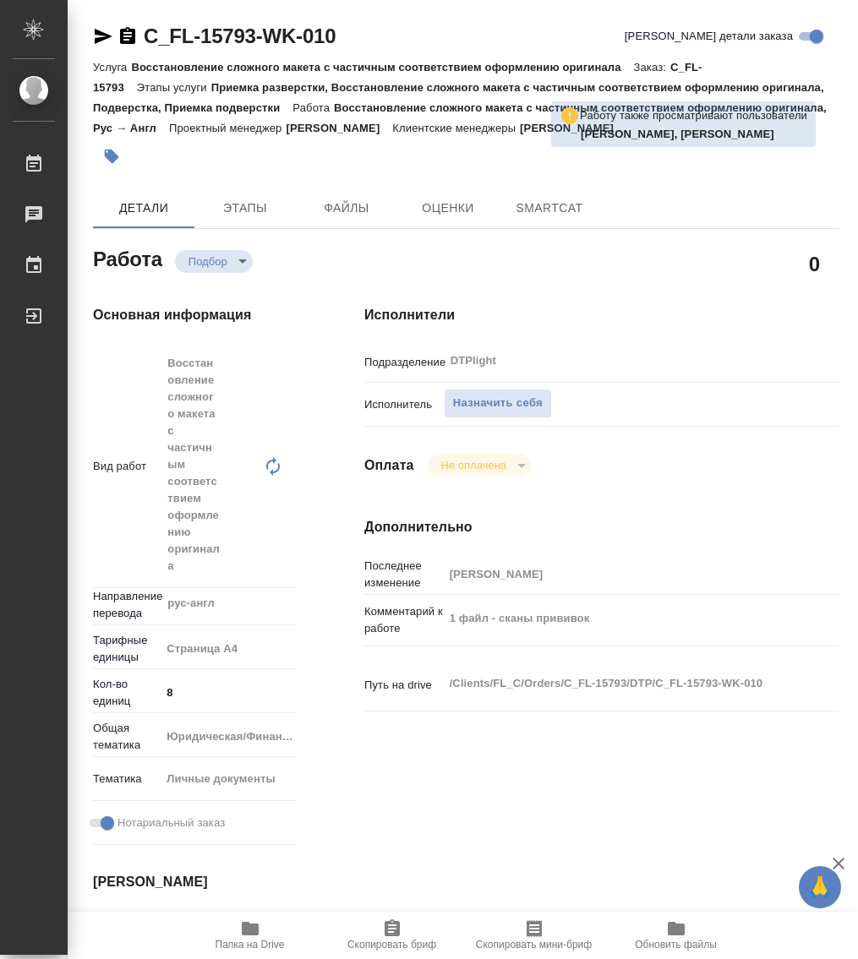
type textarea "x"
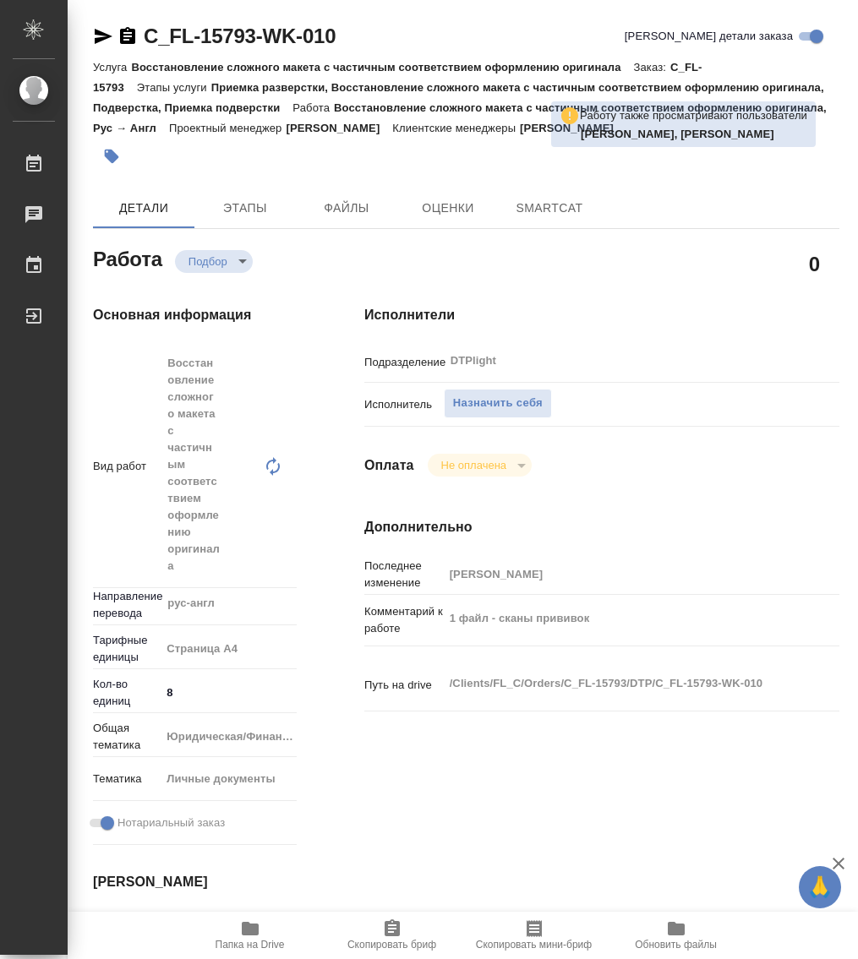
type textarea "x"
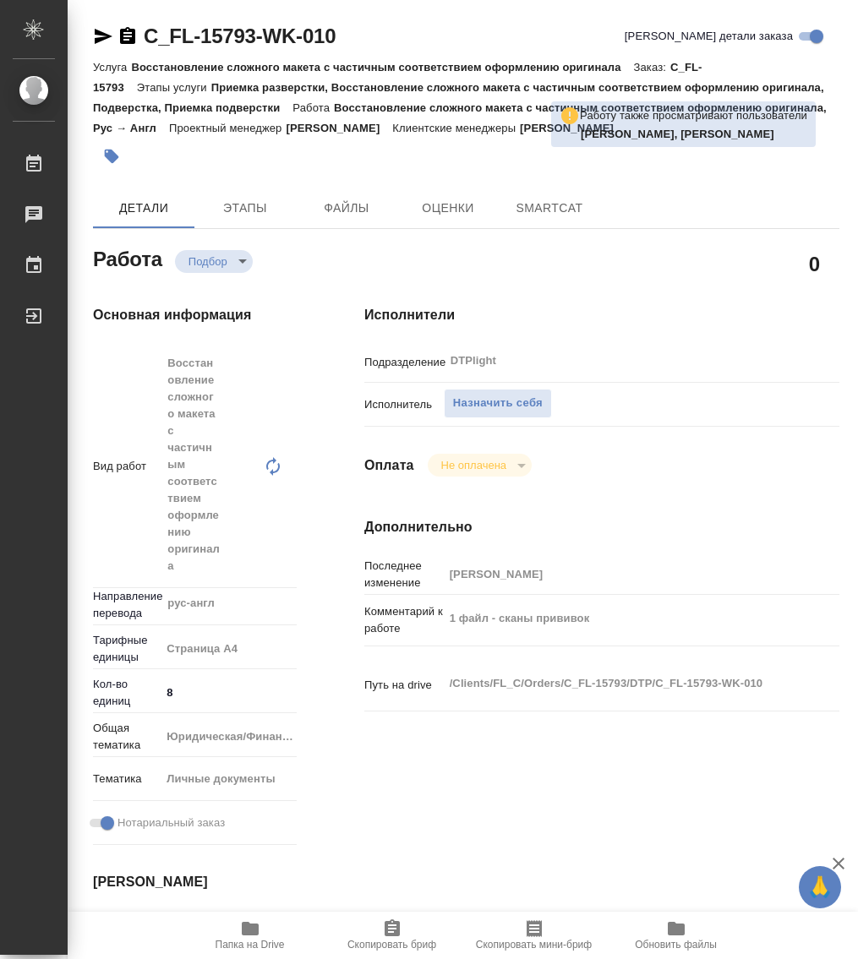
type textarea "x"
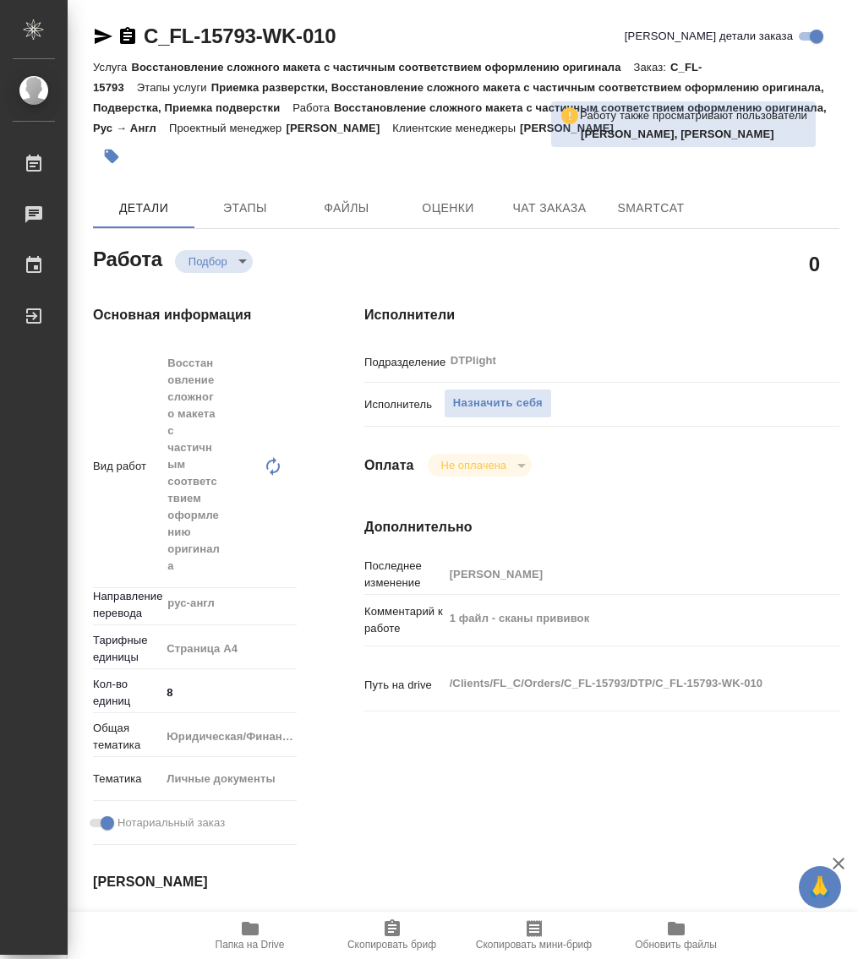
type textarea "x"
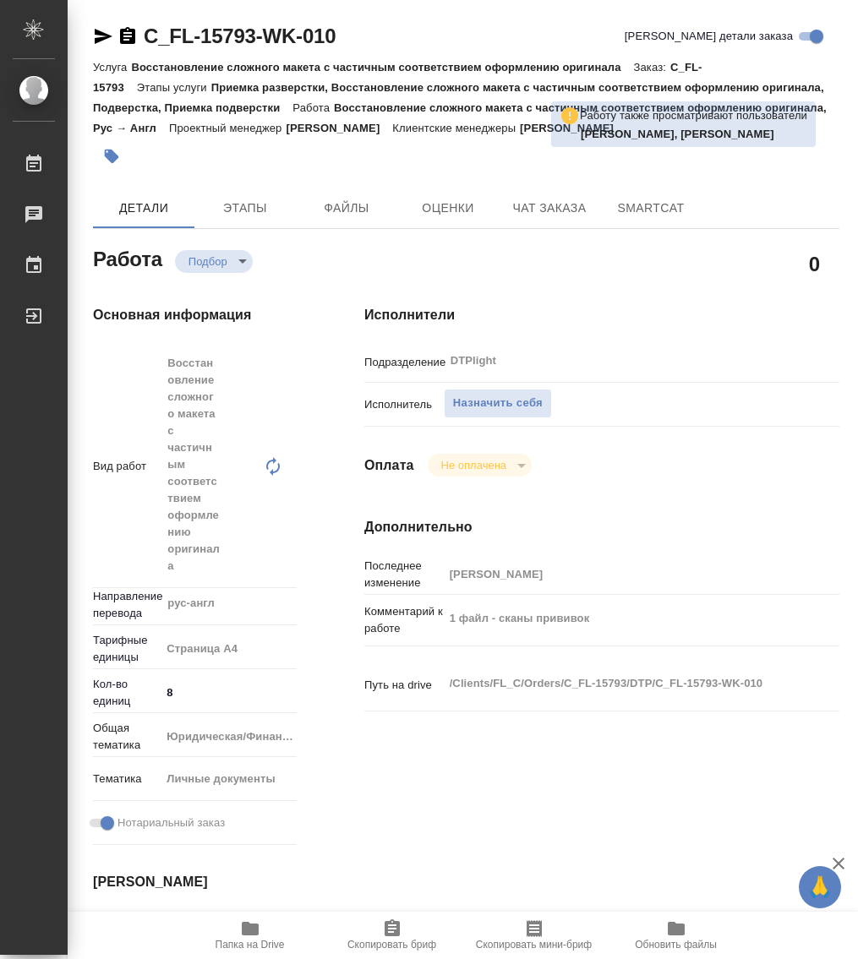
type textarea "x"
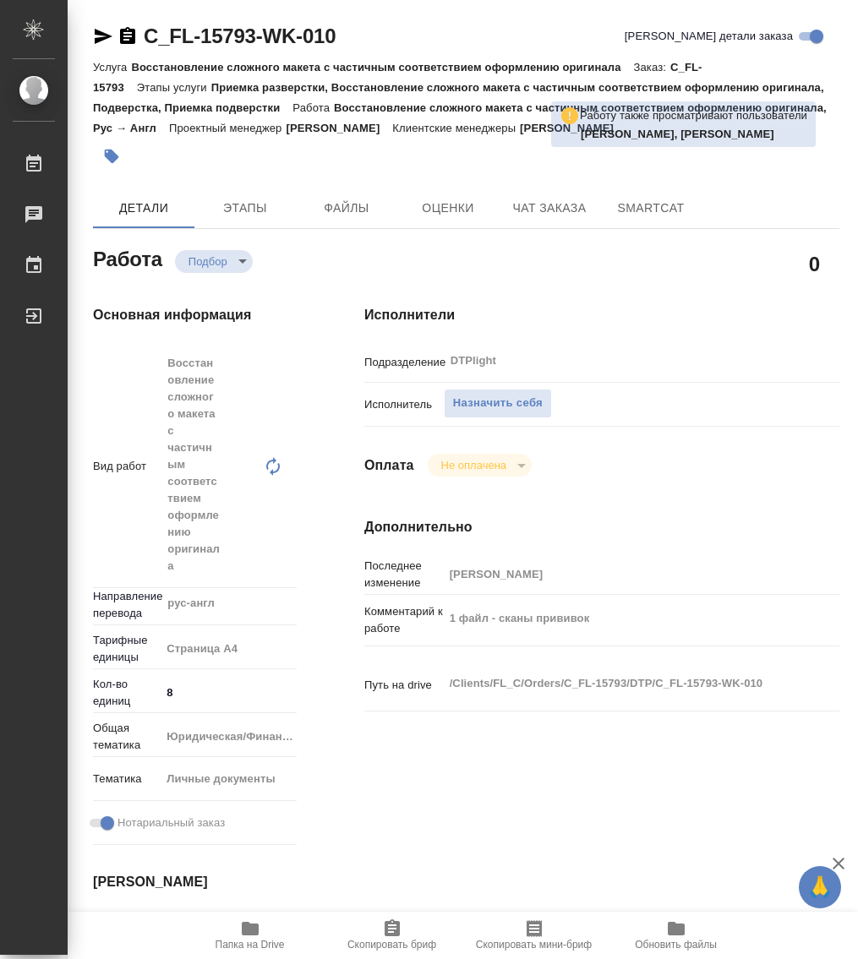
type textarea "x"
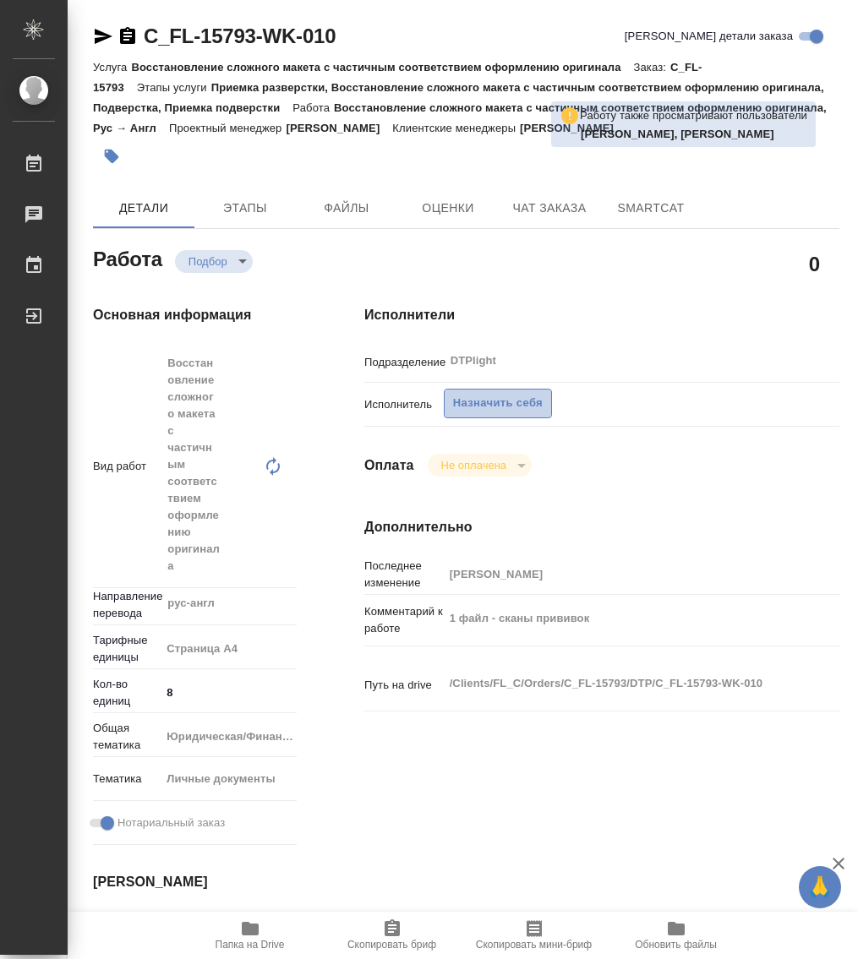
click at [493, 396] on span "Назначить себя" at bounding box center [498, 403] width 90 height 19
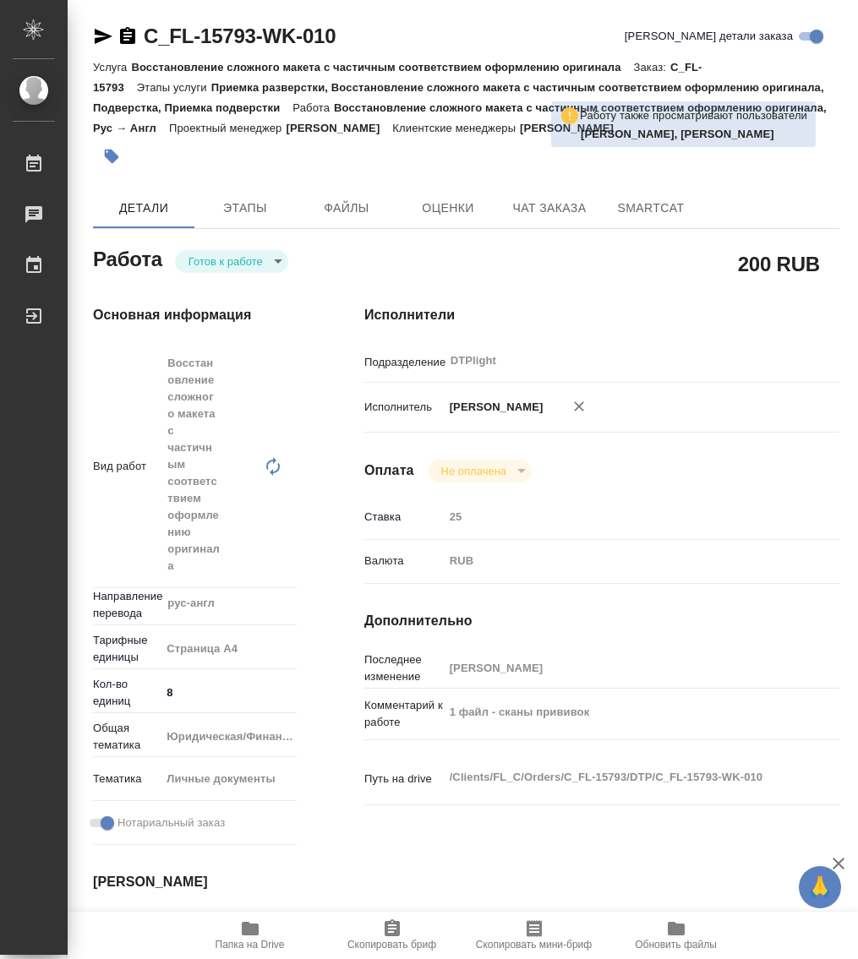
type textarea "x"
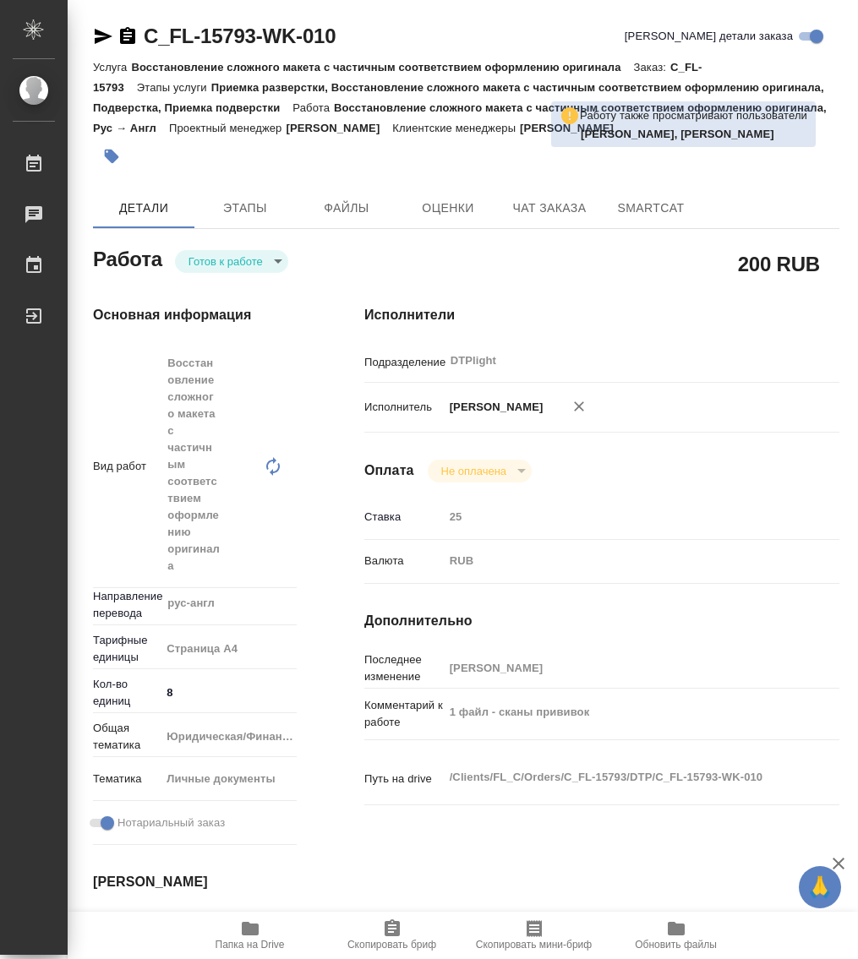
type textarea "x"
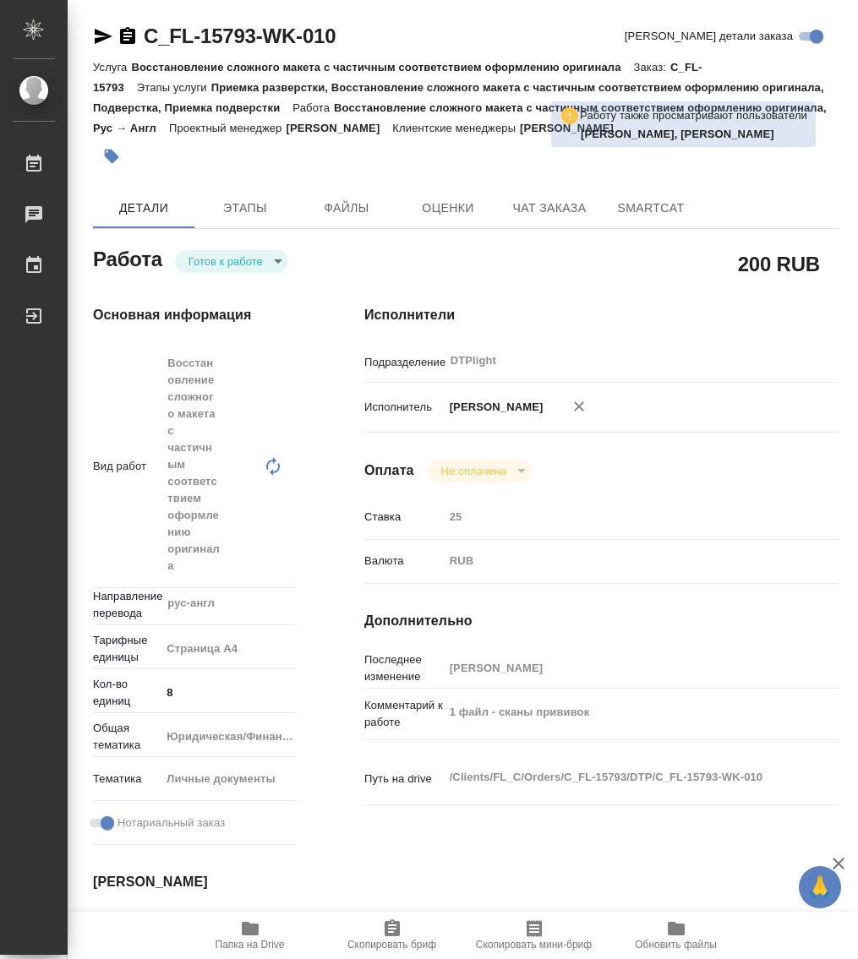
type textarea "x"
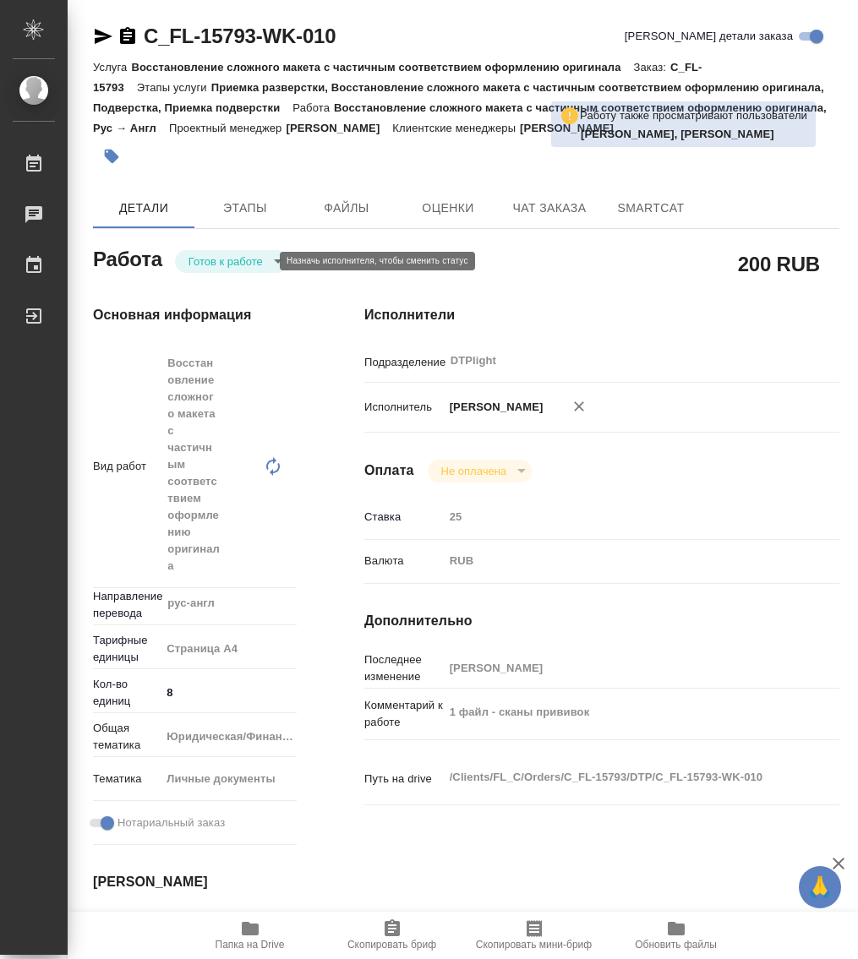
click at [235, 259] on body "🙏 .cls-1 fill:#fff; AWATERA Работы Чаты График Выйти C_FL-15793-WK-010 Кратко д…" at bounding box center [429, 479] width 858 height 959
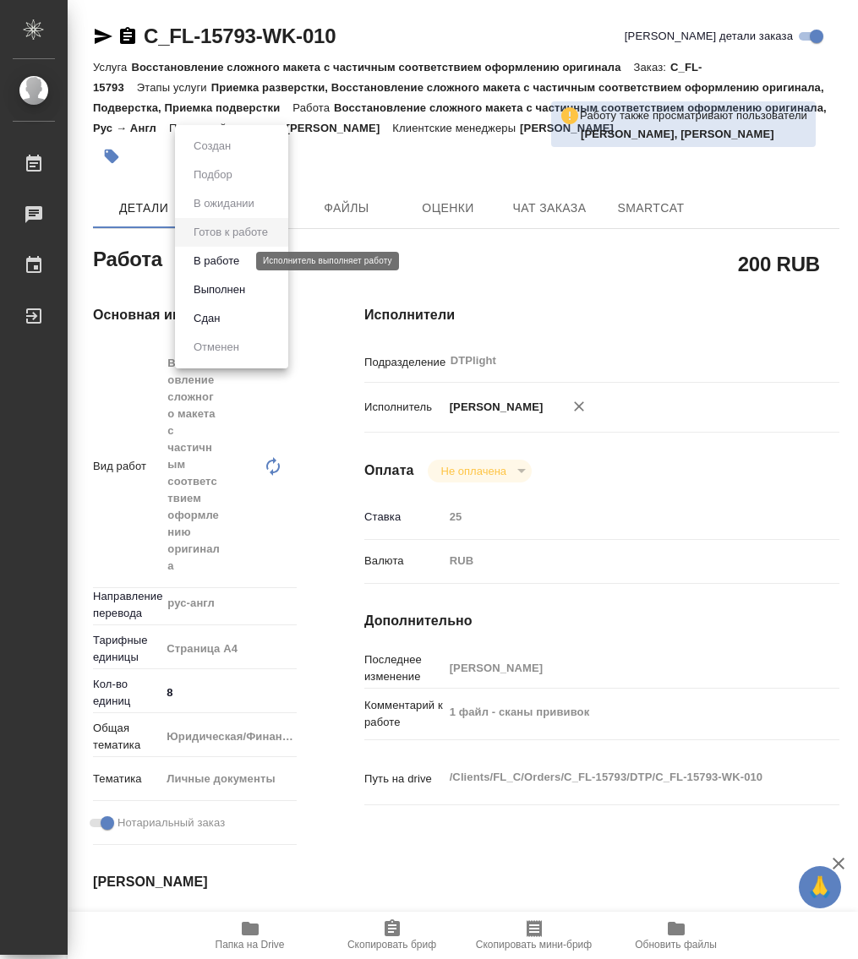
click at [233, 265] on button "В работе" at bounding box center [217, 261] width 56 height 19
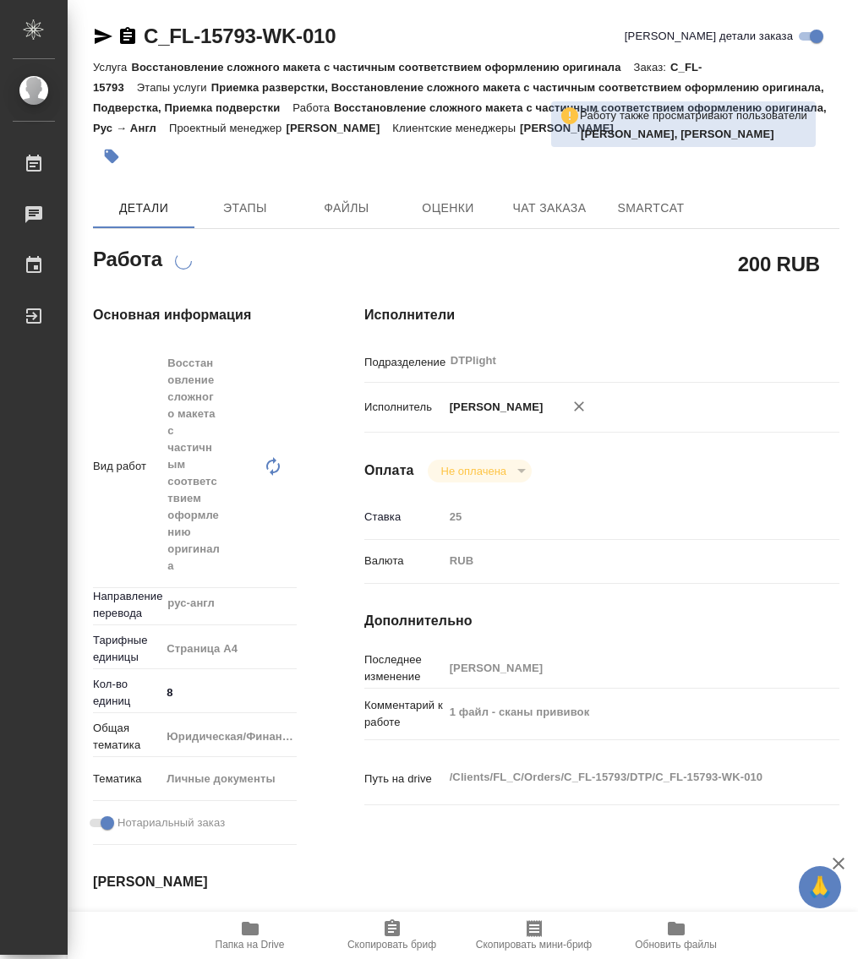
type textarea "x"
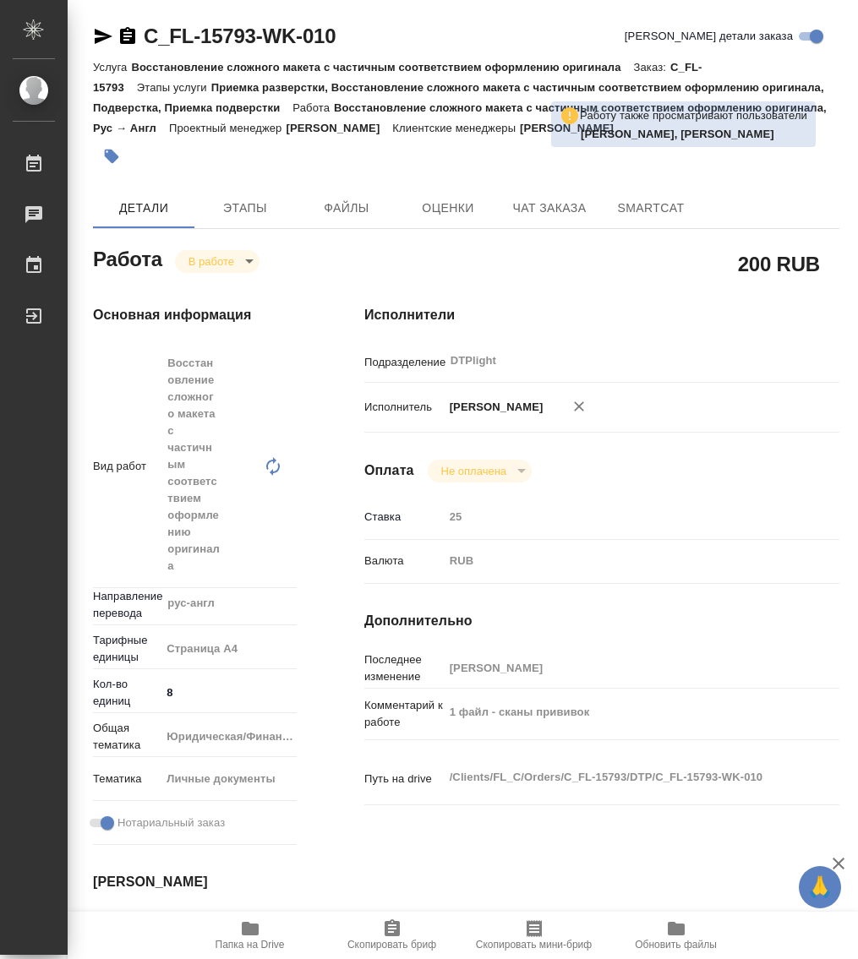
type textarea "x"
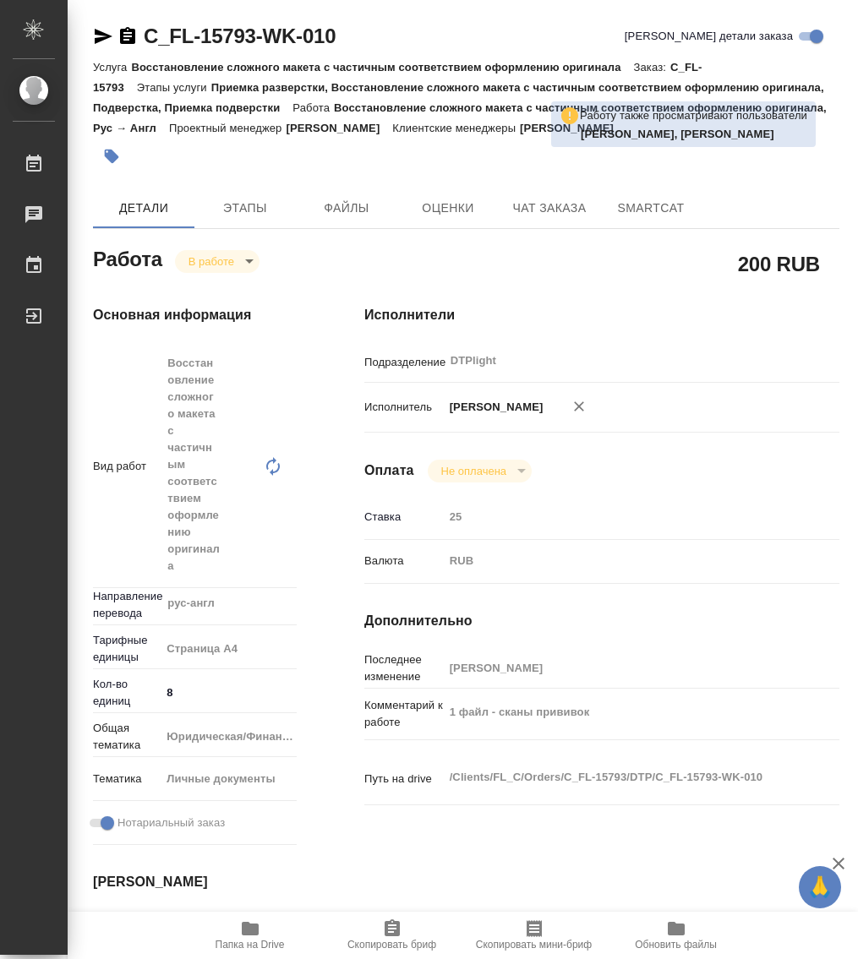
type textarea "x"
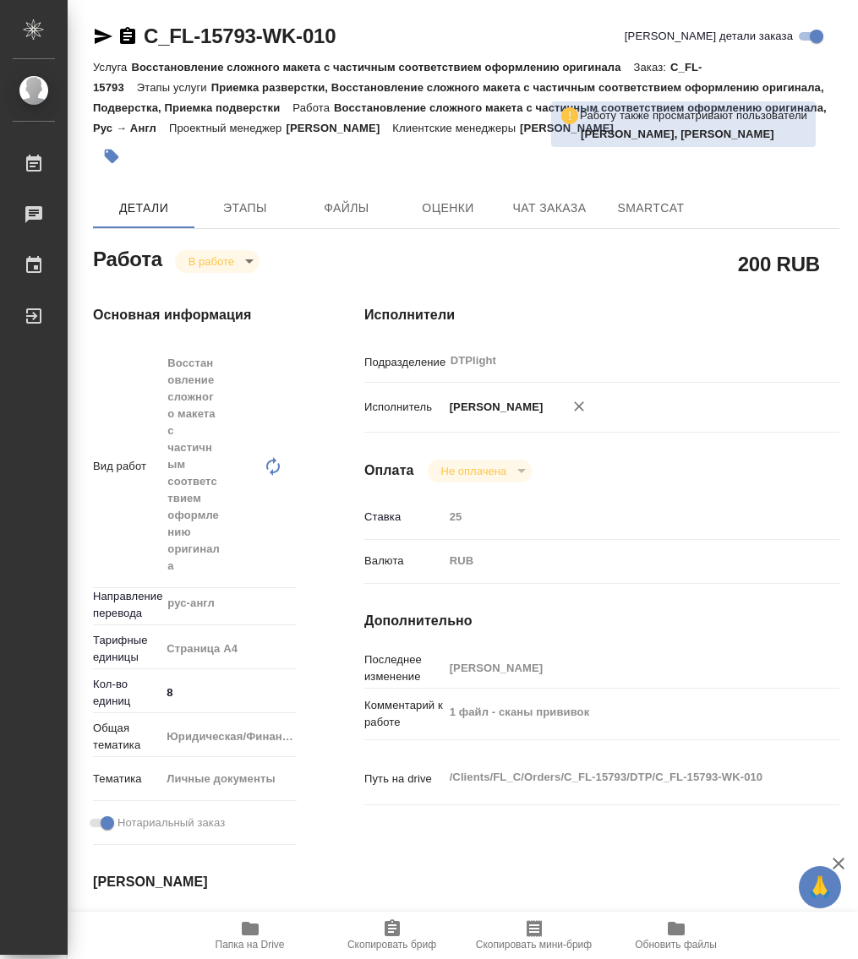
type textarea "x"
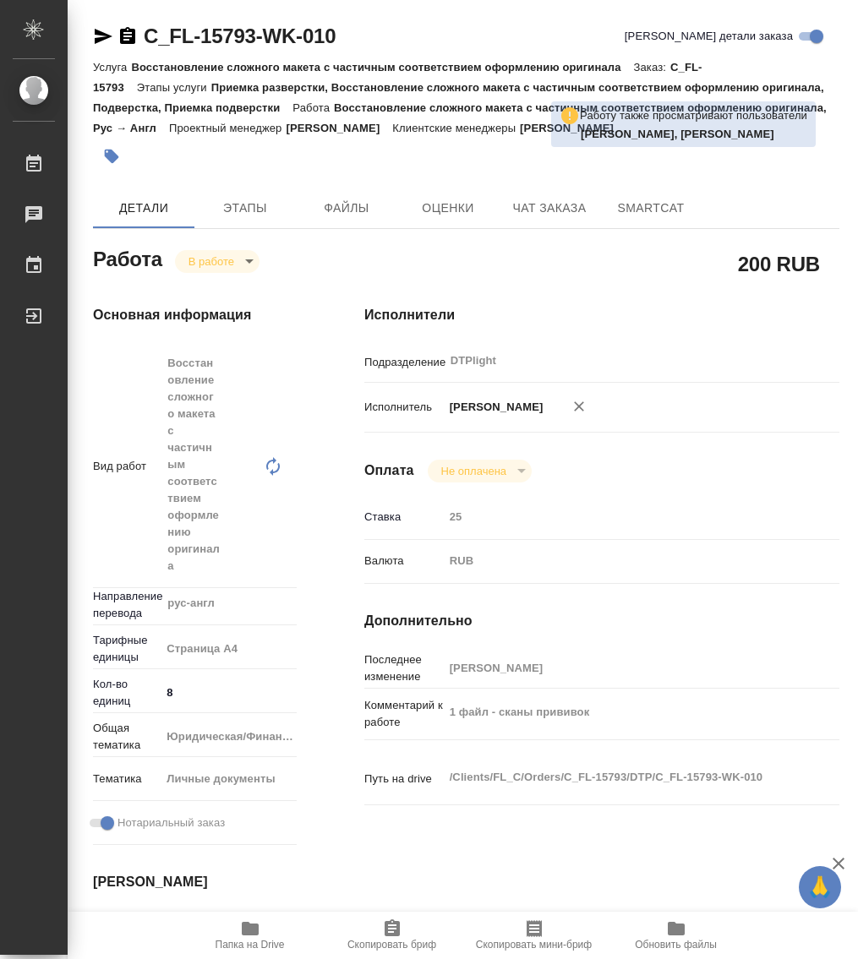
type textarea "x"
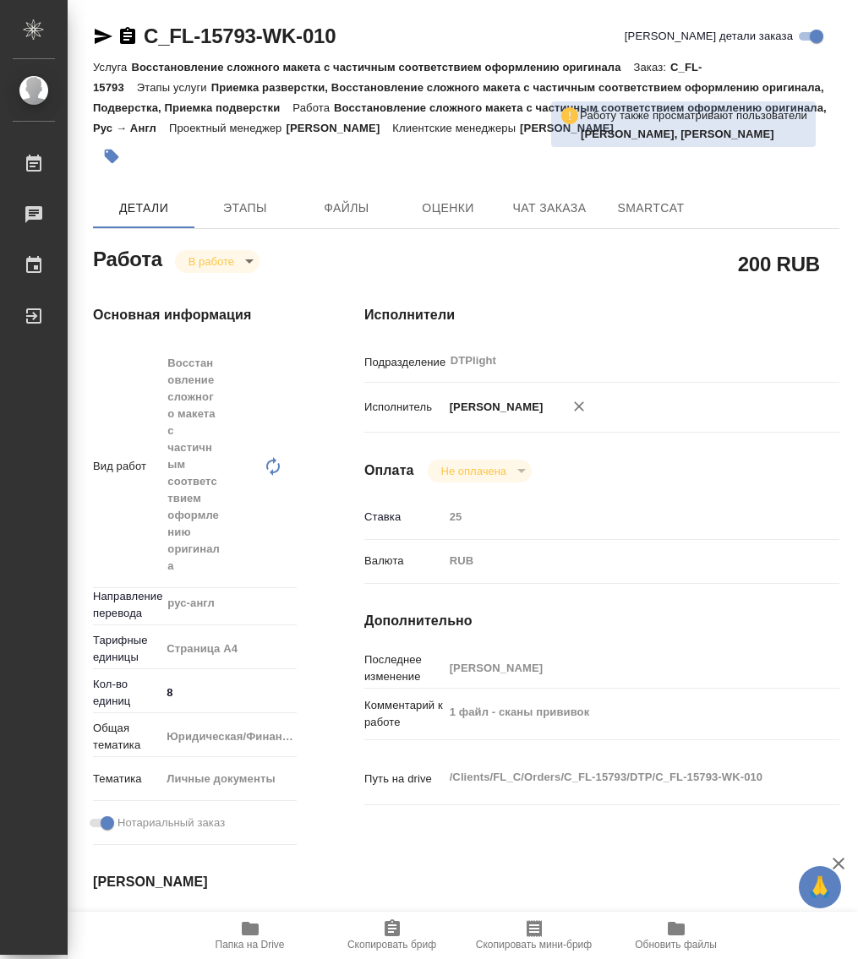
click at [124, 35] on icon "button" at bounding box center [127, 35] width 15 height 17
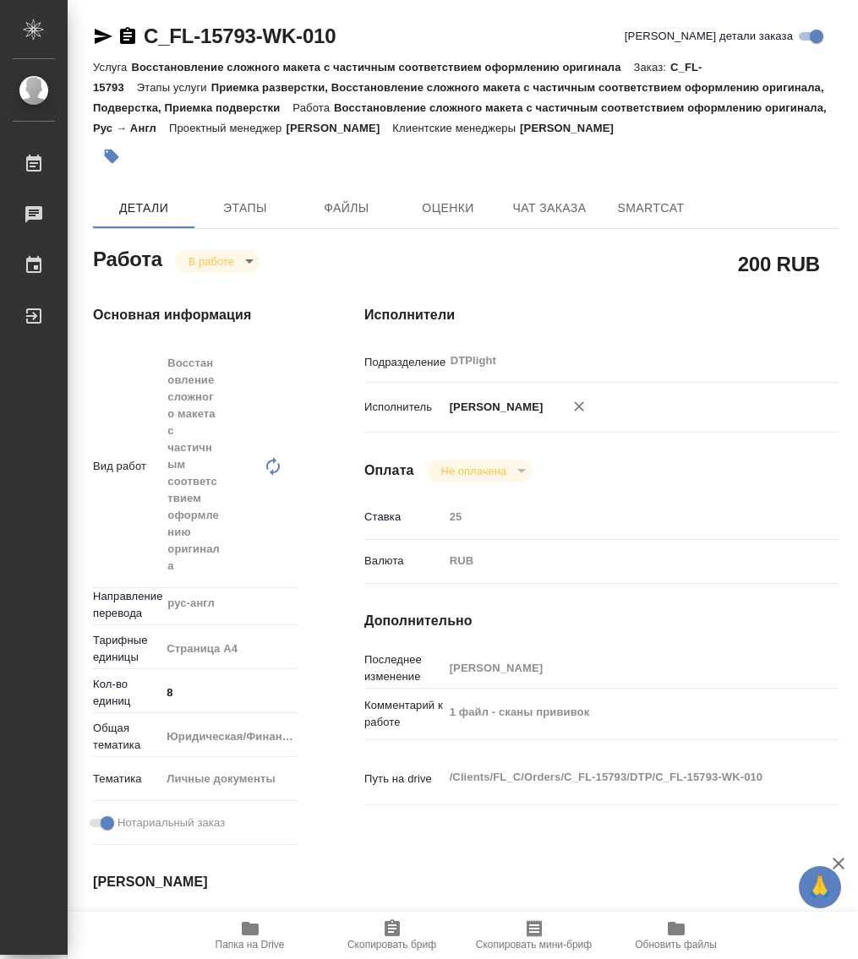
click at [128, 32] on icon "button" at bounding box center [128, 36] width 20 height 20
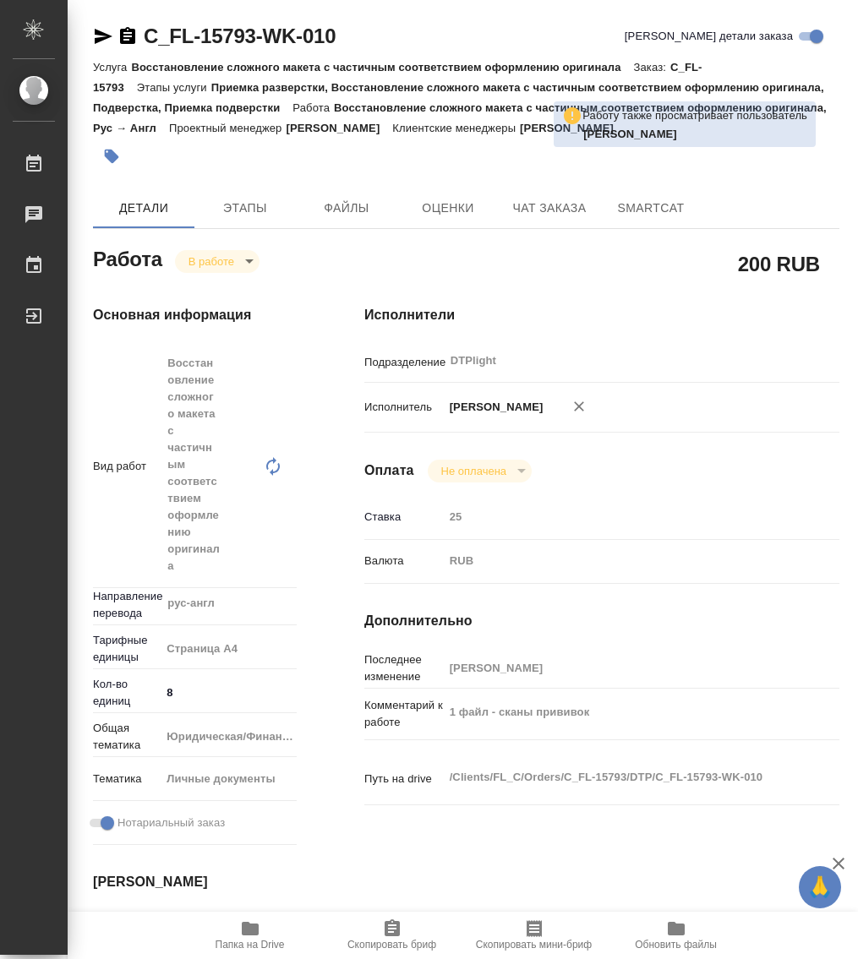
click at [254, 947] on span "Папка на Drive" at bounding box center [250, 945] width 69 height 12
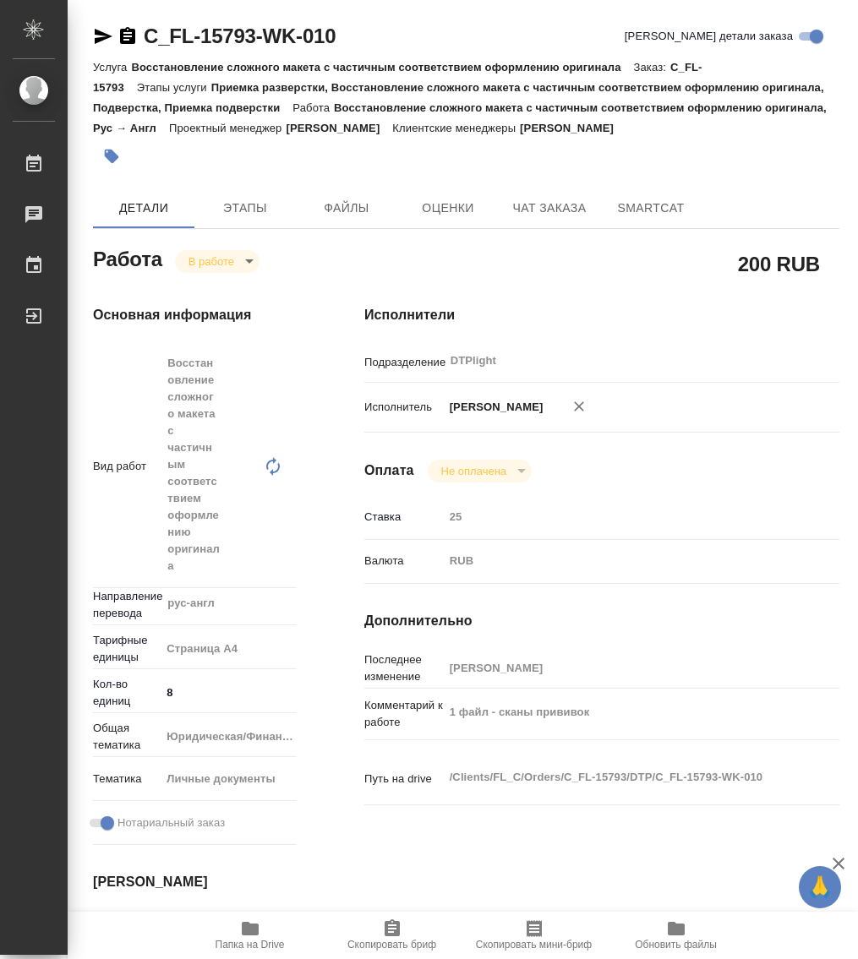
type textarea "x"
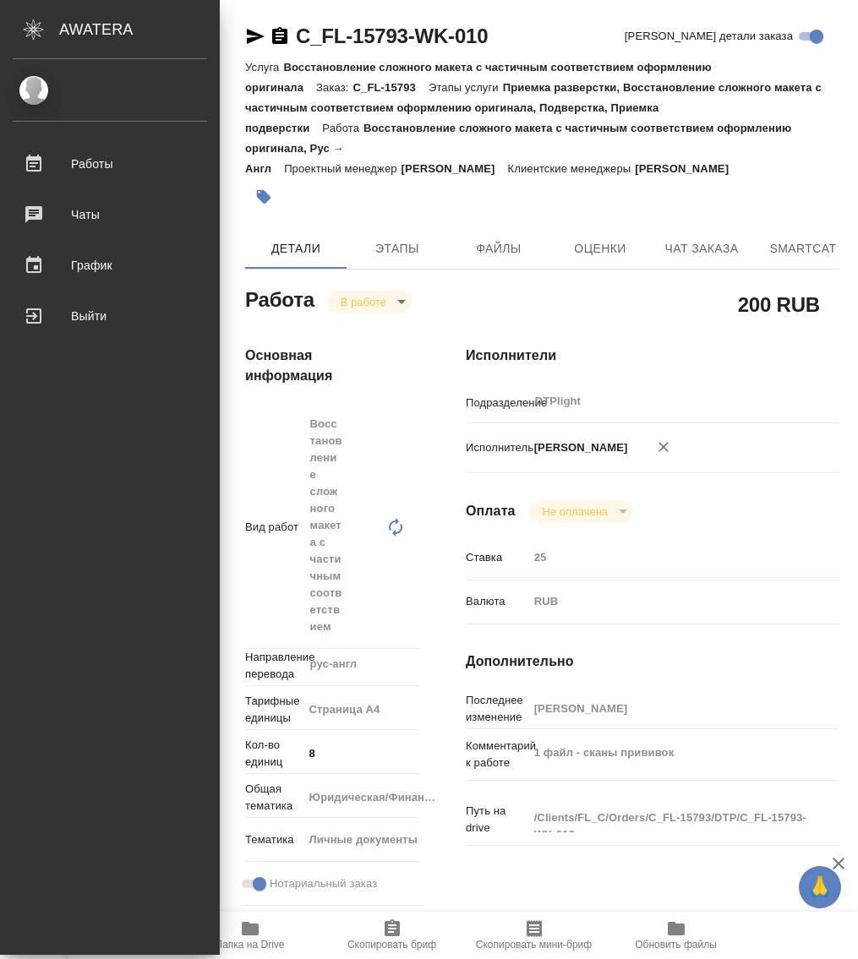
type textarea "x"
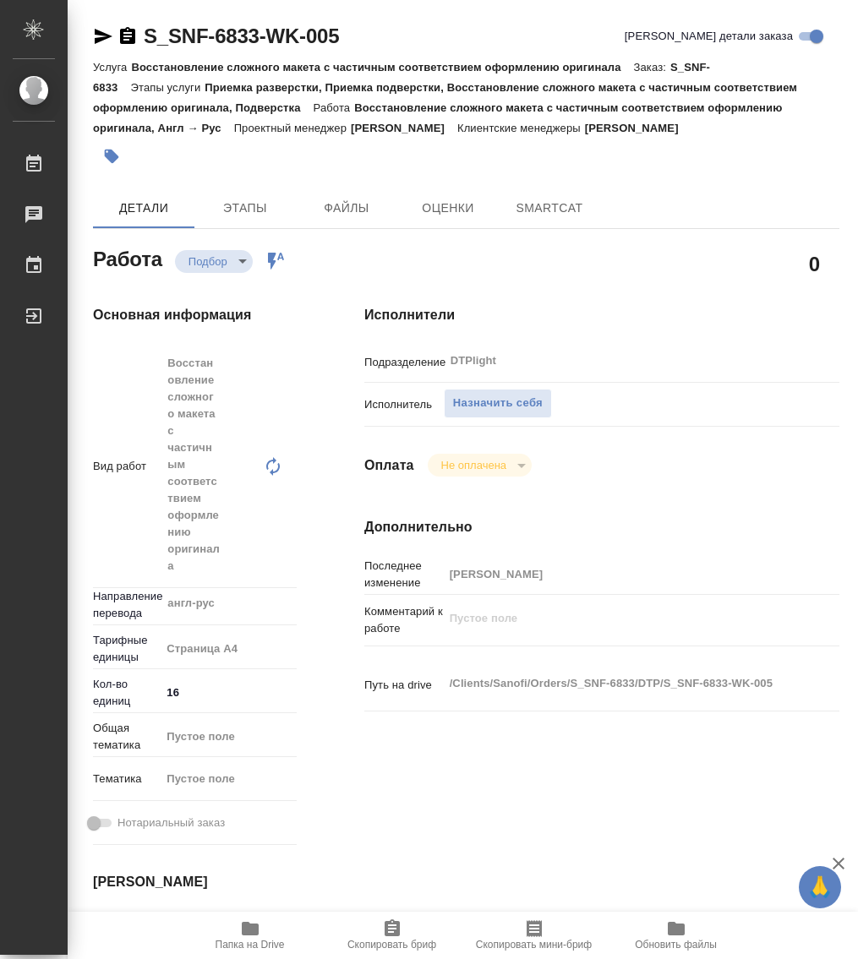
type textarea "x"
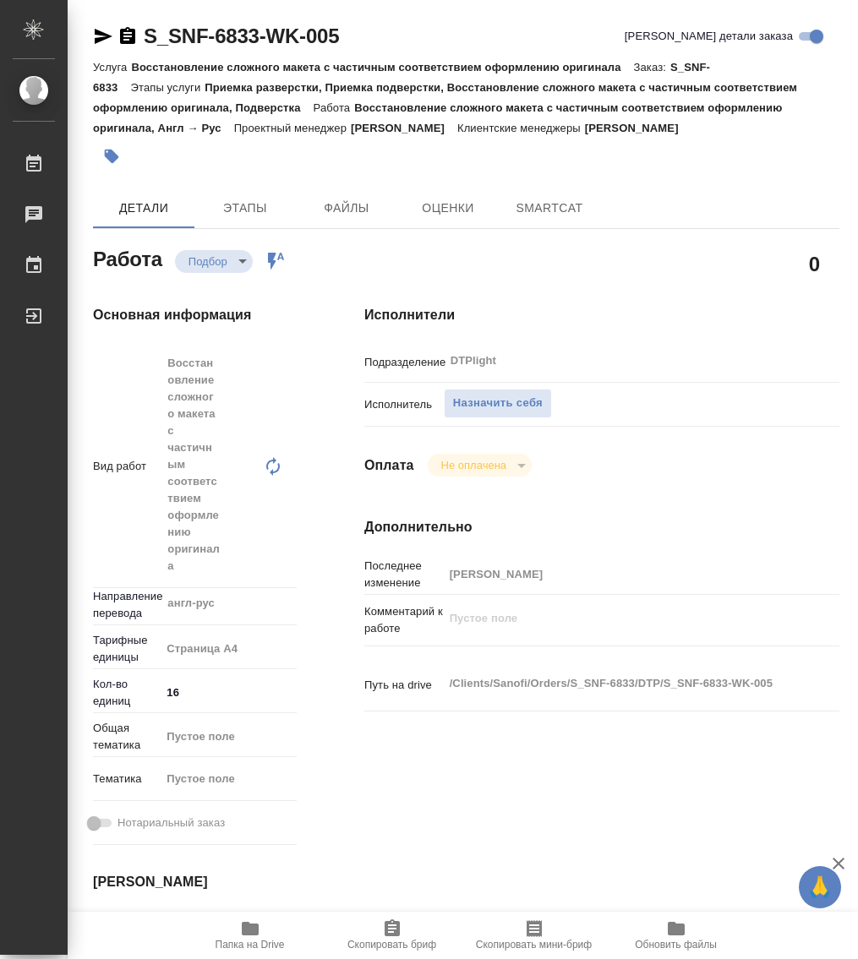
type textarea "x"
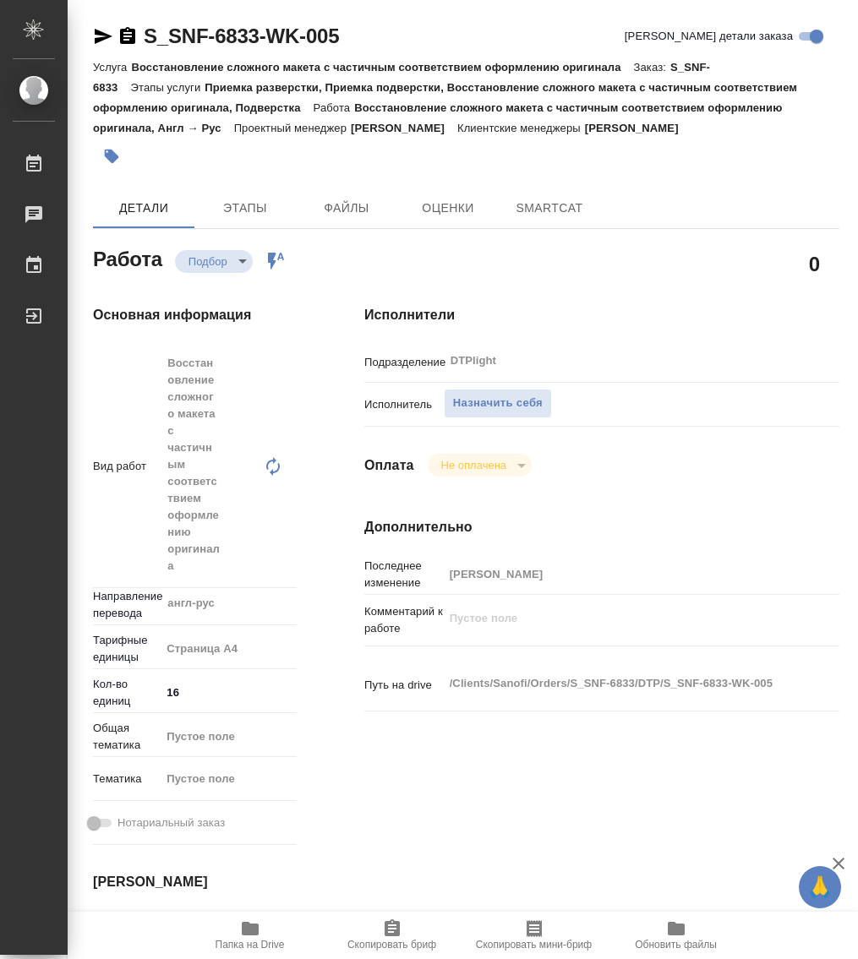
type textarea "x"
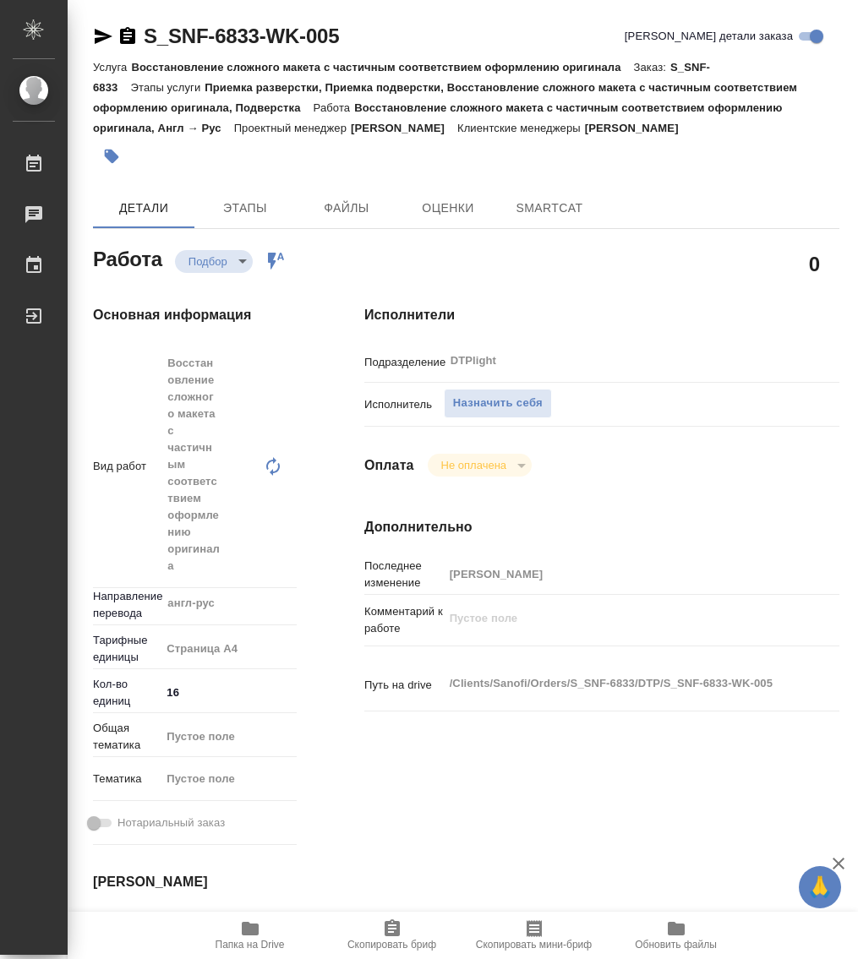
type textarea "x"
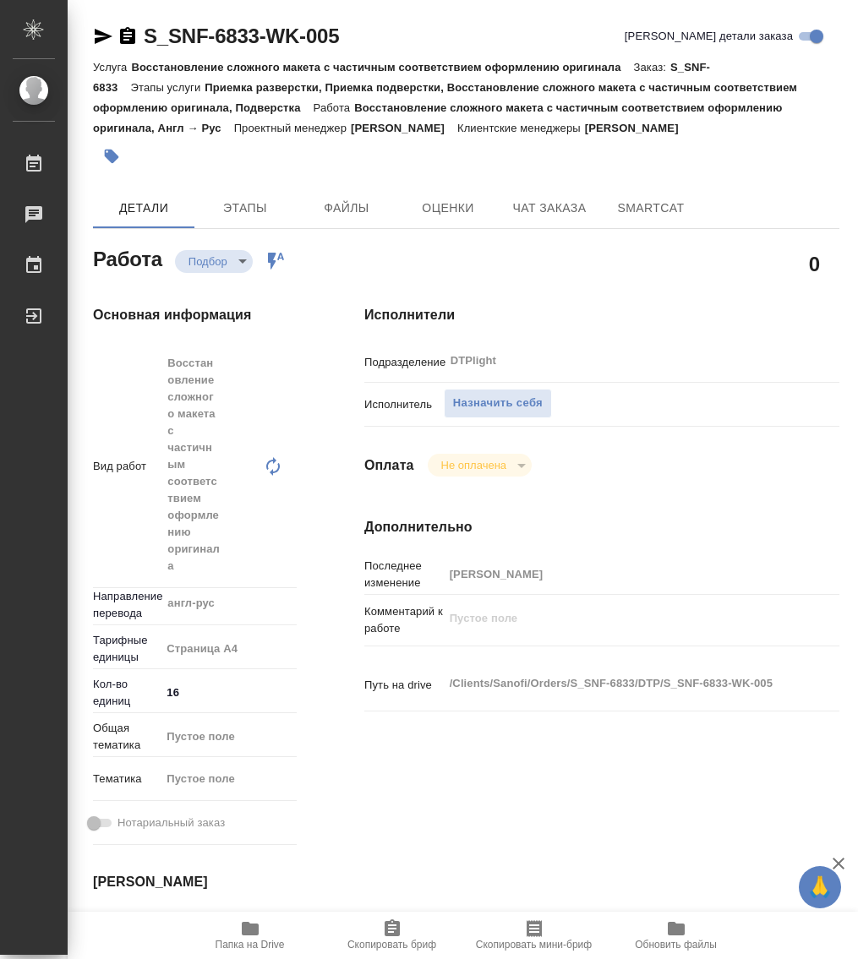
type textarea "x"
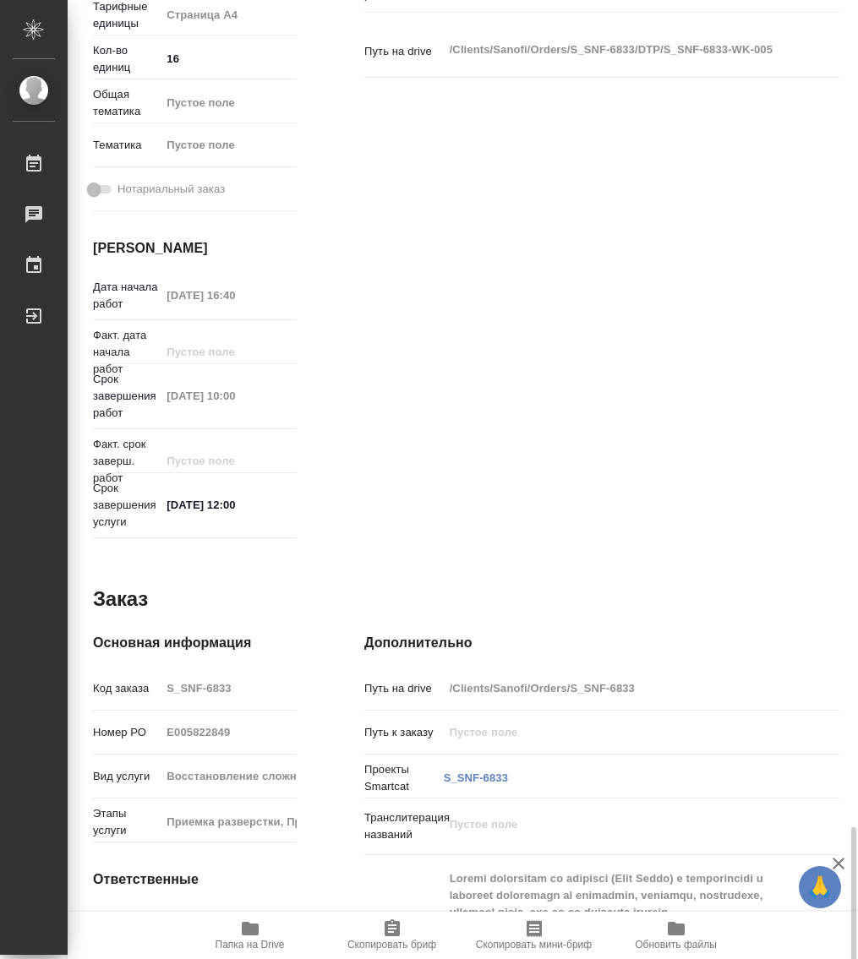
type textarea "x"
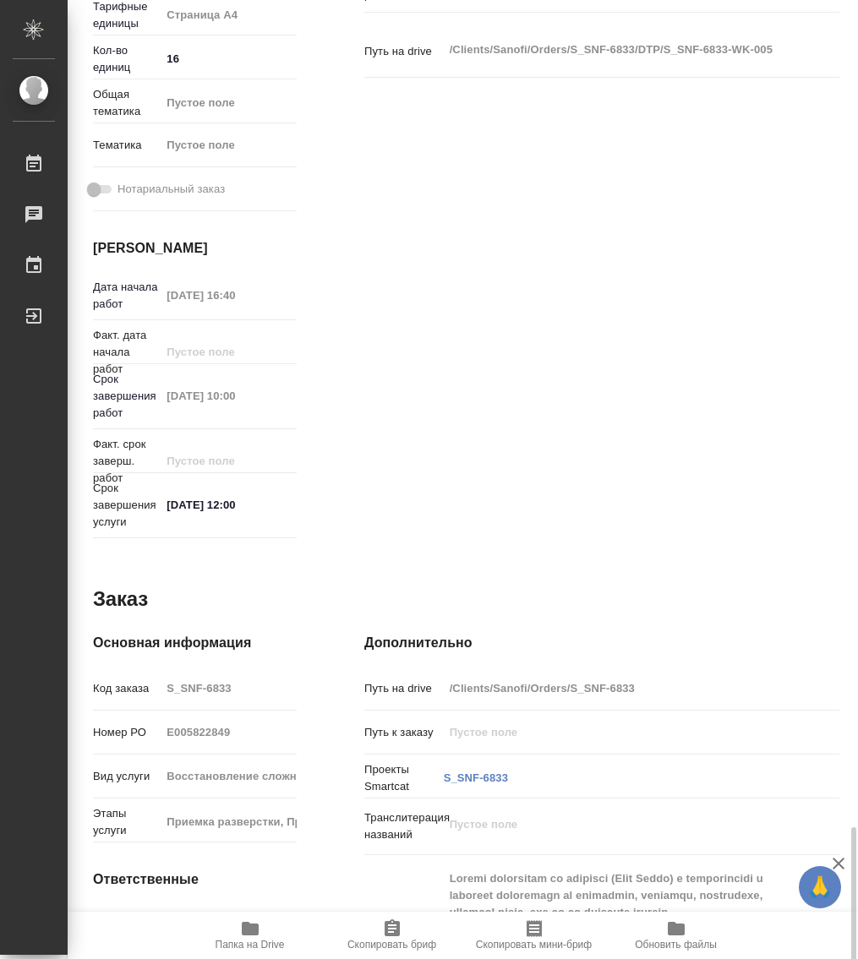
scroll to position [1268, 0]
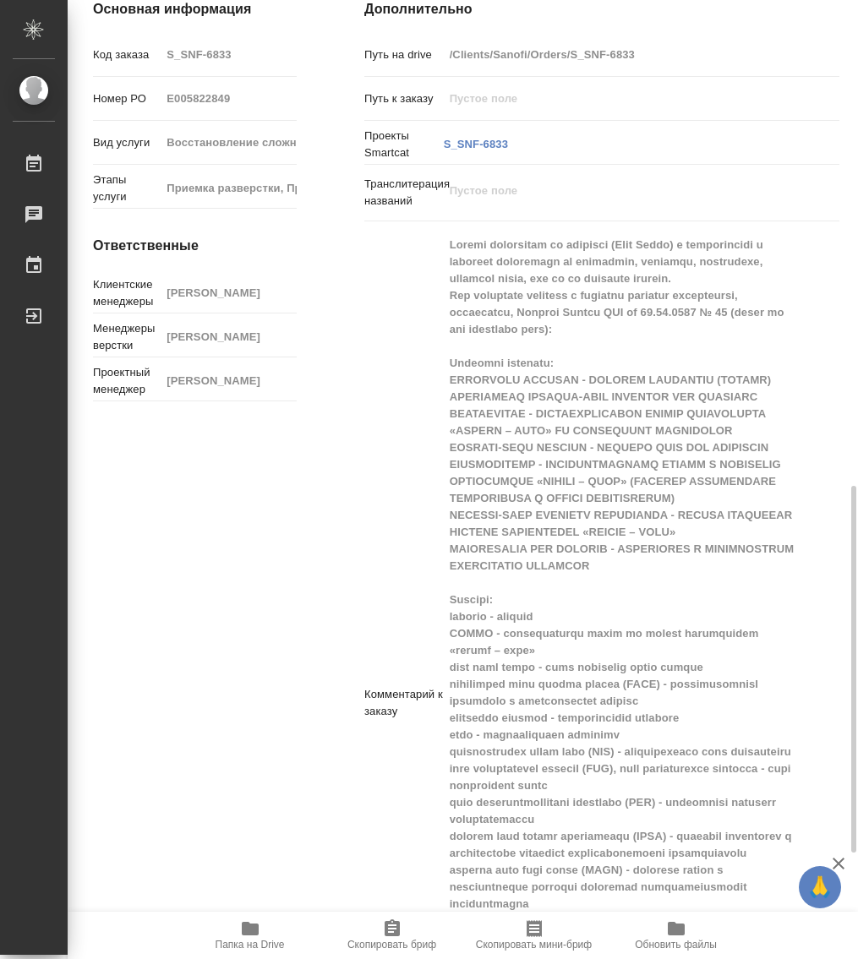
click at [245, 934] on icon "button" at bounding box center [250, 929] width 17 height 14
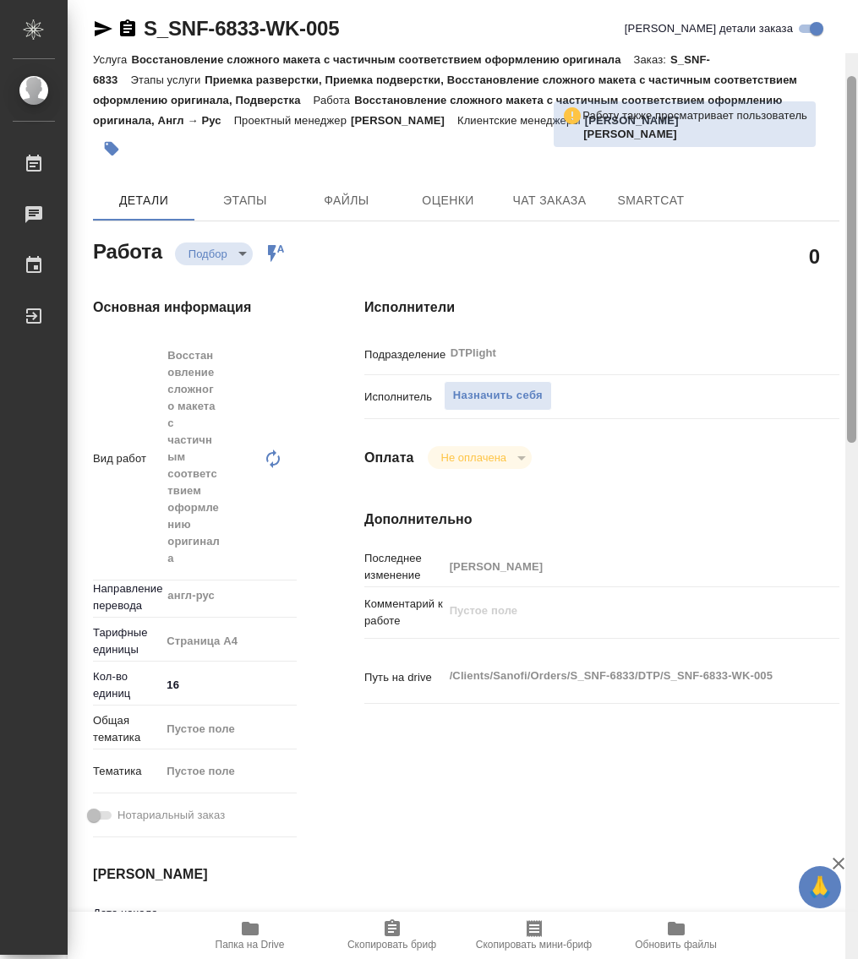
drag, startPoint x: 848, startPoint y: 582, endPoint x: 772, endPoint y: 102, distance: 485.3
click at [774, 100] on div "S_SNF-6833-WK-005 Кратко детали заказа Услуга Восстановление сложного макета с …" at bounding box center [463, 479] width 790 height 959
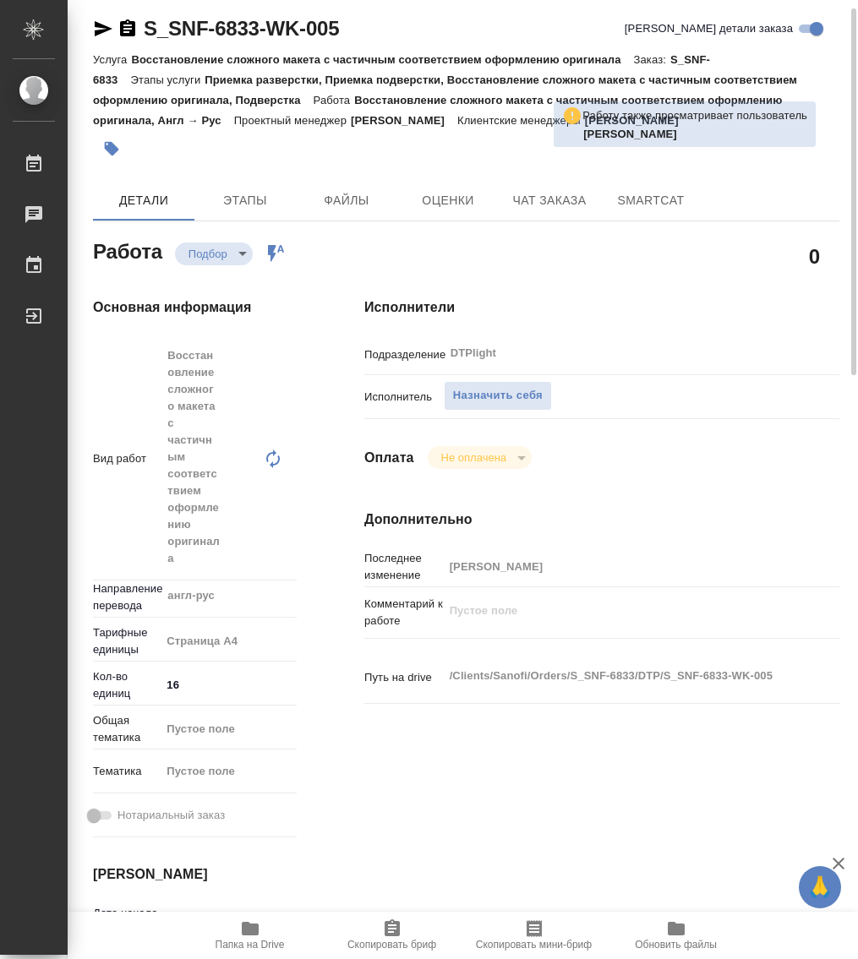
scroll to position [12, 0]
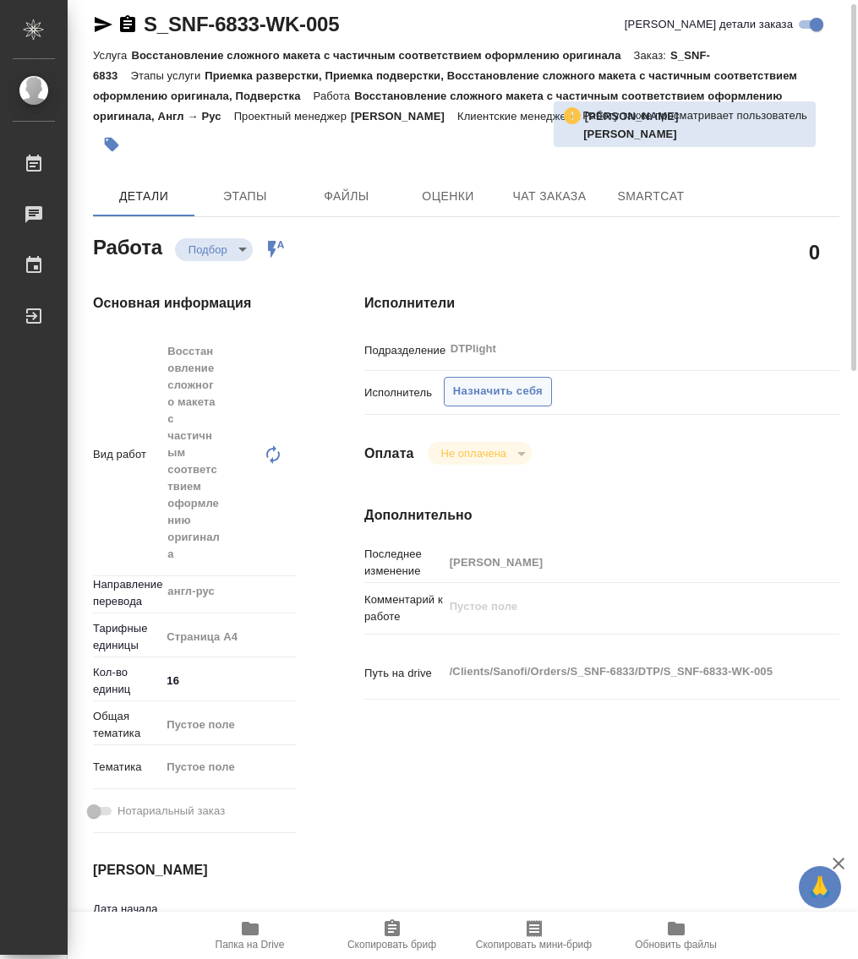
click at [503, 388] on span "Назначить себя" at bounding box center [498, 391] width 90 height 19
type textarea "x"
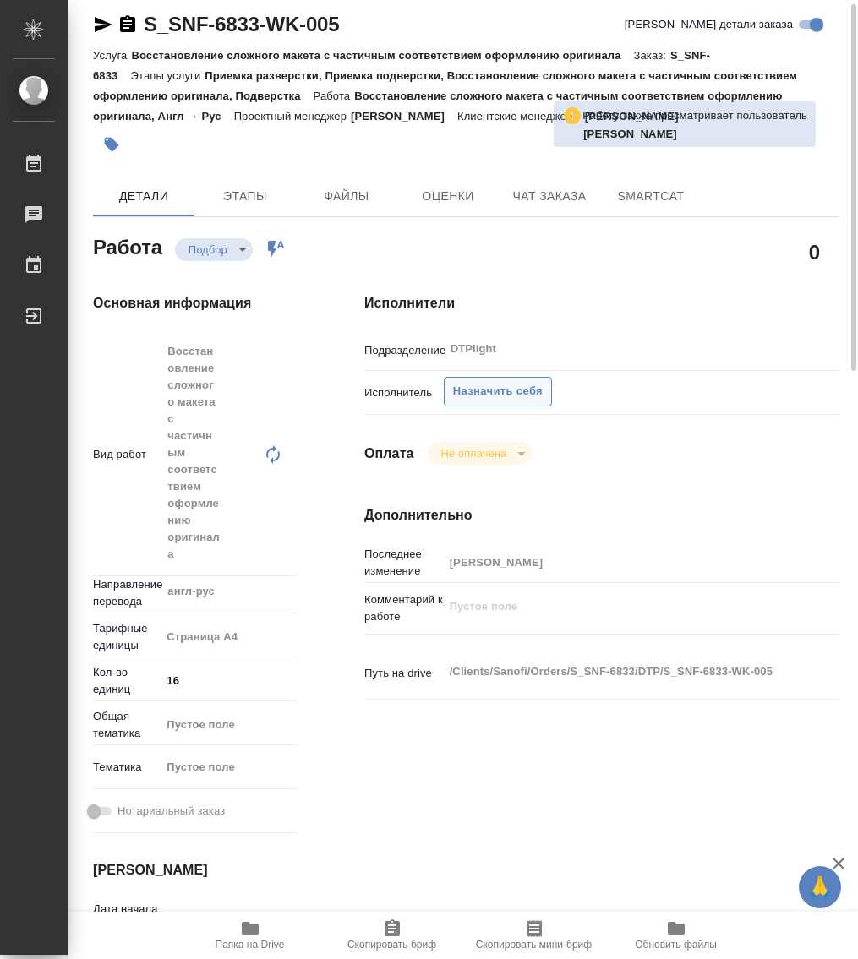
type textarea "x"
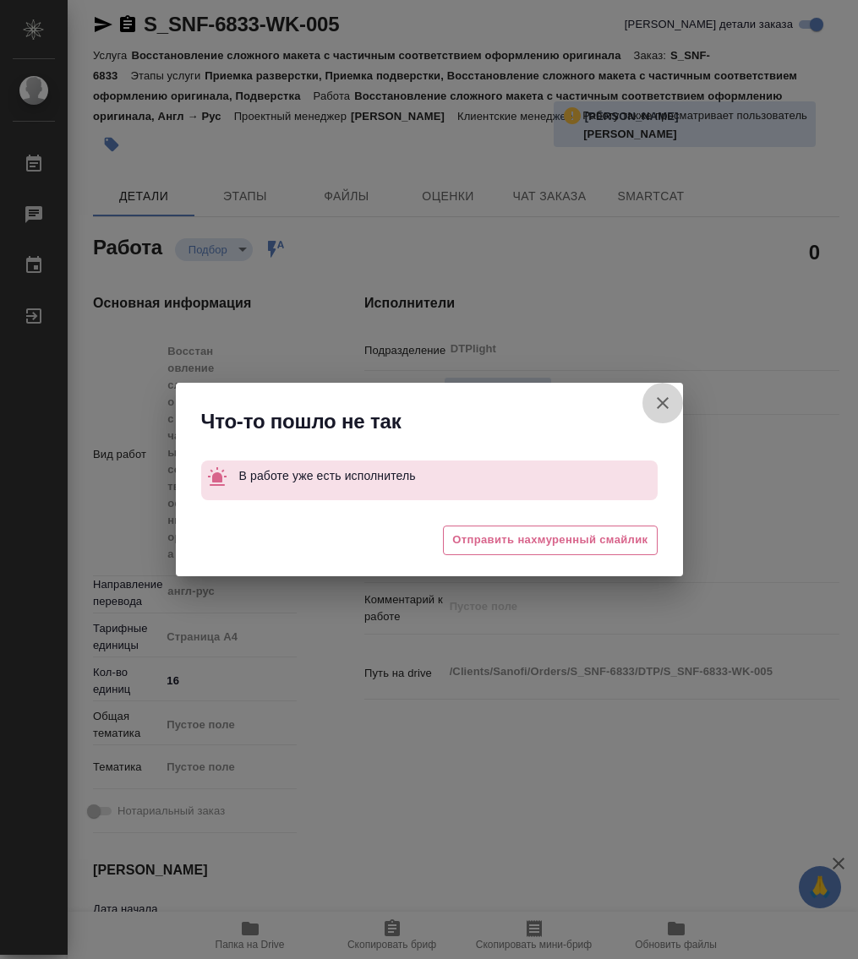
drag, startPoint x: 664, startPoint y: 402, endPoint x: 449, endPoint y: 323, distance: 229.0
click at [660, 401] on icon "button" at bounding box center [663, 403] width 12 height 12
type textarea "x"
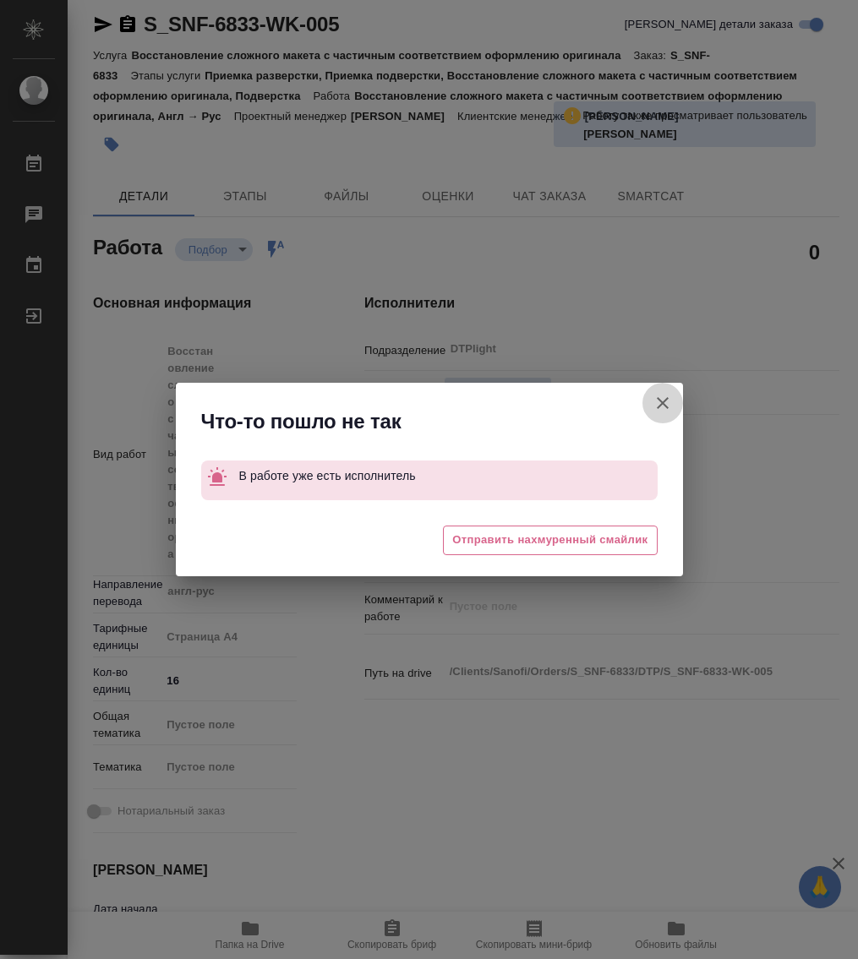
type textarea "x"
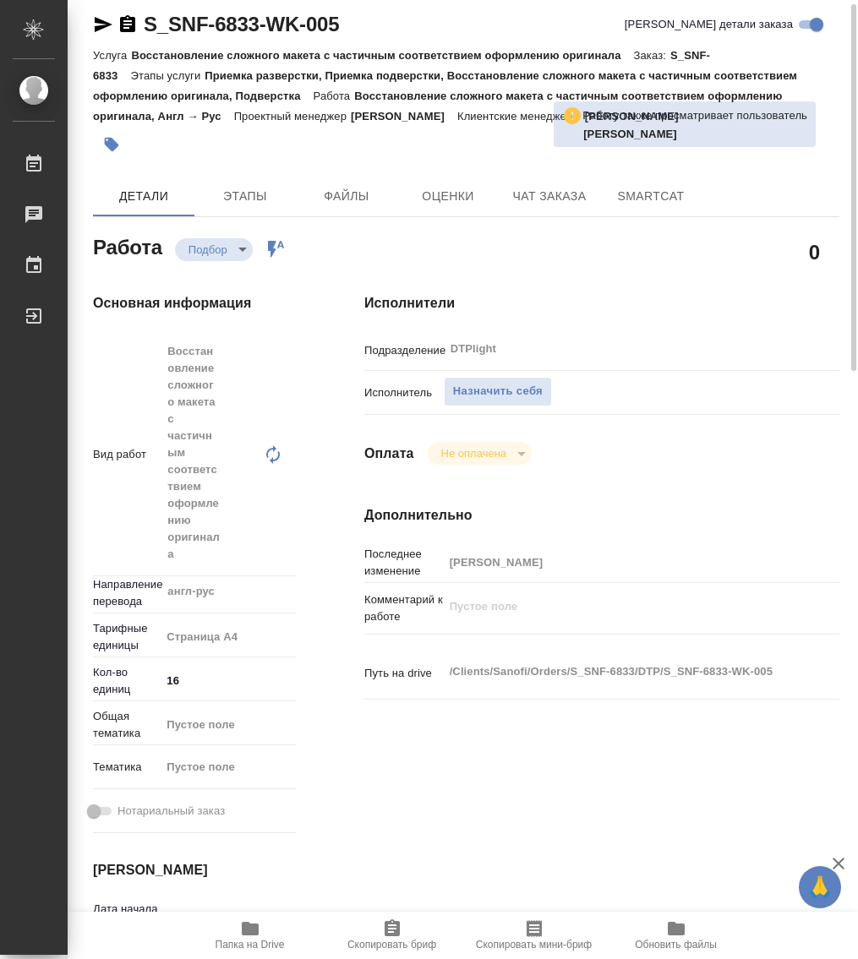
type textarea "x"
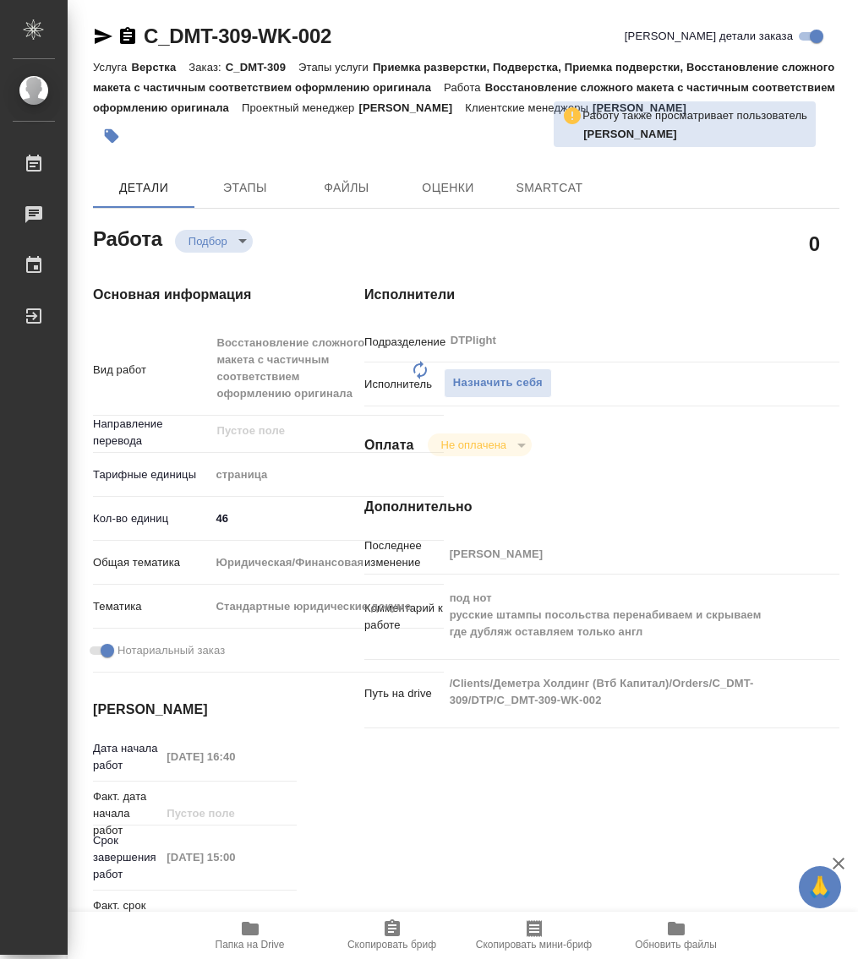
type textarea "x"
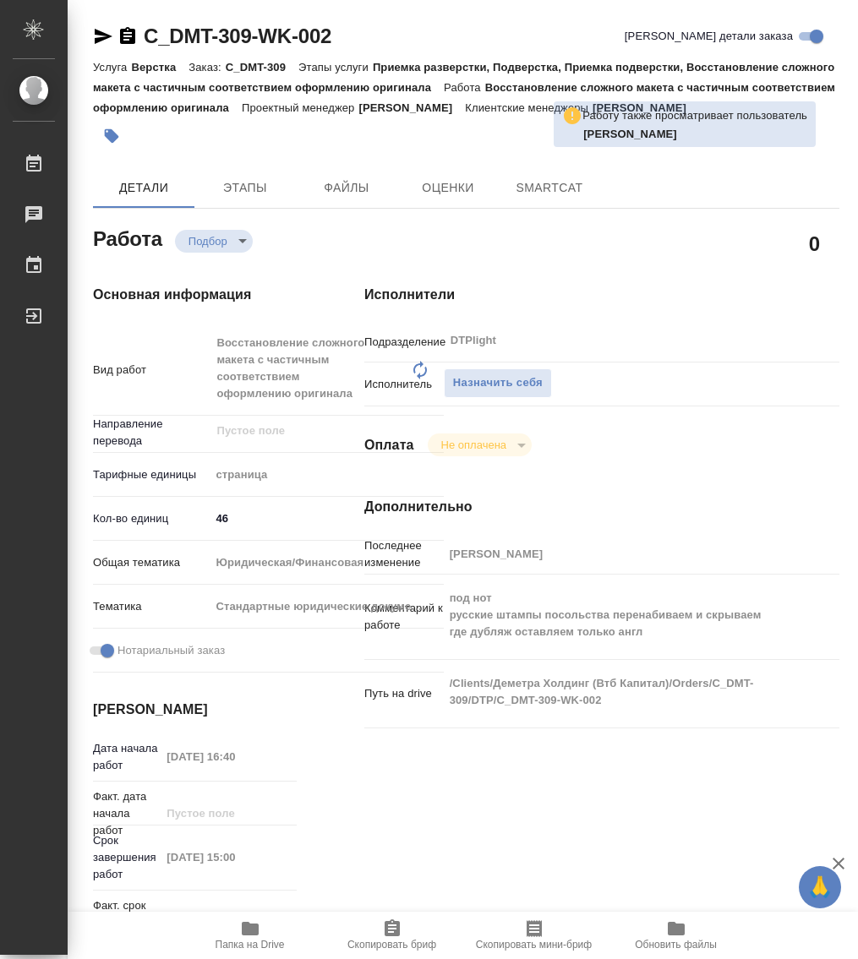
type textarea "x"
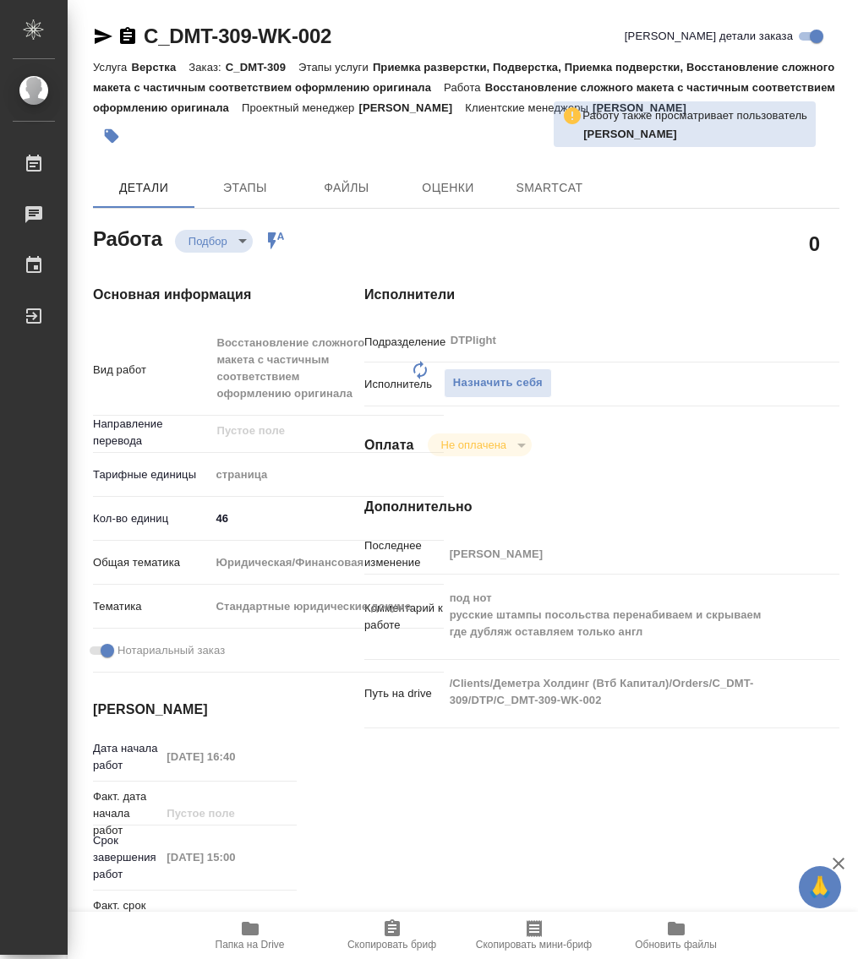
type textarea "x"
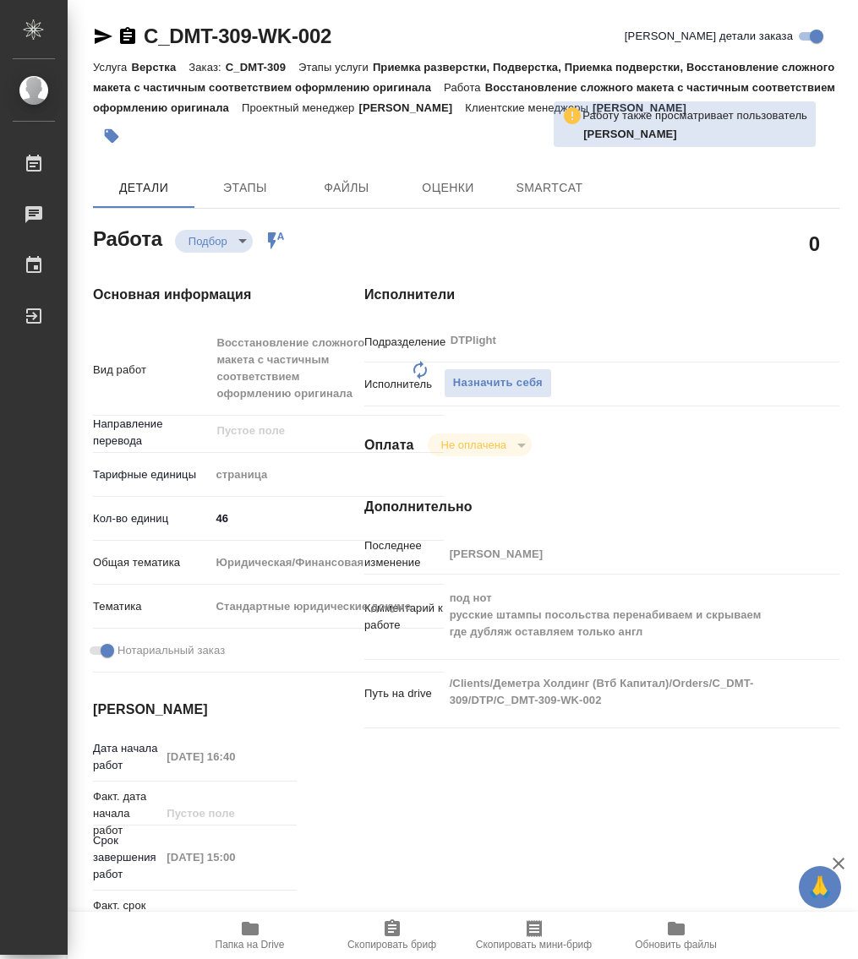
type textarea "x"
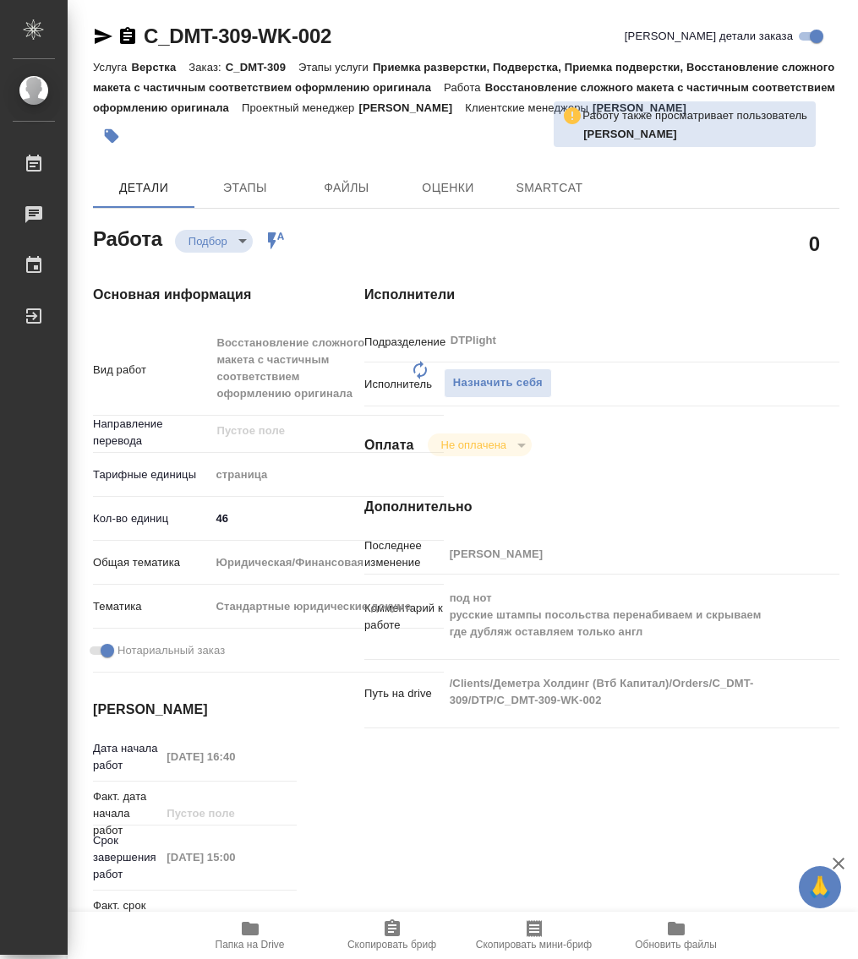
type textarea "x"
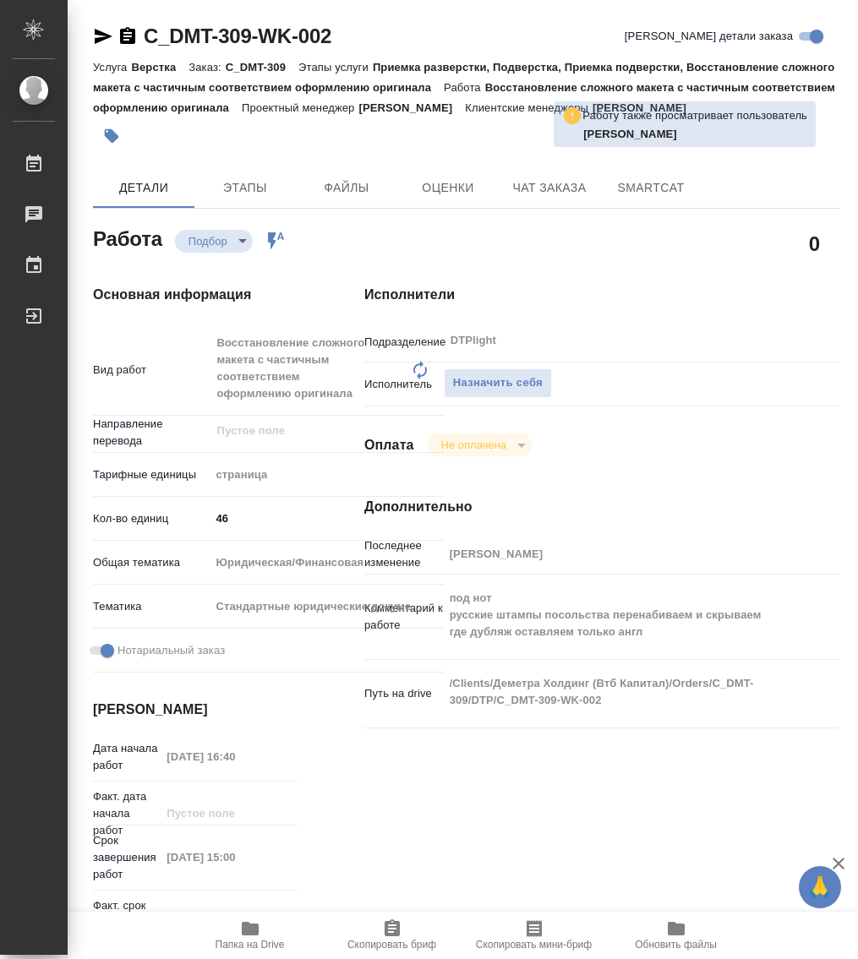
type textarea "x"
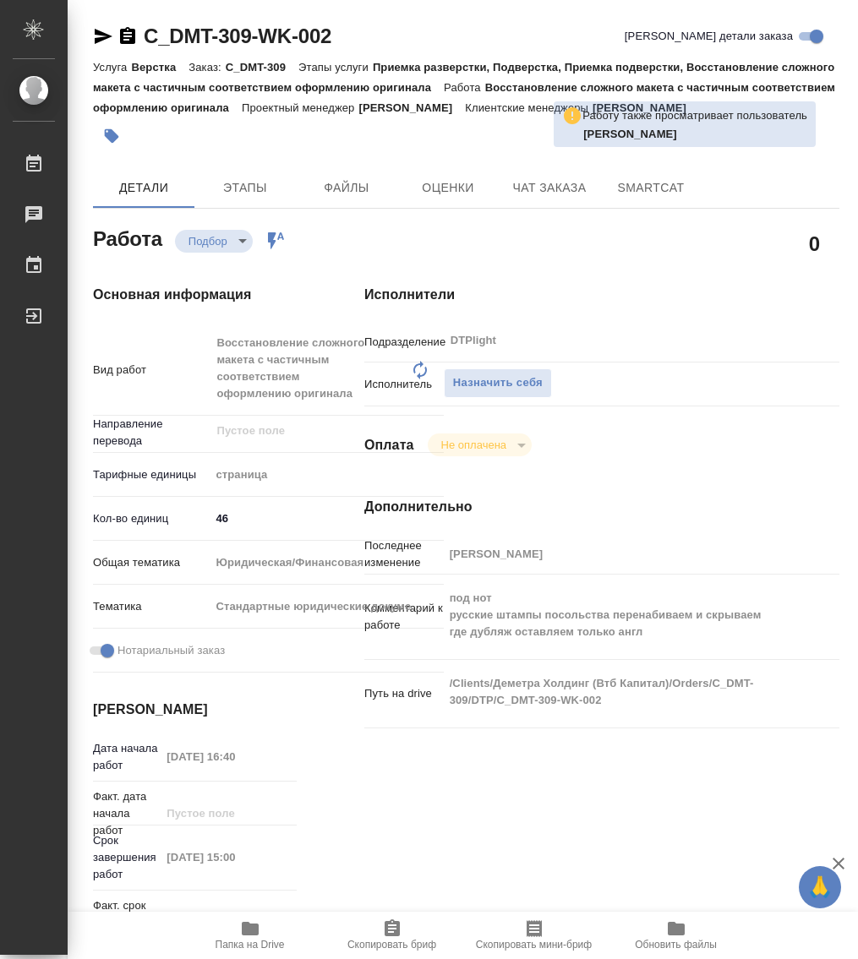
type textarea "x"
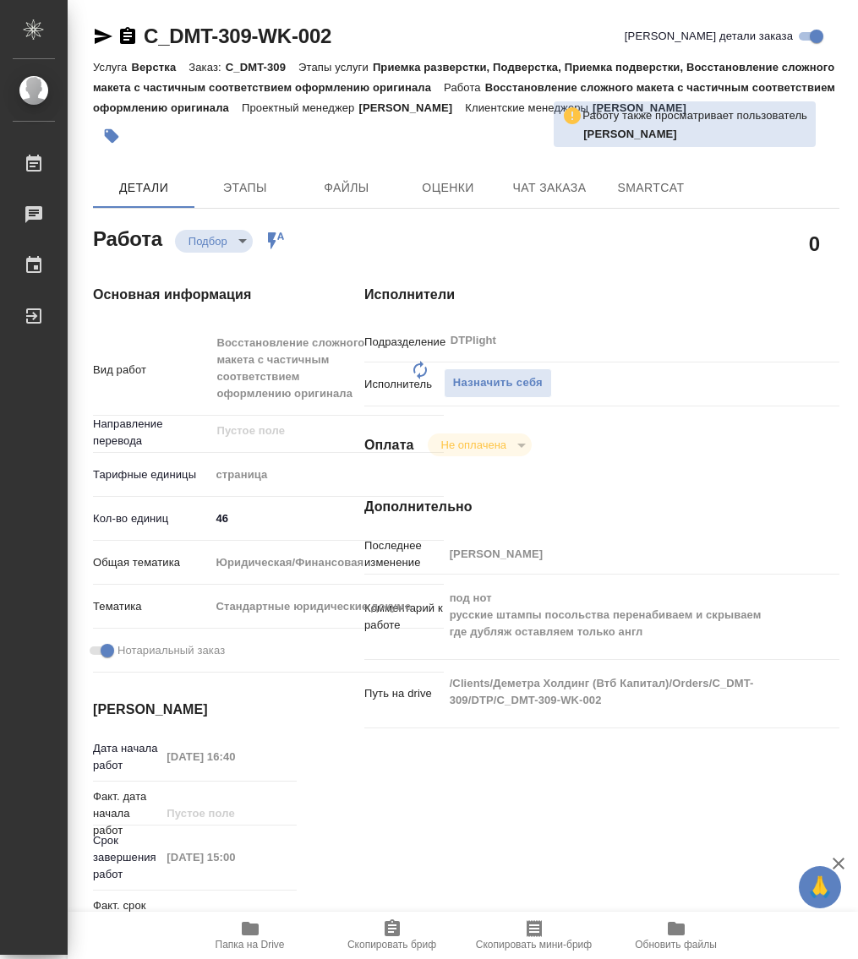
click at [253, 932] on icon "button" at bounding box center [250, 929] width 17 height 14
type textarea "x"
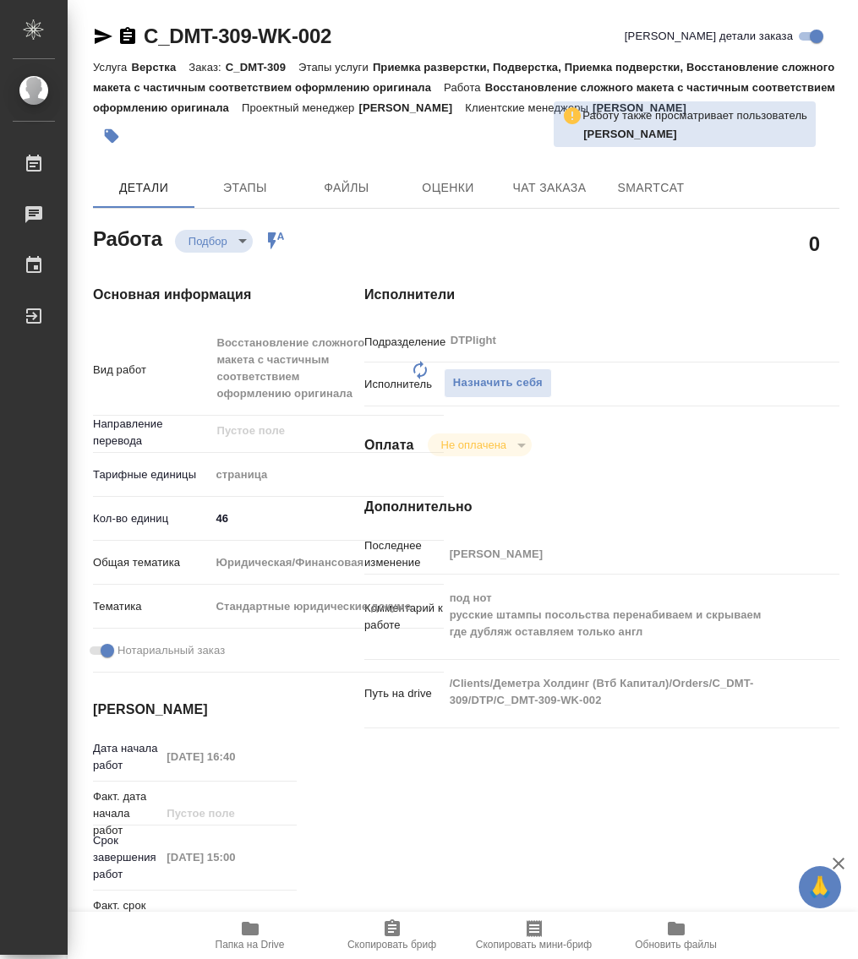
type textarea "x"
click at [493, 375] on span "Назначить себя" at bounding box center [498, 383] width 90 height 19
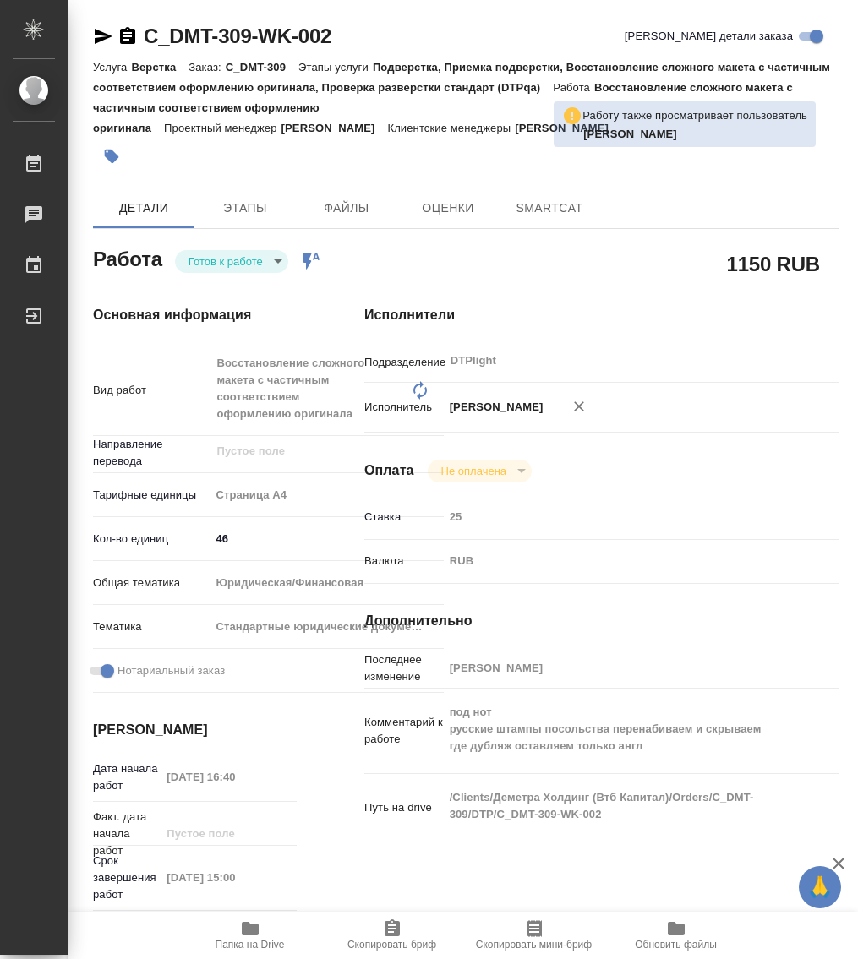
type textarea "x"
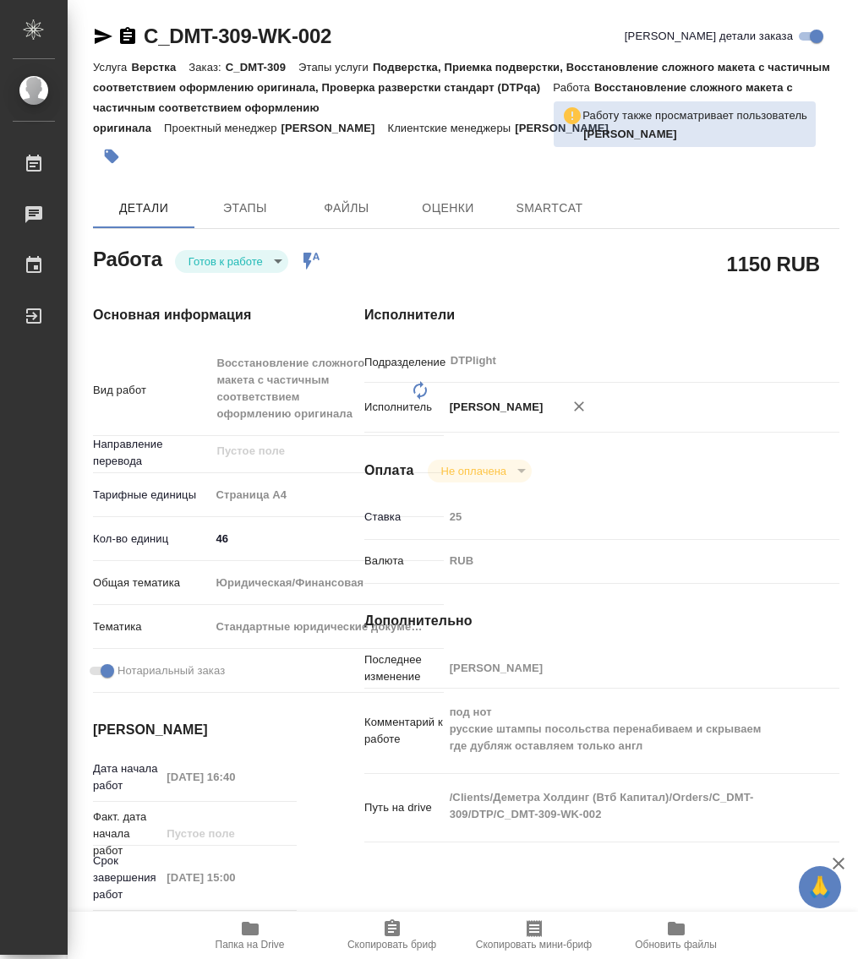
type textarea "x"
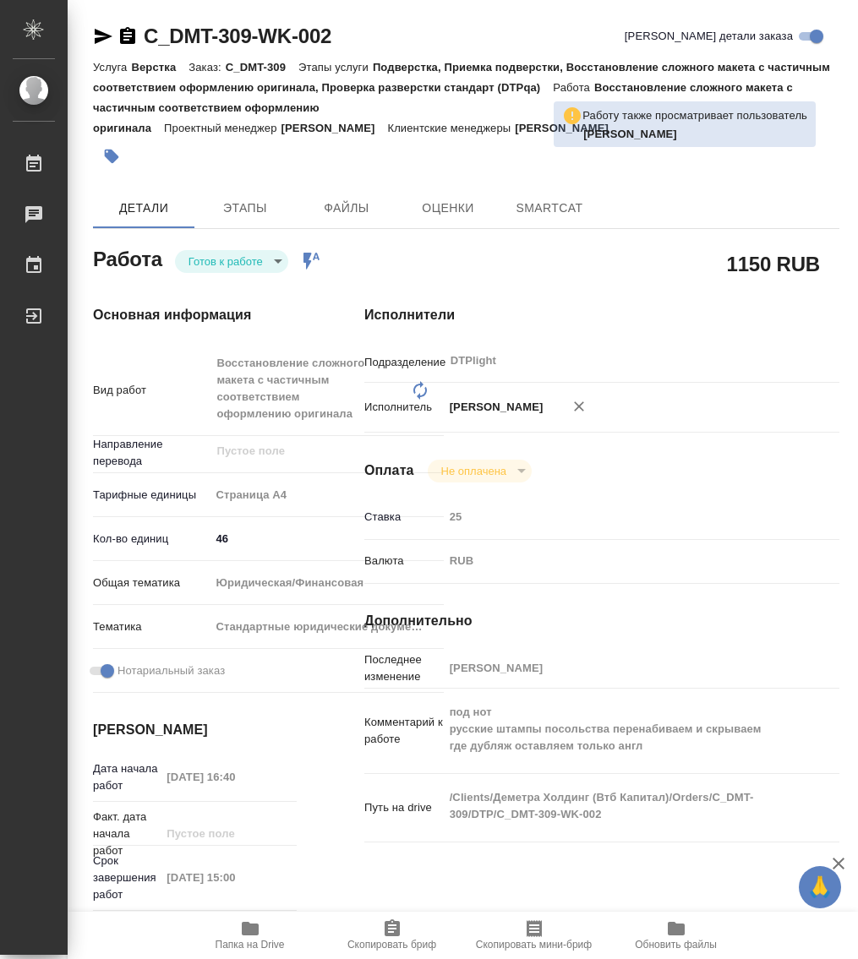
type textarea "x"
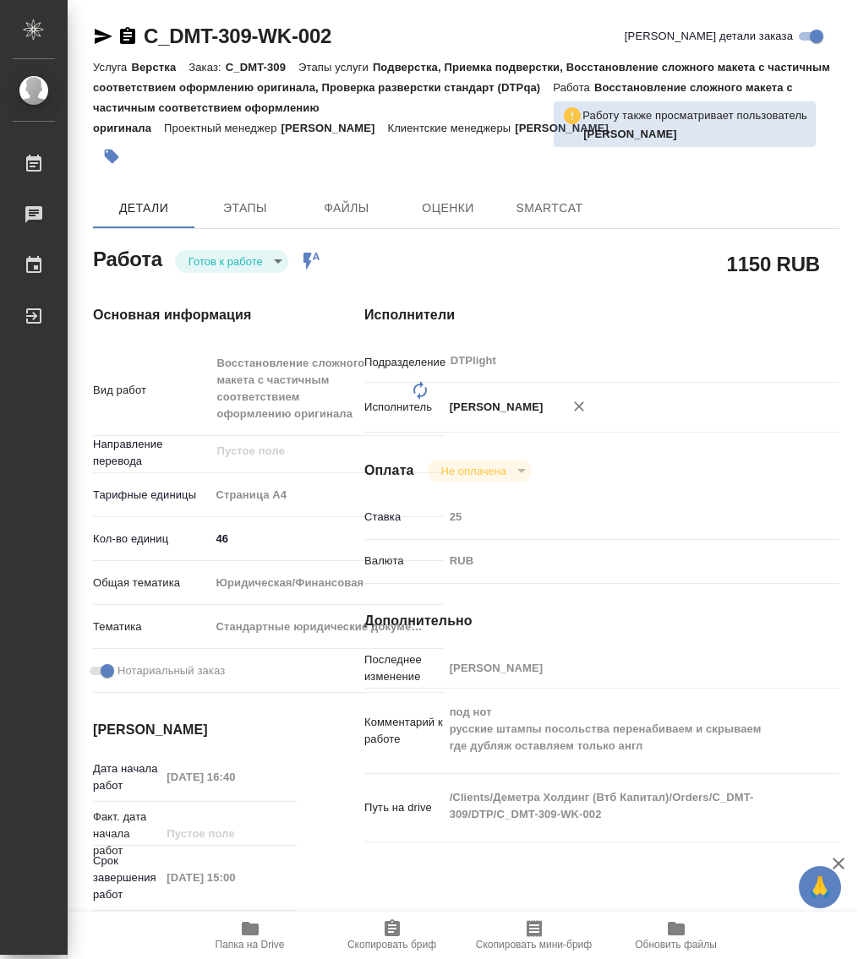
type textarea "x"
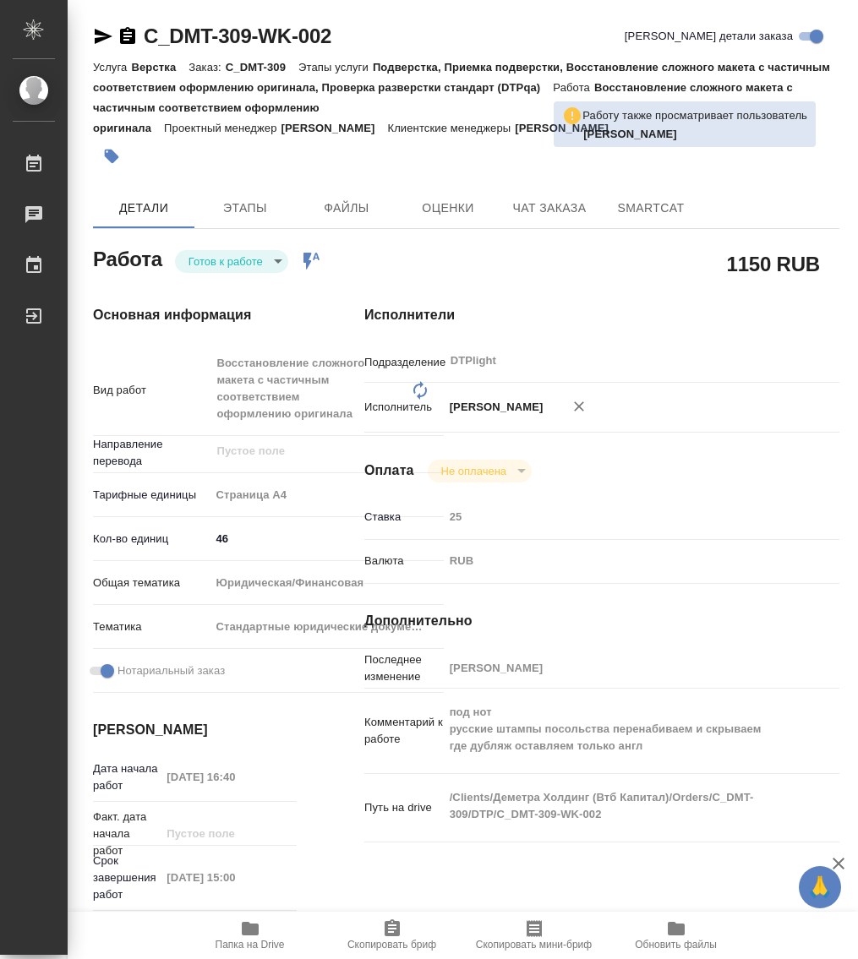
type textarea "x"
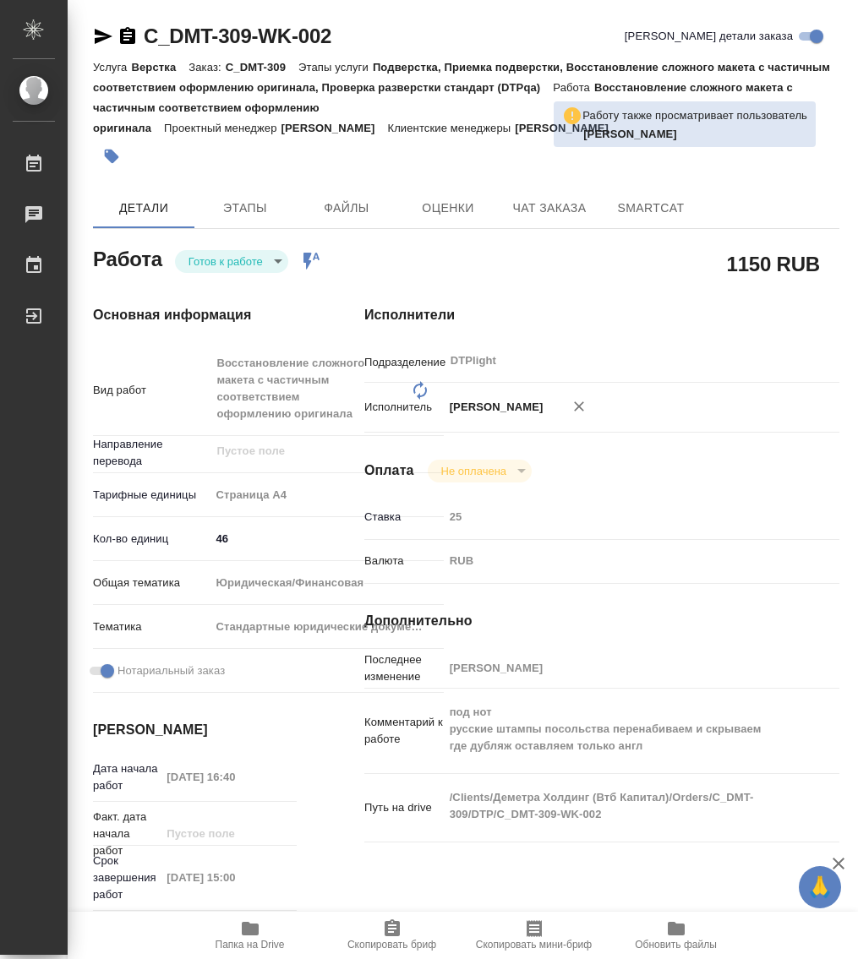
type textarea "x"
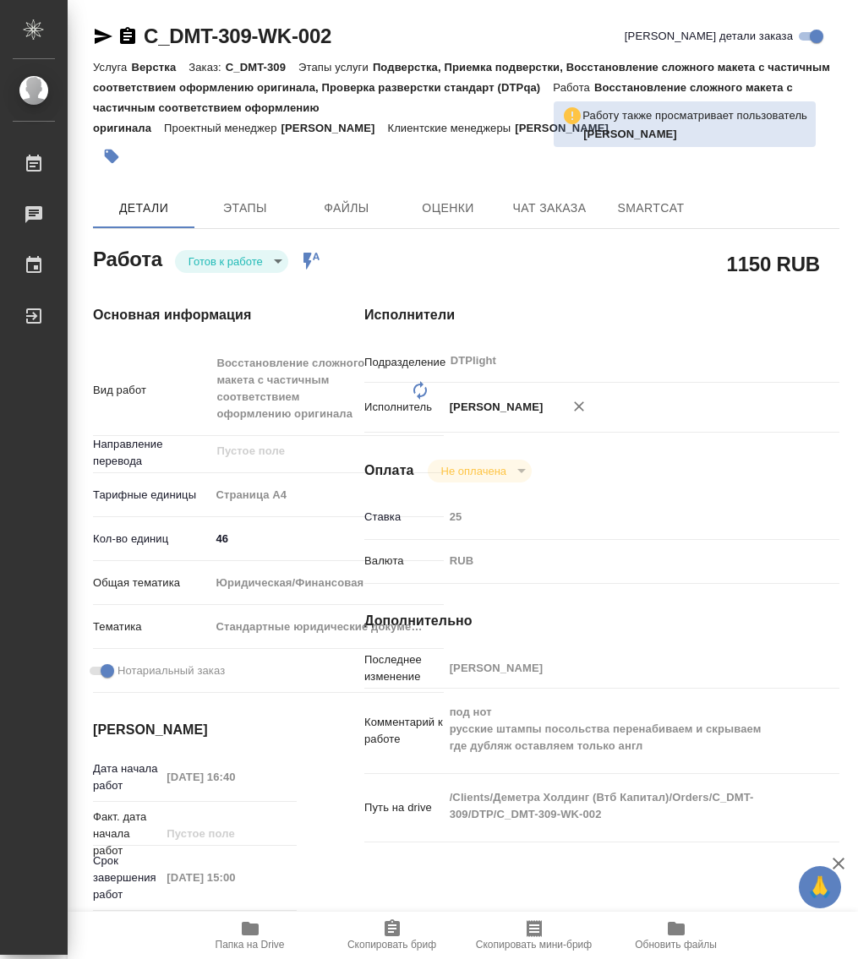
type textarea "x"
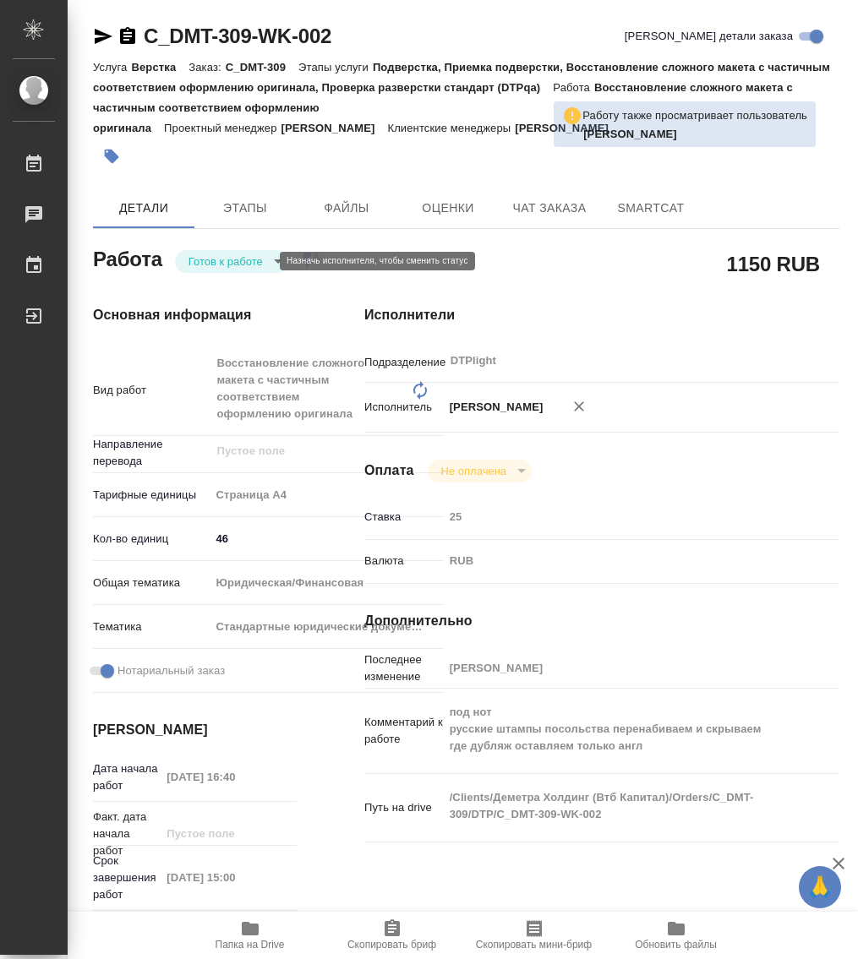
click at [215, 260] on body "🙏 .cls-1 fill:#fff; AWATERA Работы 0 Чаты График Выйти C_DMT-309-WK-002 Кратко …" at bounding box center [429, 479] width 858 height 959
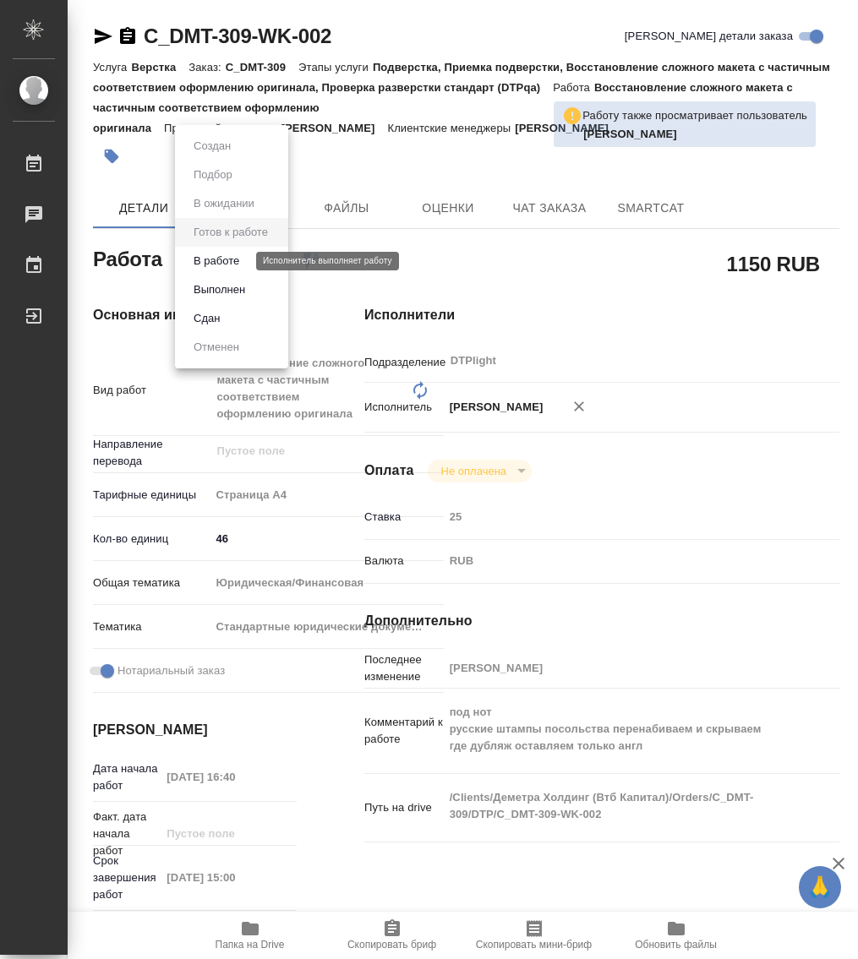
click at [214, 255] on button "В работе" at bounding box center [217, 261] width 56 height 19
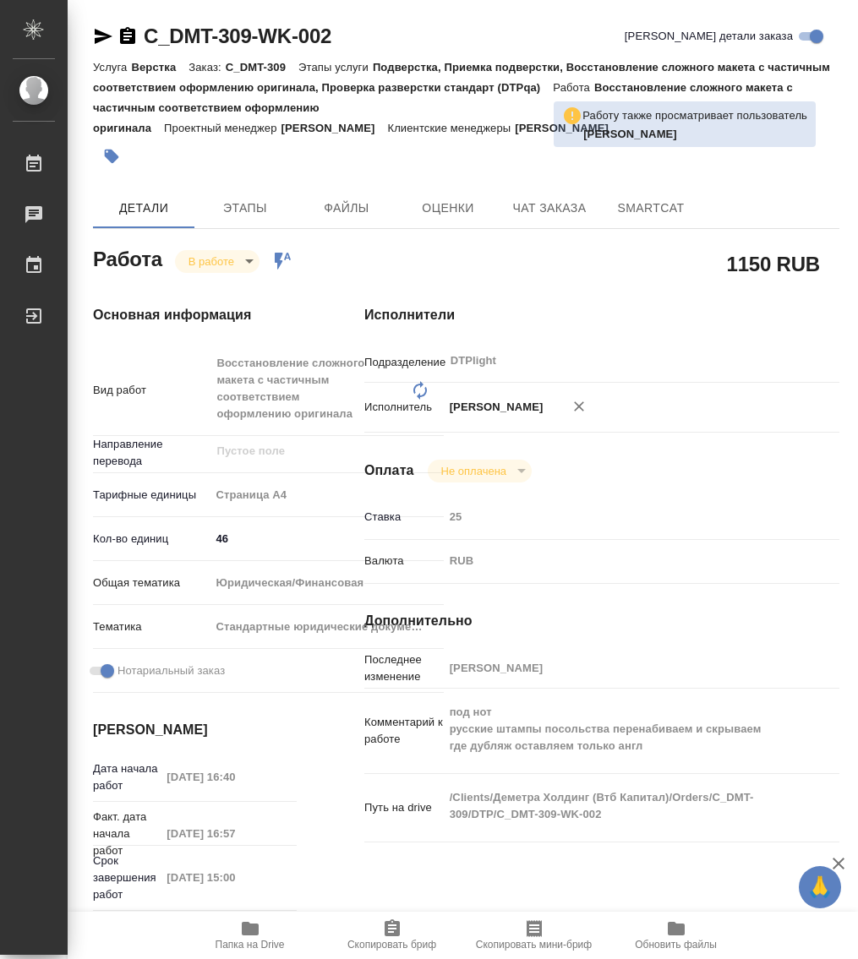
type textarea "x"
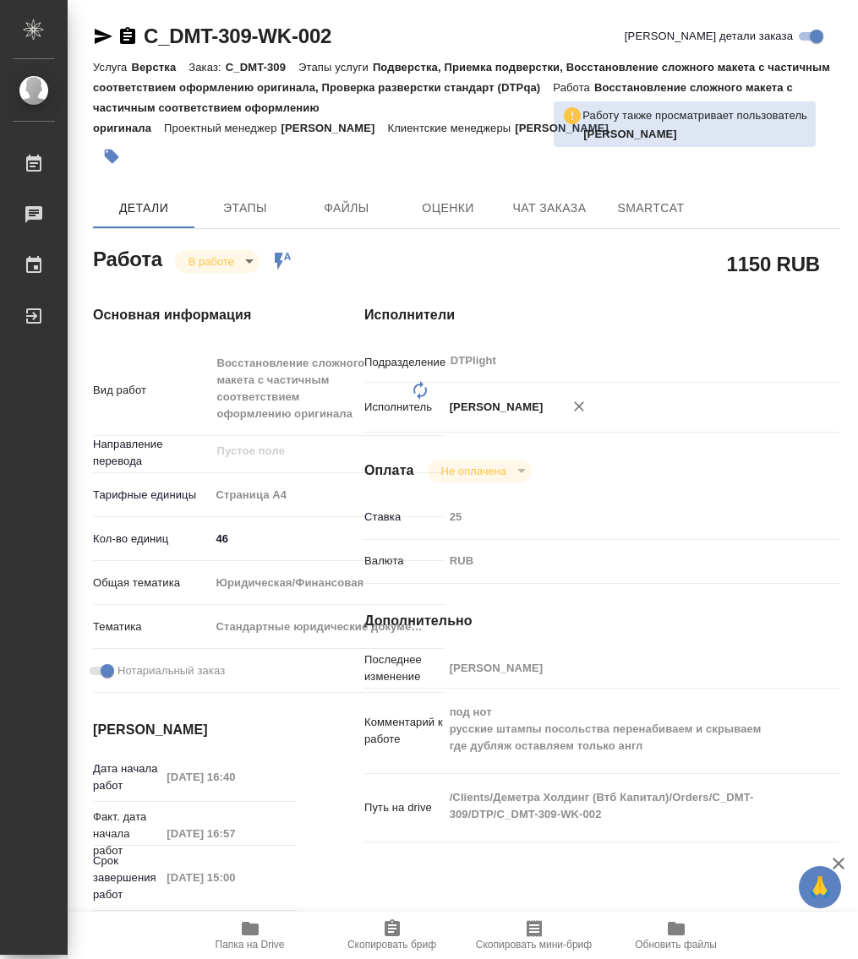
type textarea "x"
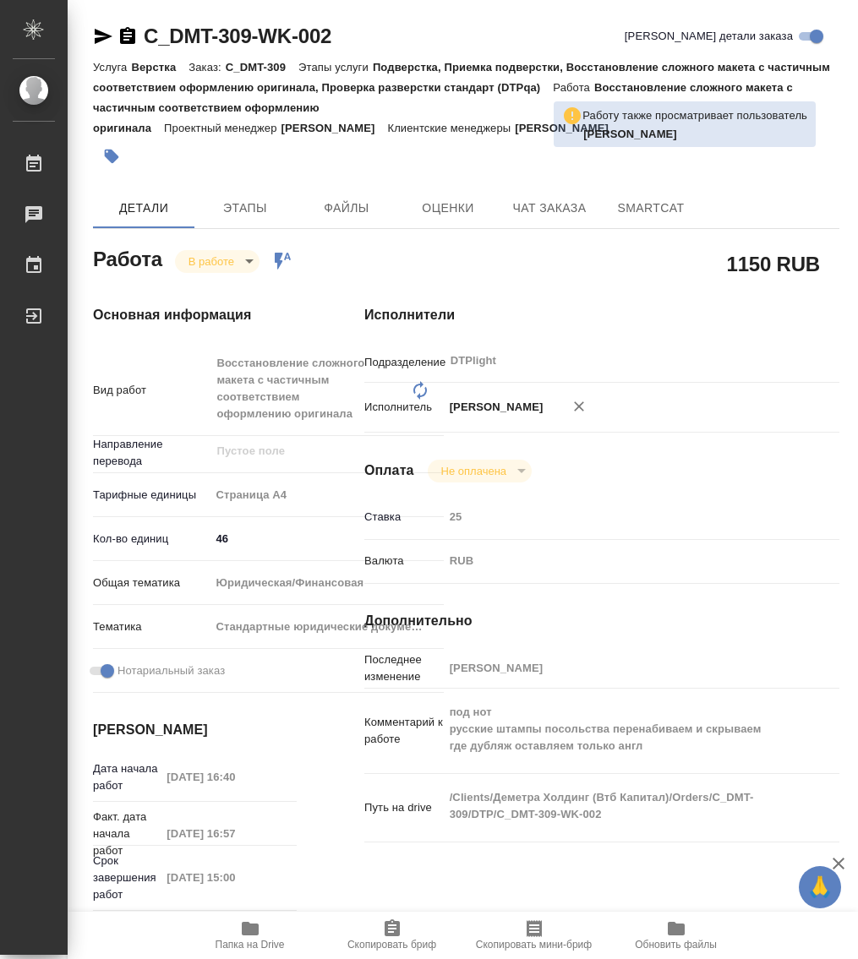
type textarea "x"
